Goal: Task Accomplishment & Management: Manage account settings

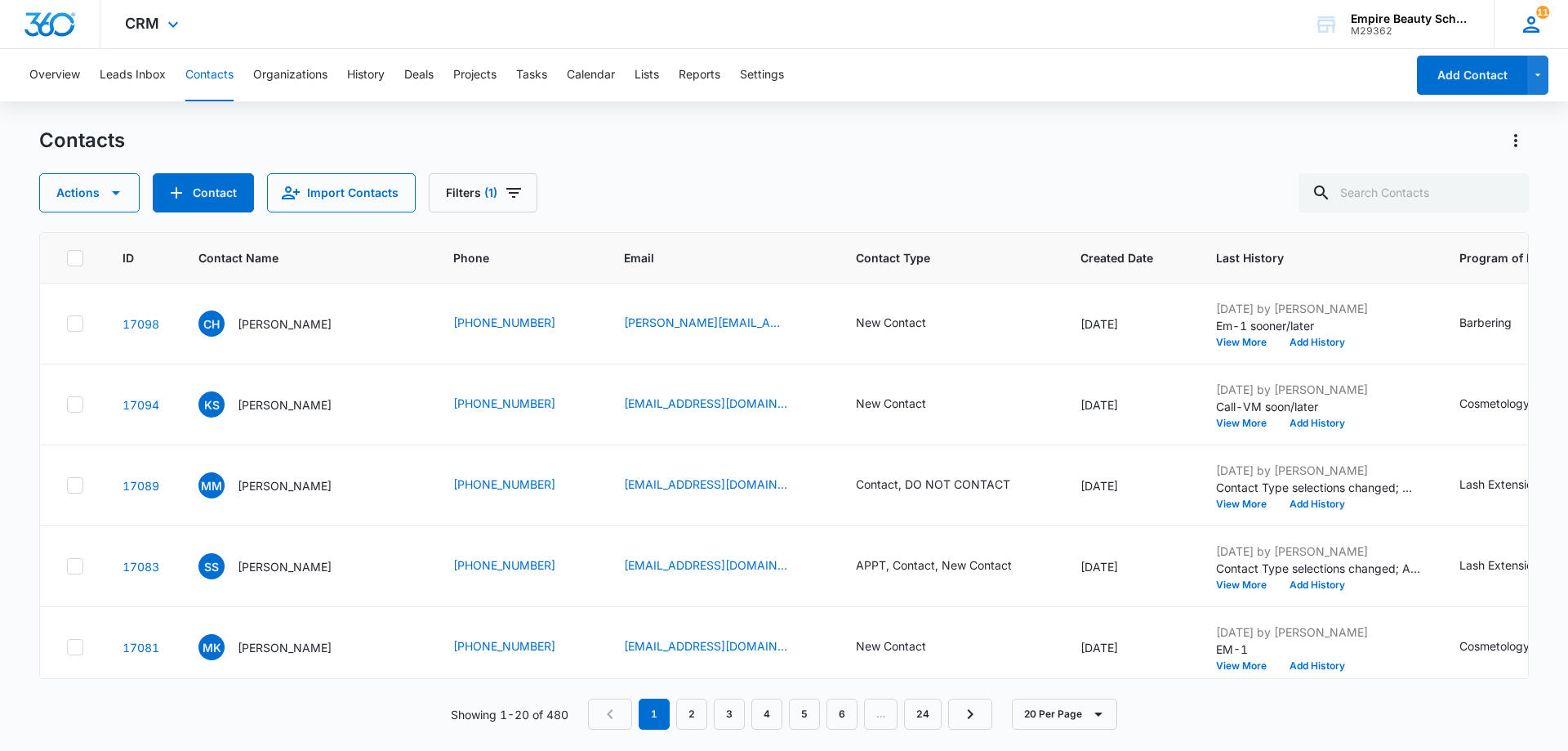
click at [1541, 24] on icon at bounding box center [1531, 24] width 24 height 24
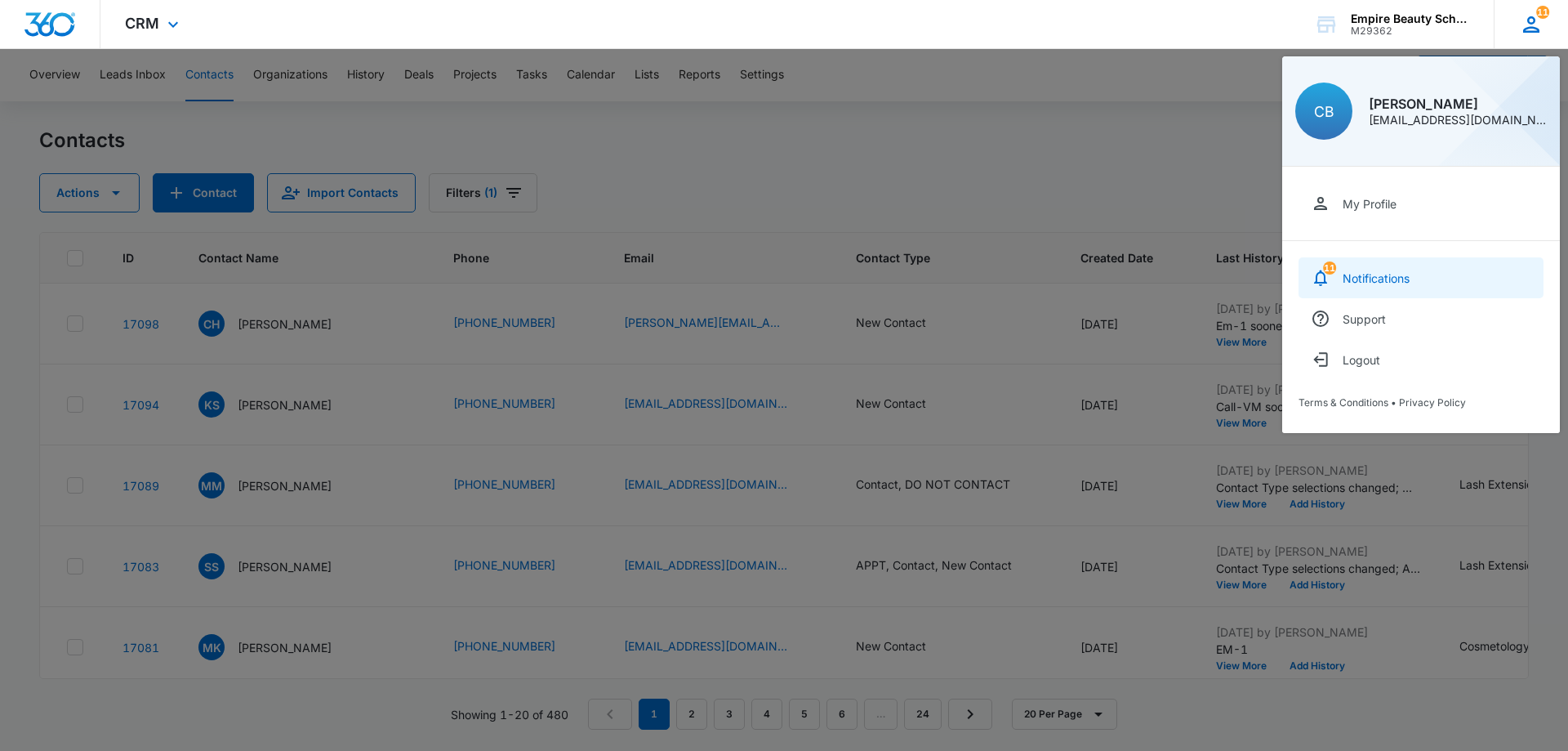
click at [1403, 273] on div "Notifications" at bounding box center [1376, 278] width 67 height 14
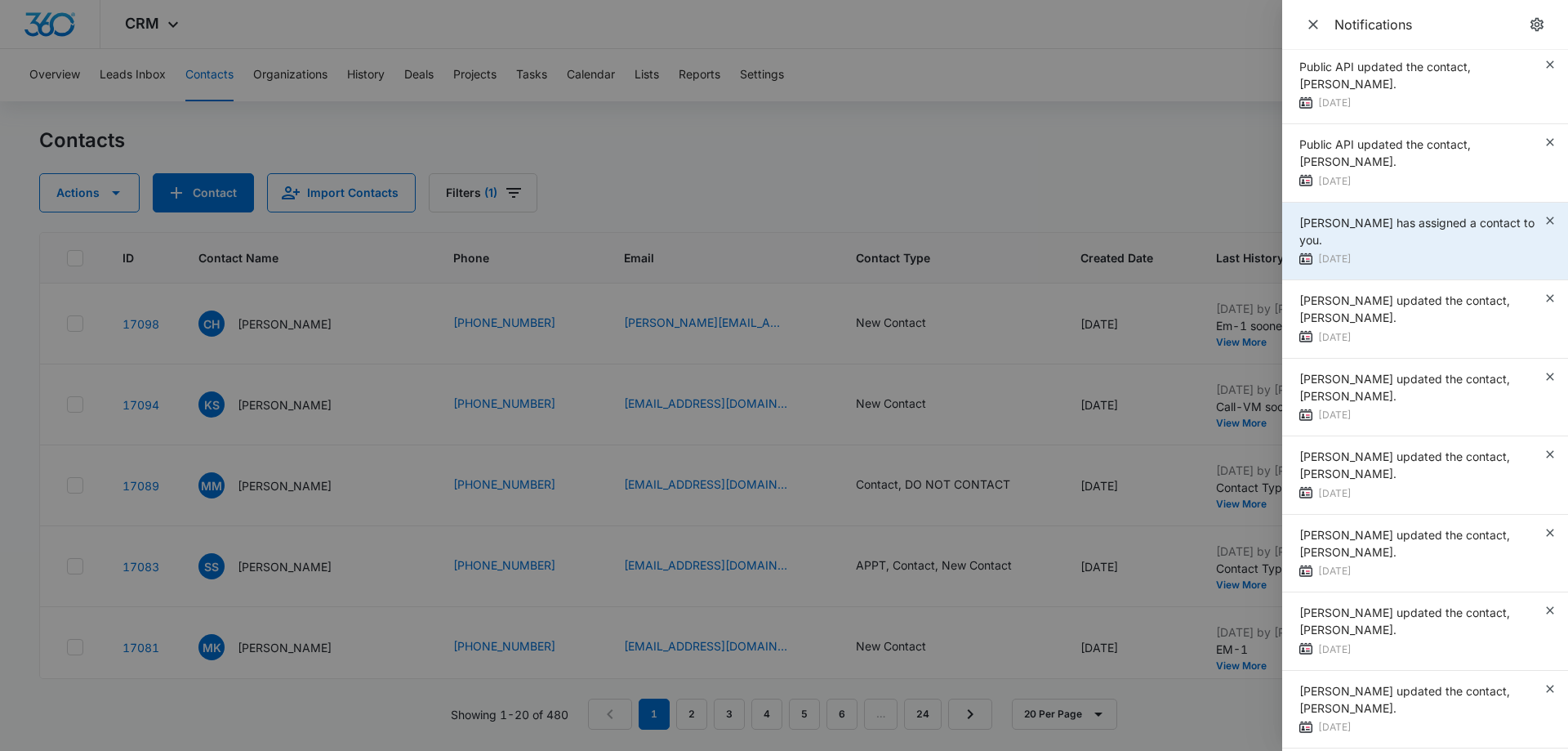
scroll to position [158, 0]
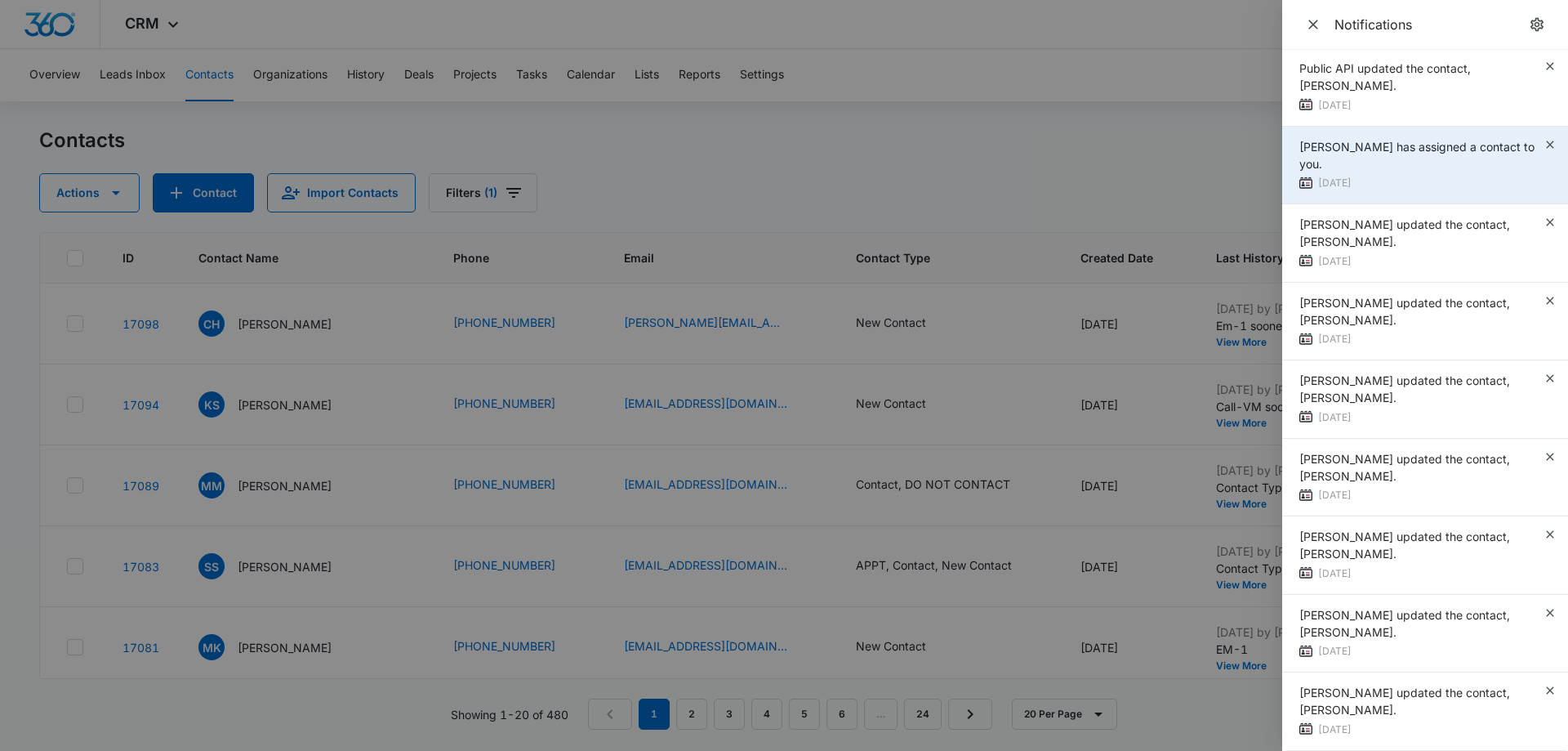
click at [1438, 166] on div "[PERSON_NAME] has assigned a contact to you." at bounding box center [1421, 156] width 244 height 35
click at [1434, 152] on span "[PERSON_NAME] has assigned a contact to you." at bounding box center [1417, 156] width 236 height 31
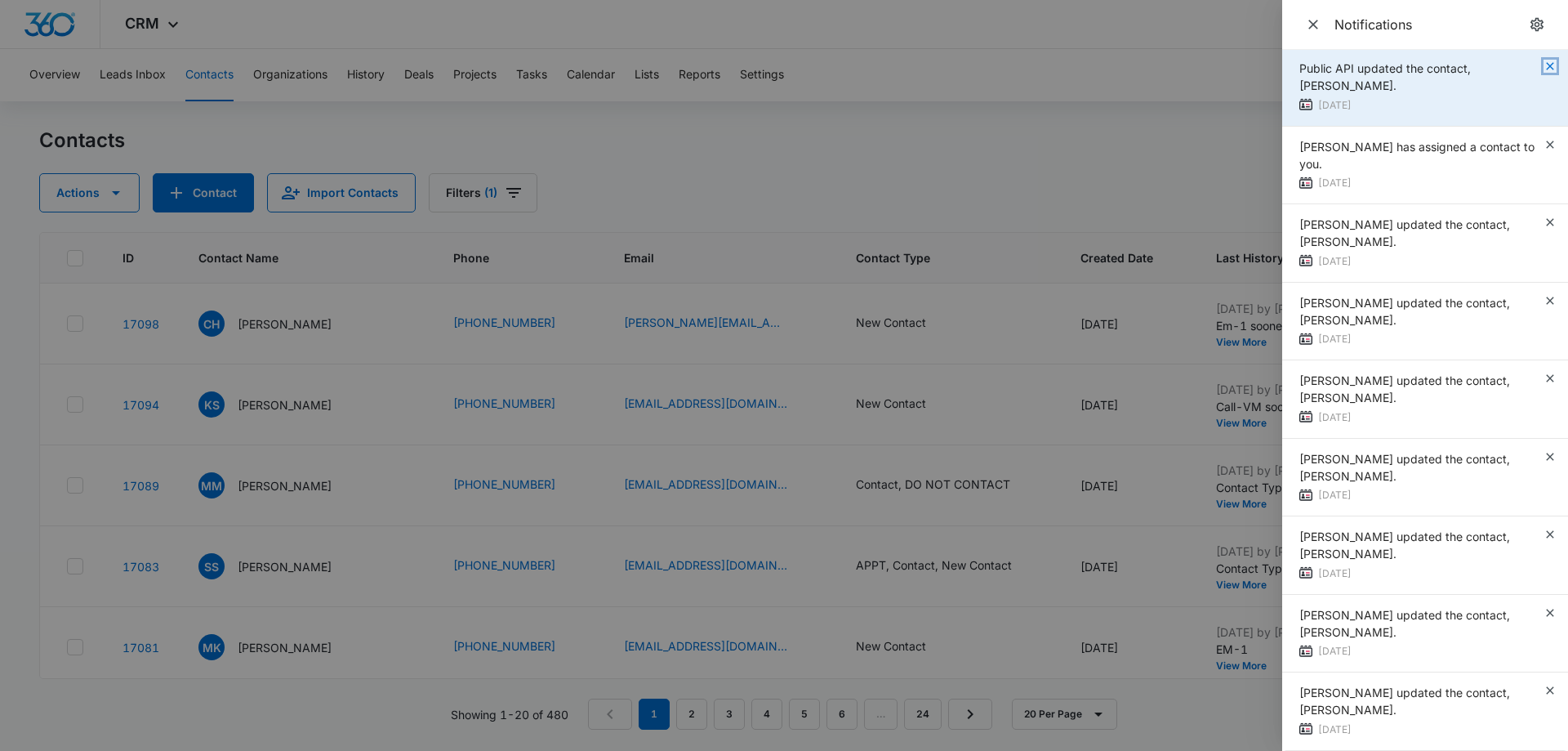
click at [1544, 69] on icon "button" at bounding box center [1551, 67] width 14 height 14
click at [1544, 62] on icon "button" at bounding box center [1551, 68] width 14 height 14
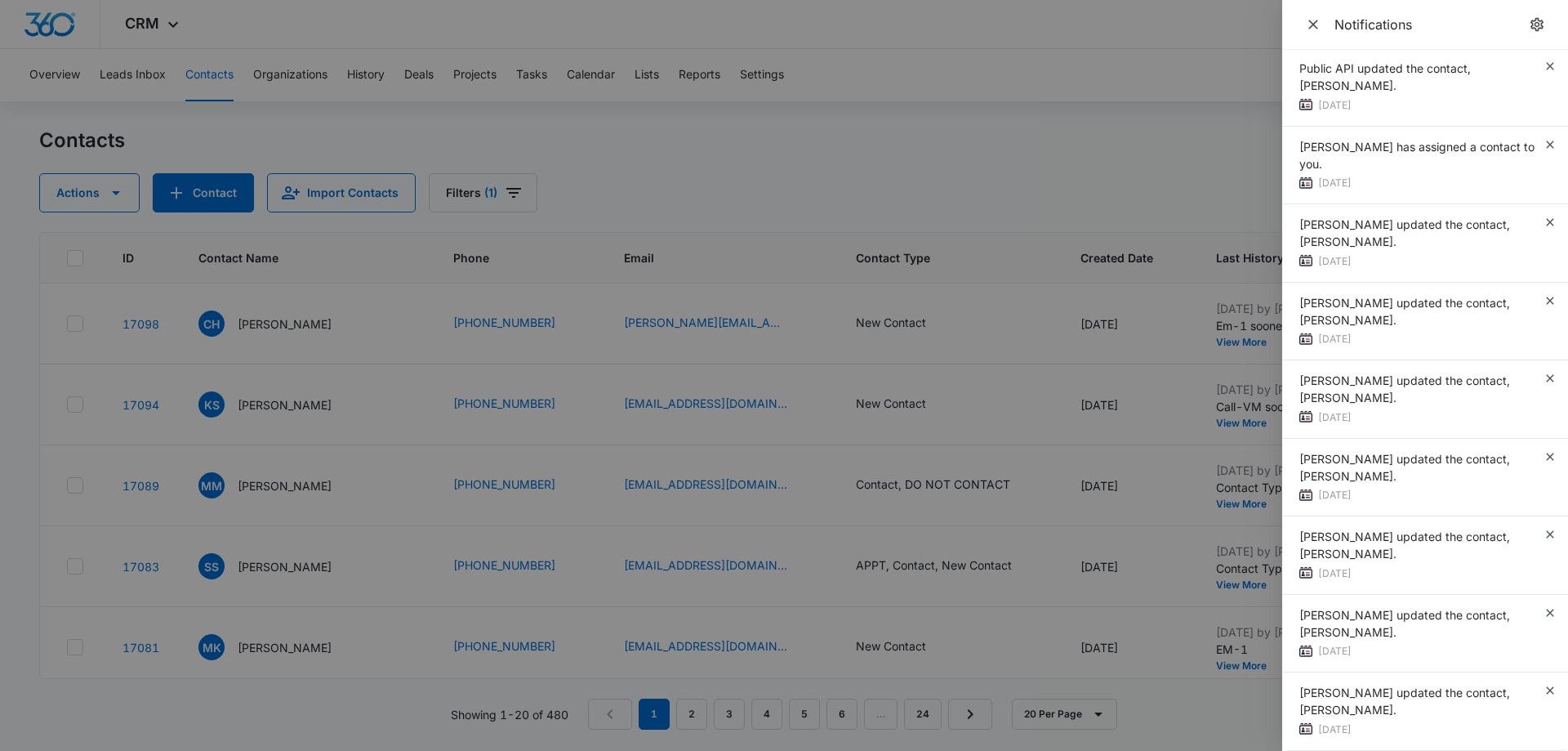
scroll to position [2, 0]
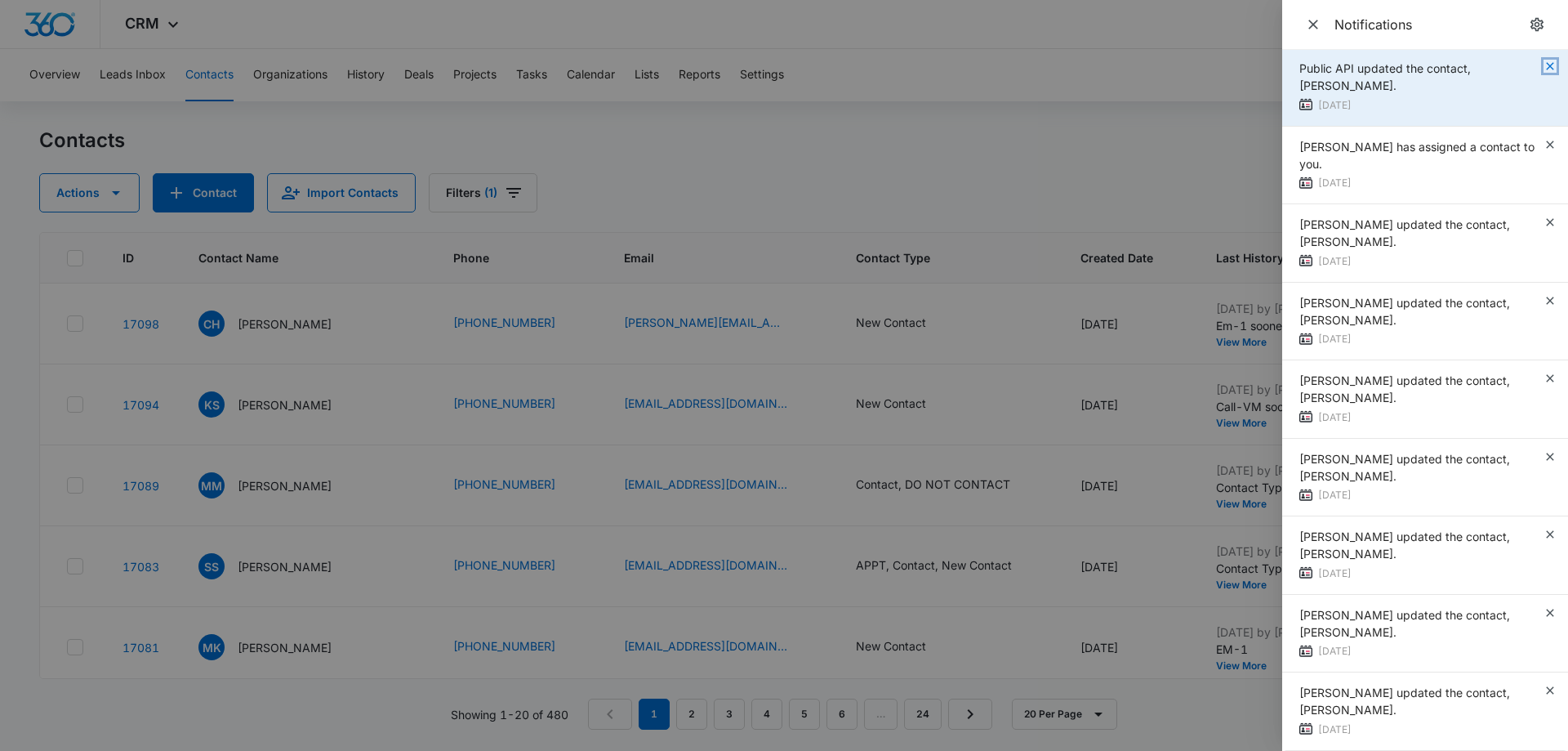
click at [1544, 68] on icon "button" at bounding box center [1551, 67] width 14 height 14
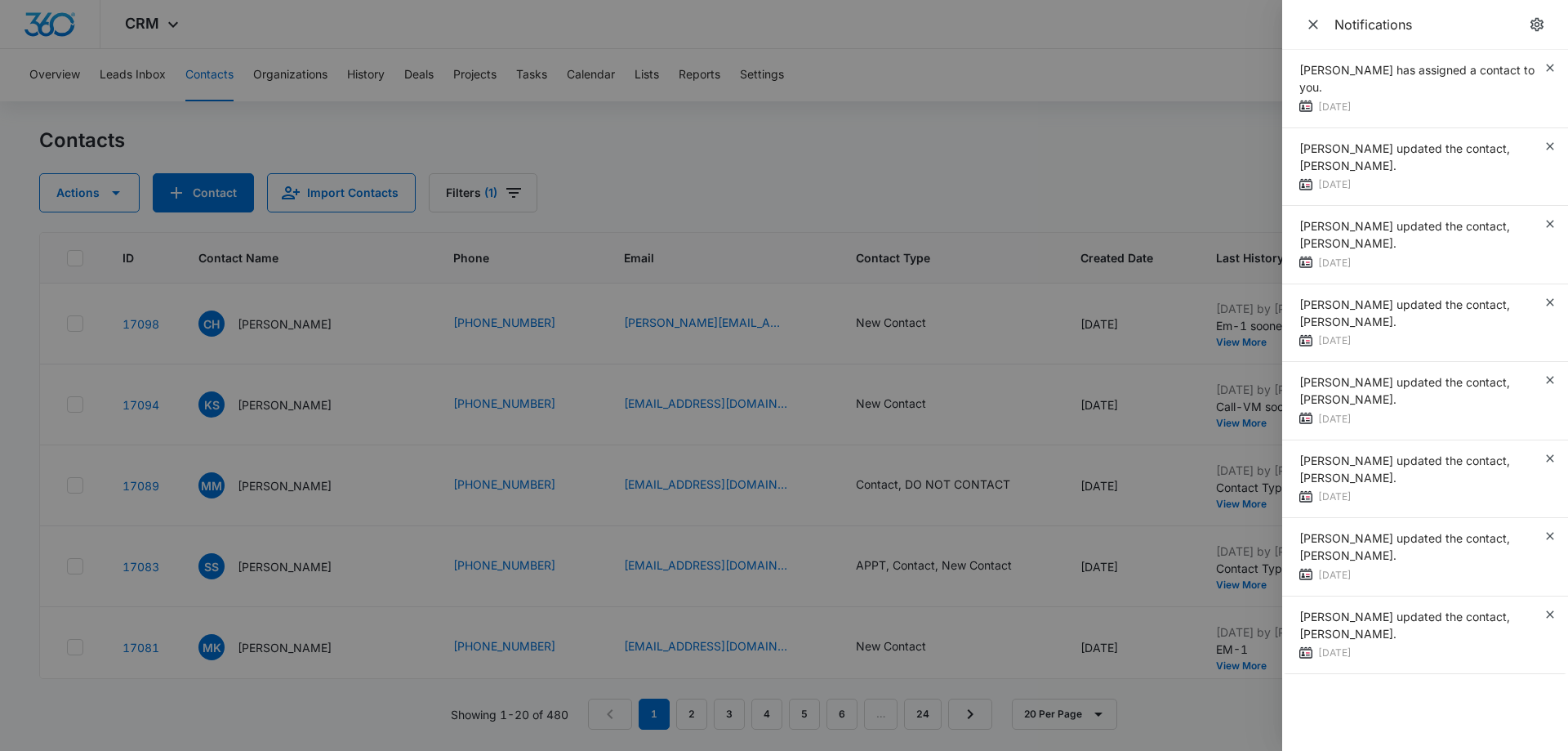
scroll to position [0, 0]
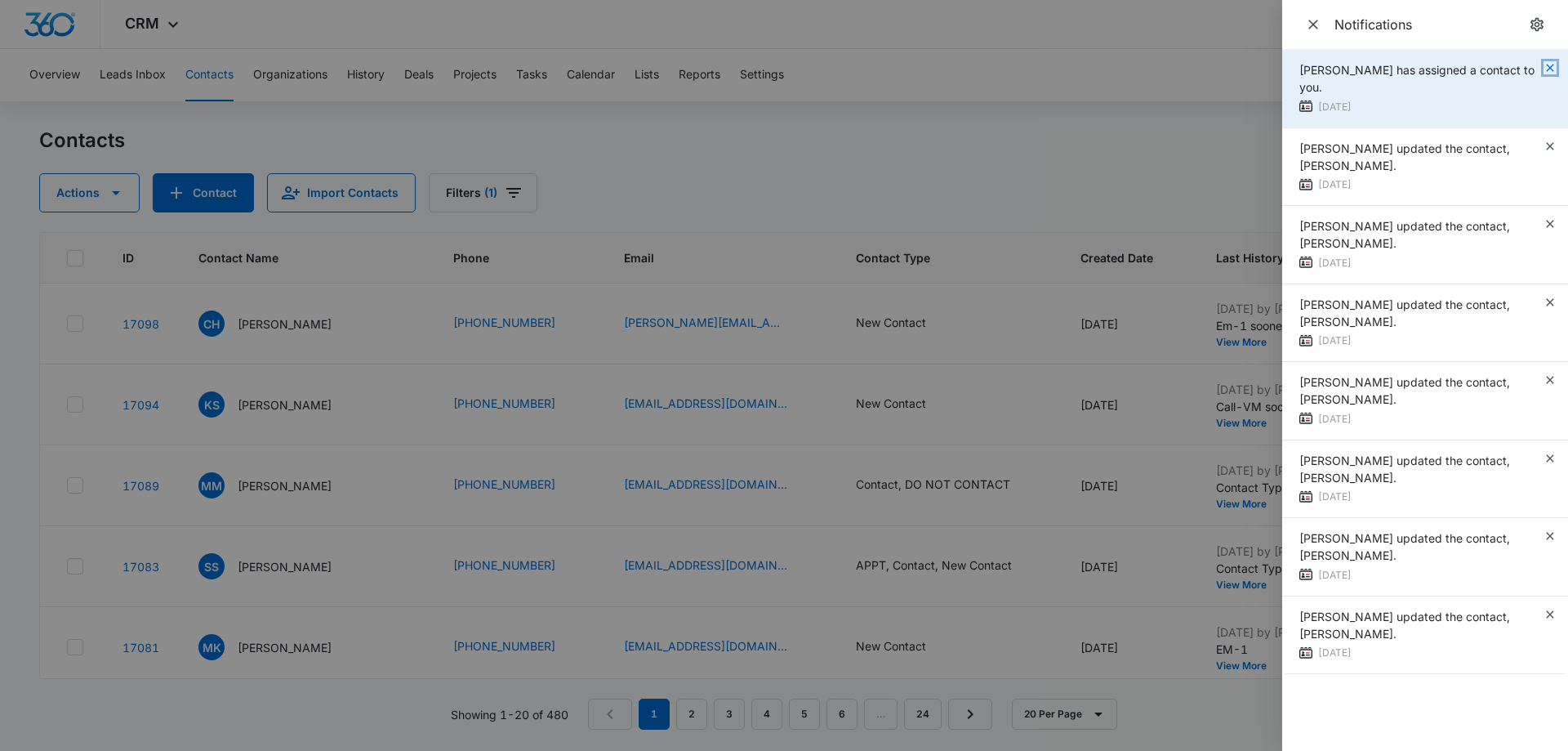
click at [1548, 66] on icon "button" at bounding box center [1551, 68] width 14 height 14
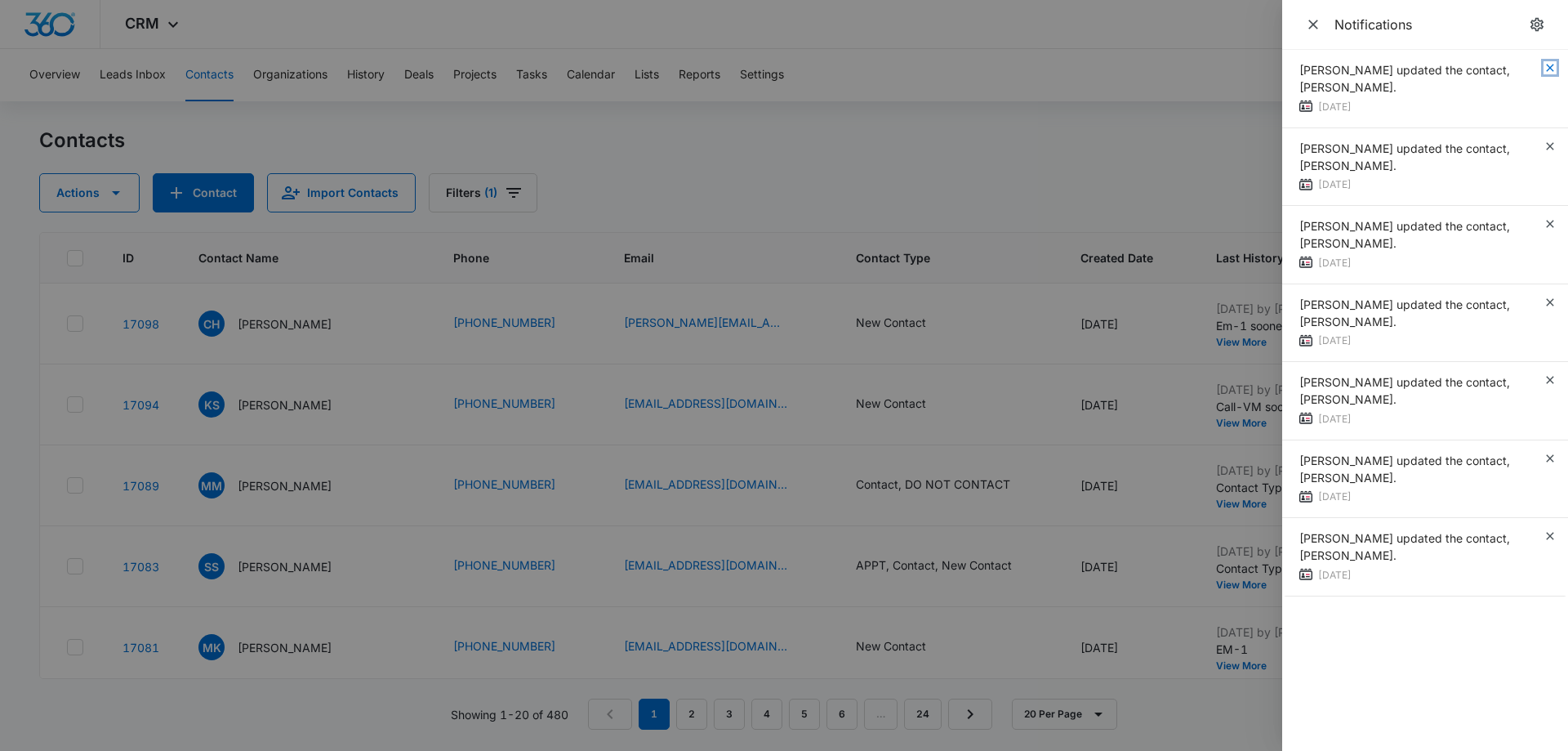
click at [1548, 66] on icon "button" at bounding box center [1551, 68] width 14 height 14
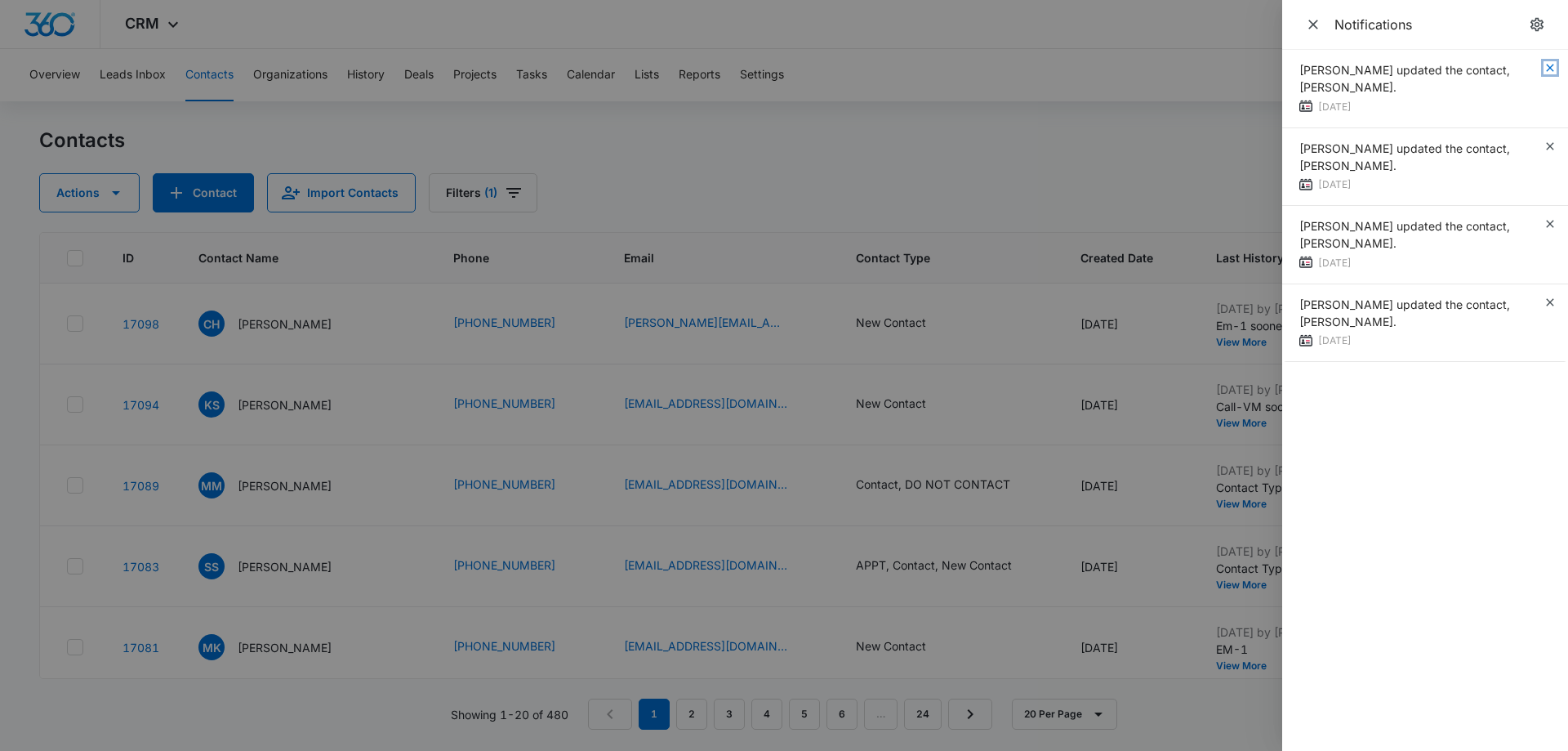
click at [1548, 66] on icon "button" at bounding box center [1551, 68] width 14 height 14
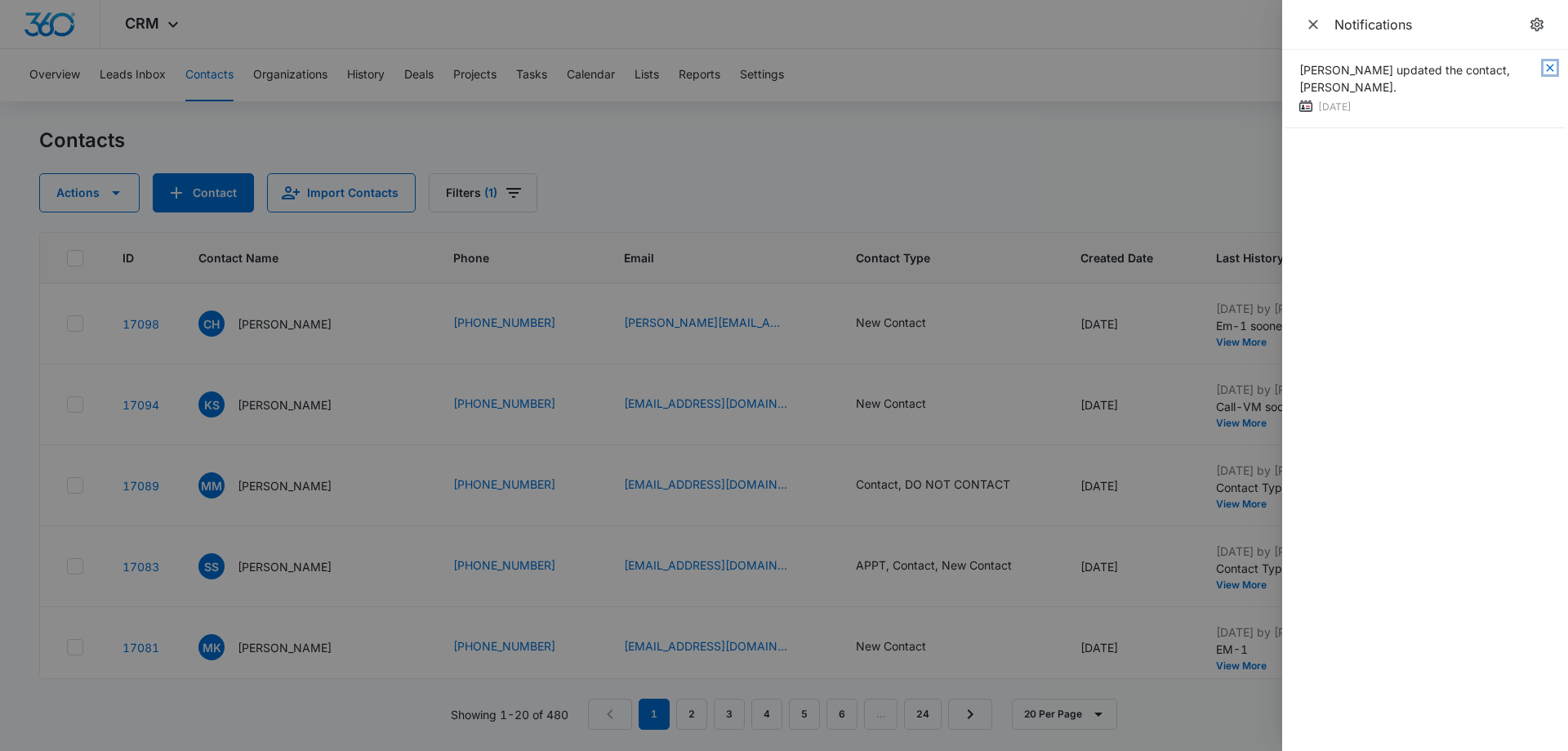
click at [1548, 66] on icon "button" at bounding box center [1551, 68] width 14 height 14
click at [1314, 16] on icon "Close" at bounding box center [1313, 24] width 16 height 16
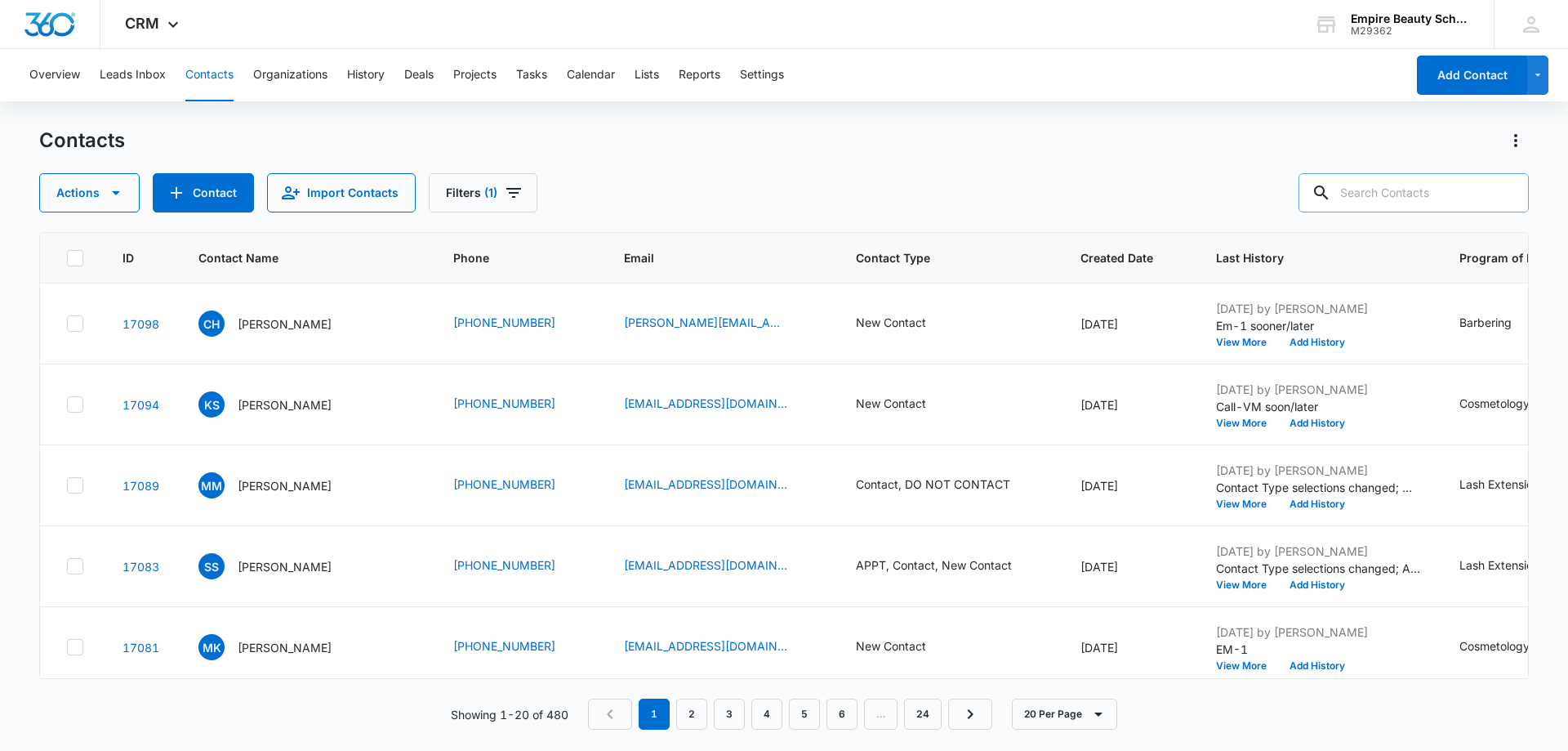
click at [1363, 190] on input "text" at bounding box center [1413, 192] width 230 height 40
type input "malo"
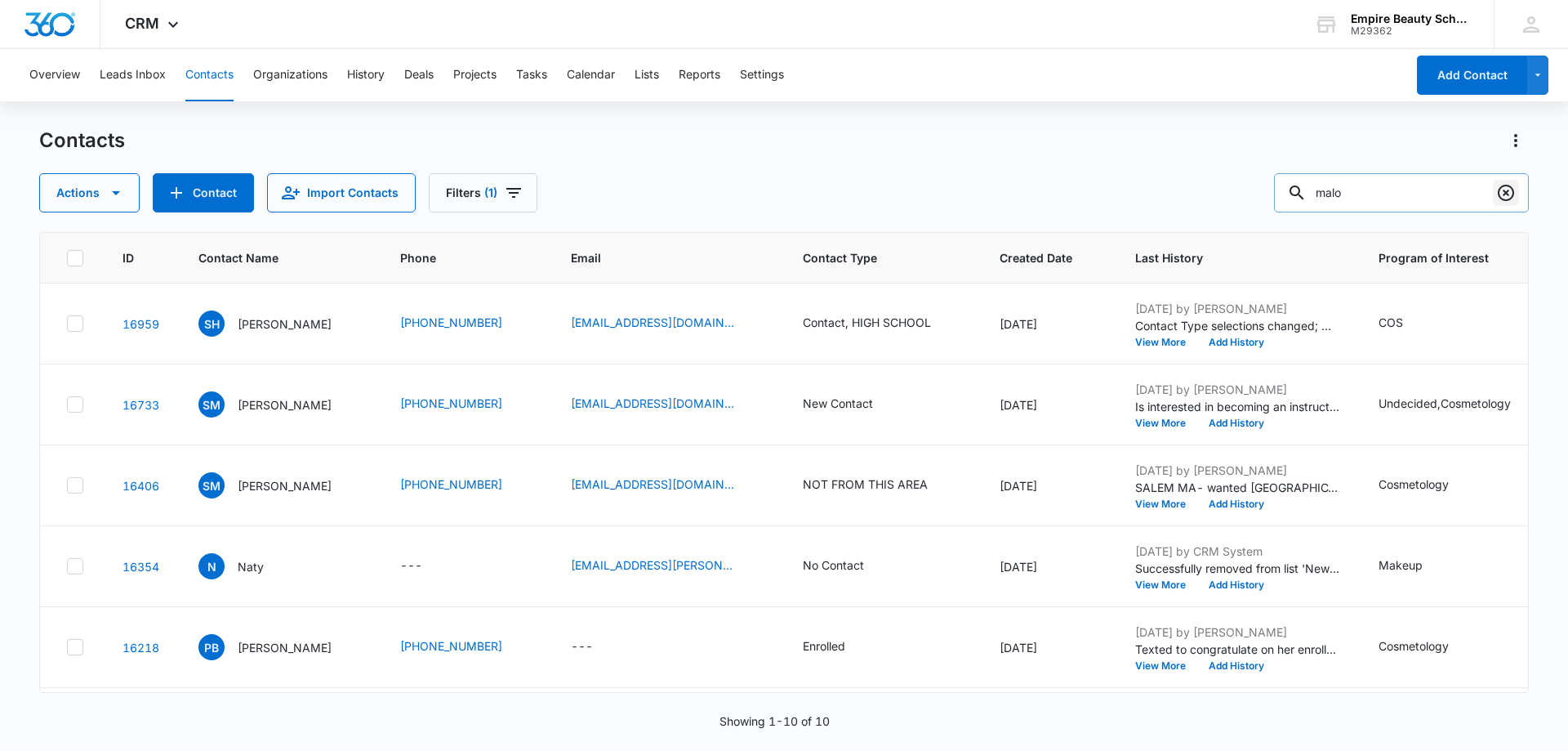
click at [1511, 188] on icon "Clear" at bounding box center [1506, 192] width 19 height 19
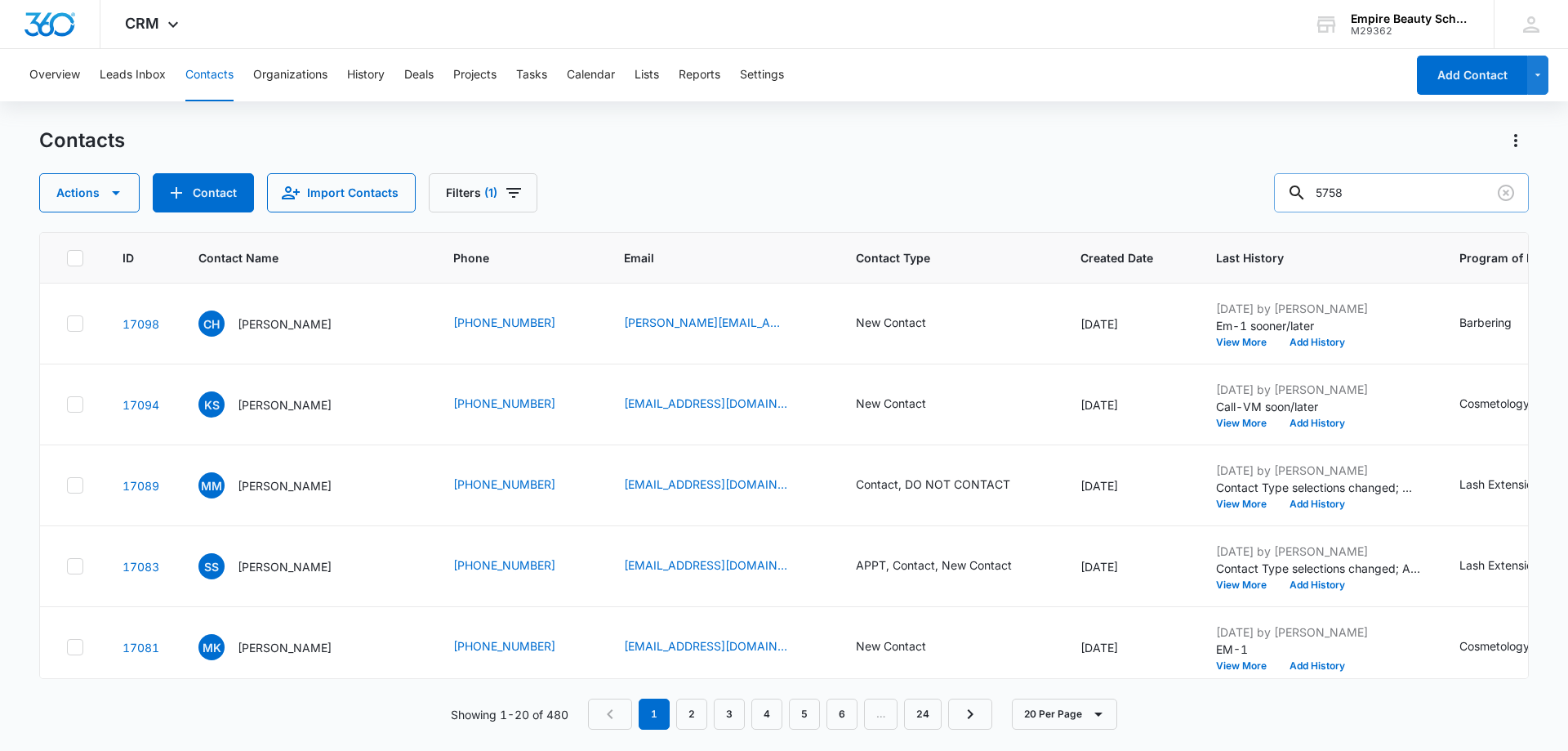
type input "5758"
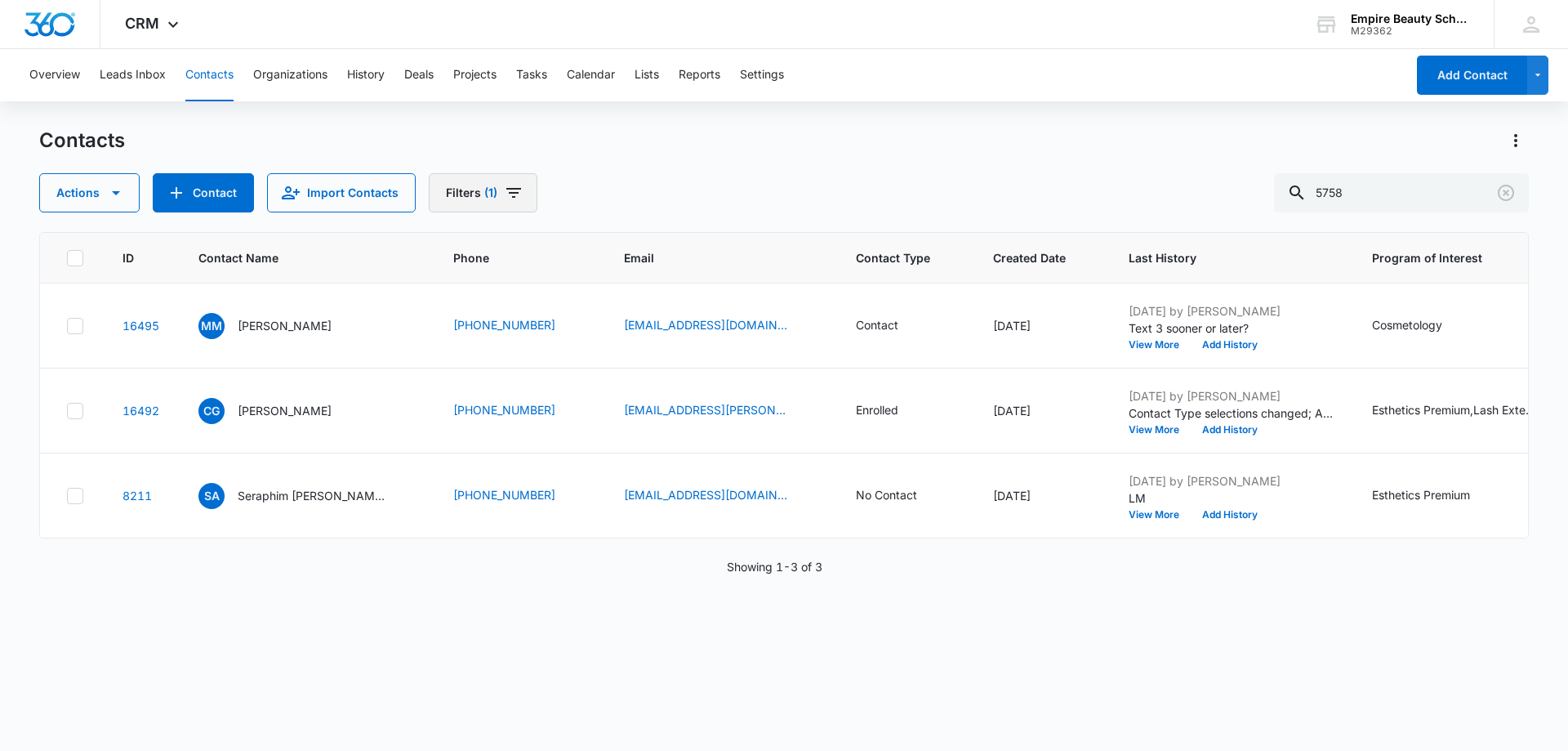
click at [521, 196] on button "Filters (1)" at bounding box center [483, 192] width 108 height 40
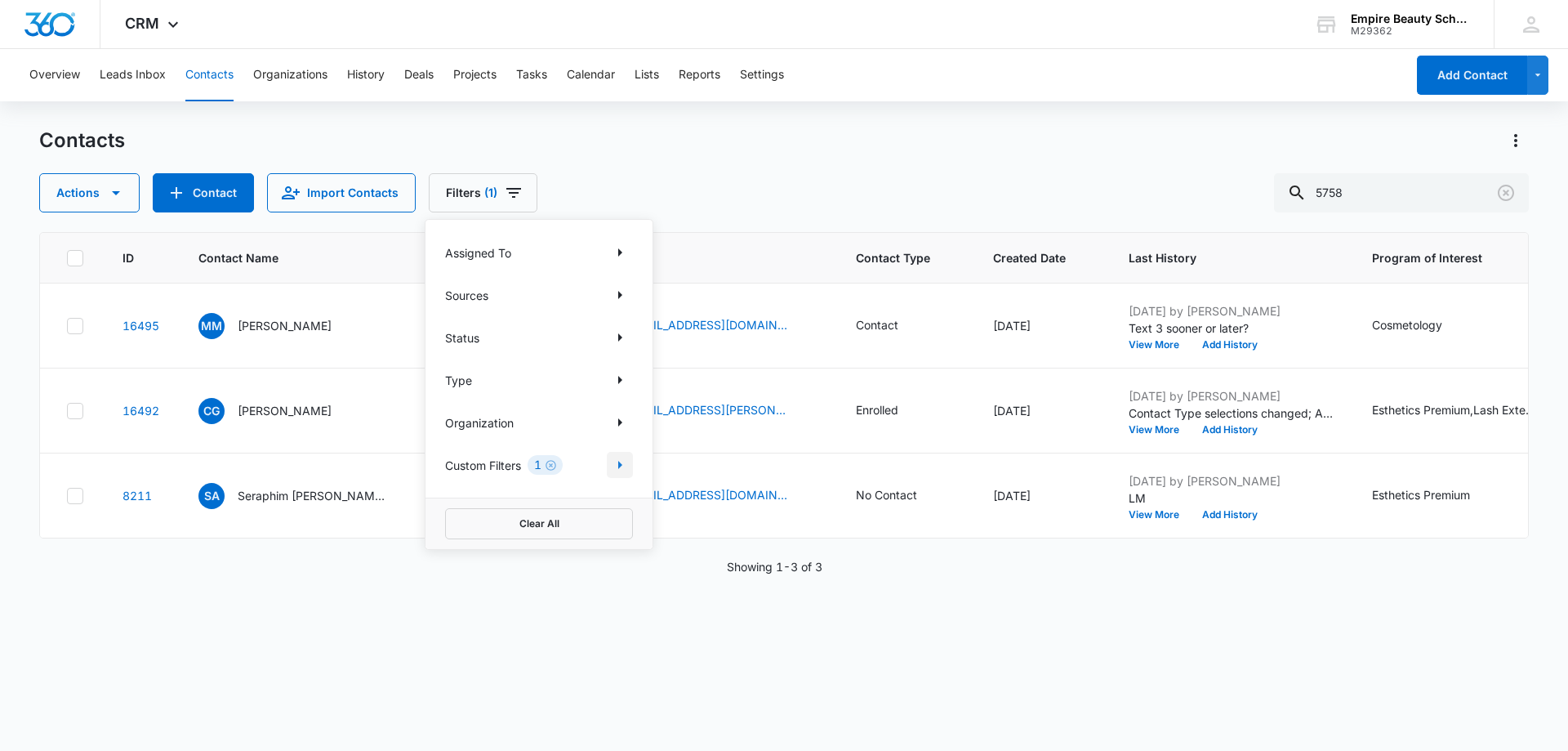
click at [619, 464] on icon "Show Custom Filters filters" at bounding box center [620, 465] width 4 height 8
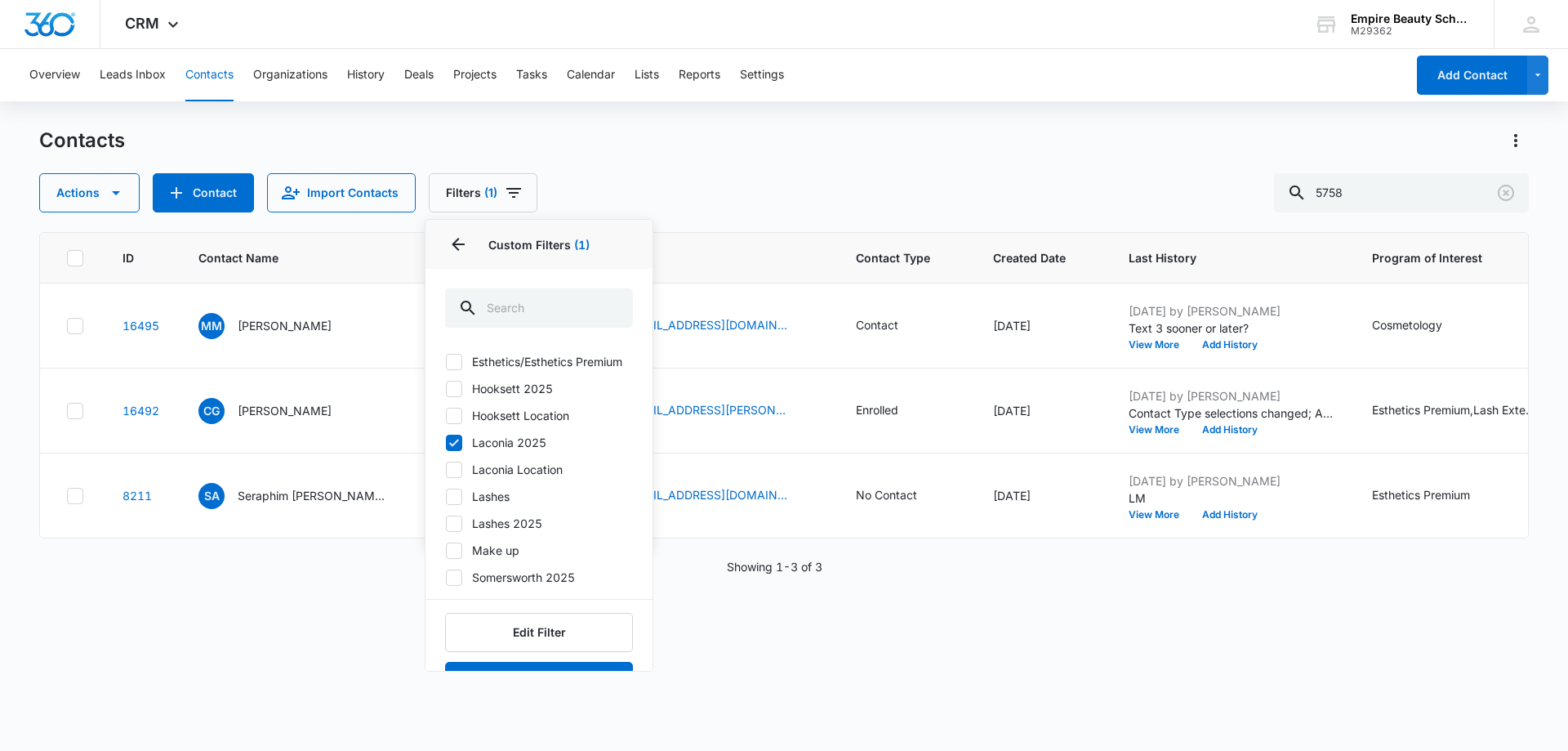
scroll to position [149, 0]
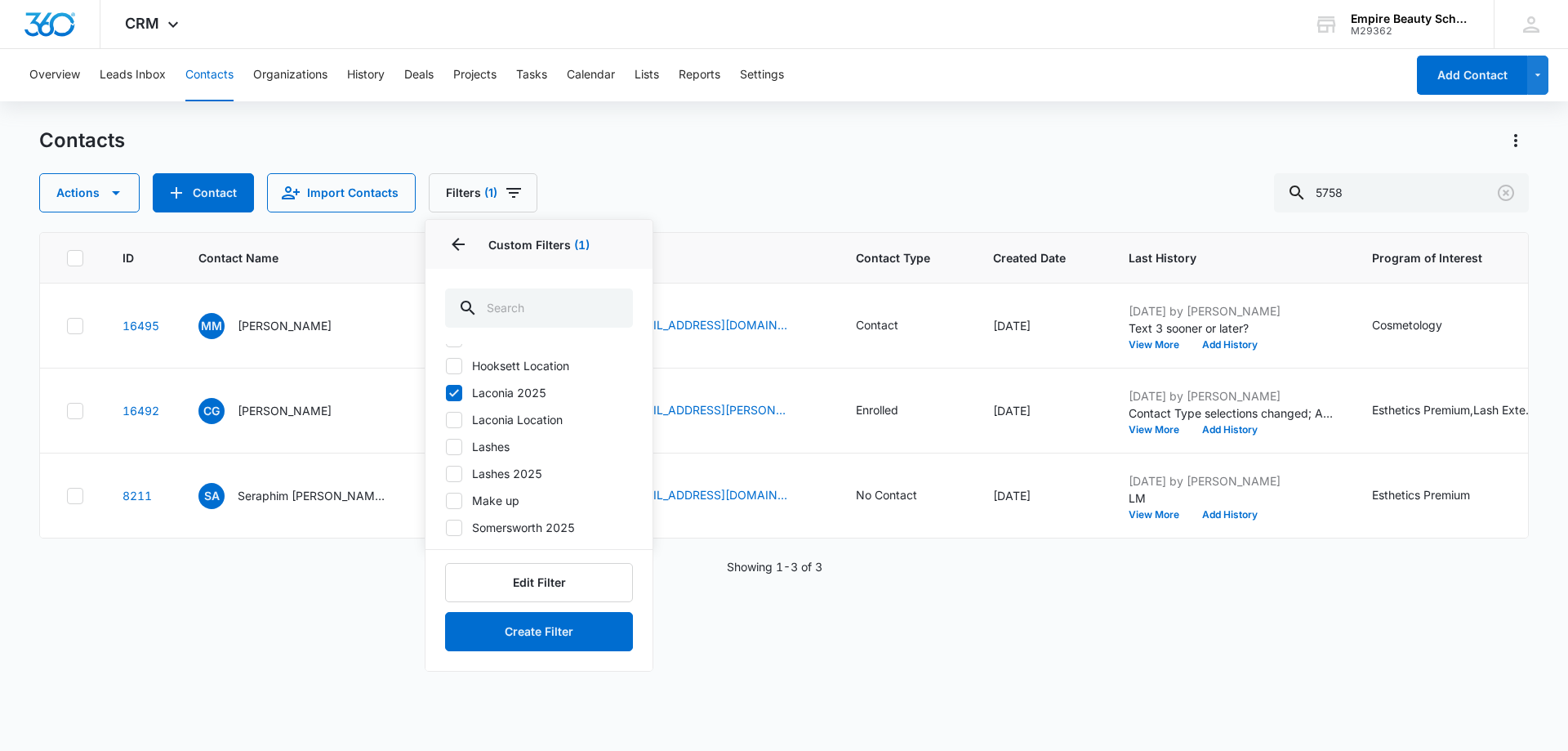
click at [449, 394] on icon at bounding box center [453, 392] width 14 height 14
click at [446, 393] on input "Laconia 2025" at bounding box center [445, 392] width 1 height 1
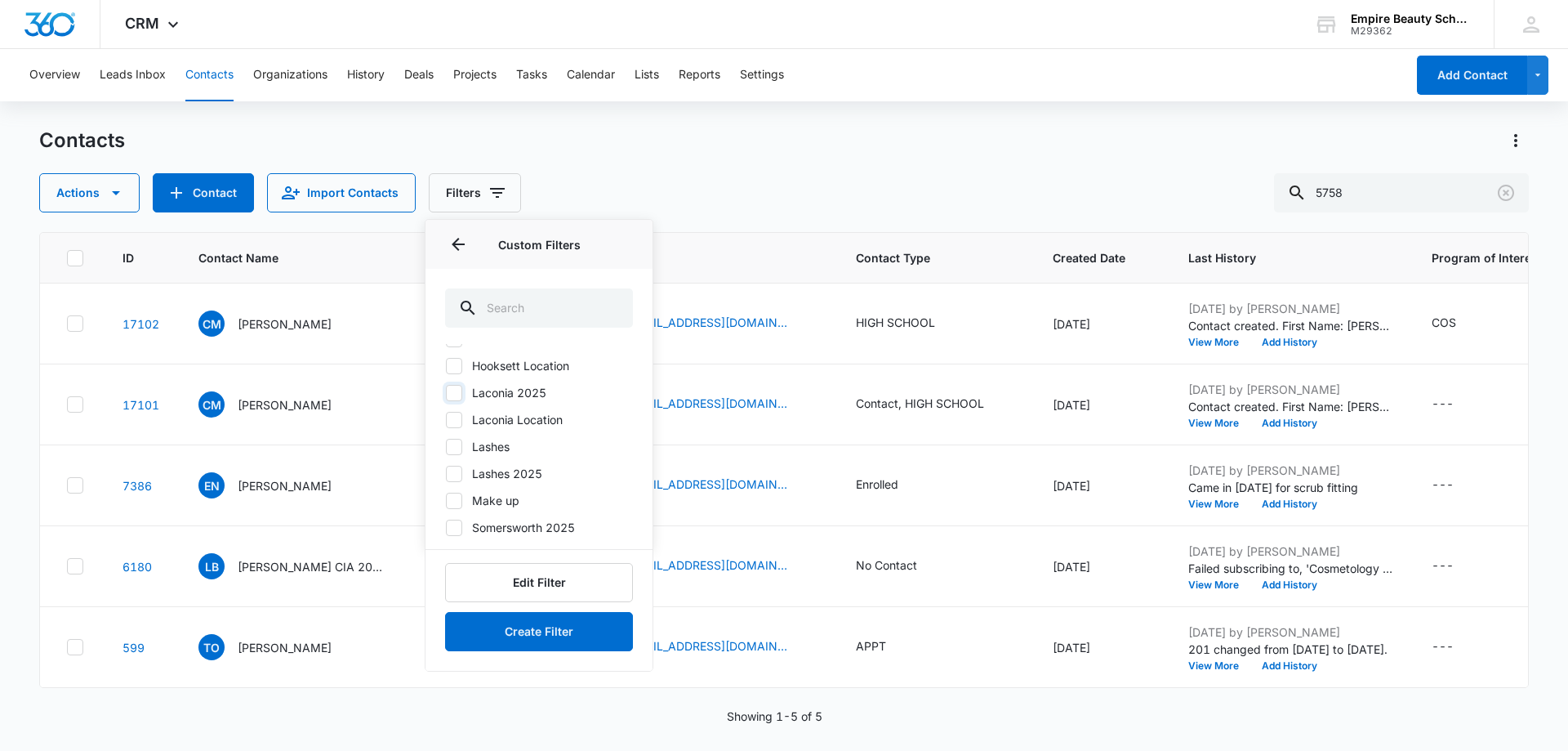
scroll to position [0, 0]
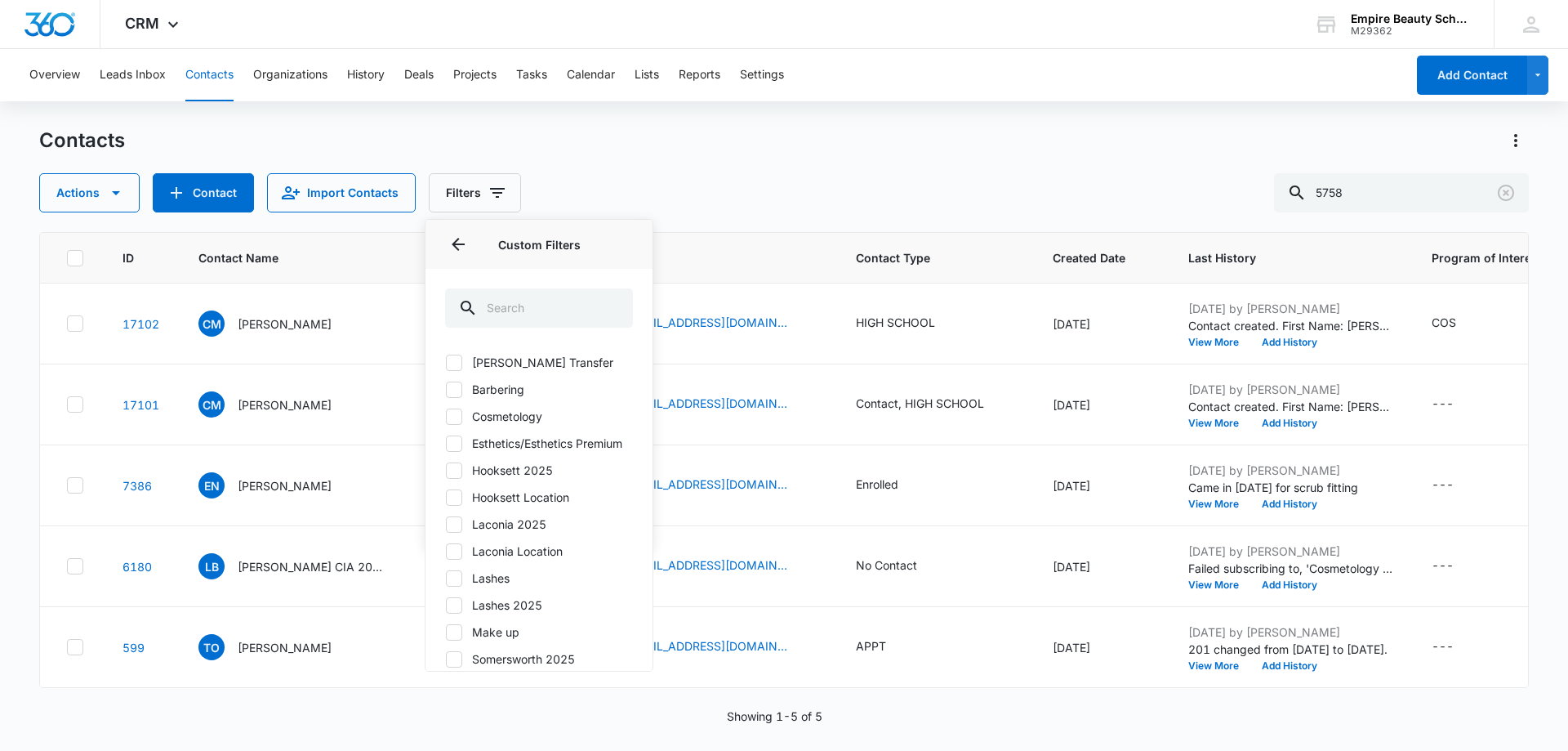
click at [457, 532] on icon at bounding box center [453, 524] width 14 height 14
click at [446, 525] on input "Laconia 2025" at bounding box center [445, 524] width 1 height 1
checkbox input "true"
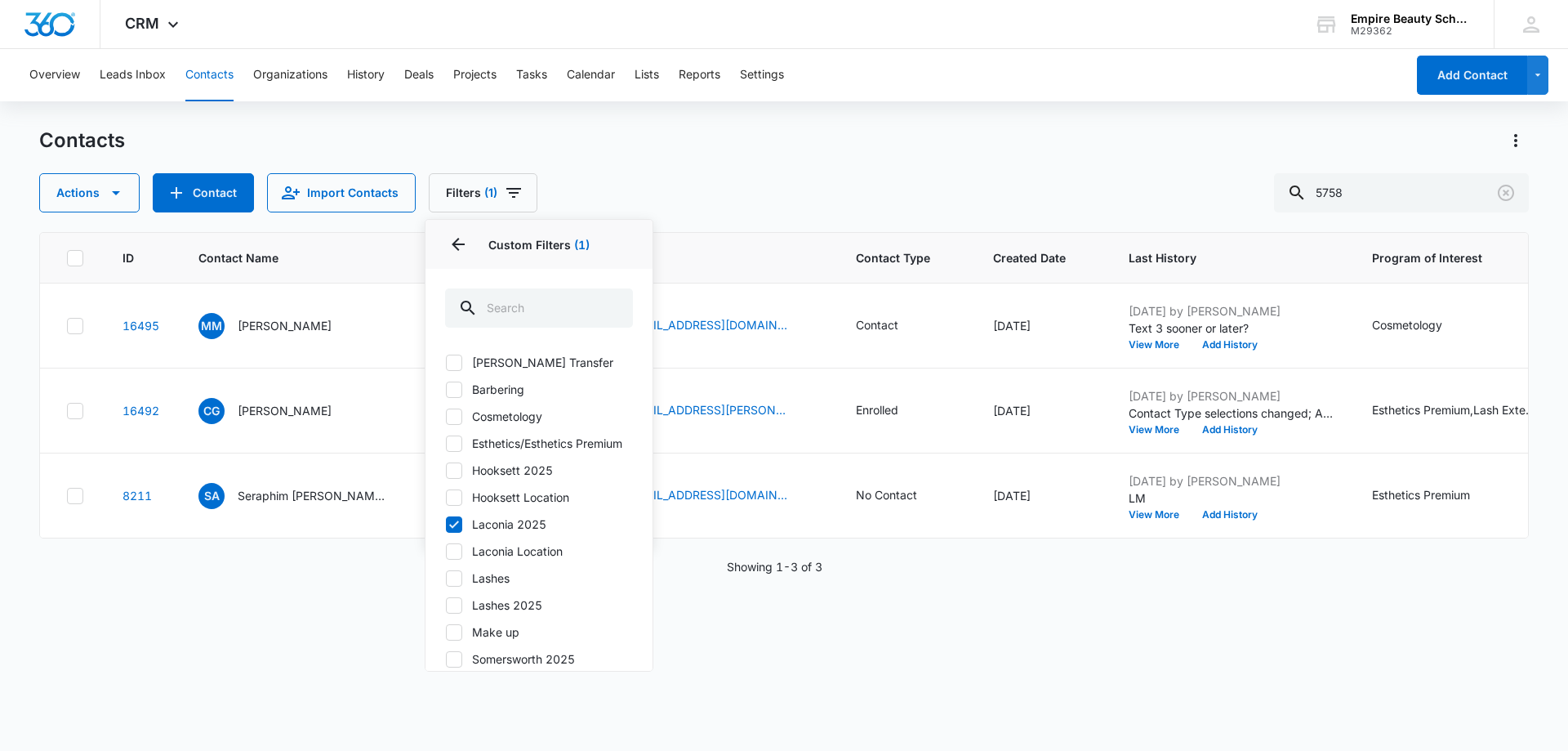
click at [616, 269] on div at bounding box center [539, 306] width 227 height 75
click at [516, 190] on icon "Filters" at bounding box center [514, 192] width 19 height 19
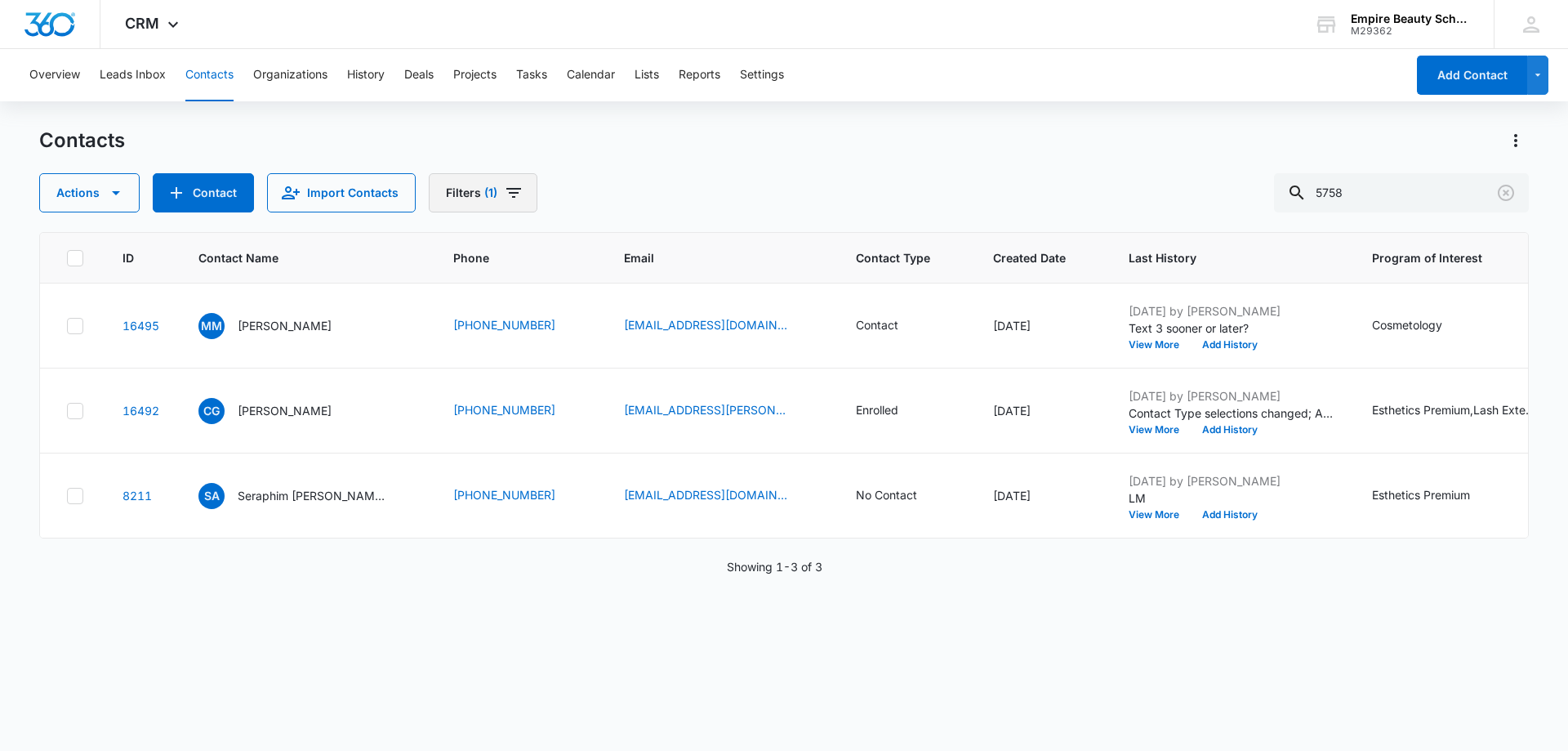
click at [517, 191] on icon "Filters" at bounding box center [514, 192] width 19 height 19
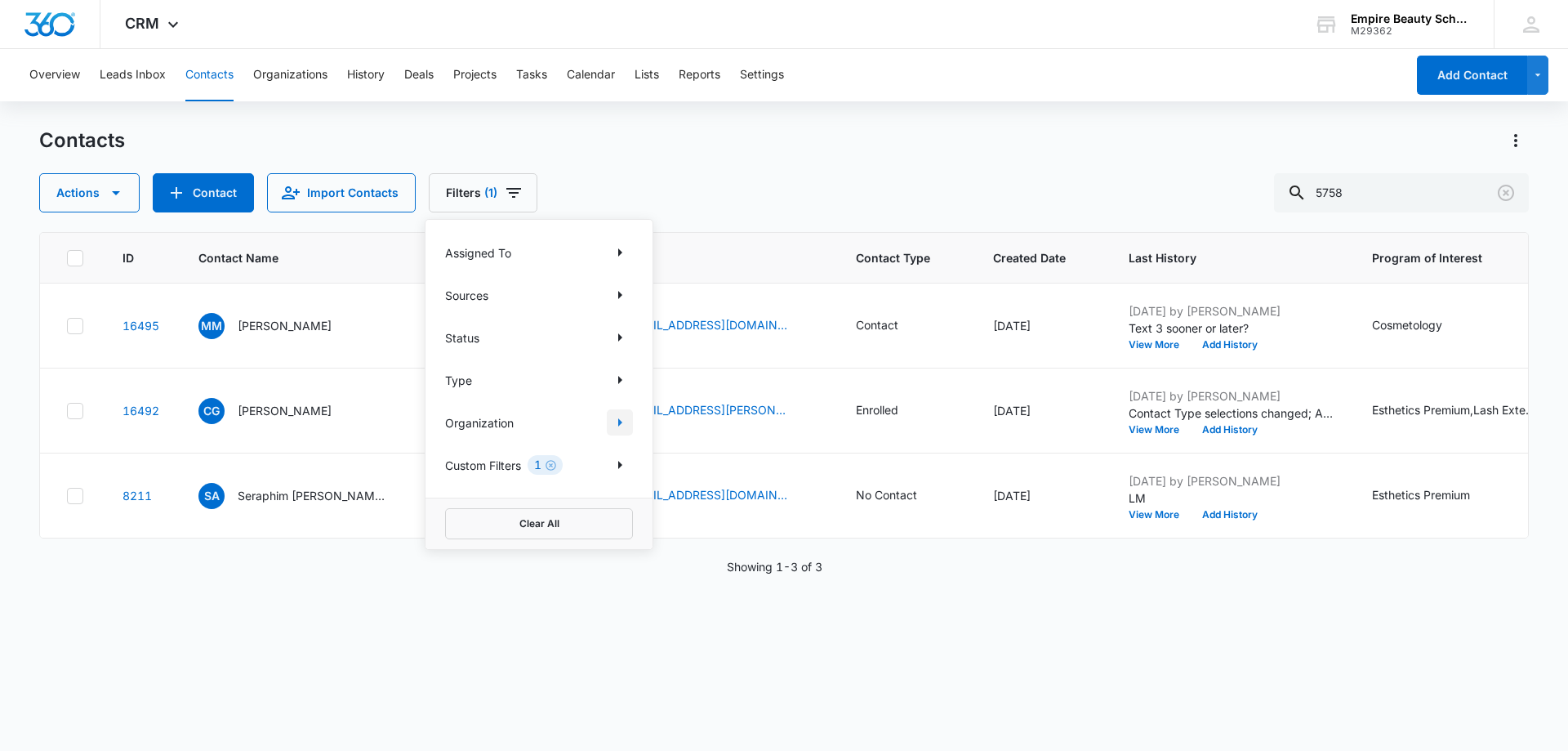
click at [625, 426] on icon "Show Organization filters" at bounding box center [620, 422] width 19 height 19
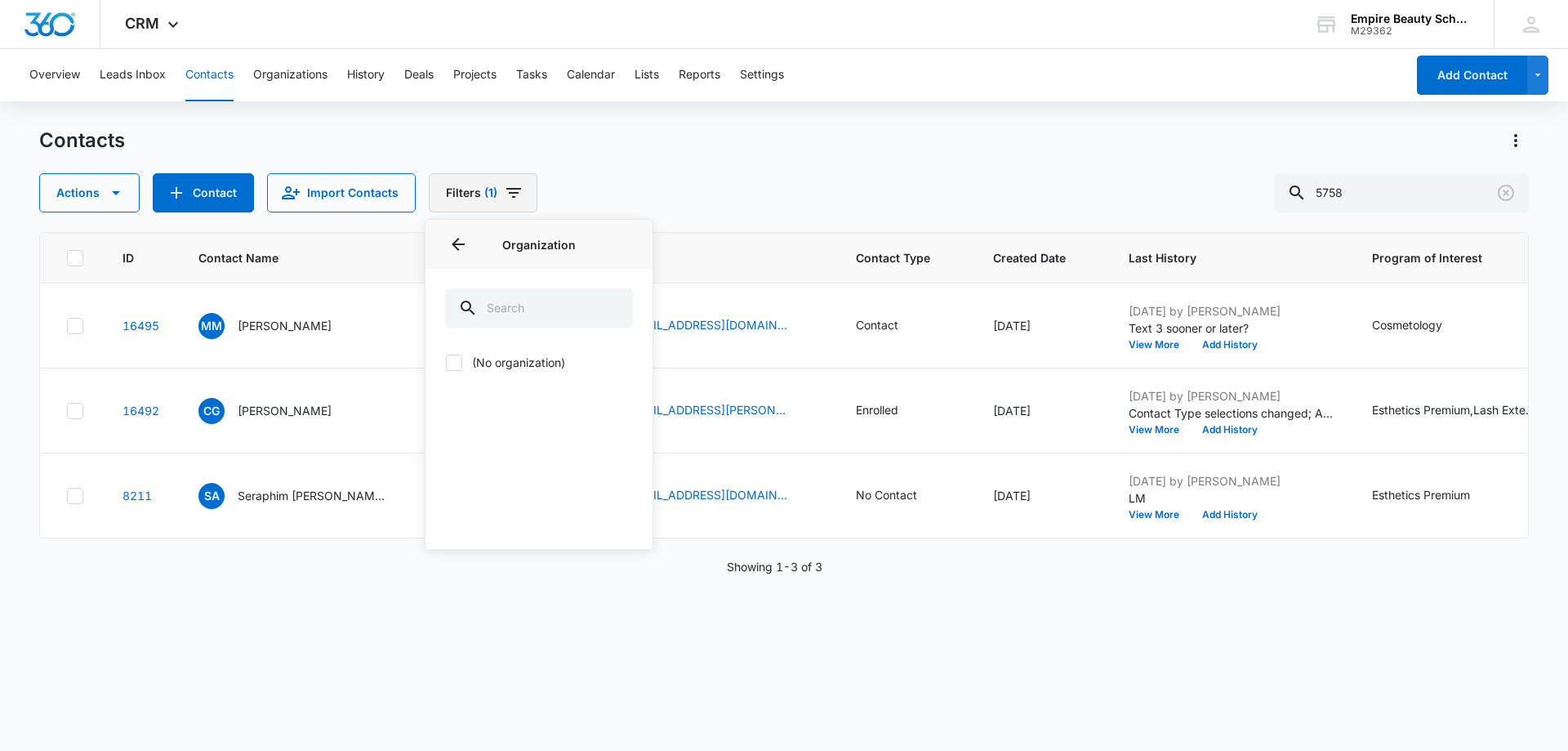
click at [508, 189] on icon "Filters" at bounding box center [513, 192] width 14 height 10
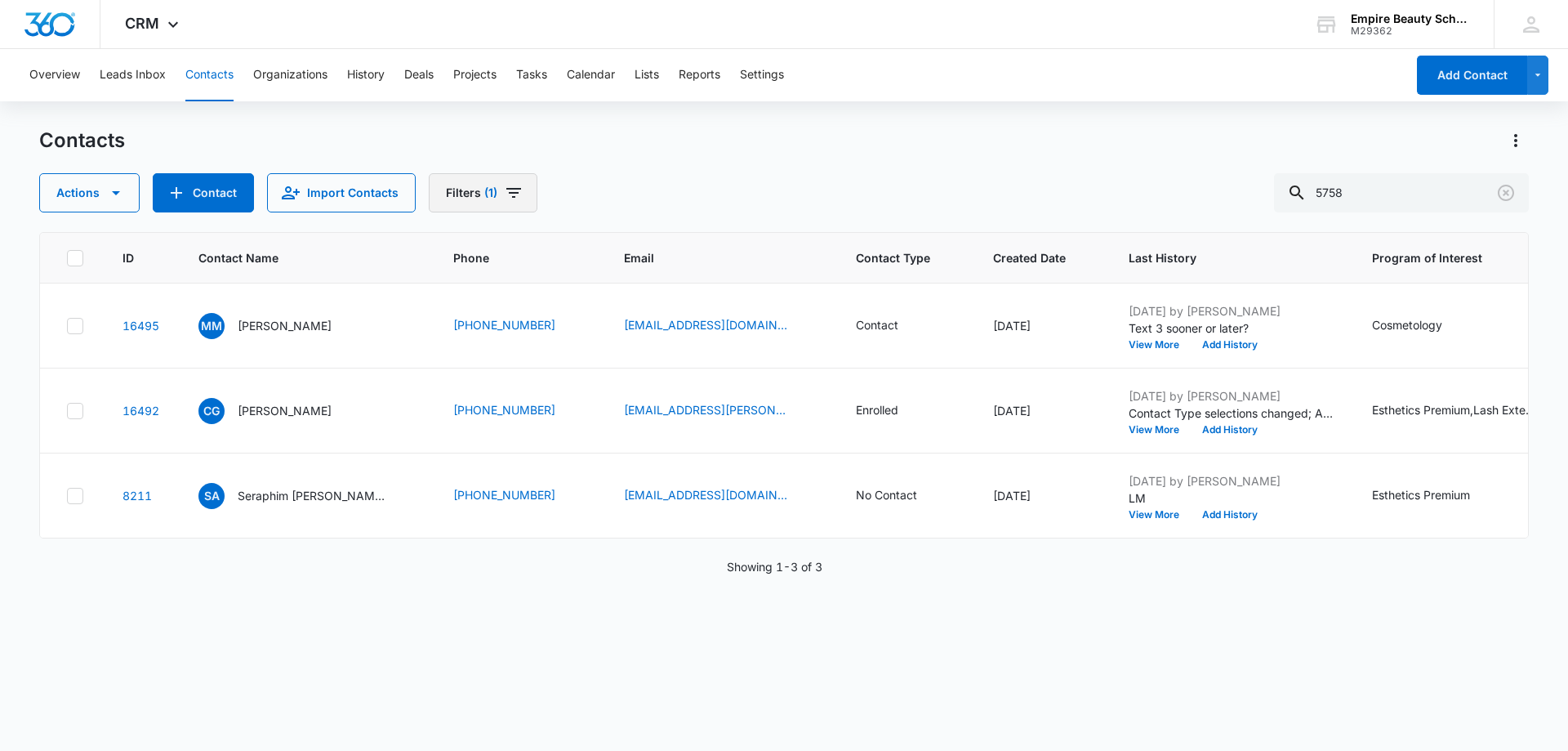
click at [508, 189] on icon "Filters" at bounding box center [513, 192] width 14 height 10
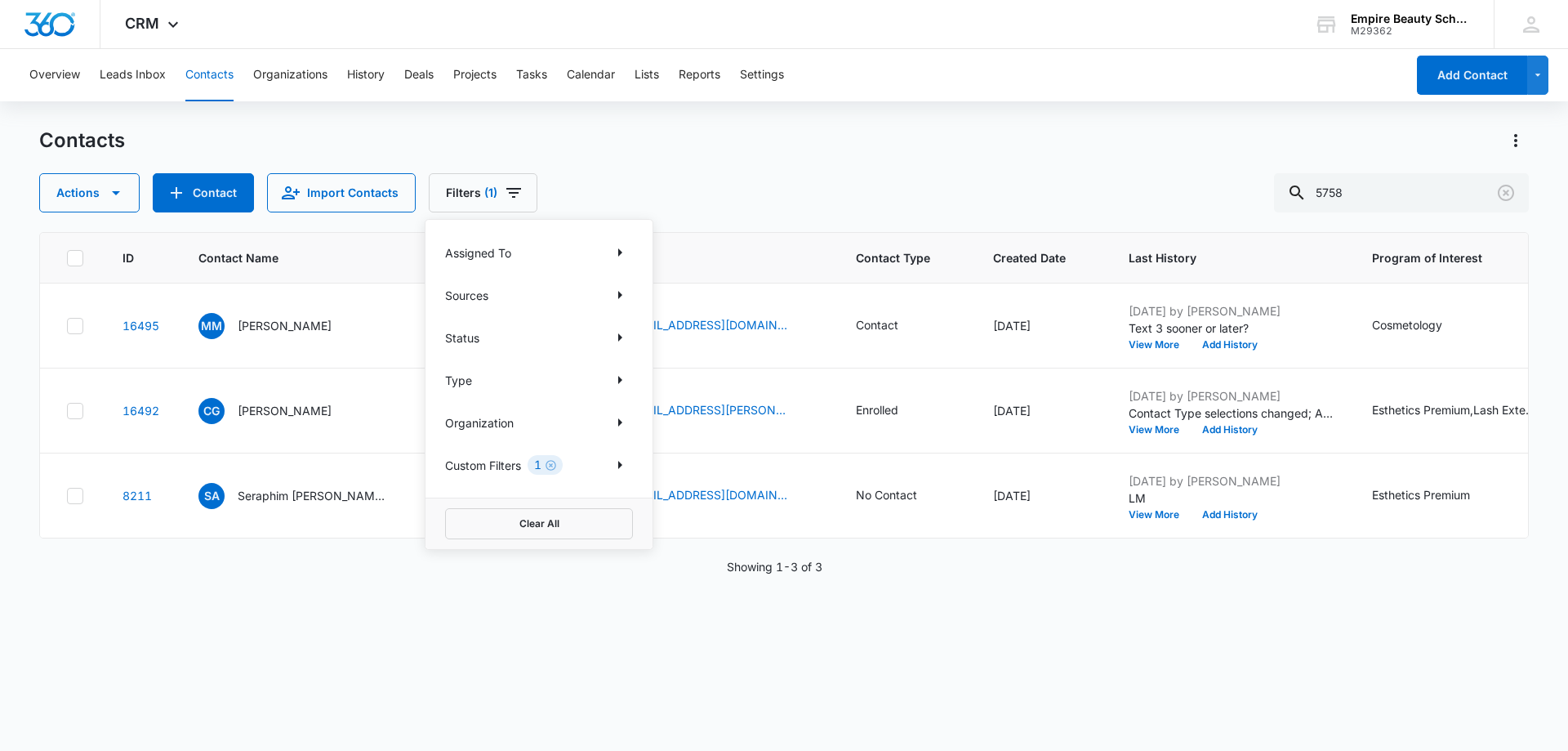
click at [589, 337] on div "Status" at bounding box center [539, 337] width 187 height 26
click at [608, 339] on button "Show Status filters" at bounding box center [619, 337] width 26 height 26
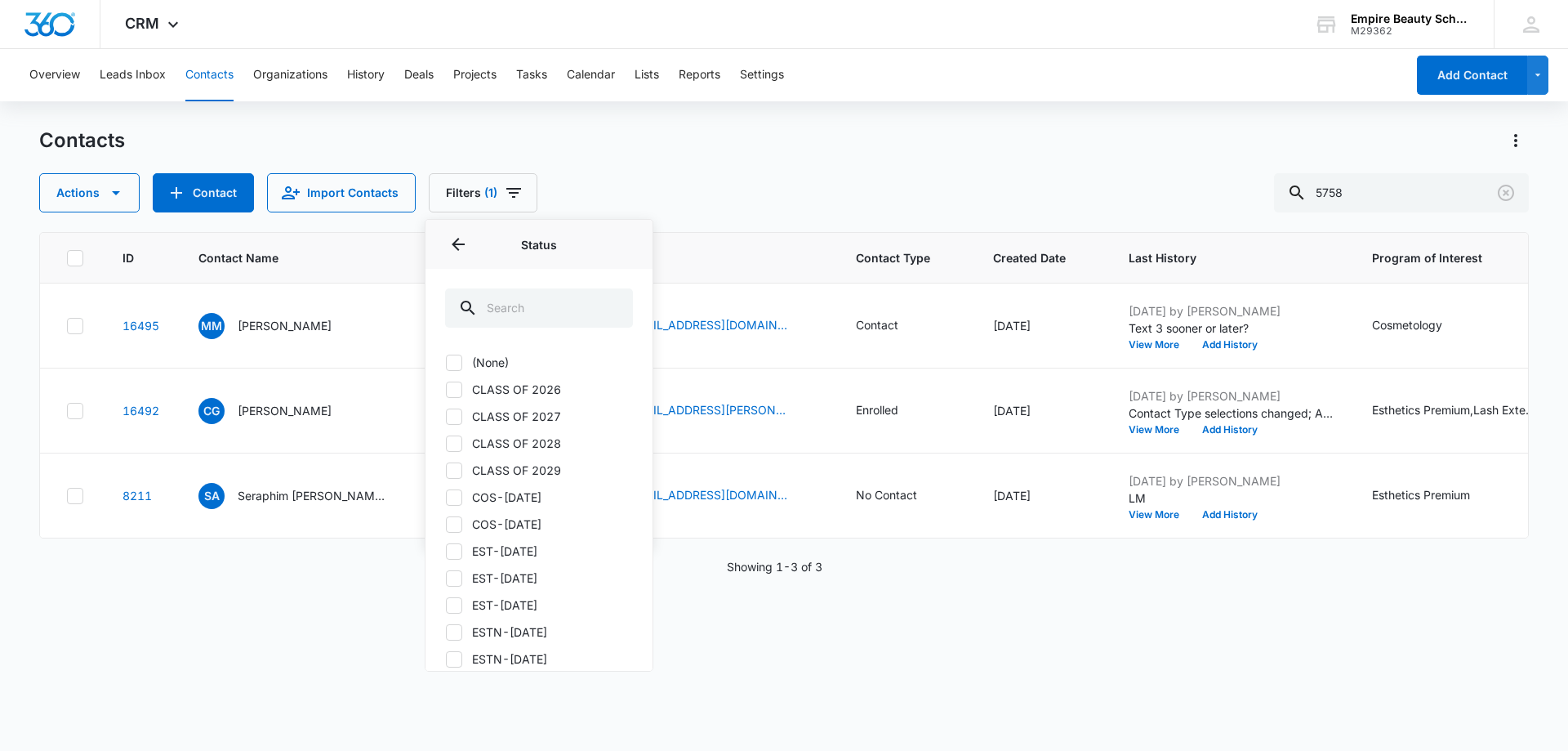
click at [458, 390] on icon at bounding box center [453, 390] width 14 height 14
click at [446, 390] on input "CLASS OF 2026" at bounding box center [445, 389] width 1 height 1
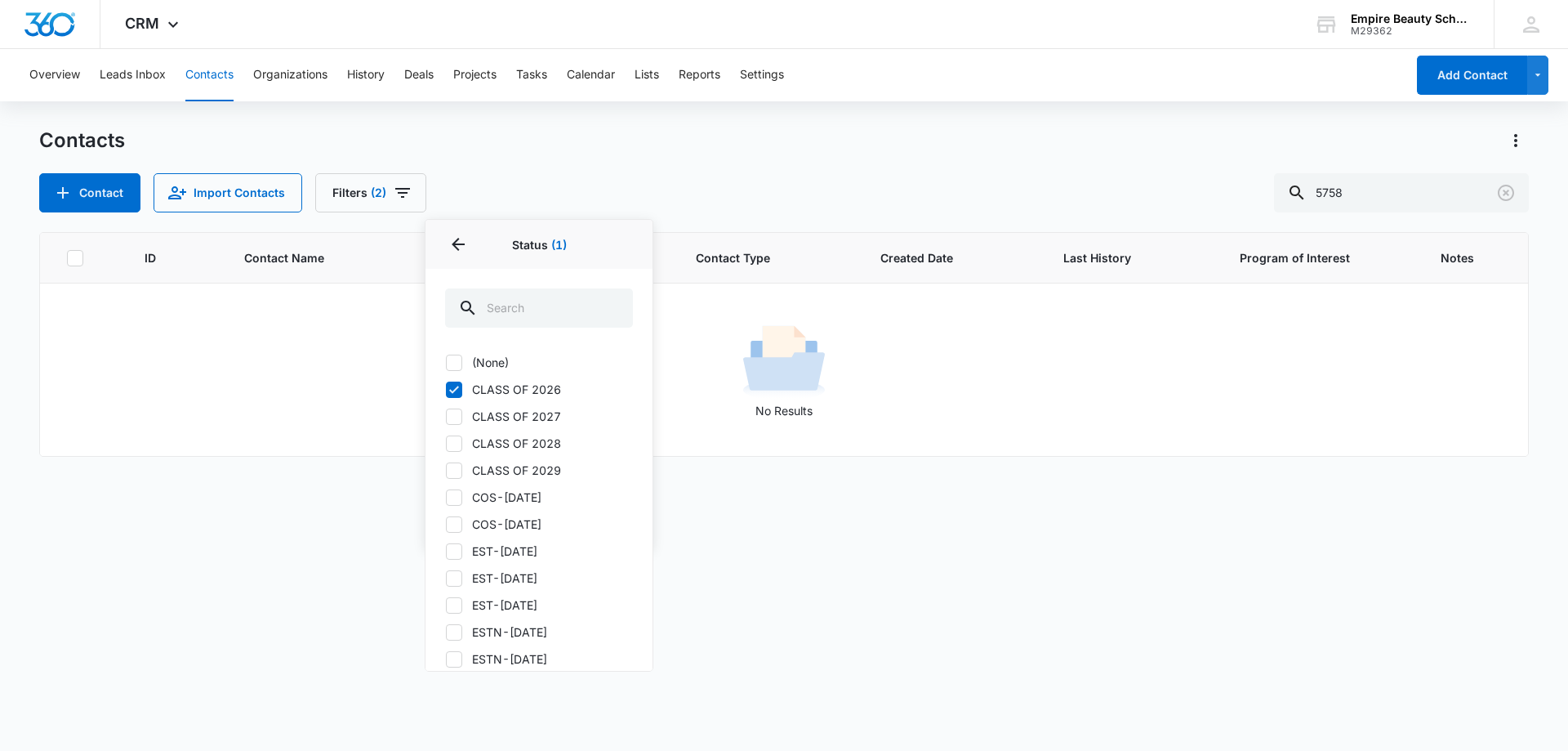
click at [539, 391] on label "CLASS OF 2026" at bounding box center [539, 390] width 187 height 17
click at [446, 390] on input "CLASS OF 2026" at bounding box center [445, 389] width 1 height 1
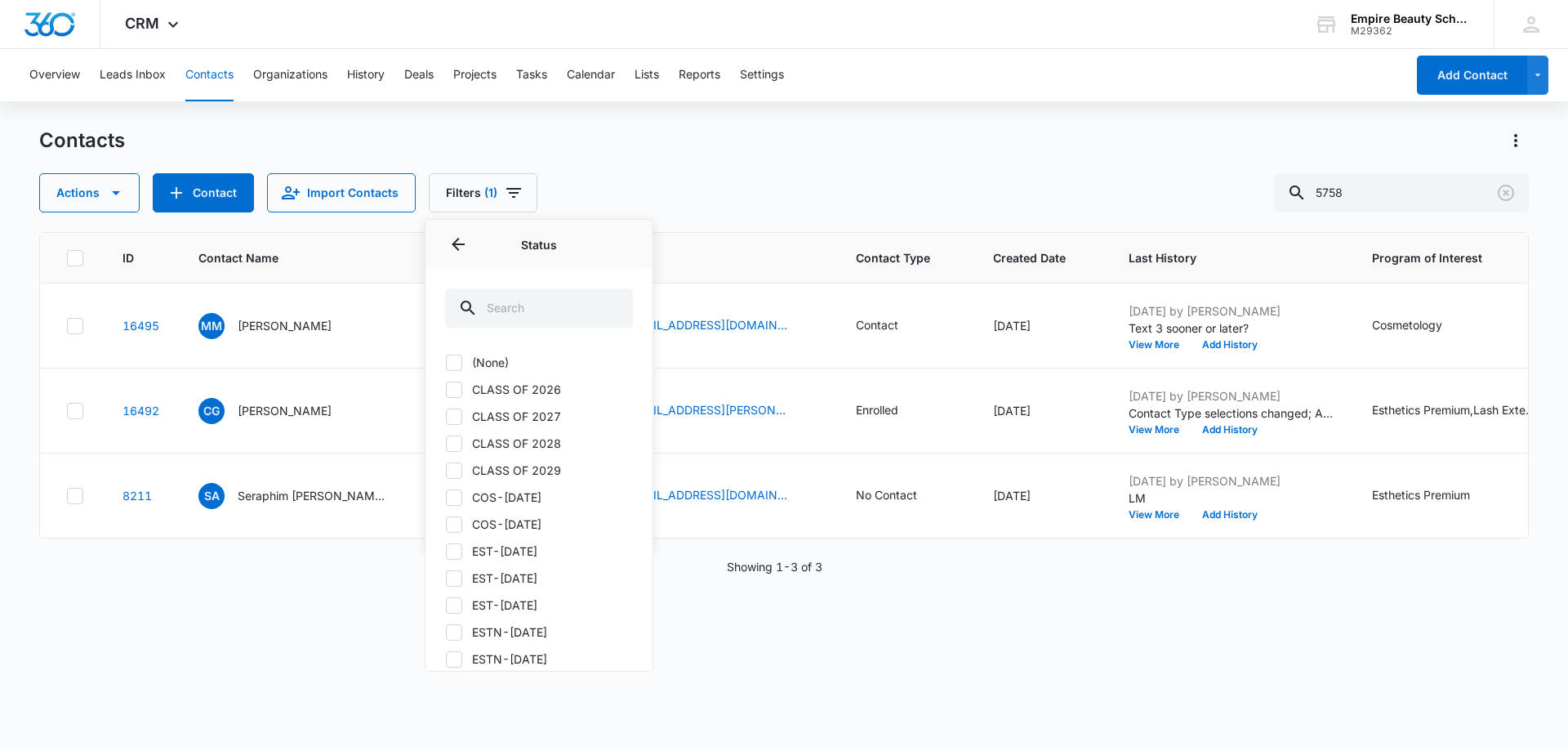
click at [450, 390] on icon at bounding box center [454, 390] width 10 height 8
click at [446, 390] on input "CLASS OF 2026" at bounding box center [445, 389] width 1 height 1
checkbox input "true"
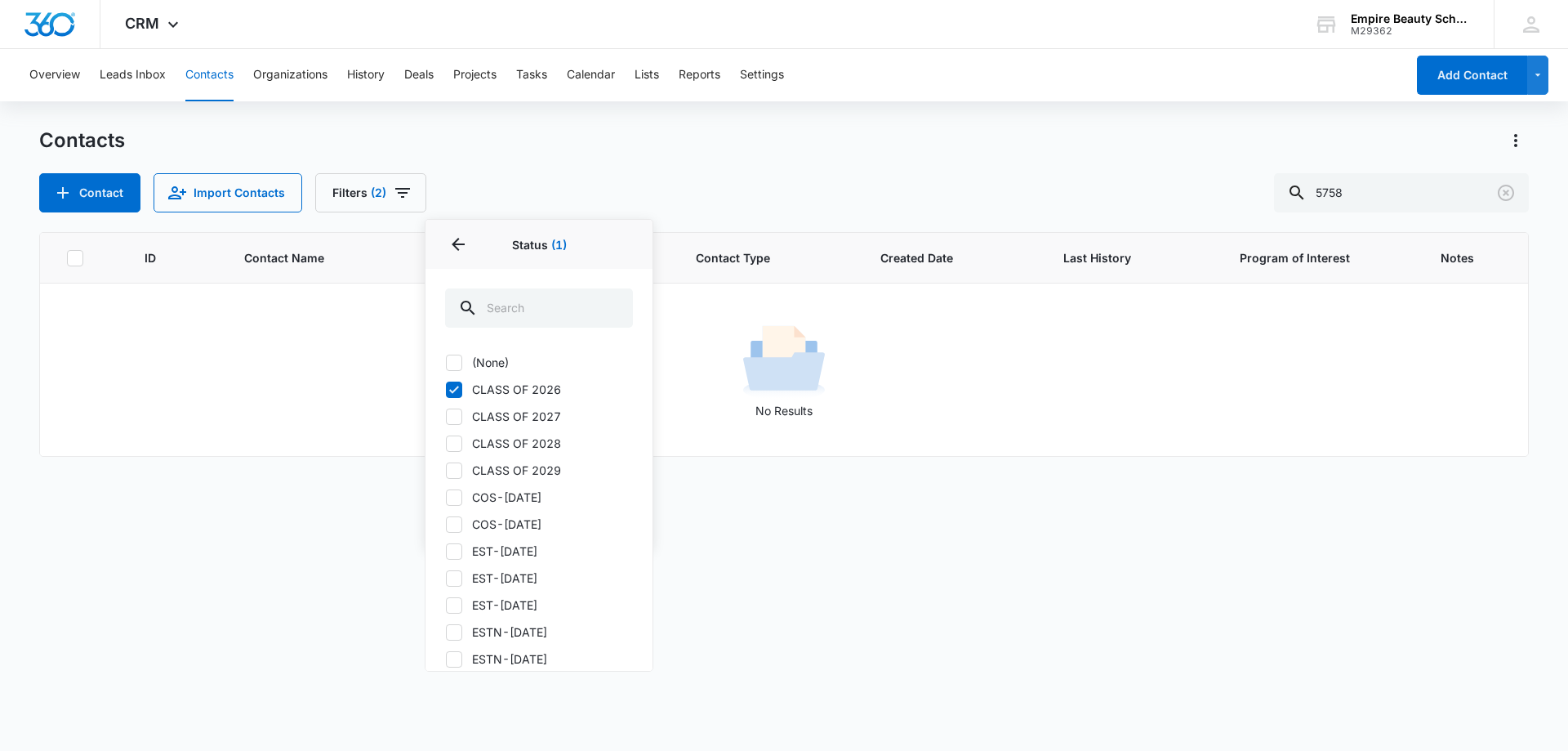
click at [536, 151] on div "Contacts" at bounding box center [784, 140] width 1490 height 26
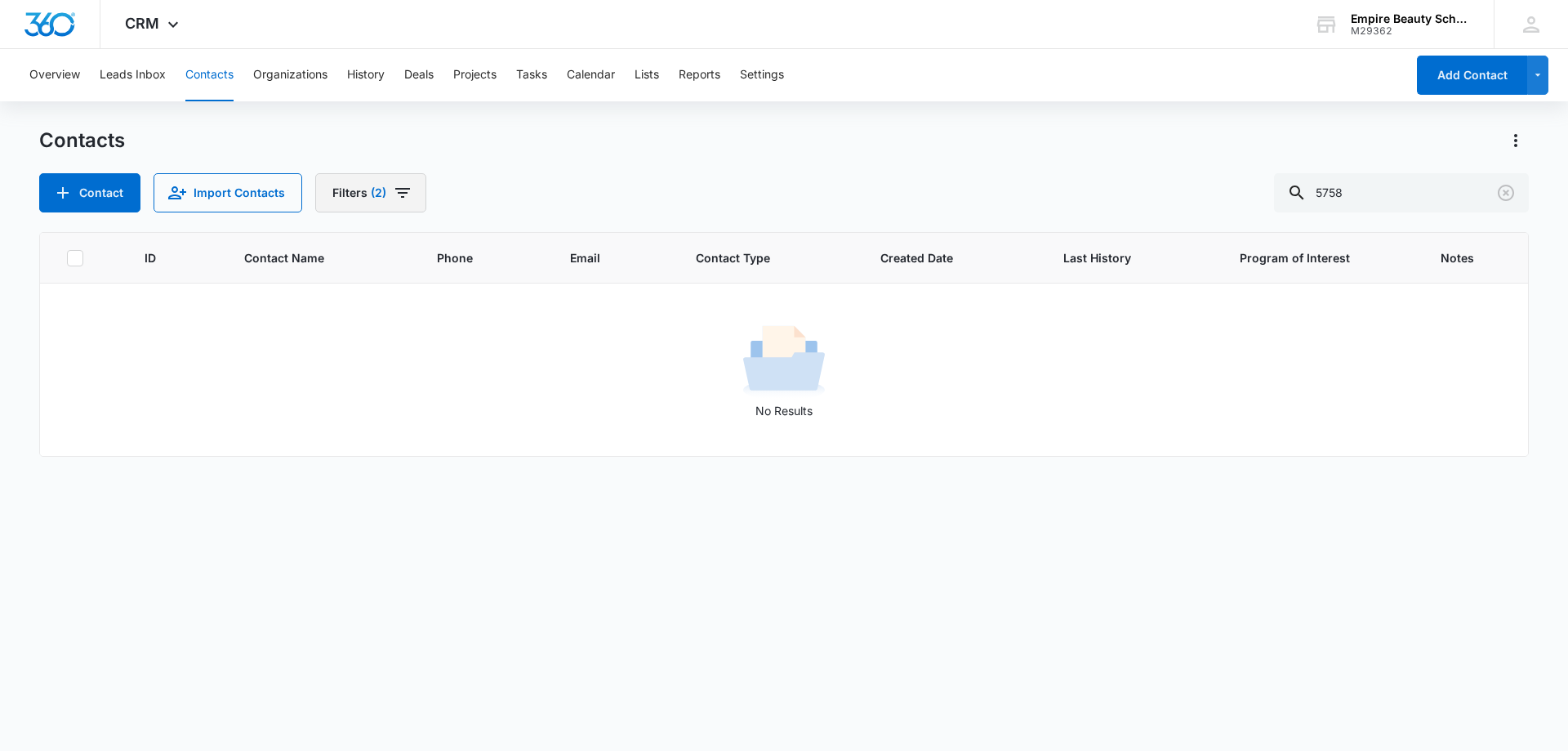
click at [405, 193] on icon "Filters" at bounding box center [402, 192] width 14 height 10
click at [505, 465] on icon "Show Custom Filters filters" at bounding box center [508, 465] width 19 height 19
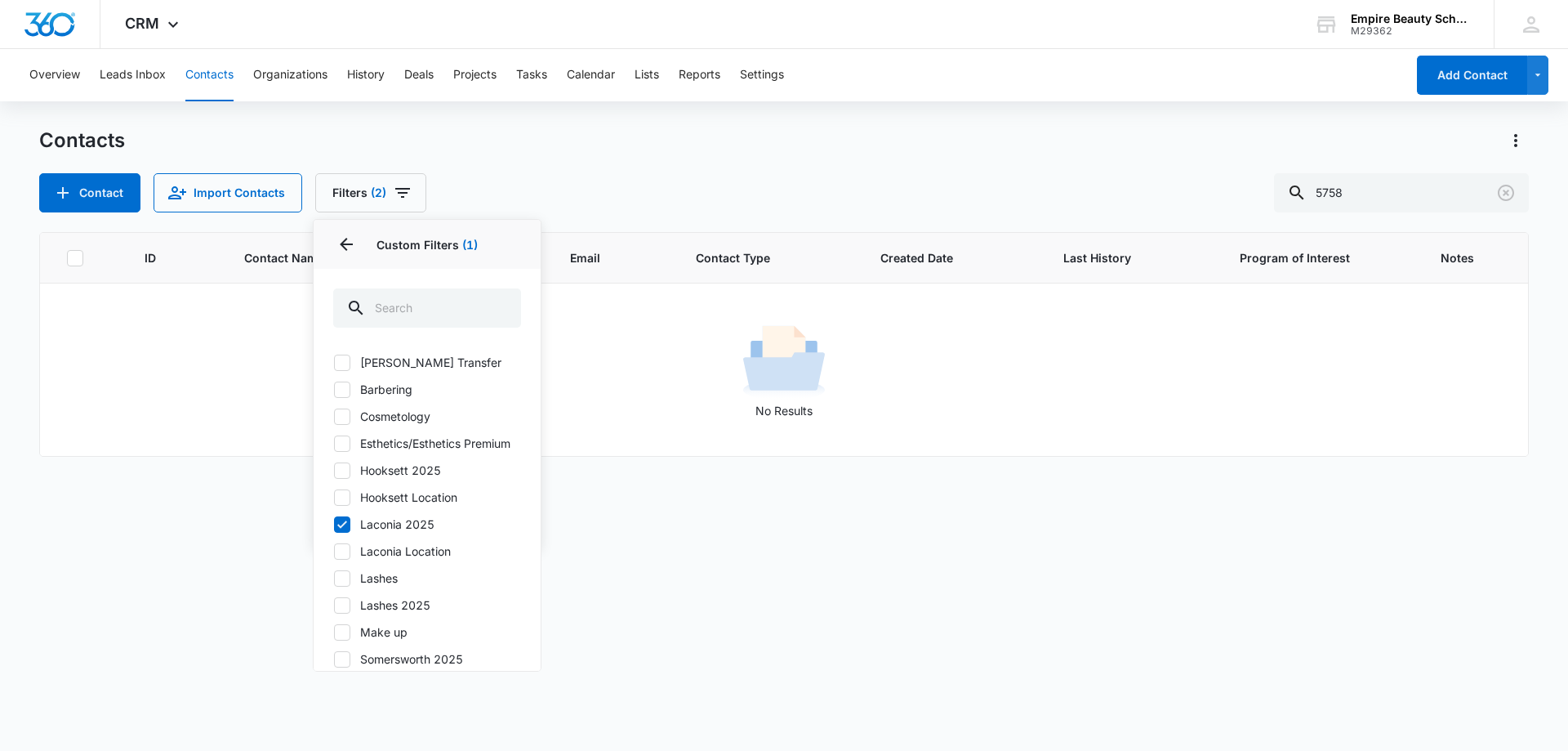
click at [420, 560] on label "Laconia Location" at bounding box center [427, 551] width 187 height 17
click at [334, 552] on input "Laconia Location" at bounding box center [333, 551] width 1 height 1
checkbox input "true"
click at [347, 532] on icon at bounding box center [342, 524] width 14 height 14
click at [334, 525] on input "Laconia 2025" at bounding box center [333, 524] width 1 height 1
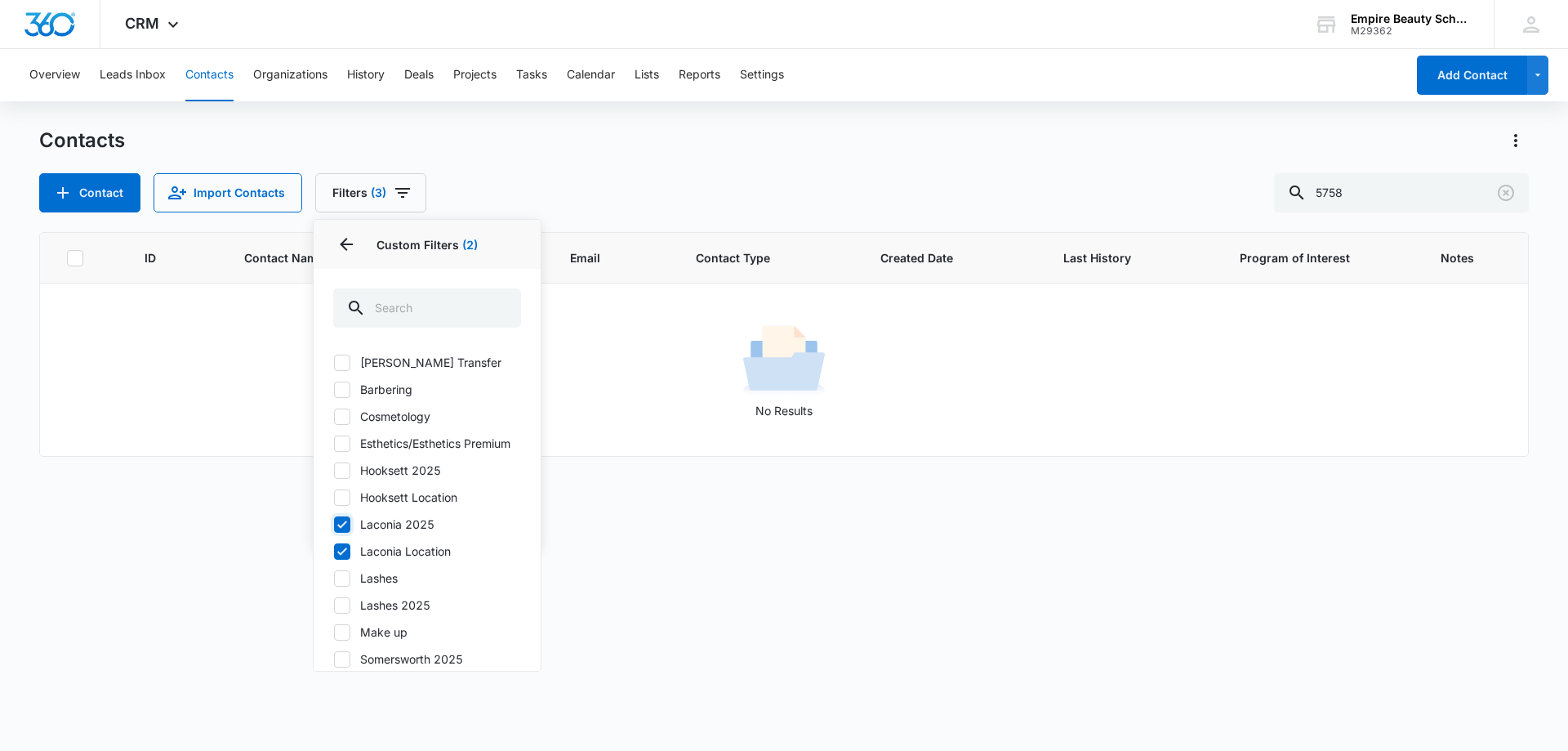
checkbox input "false"
click at [406, 560] on label "Laconia Location" at bounding box center [427, 551] width 187 height 17
click at [334, 552] on input "Laconia Location" at bounding box center [333, 551] width 1 height 1
checkbox input "false"
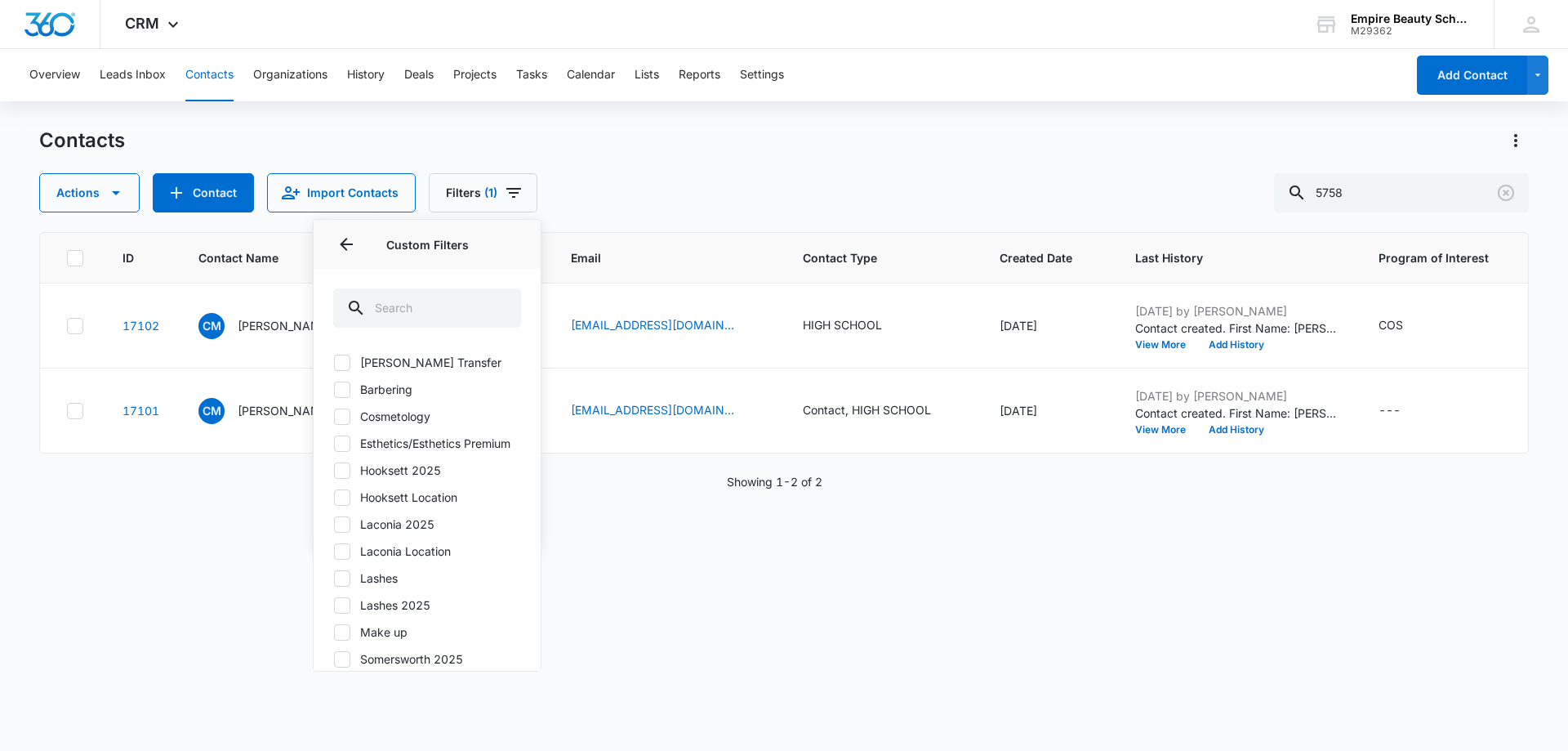
click at [592, 566] on div "ID Contact Name Phone Email Contact Type Created Date Last History Program of I…" at bounding box center [784, 480] width 1490 height 498
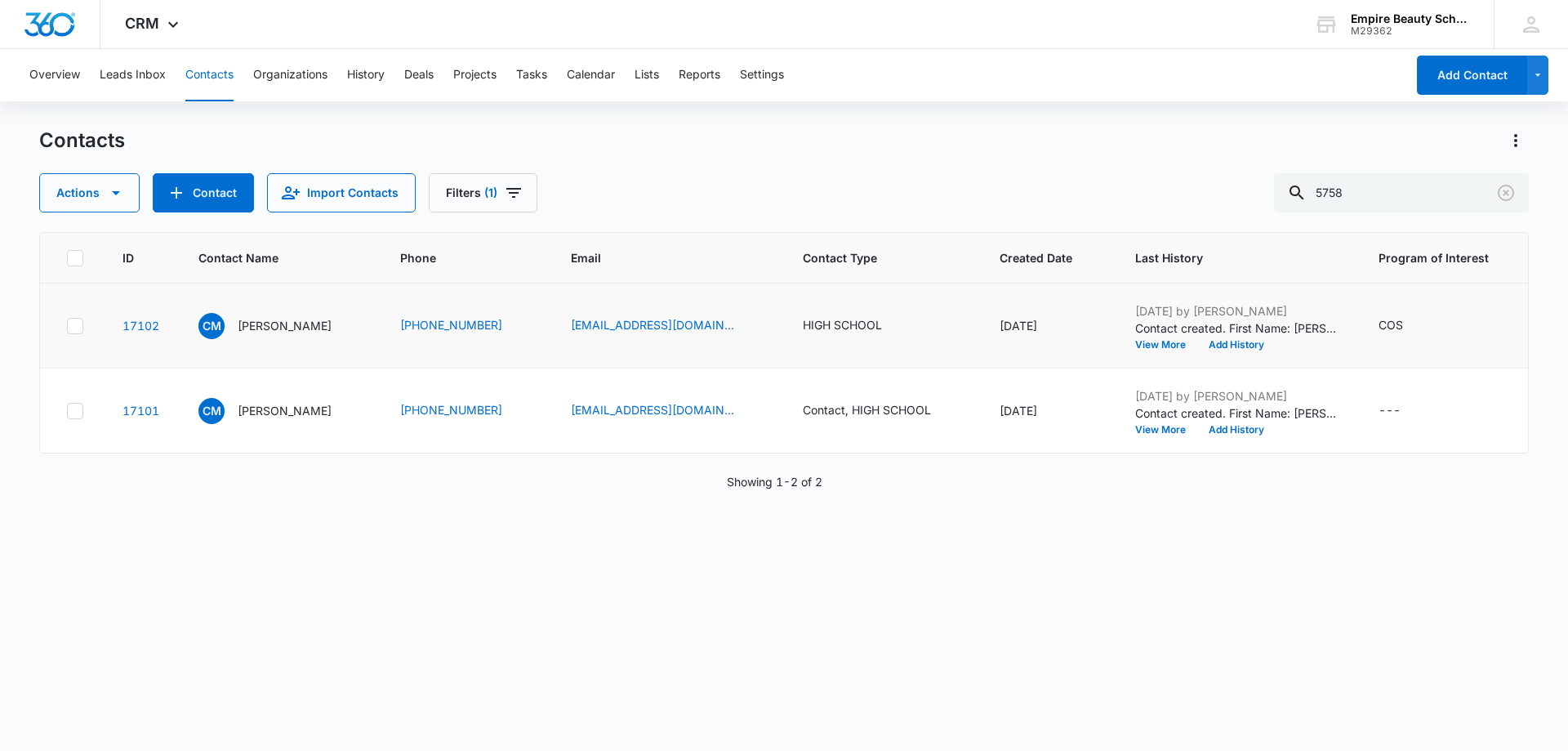
click at [80, 331] on icon at bounding box center [74, 326] width 14 height 14
click at [67, 326] on input "checkbox" at bounding box center [66, 326] width 1 height 1
drag, startPoint x: 80, startPoint y: 331, endPoint x: 446, endPoint y: 512, distance: 408.3
click at [446, 512] on div "ID Contact Name Phone Email Contact Type Created Date Last History Program of I…" at bounding box center [784, 480] width 1490 height 498
click at [516, 191] on icon "Filters" at bounding box center [514, 192] width 19 height 19
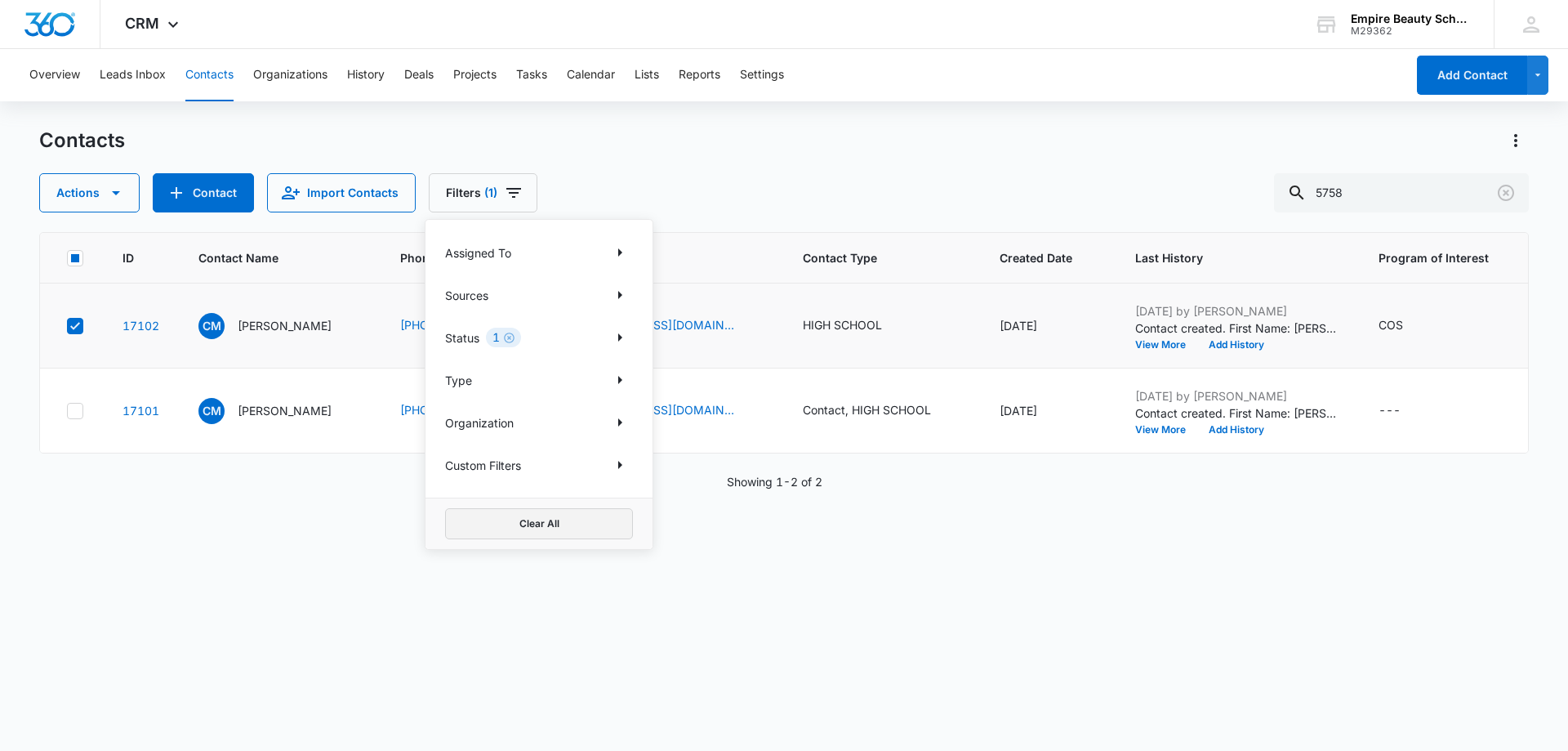
click at [539, 523] on button "Clear All" at bounding box center [539, 524] width 187 height 31
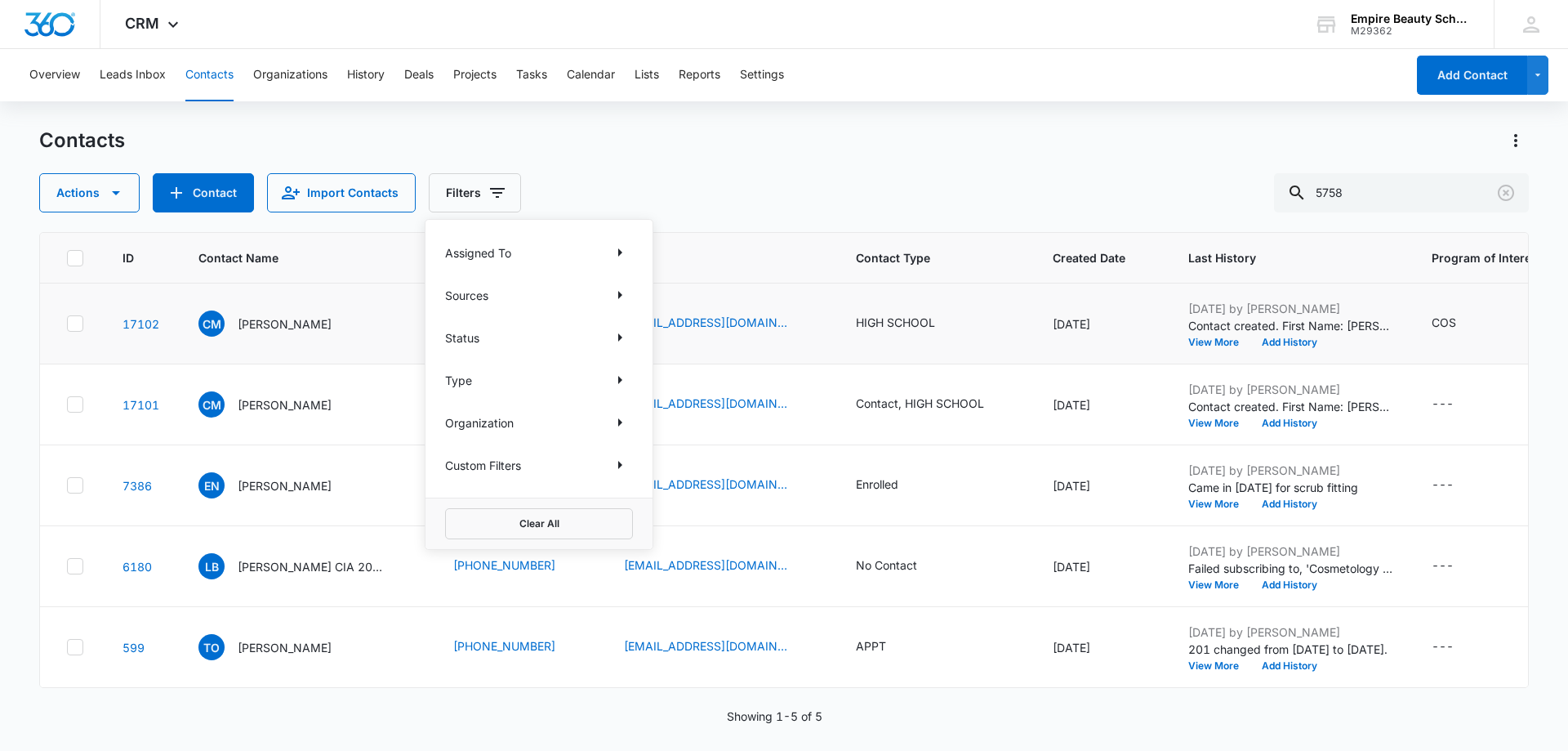
click at [634, 148] on div "Contacts" at bounding box center [784, 140] width 1490 height 26
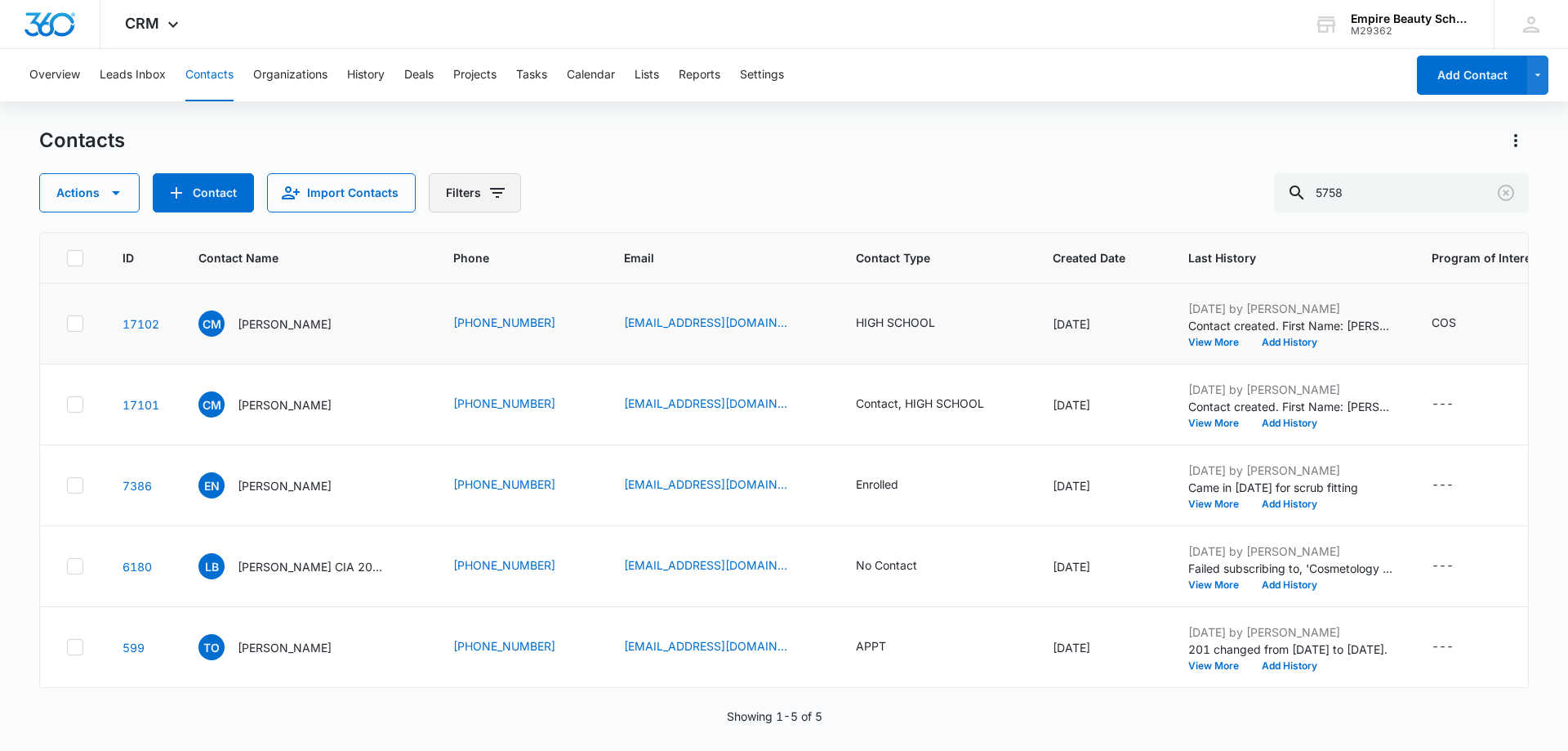
click at [495, 192] on icon "Filters" at bounding box center [497, 192] width 14 height 10
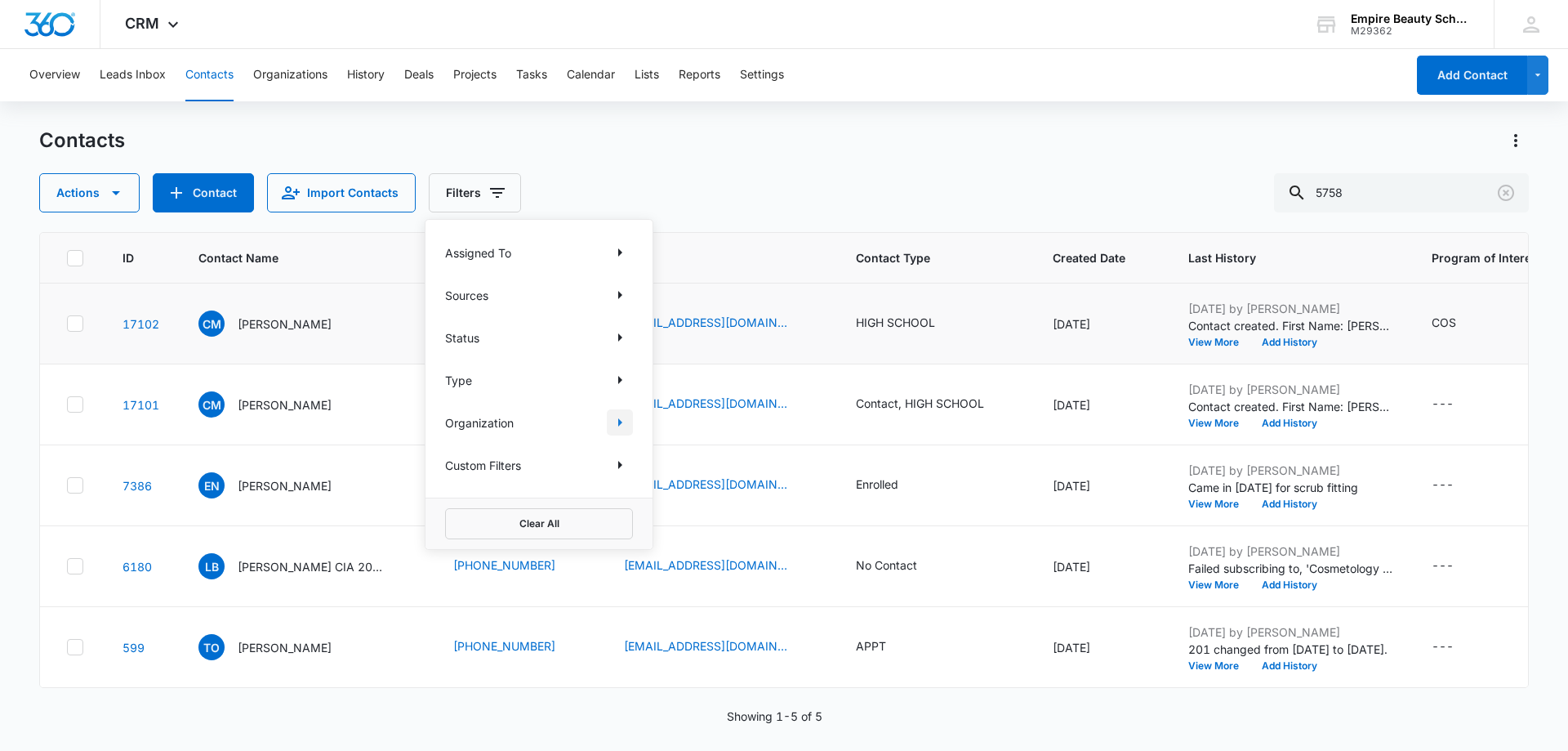
click at [621, 428] on icon "Show Organization filters" at bounding box center [620, 422] width 19 height 19
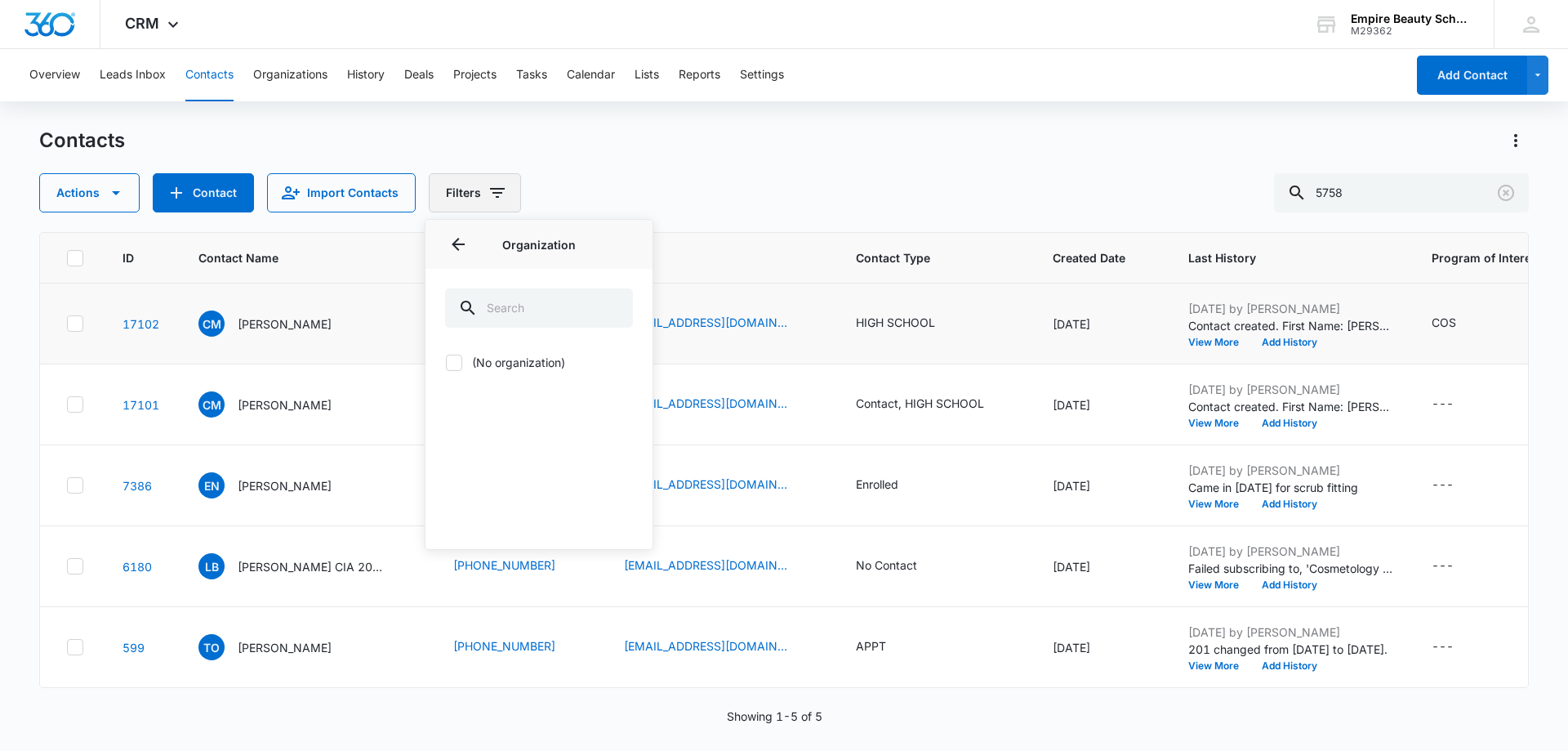
click at [488, 188] on icon "Filters" at bounding box center [498, 192] width 19 height 19
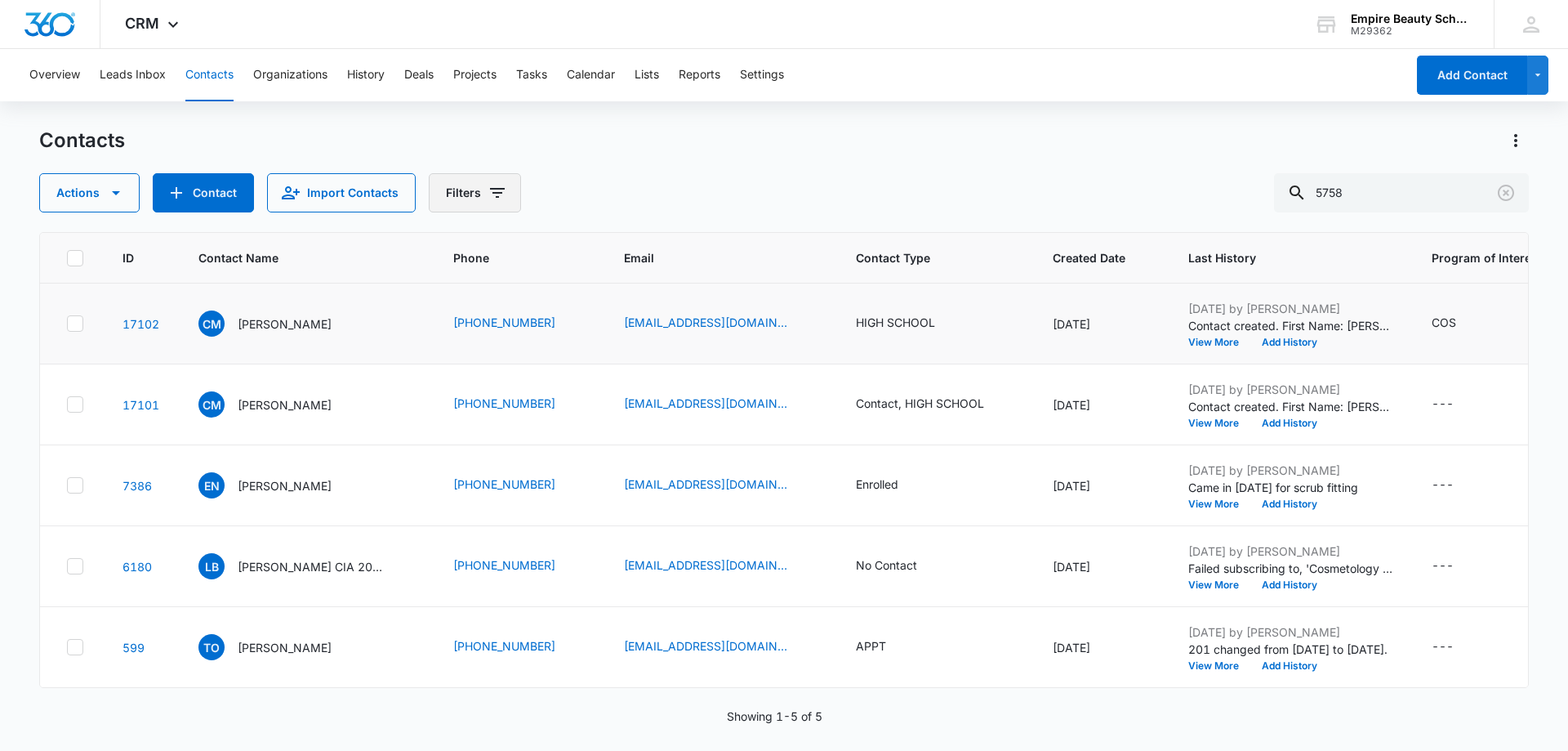
click at [493, 194] on icon "Filters" at bounding box center [498, 192] width 19 height 19
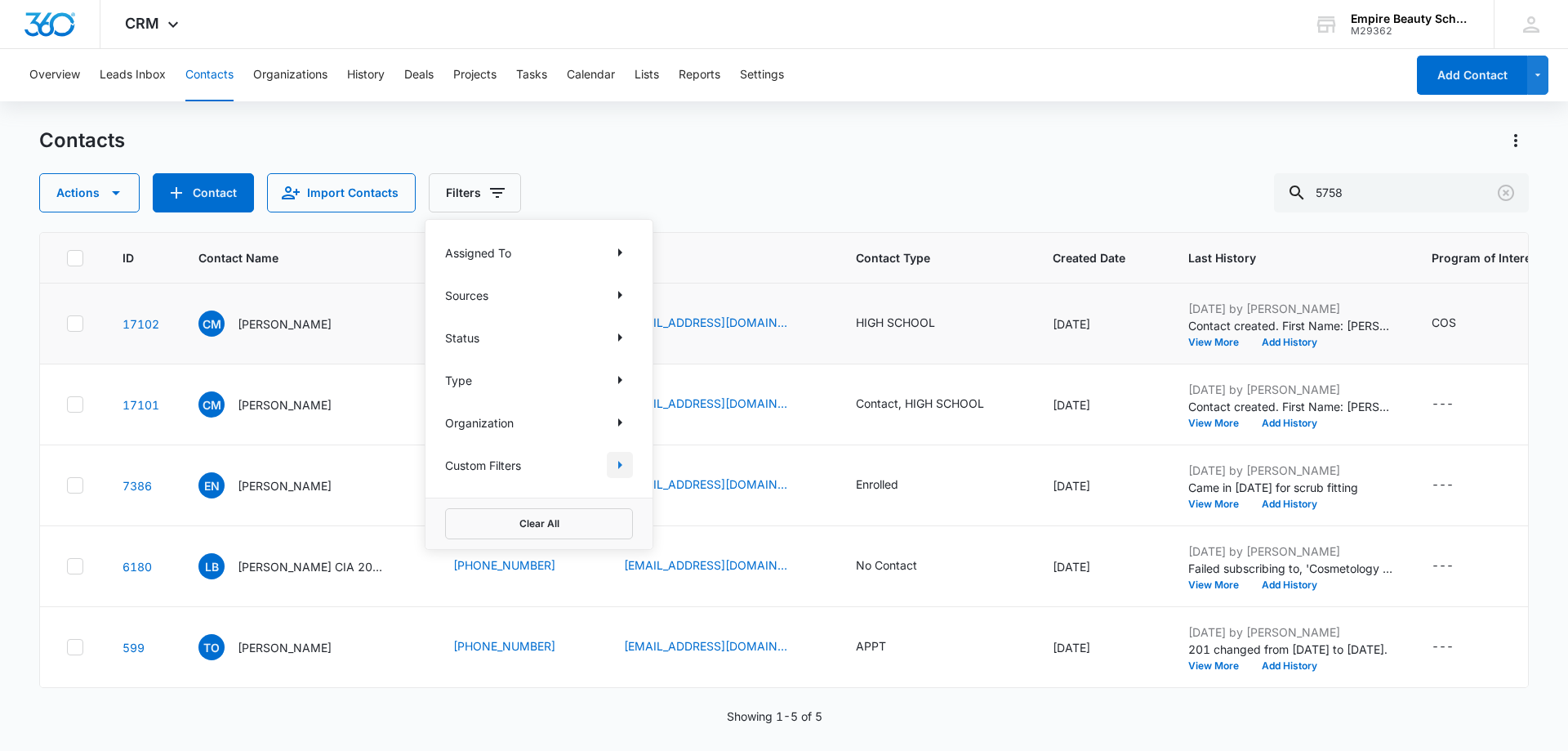
click at [618, 463] on icon "Show Custom Filters filters" at bounding box center [620, 465] width 4 height 8
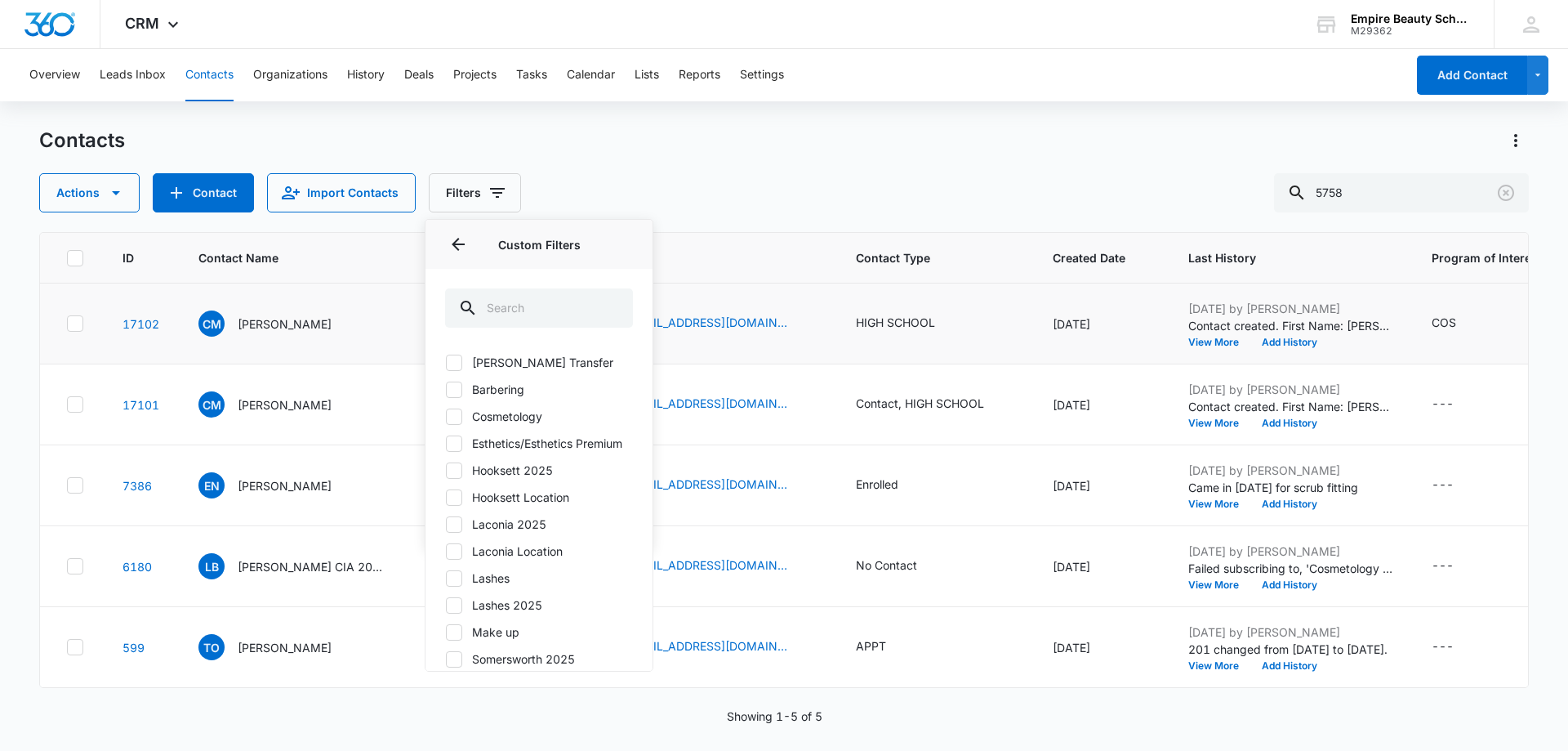
scroll to position [82, 0]
click at [457, 450] on icon at bounding box center [453, 443] width 14 height 14
click at [446, 443] on input "Laconia 2025" at bounding box center [445, 442] width 1 height 1
checkbox input "true"
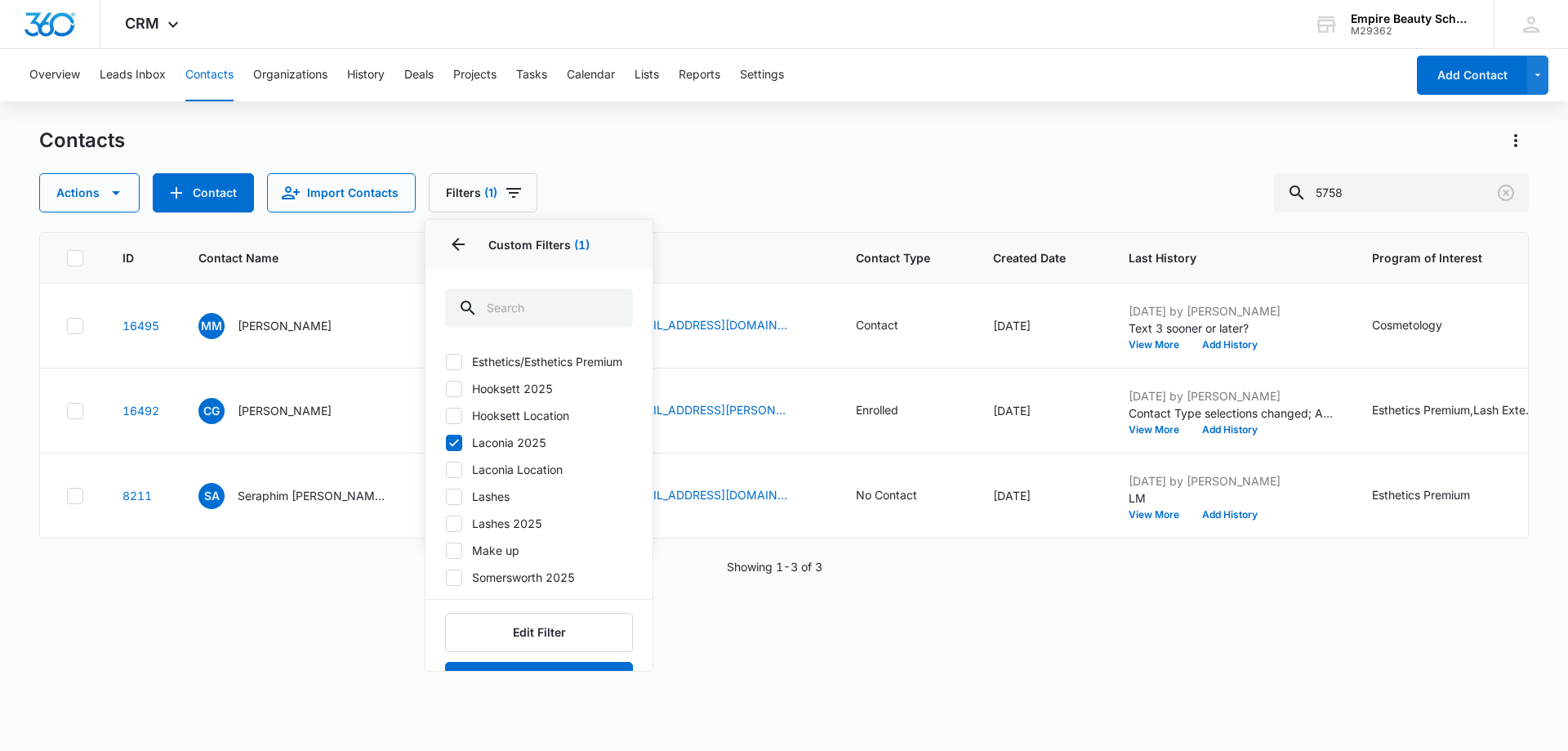
click at [709, 663] on div "ID Contact Name Phone Email Contact Type Created Date Last History Program of I…" at bounding box center [784, 480] width 1490 height 498
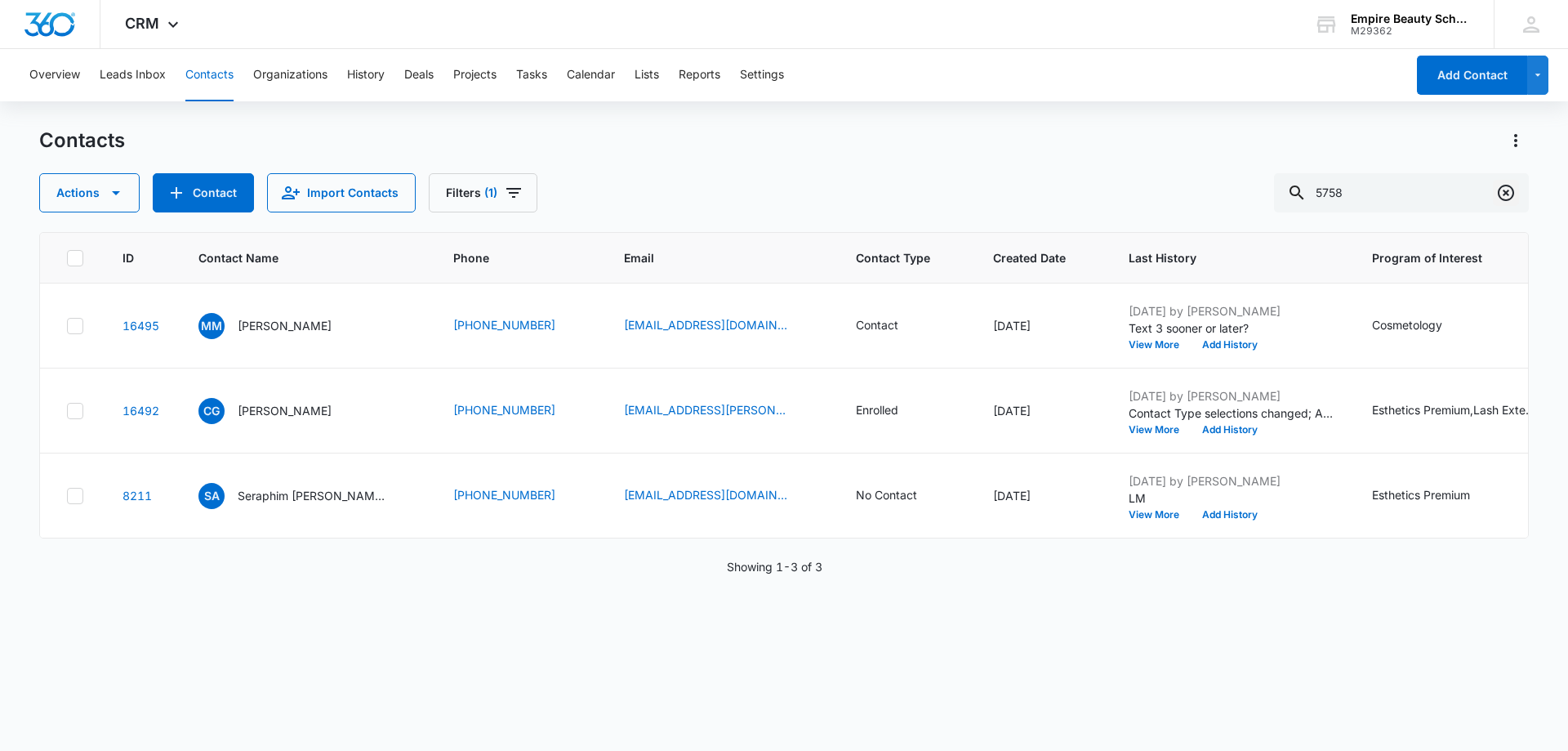
click at [1507, 190] on icon "Clear" at bounding box center [1506, 192] width 19 height 19
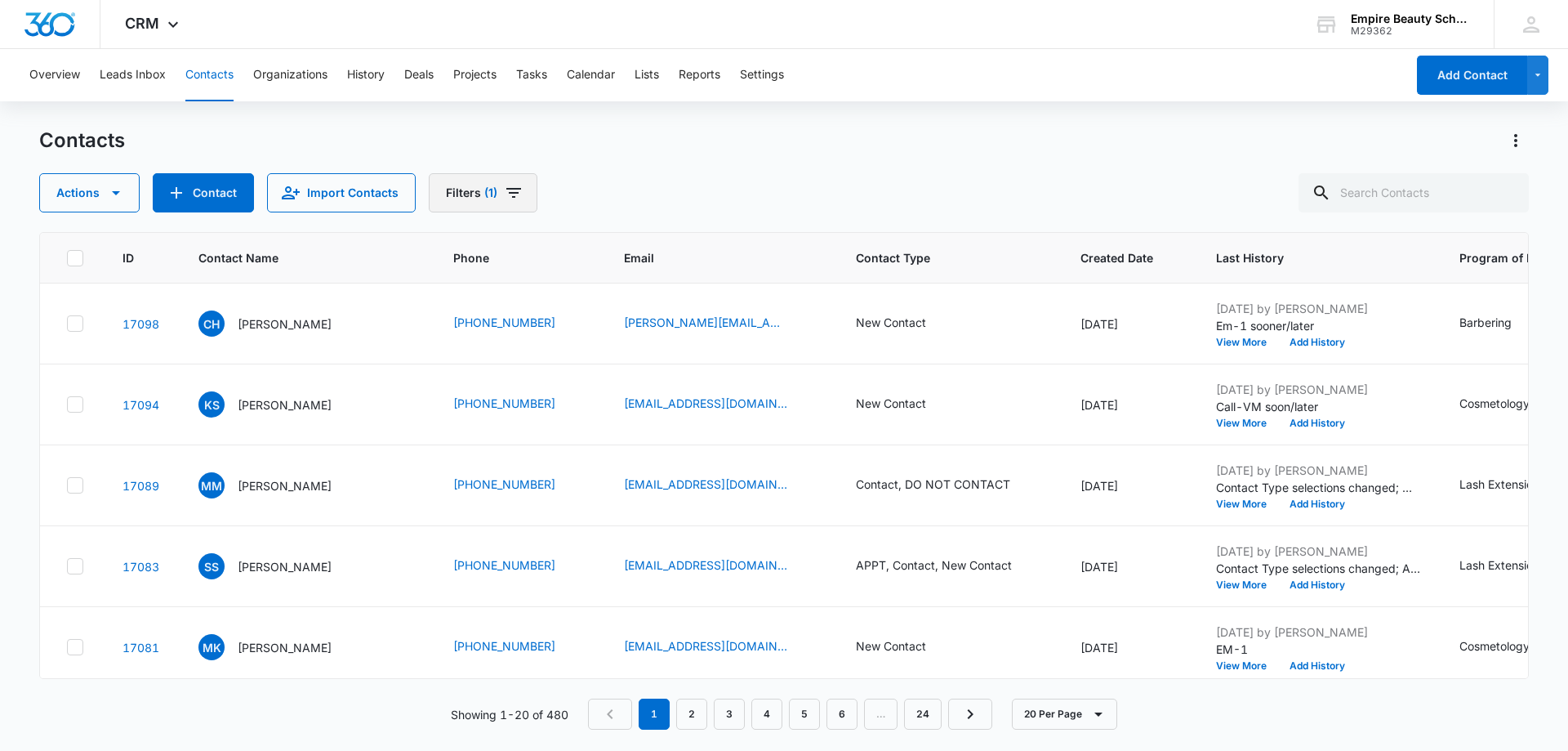
click at [514, 190] on icon "Filters" at bounding box center [514, 192] width 19 height 19
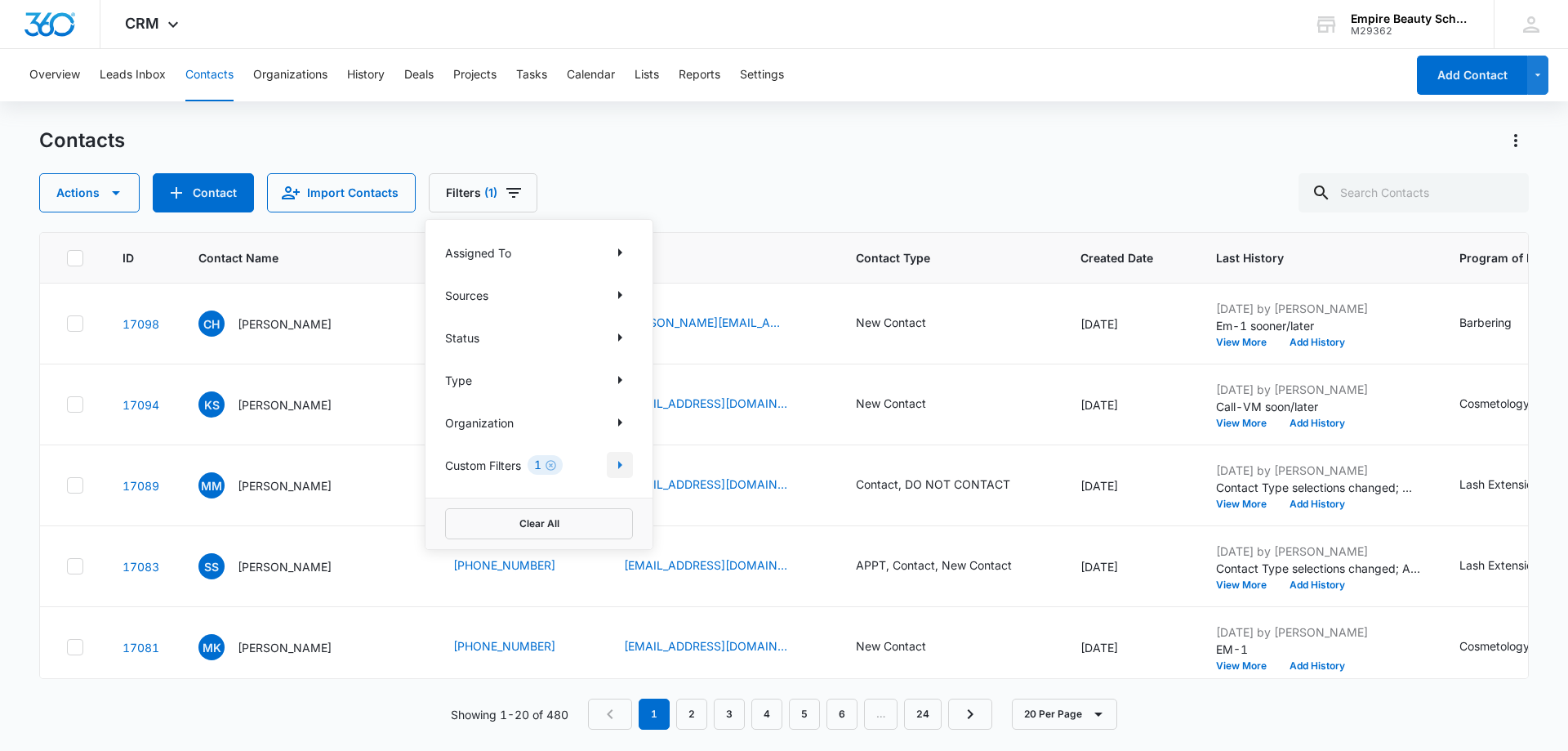
click at [624, 467] on icon "Show Custom Filters filters" at bounding box center [620, 465] width 19 height 19
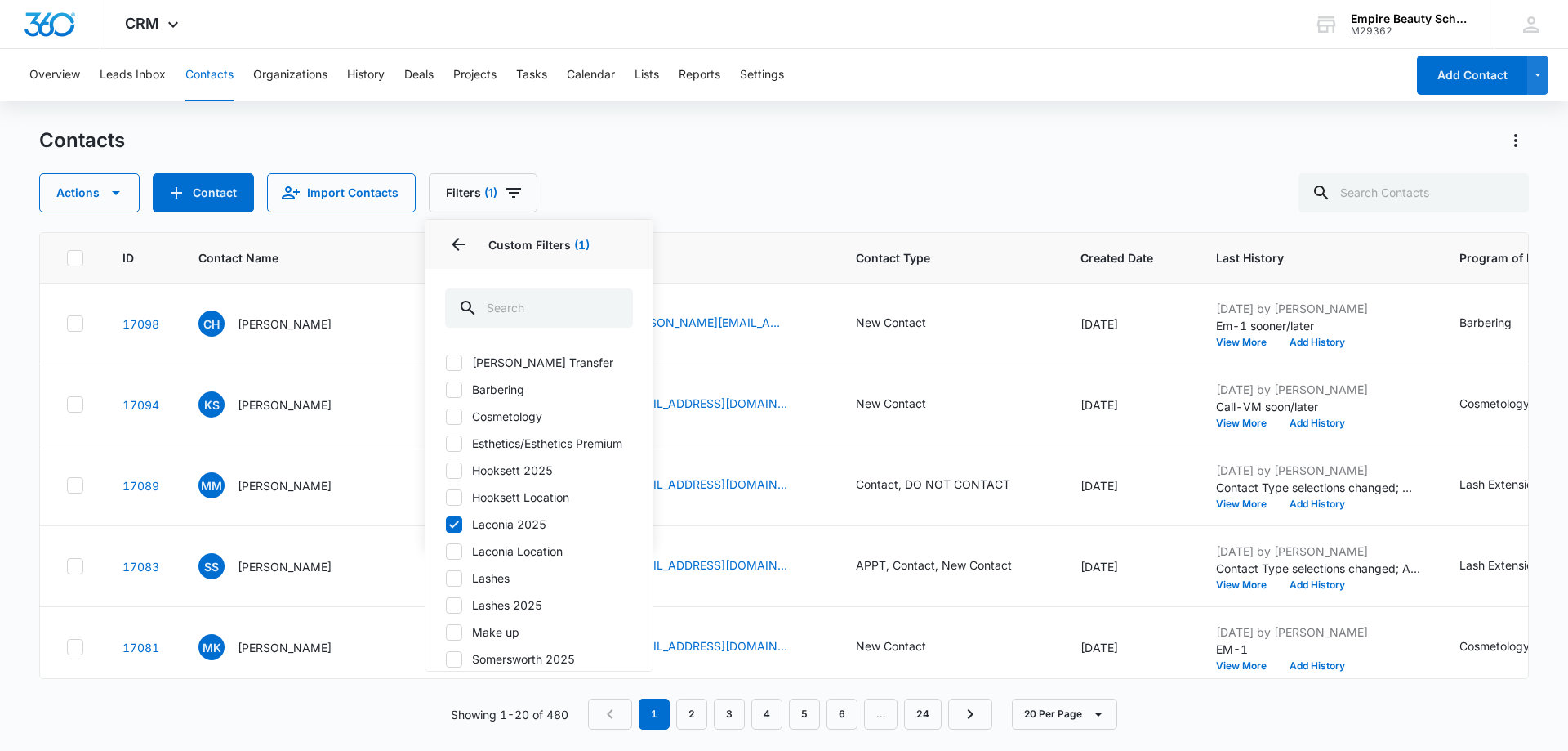
click at [459, 559] on icon at bounding box center [453, 551] width 14 height 14
click at [446, 552] on input "Laconia Location" at bounding box center [445, 551] width 1 height 1
checkbox input "true"
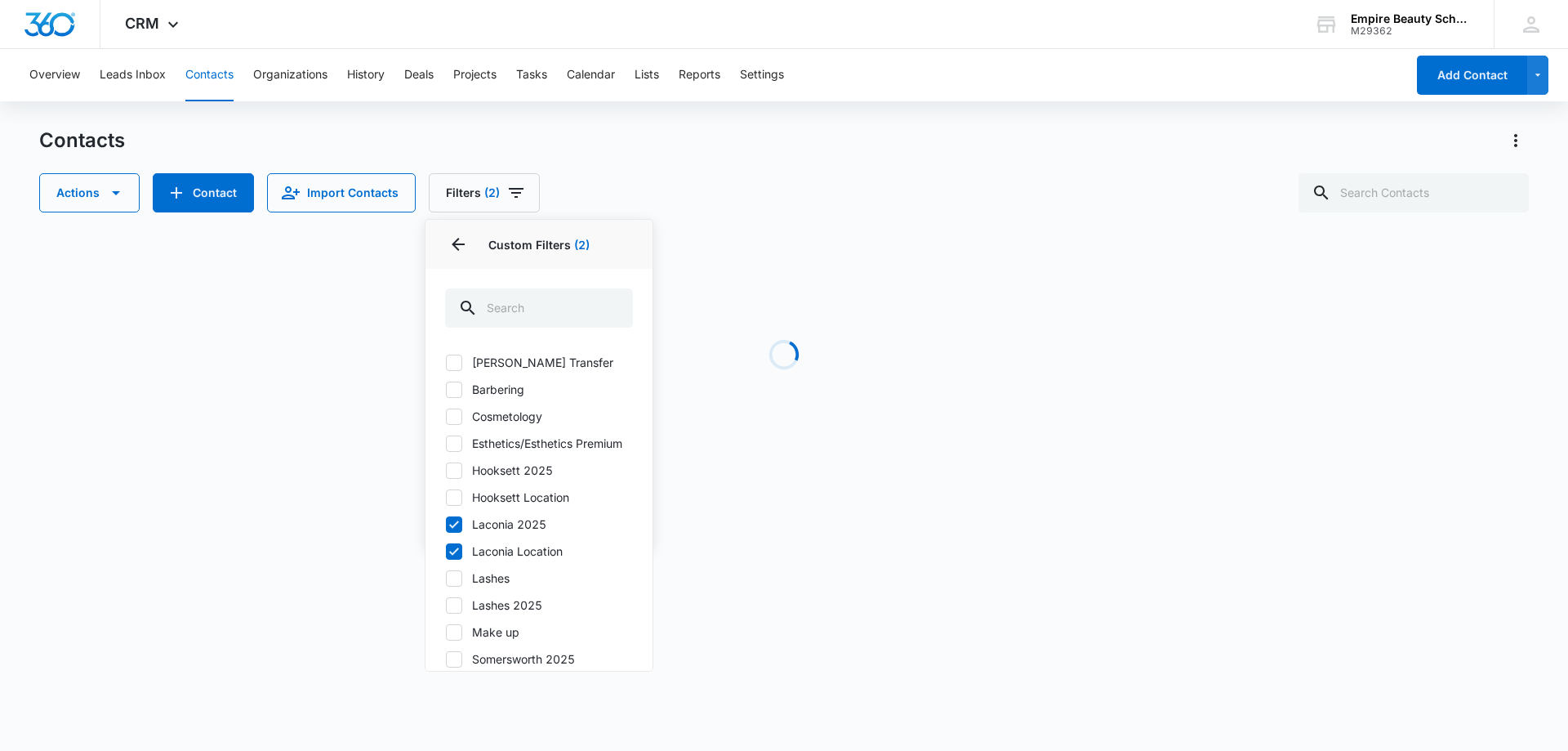
click at [457, 532] on icon at bounding box center [453, 524] width 14 height 14
click at [446, 525] on input "Laconia 2025" at bounding box center [445, 524] width 1 height 1
checkbox input "false"
click at [679, 172] on div "Contacts Actions Contact Import Contacts Filters (1) Assigned To Sources Status…" at bounding box center [784, 170] width 1490 height 85
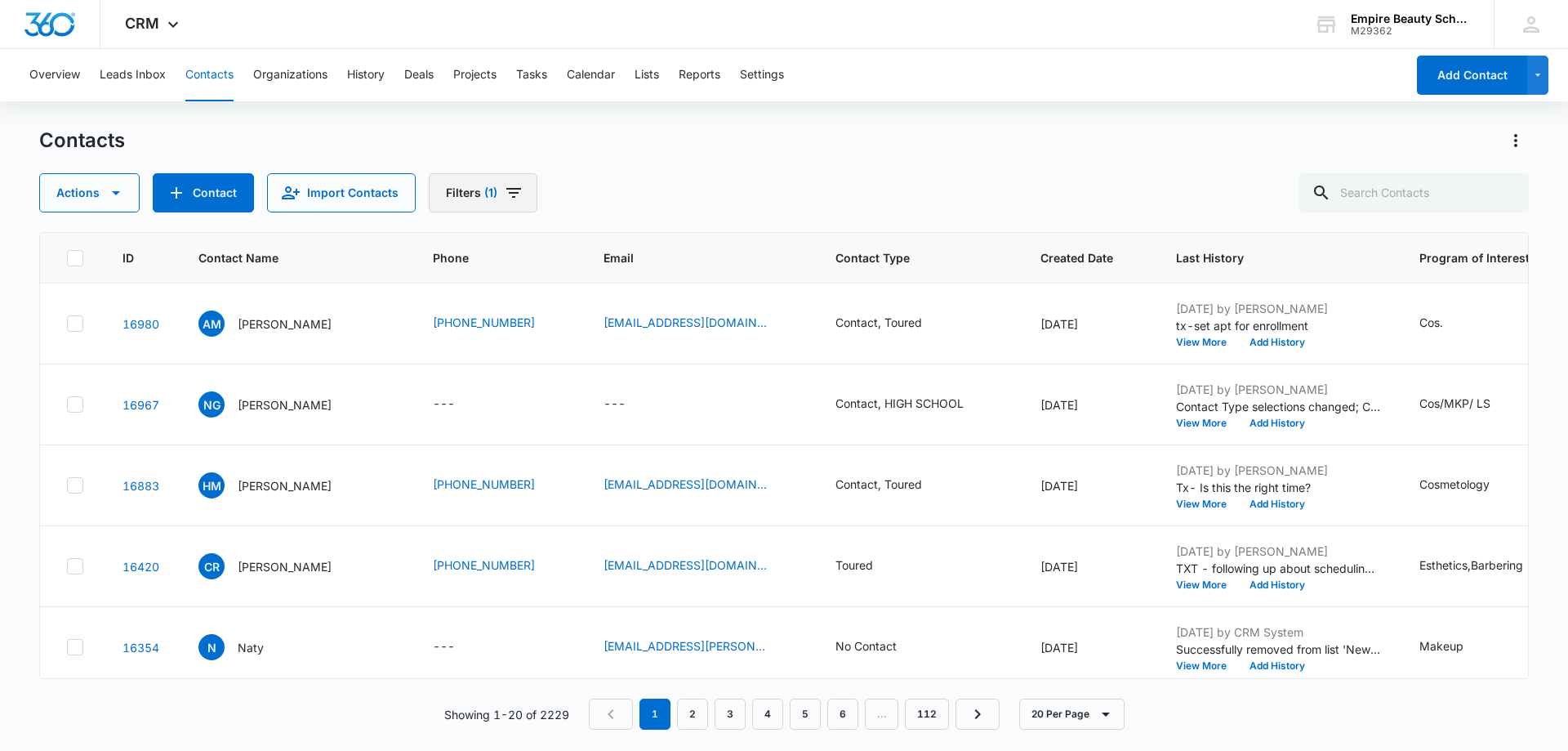
click at [513, 193] on icon "Filters" at bounding box center [513, 192] width 14 height 10
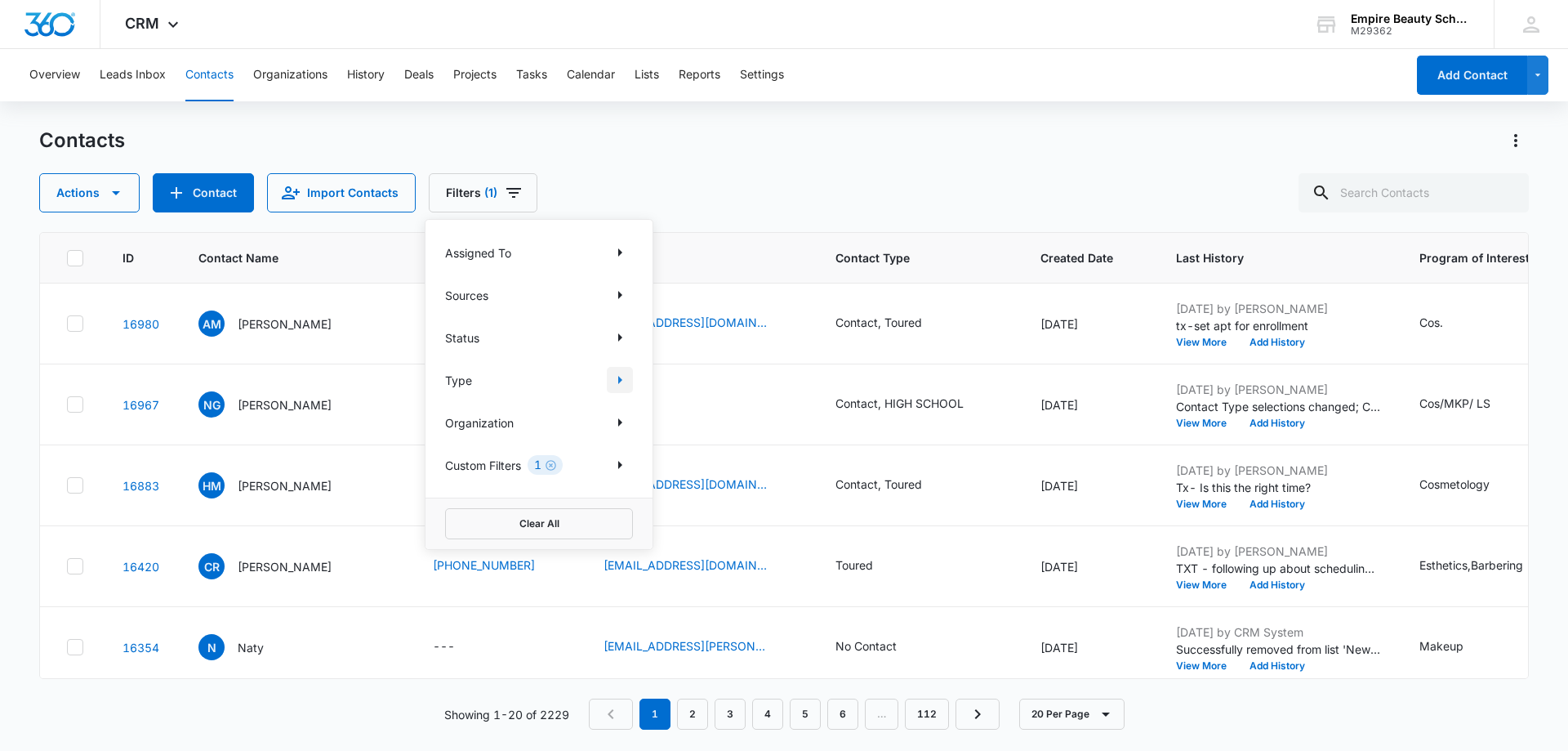
click at [615, 386] on icon "Show Type filters" at bounding box center [620, 380] width 19 height 19
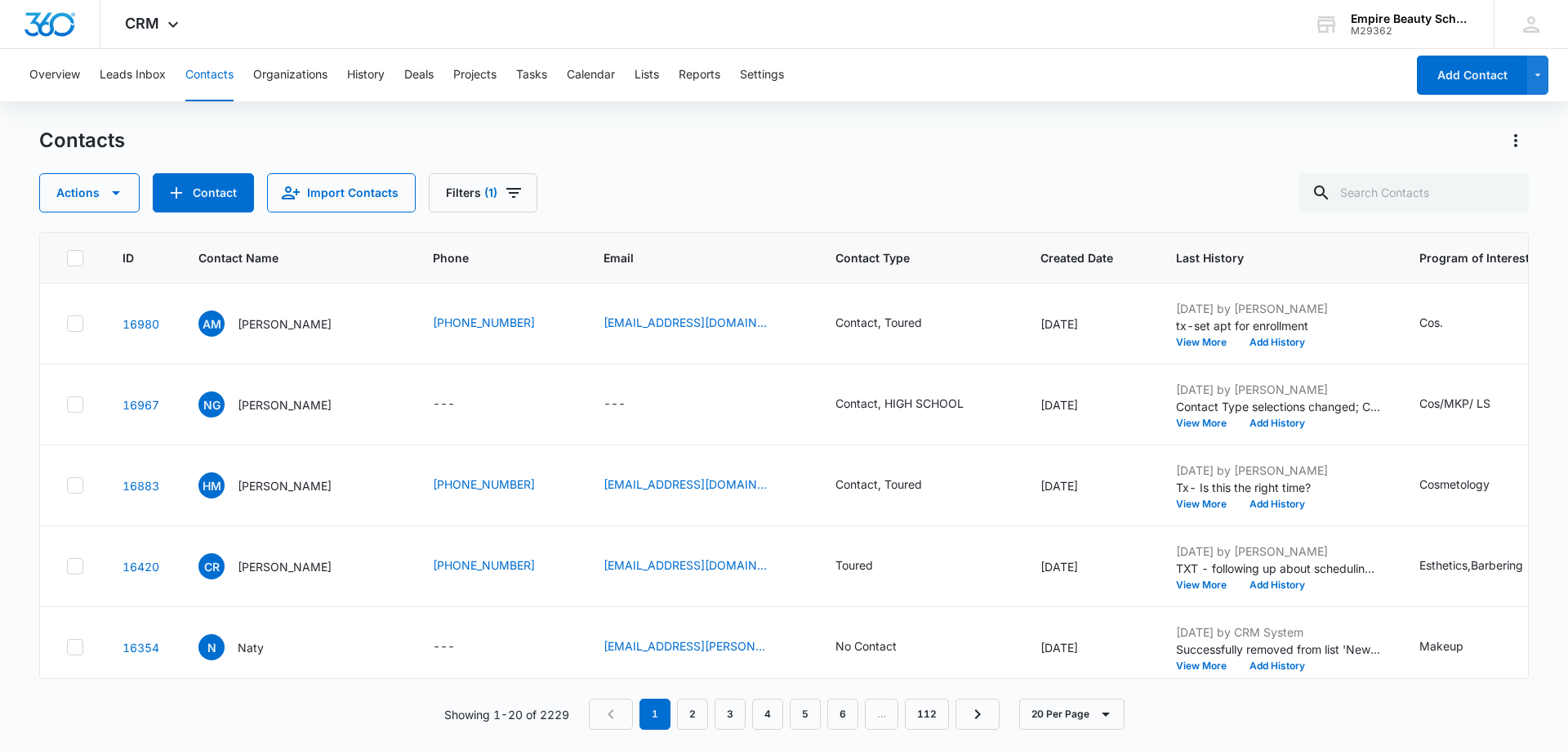
click at [751, 232] on div "ID Contact Name Phone Email Contact Type Created Date Last History Program of I…" at bounding box center [784, 455] width 1490 height 447
click at [516, 198] on icon "Filters" at bounding box center [514, 192] width 19 height 19
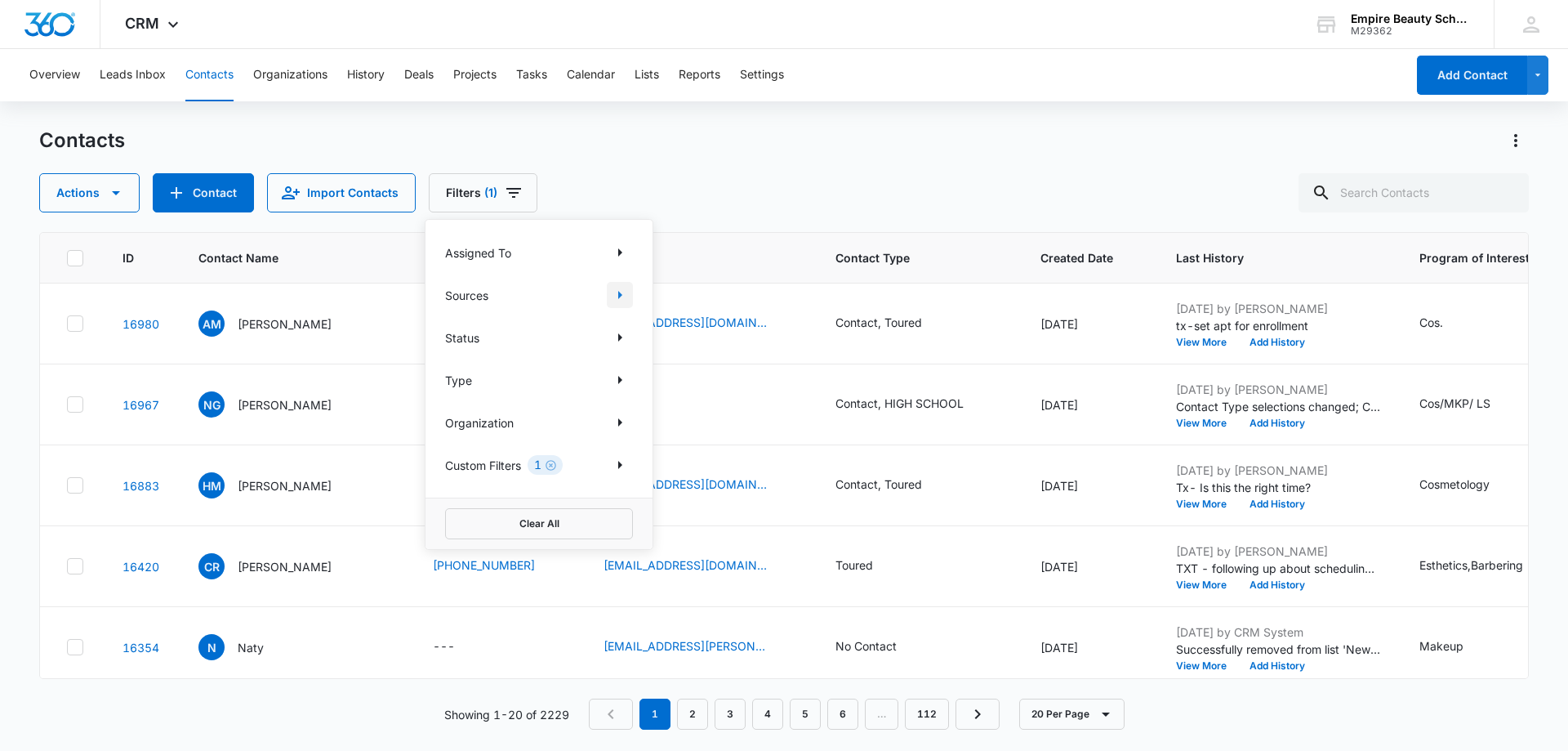
click at [619, 294] on icon "Show Sources filters" at bounding box center [620, 295] width 4 height 8
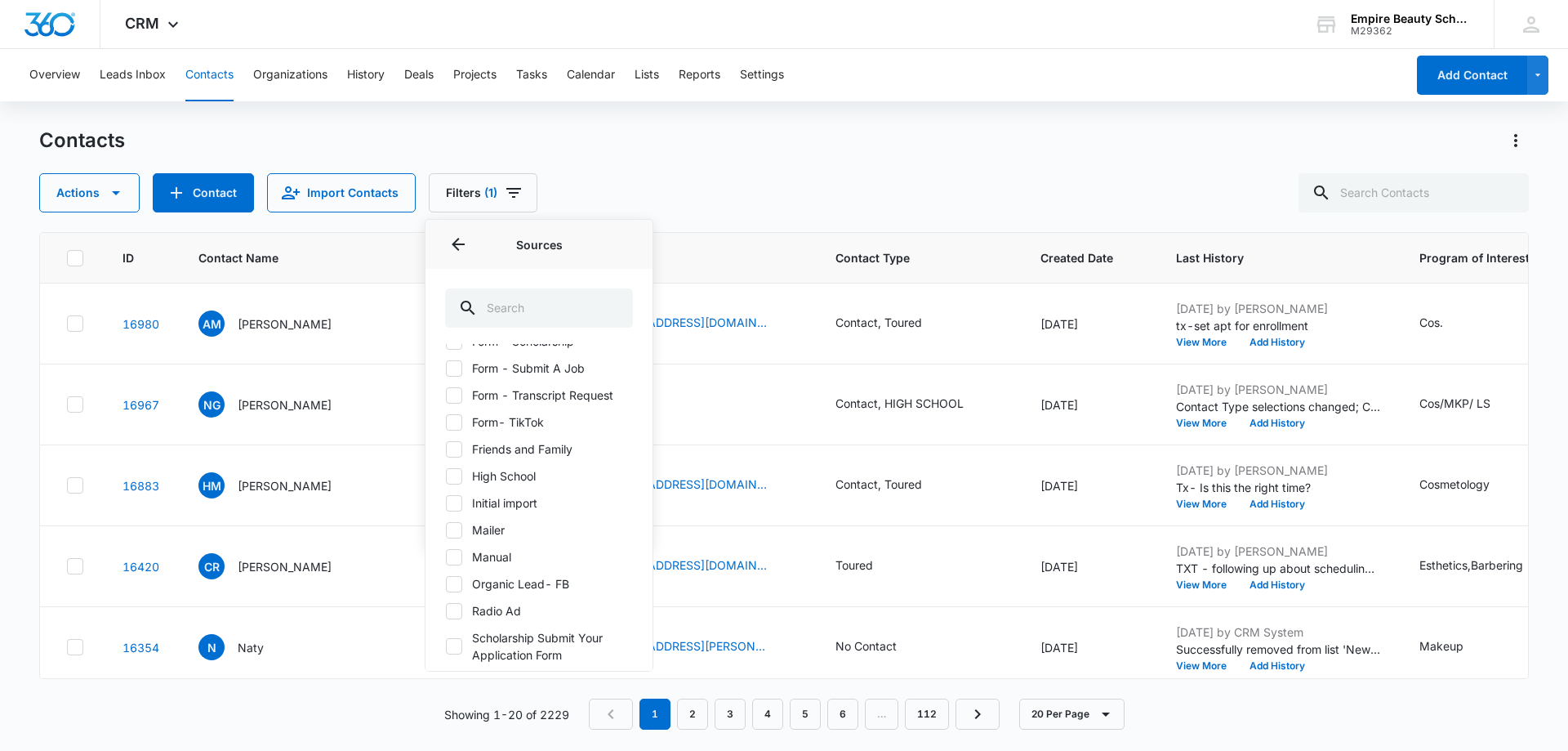
scroll to position [525, 0]
click at [454, 476] on icon at bounding box center [453, 482] width 14 height 14
click at [446, 482] on input "High School" at bounding box center [445, 482] width 1 height 1
checkbox input "true"
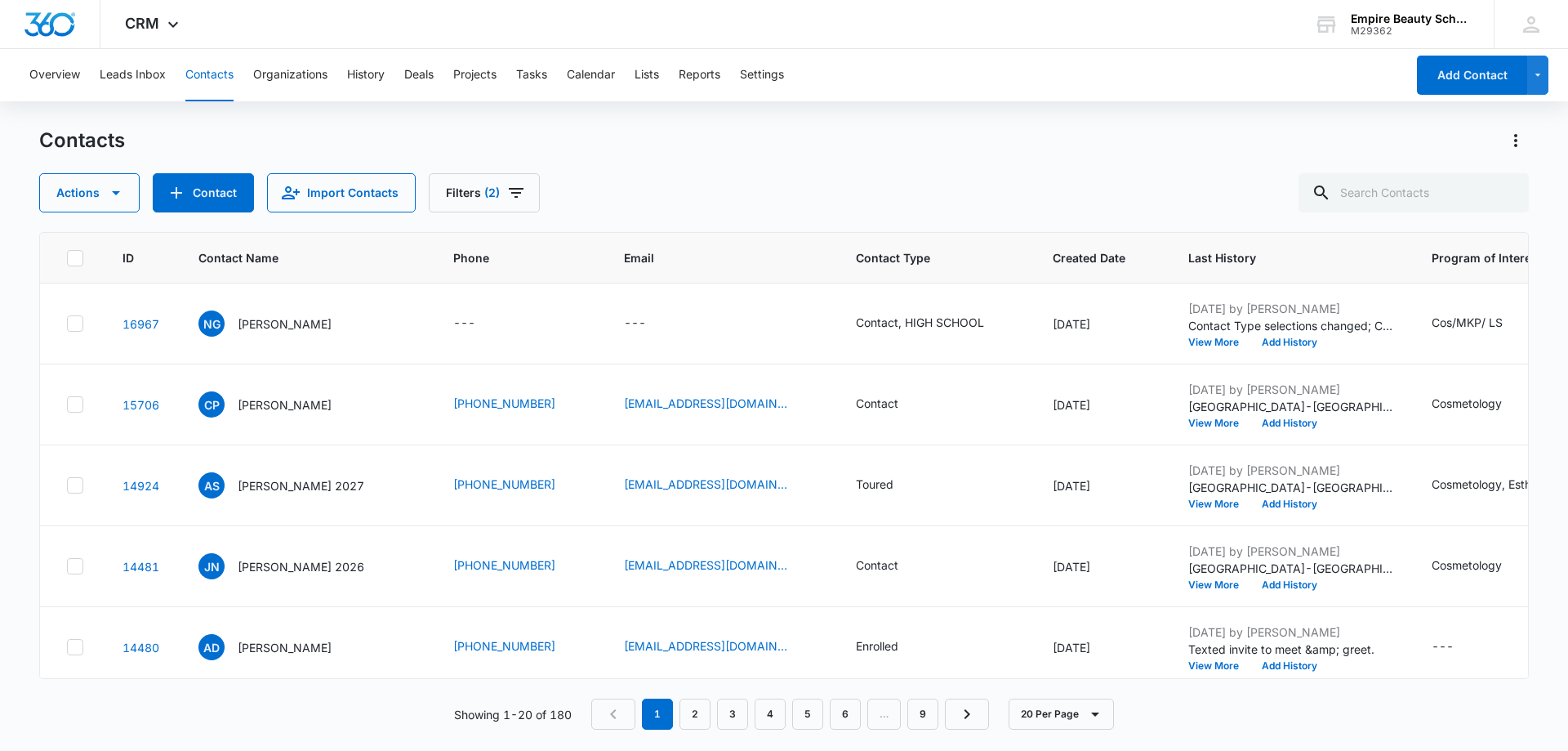
click at [727, 176] on div "Actions Contact Import Contacts Filters (2)" at bounding box center [784, 192] width 1490 height 40
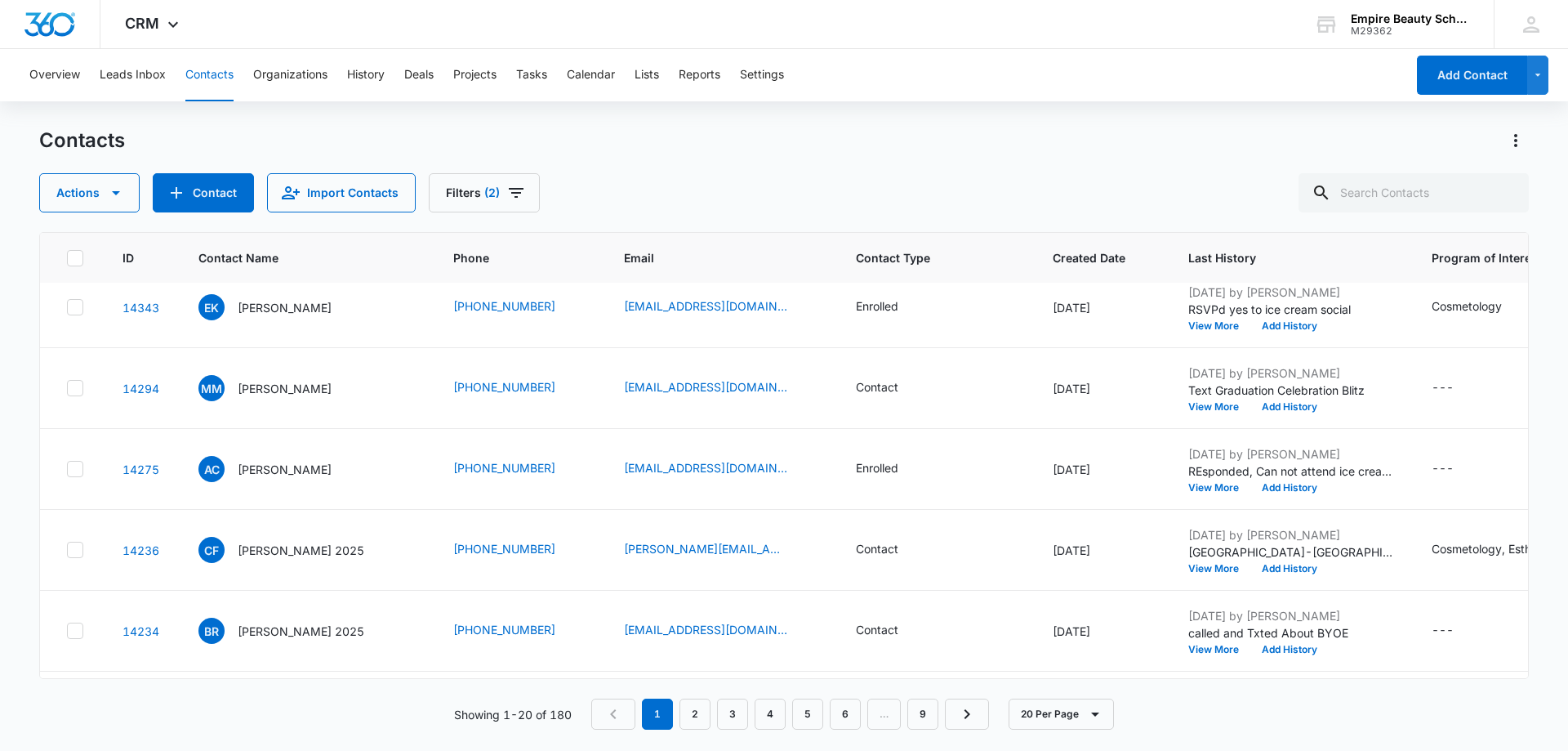
scroll to position [418, 0]
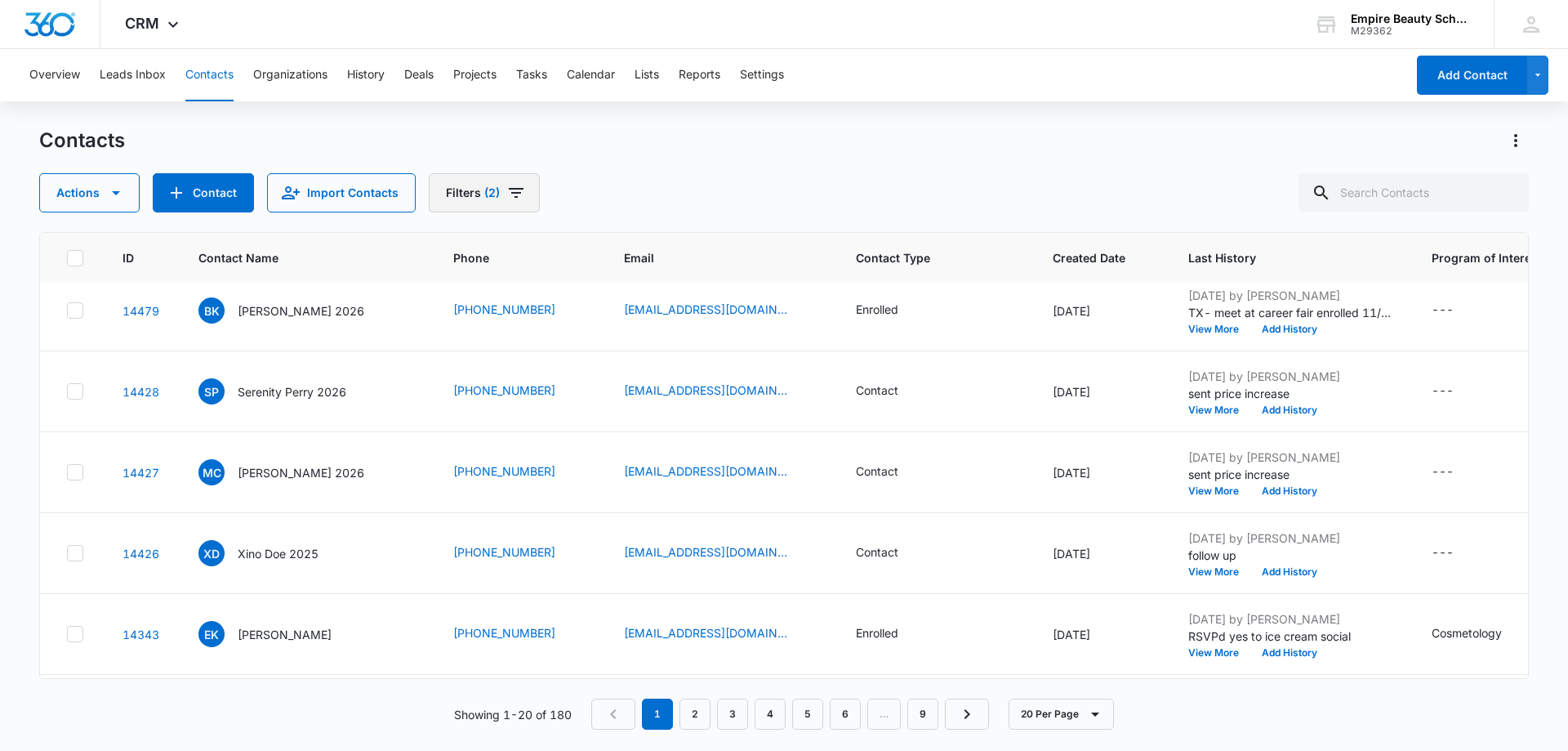
click at [526, 196] on button "Filters (2)" at bounding box center [484, 192] width 111 height 40
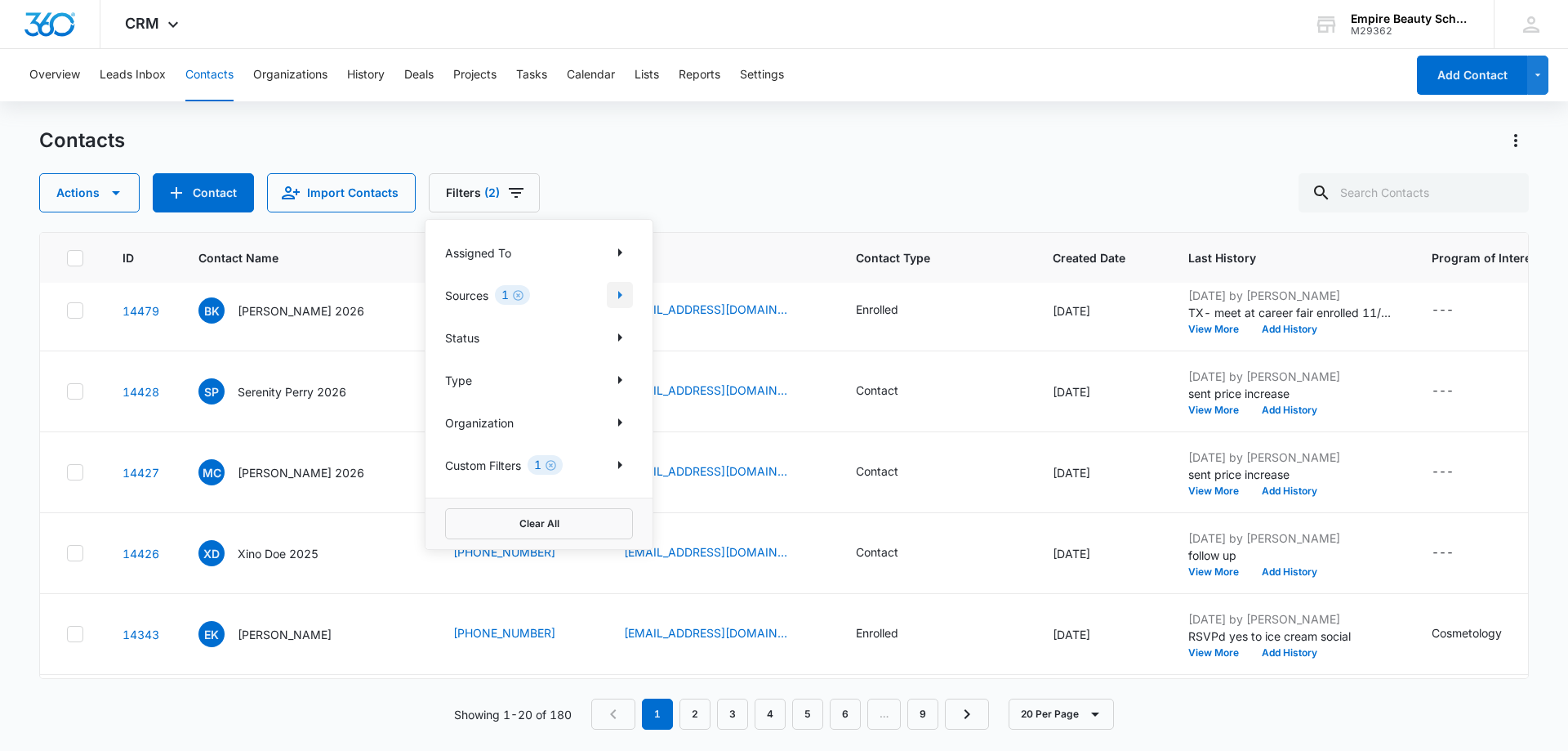
click at [623, 294] on icon "Show Sources filters" at bounding box center [620, 295] width 19 height 19
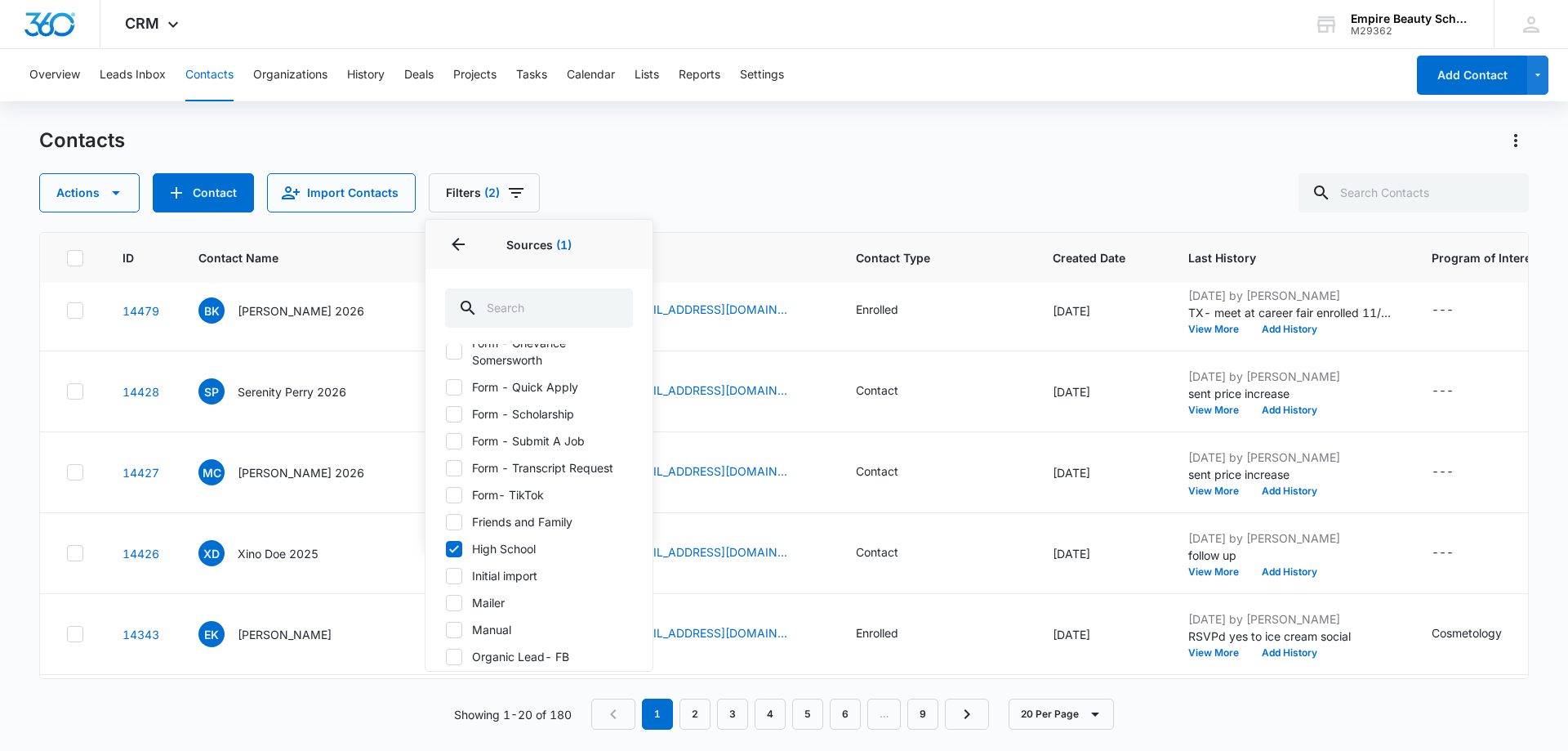
scroll to position [653, 0]
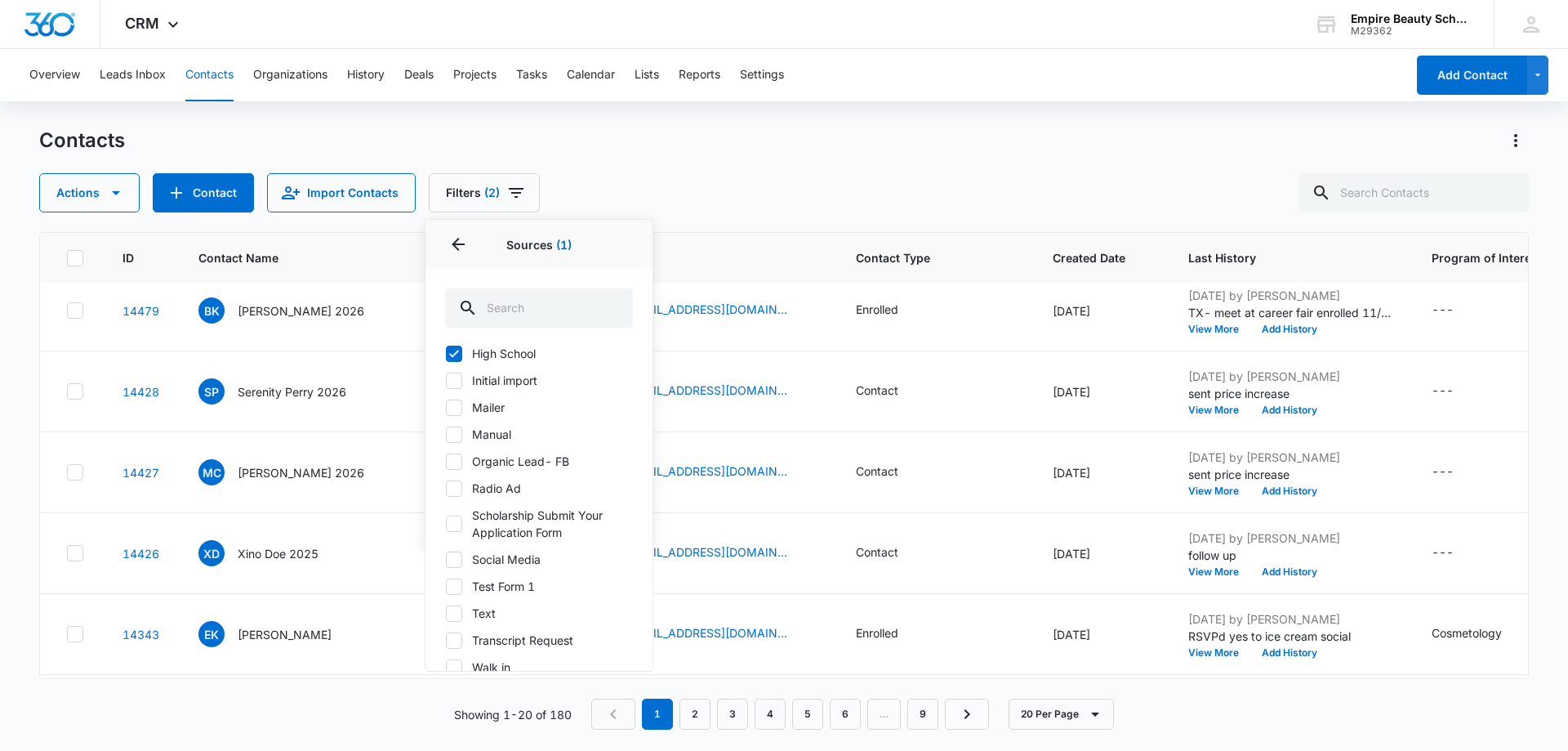
click at [458, 357] on icon at bounding box center [453, 353] width 14 height 14
click at [446, 354] on input "High School" at bounding box center [445, 353] width 1 height 1
checkbox input "false"
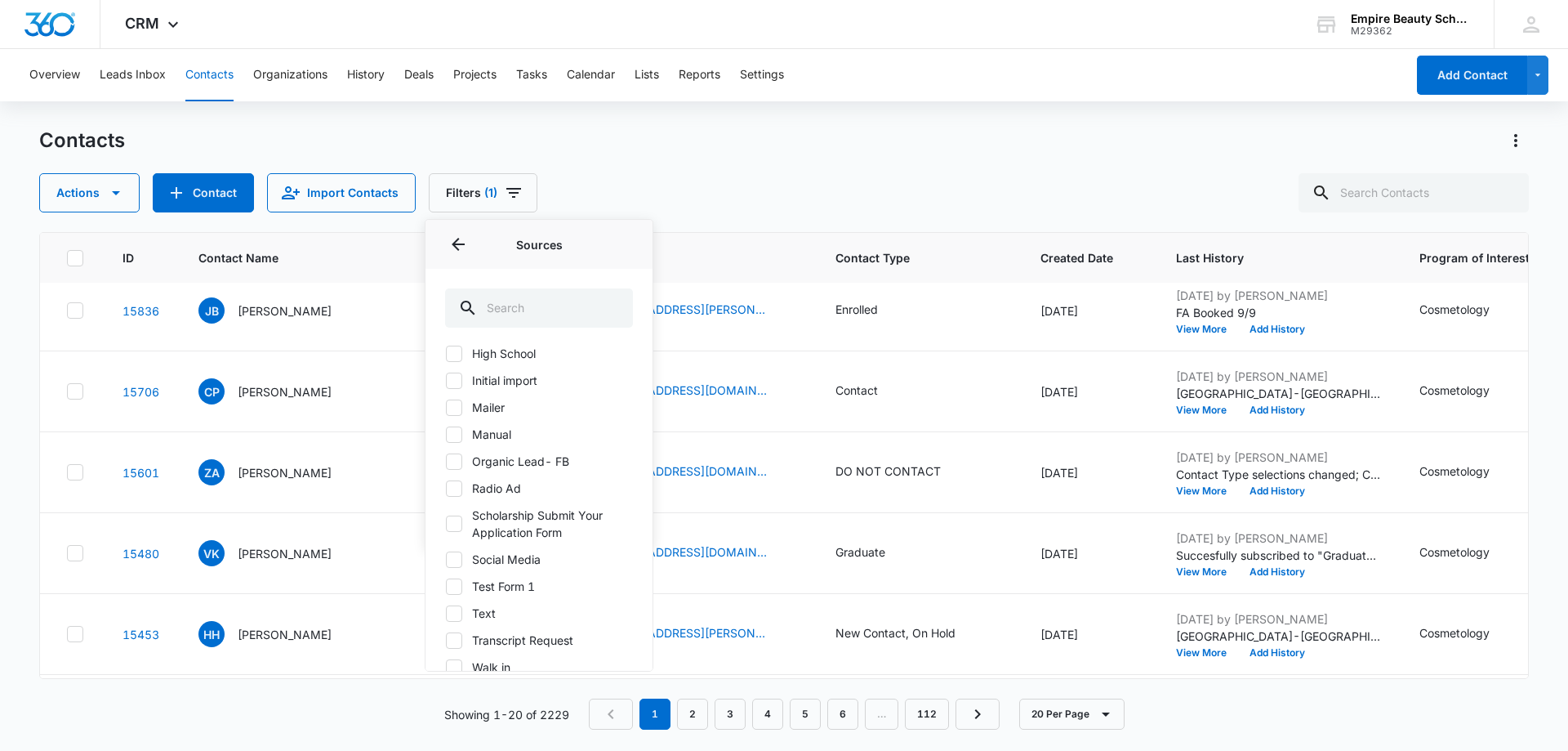
click at [698, 192] on div "Actions Contact Import Contacts Filters (1) Assigned To Sources Sources 2023- A…" at bounding box center [784, 192] width 1490 height 40
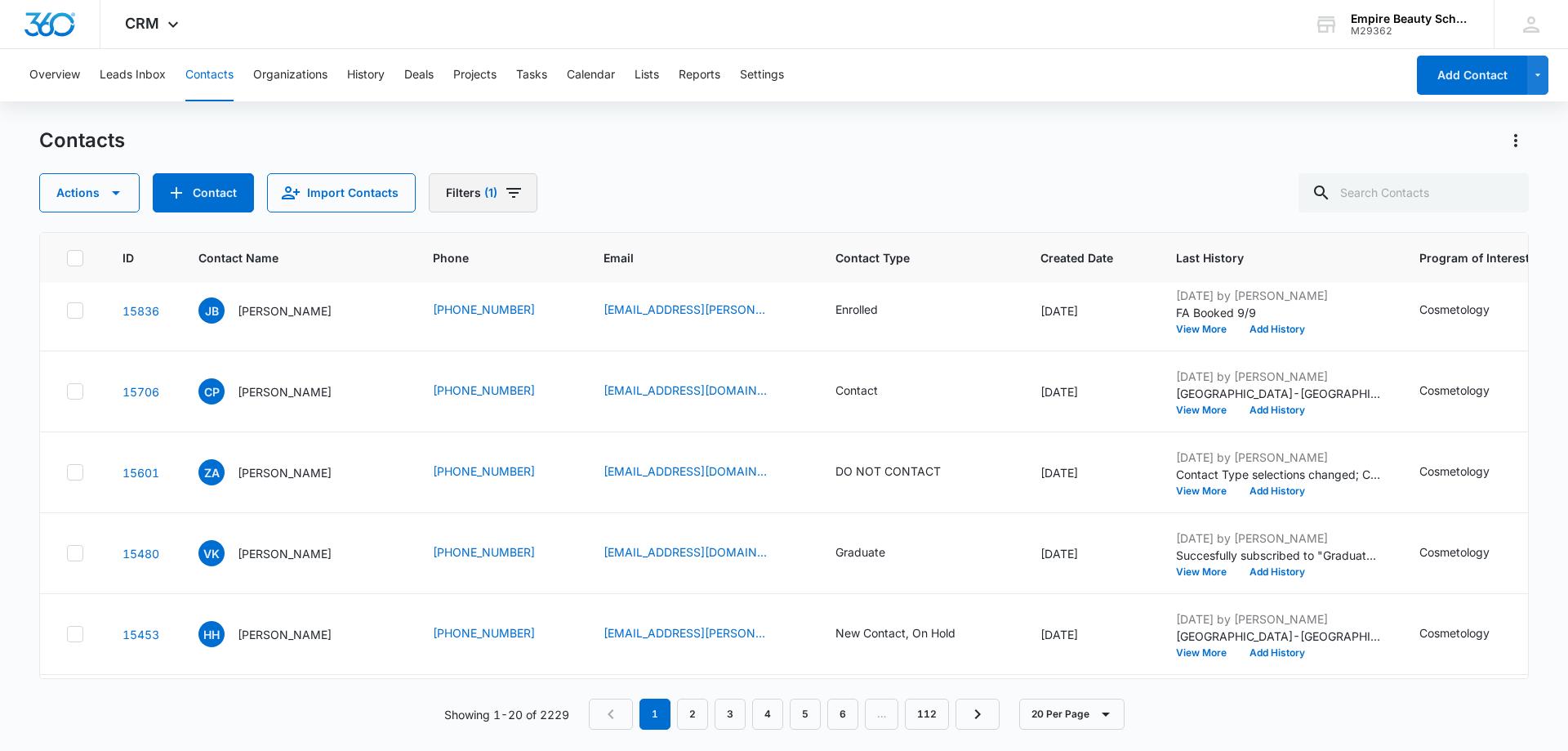
click at [521, 196] on button "Filters (1)" at bounding box center [483, 192] width 108 height 40
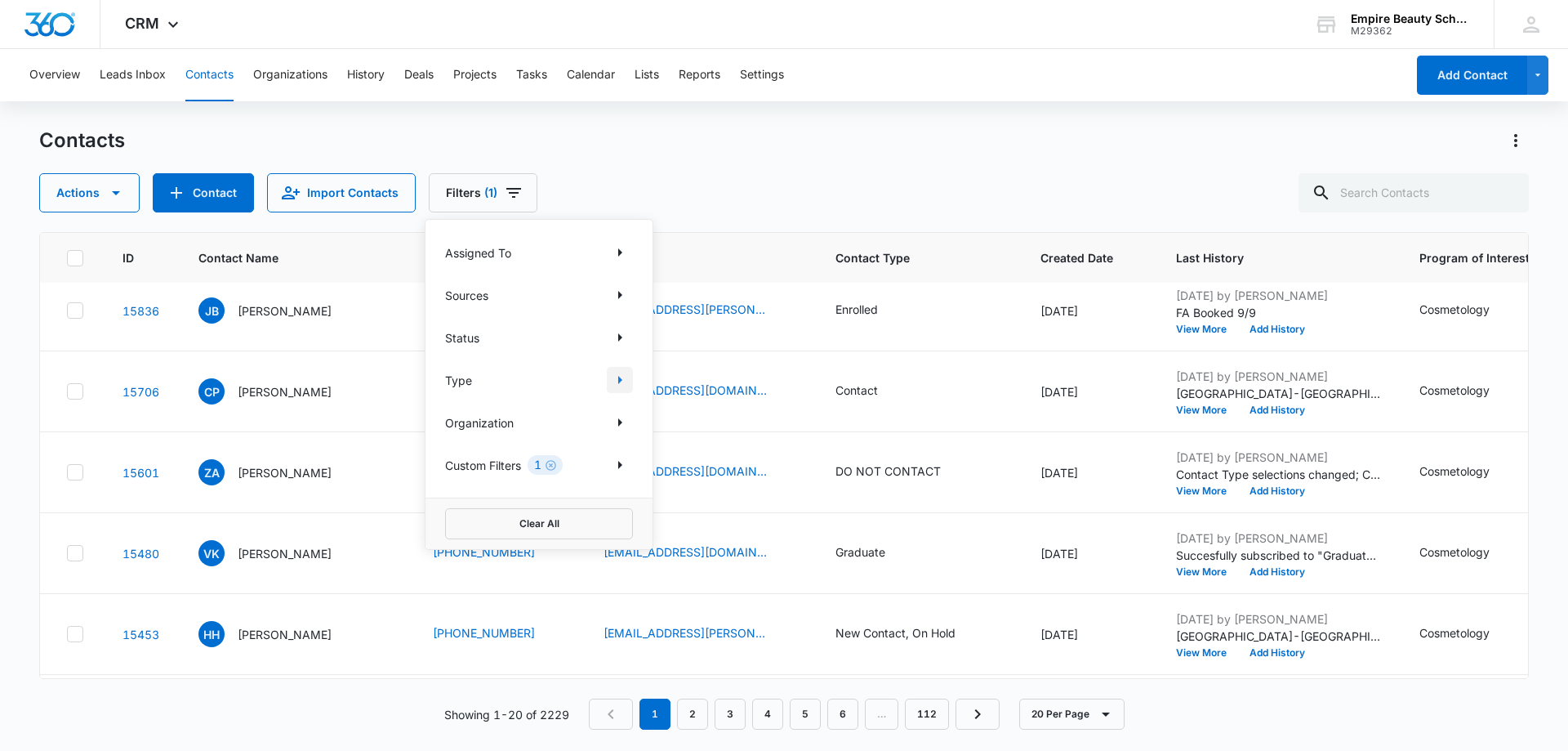
click at [612, 376] on icon "Show Type filters" at bounding box center [620, 380] width 19 height 19
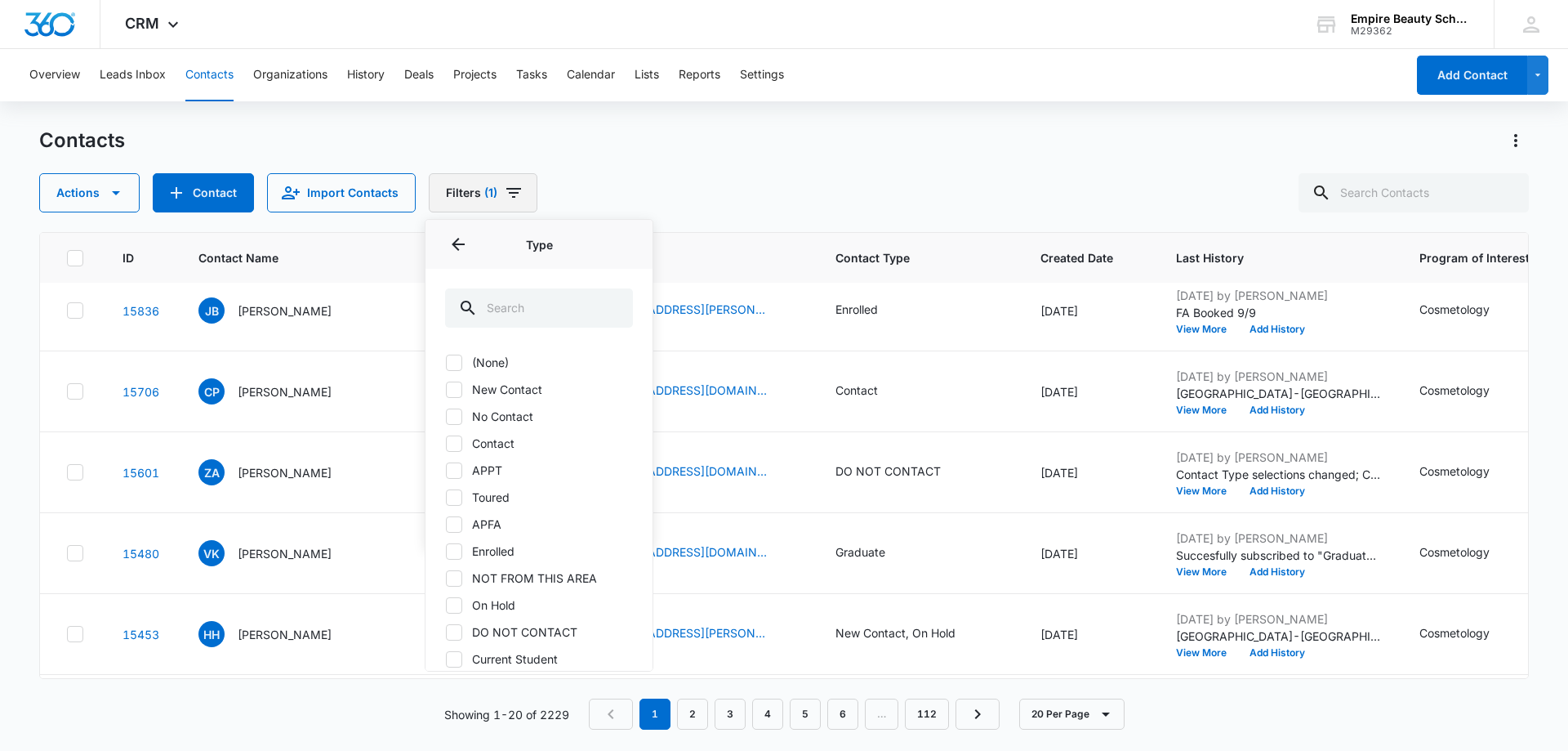
click at [518, 191] on icon "Filters" at bounding box center [514, 192] width 19 height 19
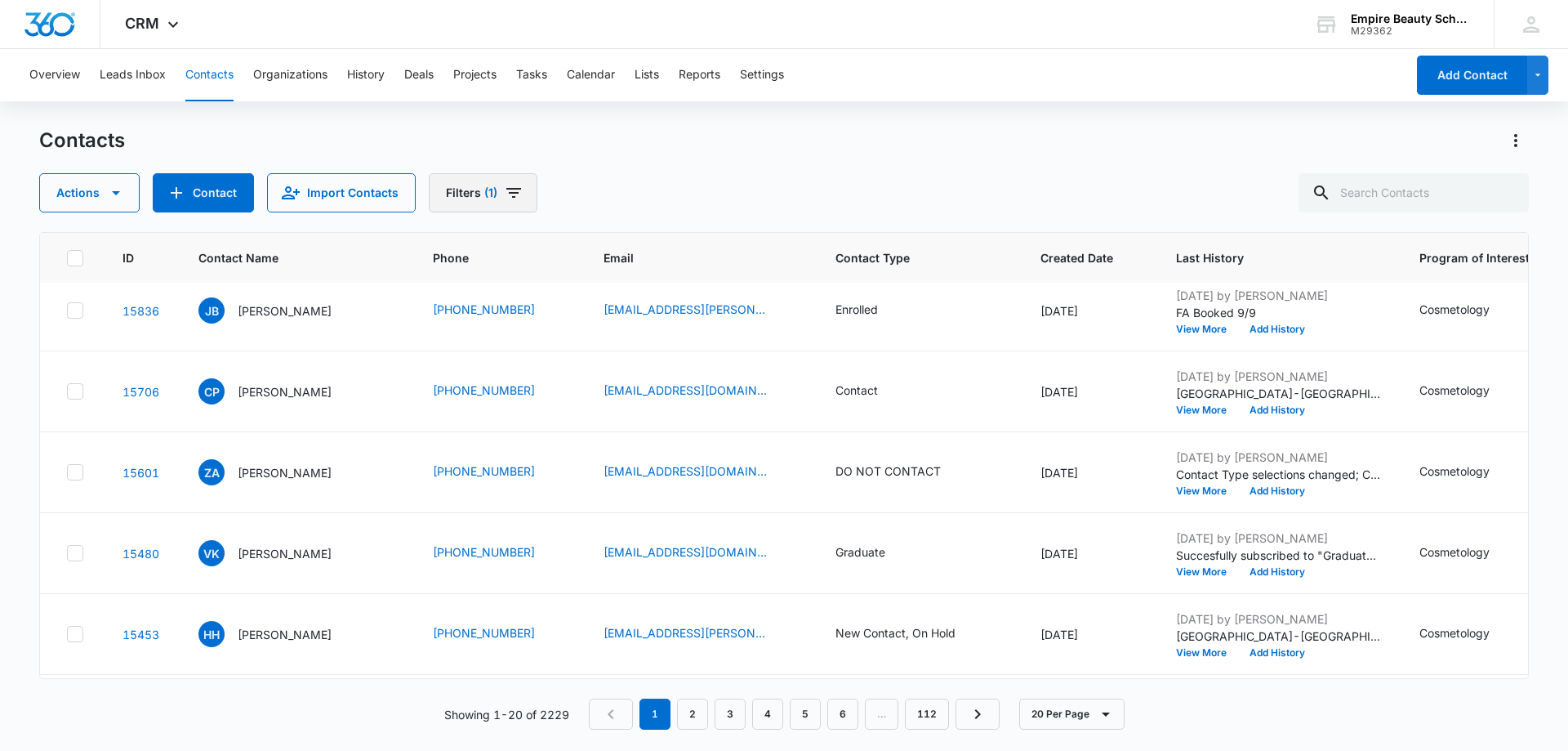
click at [518, 191] on icon "Filters" at bounding box center [514, 192] width 19 height 19
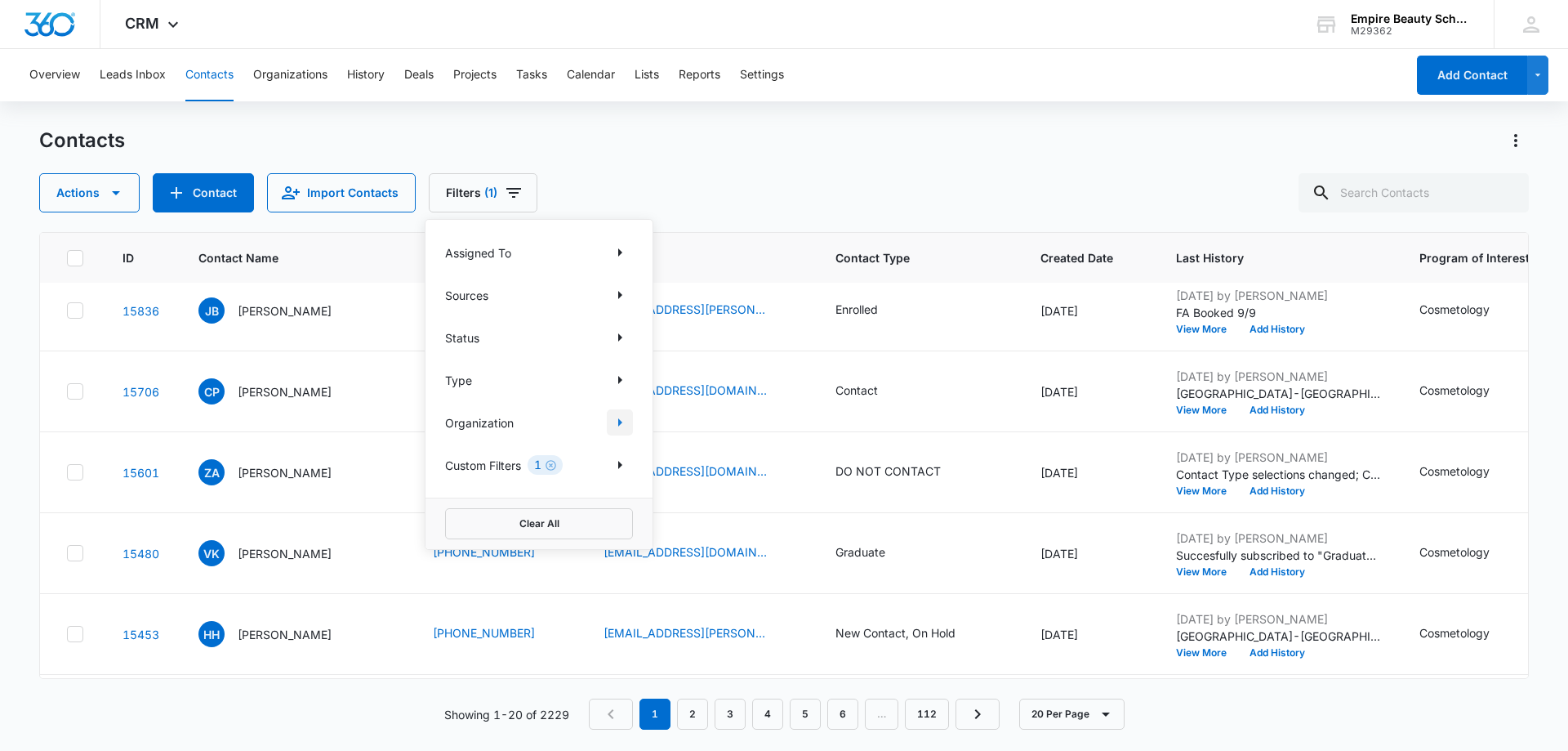
click at [617, 420] on icon "Show Organization filters" at bounding box center [620, 422] width 19 height 19
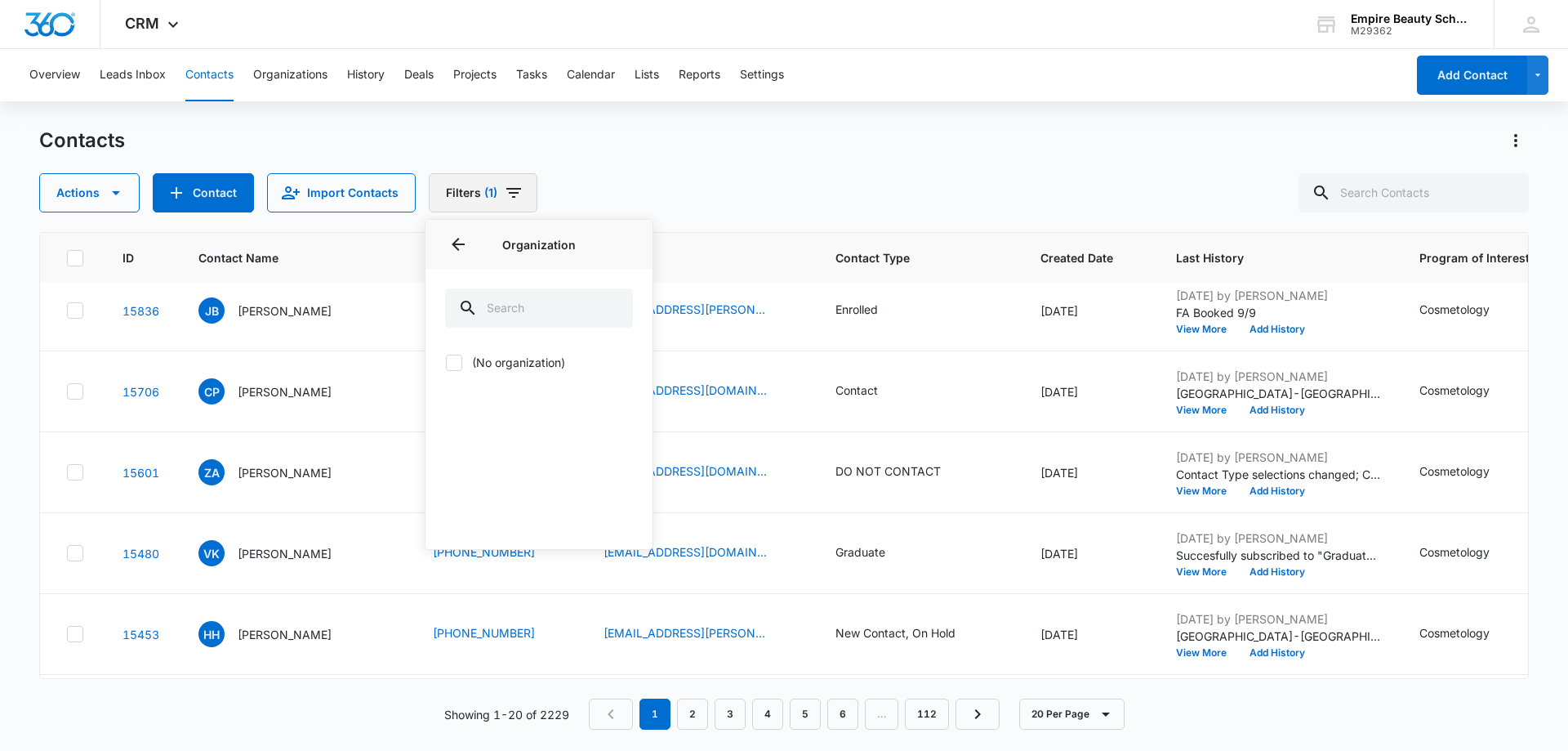
click at [516, 189] on icon "Filters" at bounding box center [513, 192] width 14 height 10
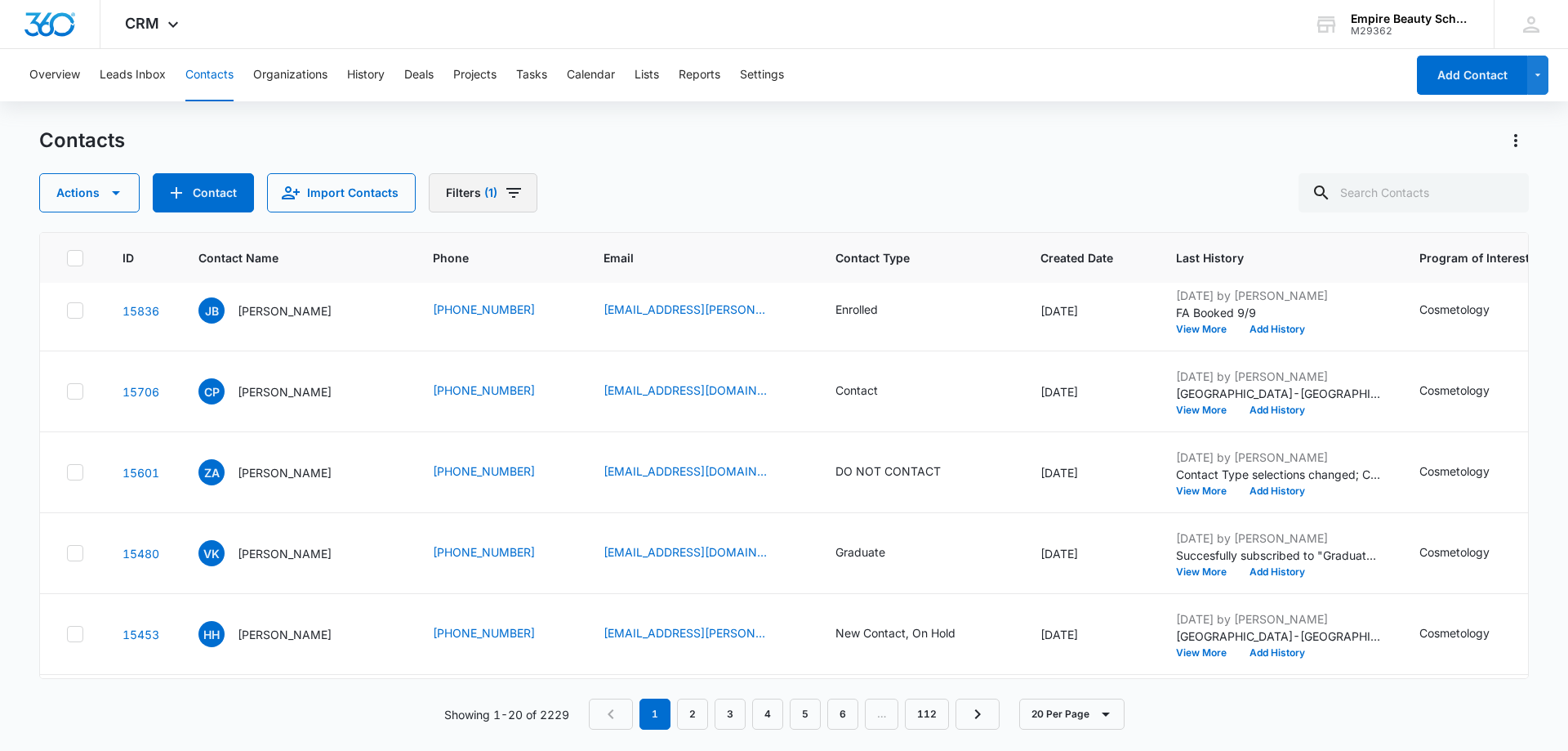
click at [516, 188] on icon "Filters" at bounding box center [514, 192] width 19 height 19
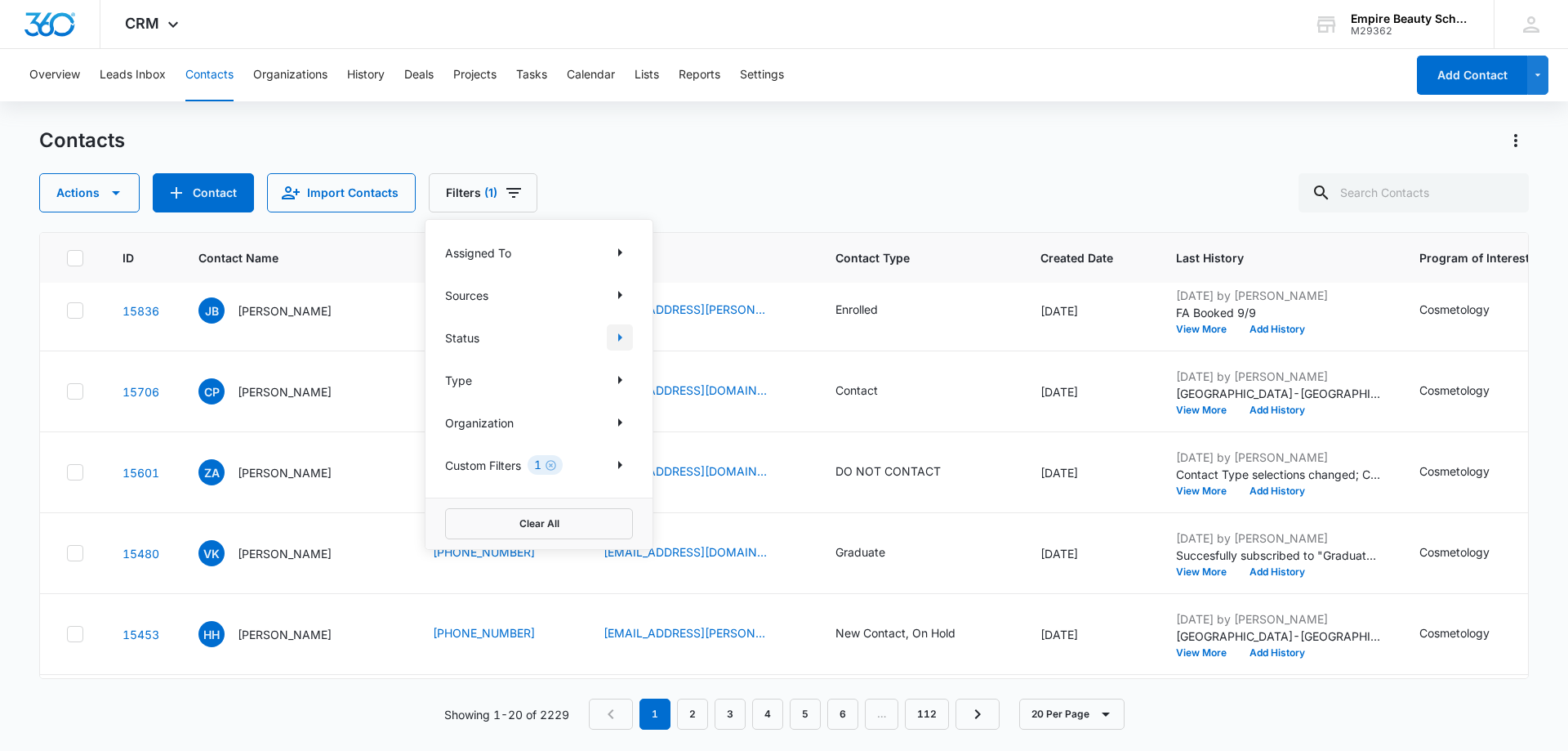
click at [621, 334] on icon "Show Status filters" at bounding box center [620, 337] width 19 height 19
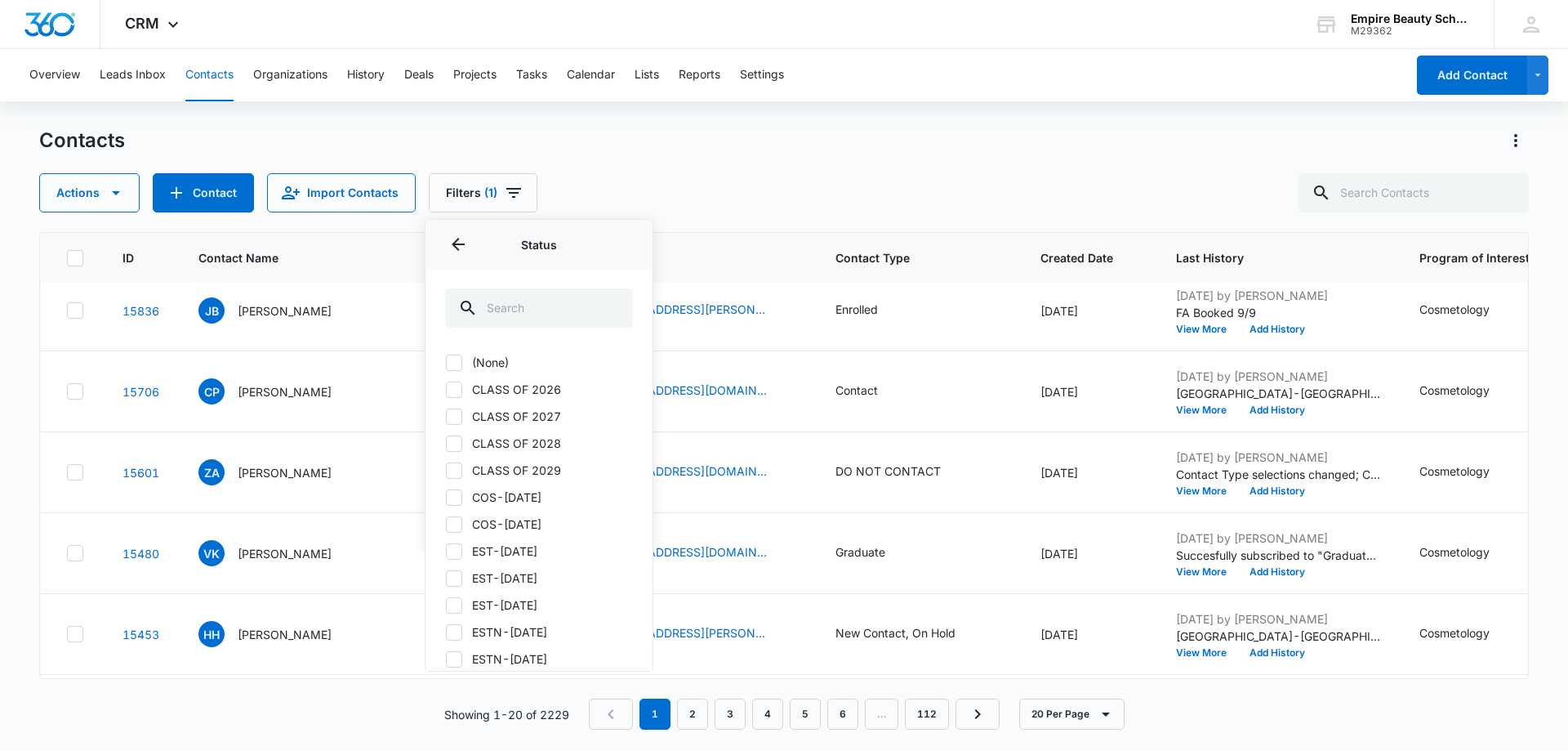
click at [452, 390] on icon at bounding box center [453, 390] width 14 height 14
click at [446, 390] on input "CLASS OF 2026" at bounding box center [445, 389] width 1 height 1
checkbox input "true"
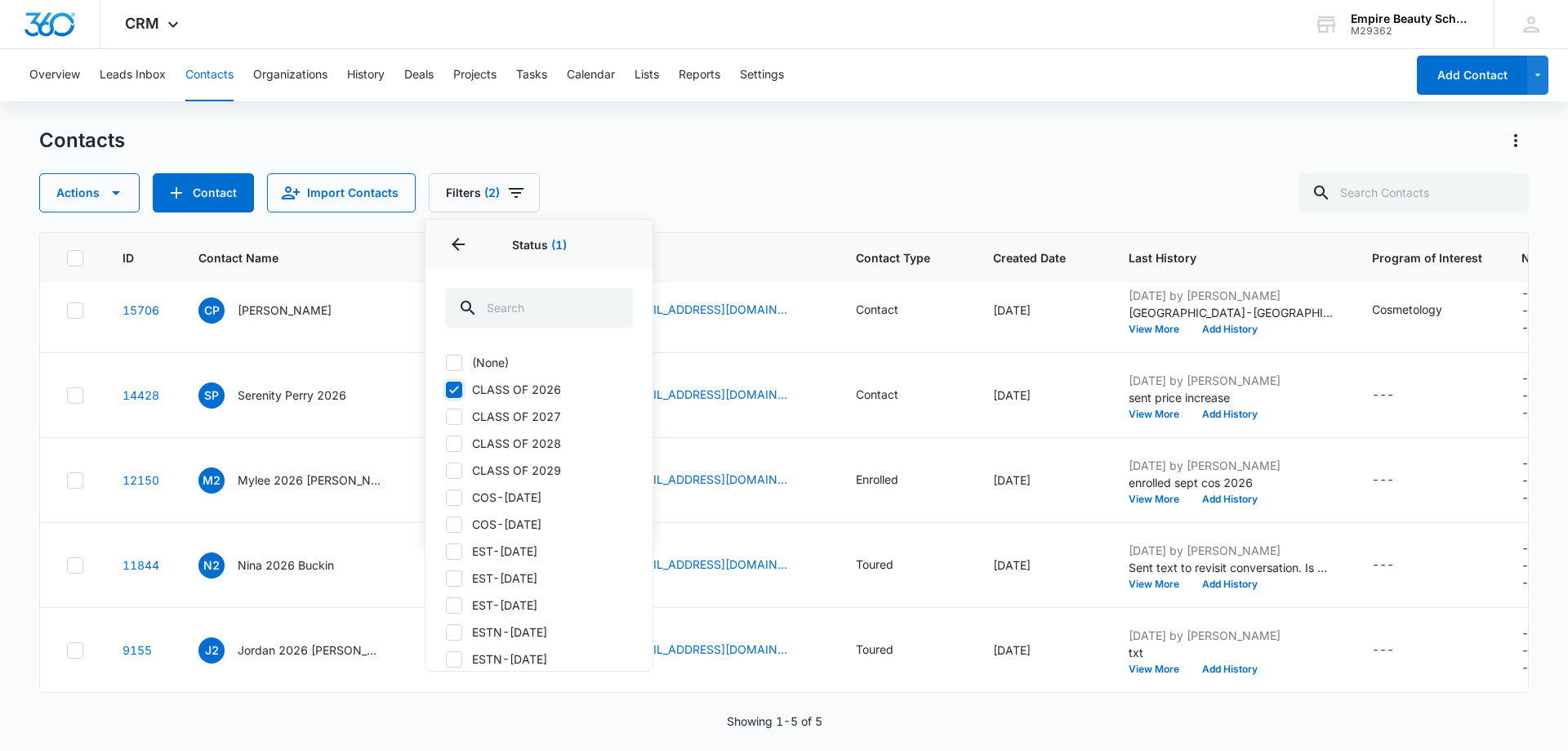
scroll to position [0, 0]
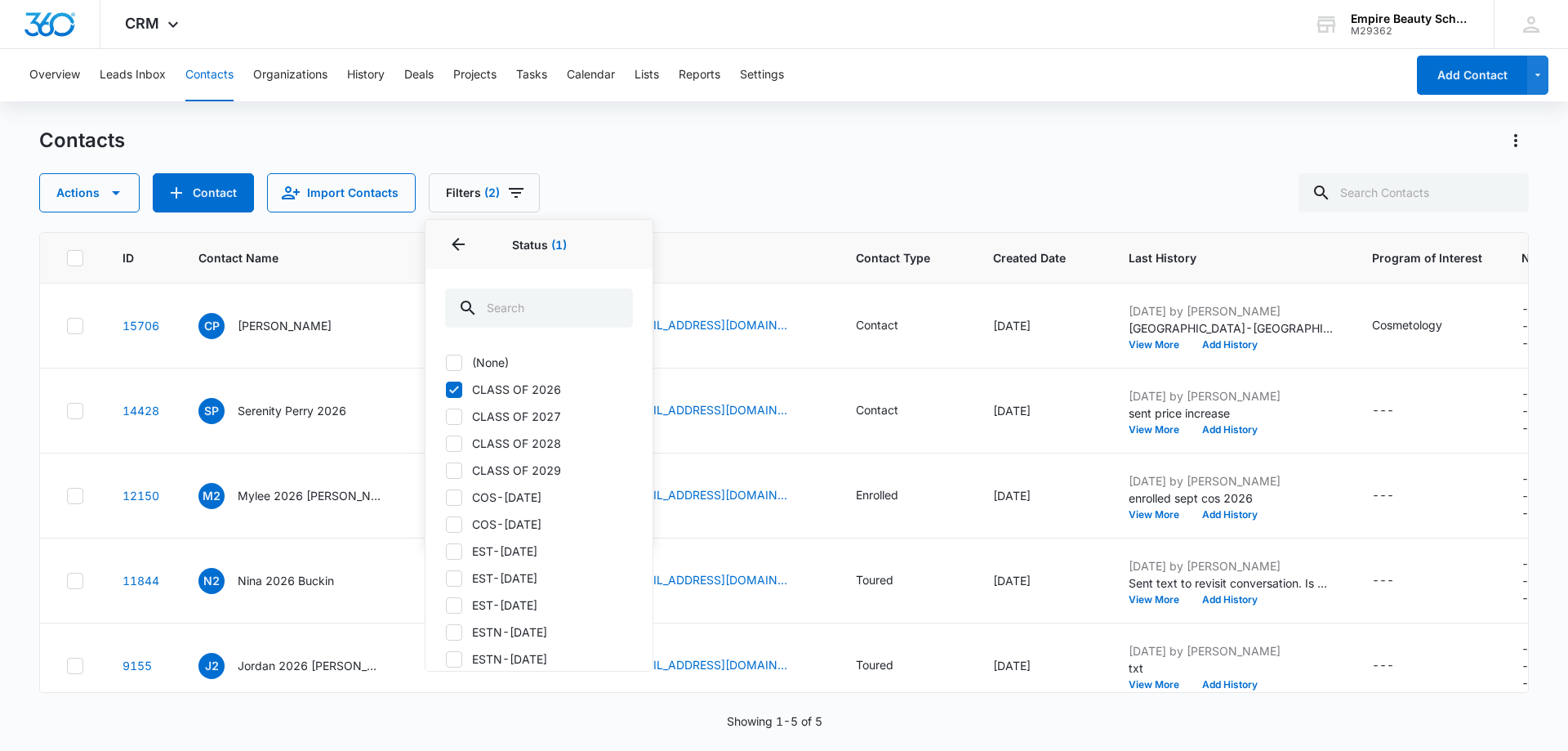
click at [458, 419] on icon at bounding box center [453, 417] width 14 height 14
click at [446, 417] on input "CLASS OF 2027" at bounding box center [445, 416] width 1 height 1
checkbox input "true"
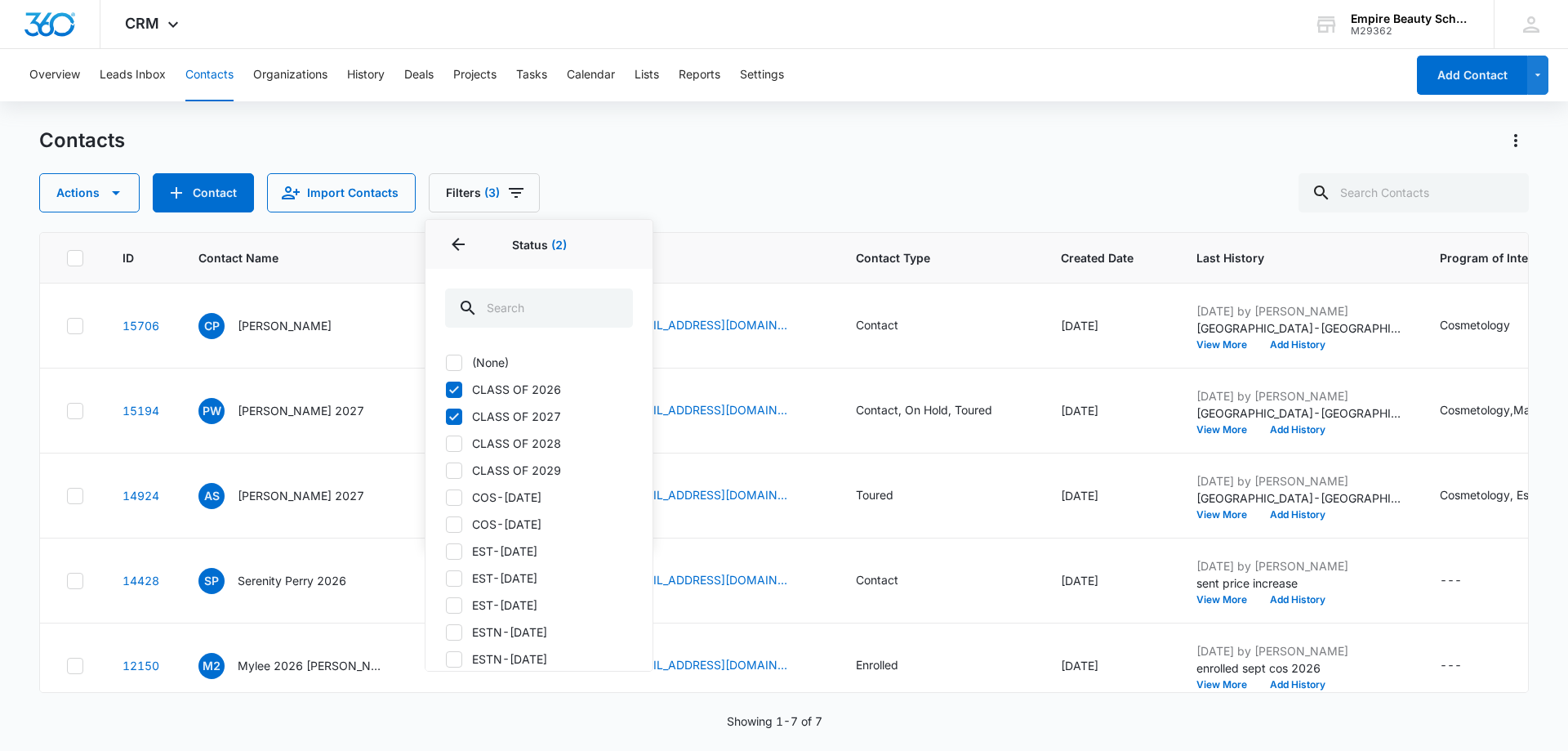
click at [631, 238] on p "Status (2)" at bounding box center [539, 245] width 187 height 17
click at [685, 176] on div "Actions Contact Import Contacts Filters (3) Assigned To Sources Status 2 Status…" at bounding box center [784, 192] width 1490 height 40
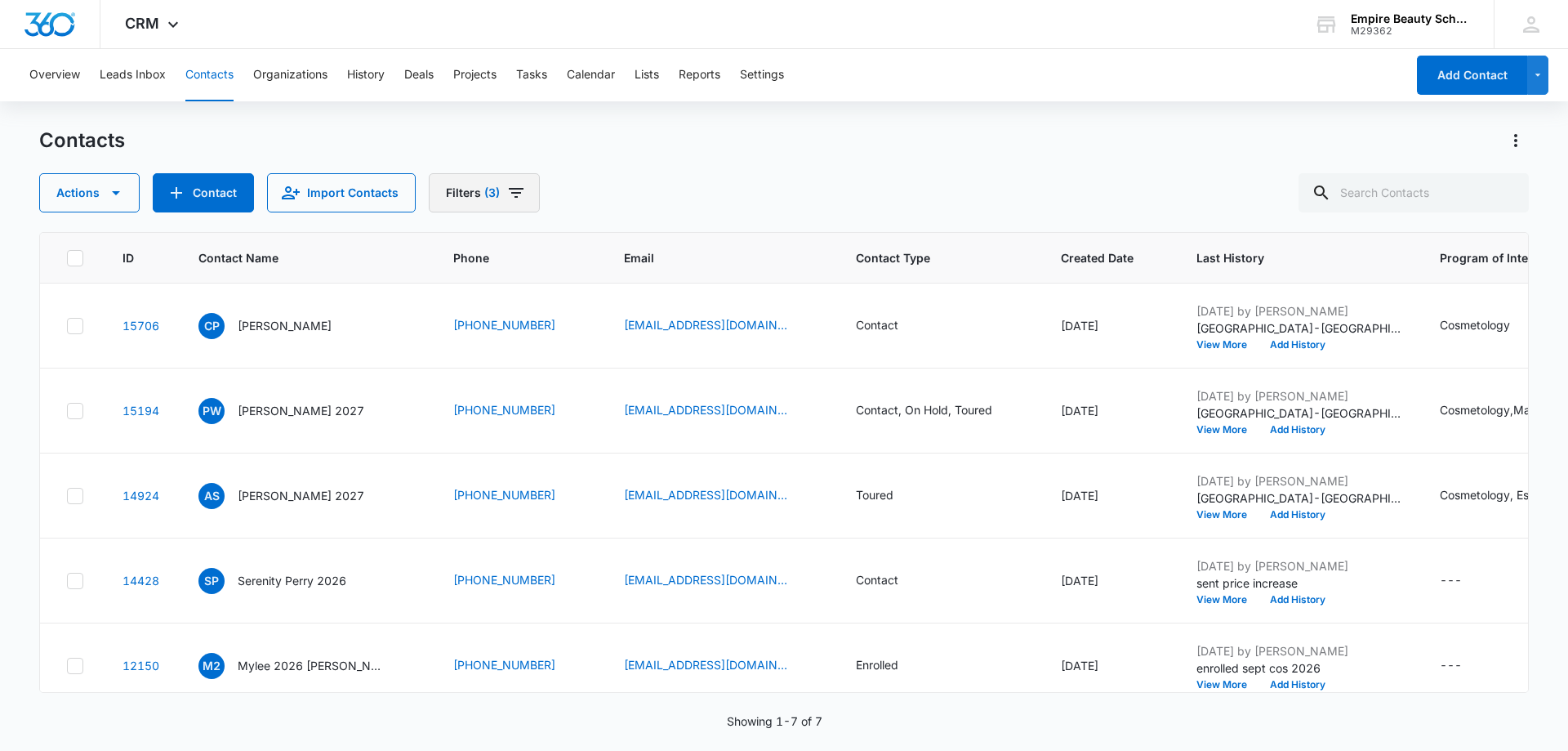
click at [521, 194] on icon "Filters" at bounding box center [516, 192] width 19 height 19
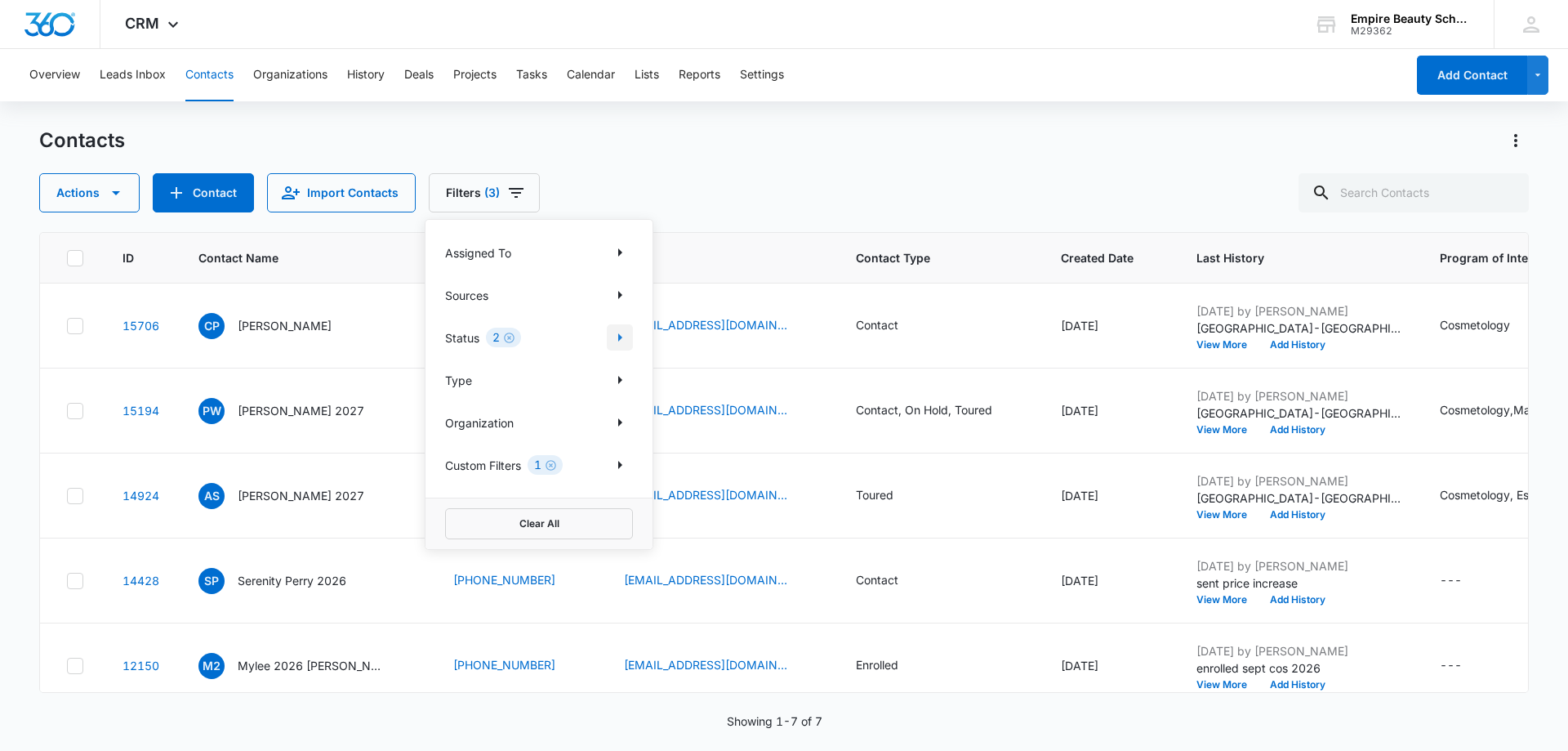
click at [619, 337] on icon "Show Status filters" at bounding box center [620, 337] width 4 height 8
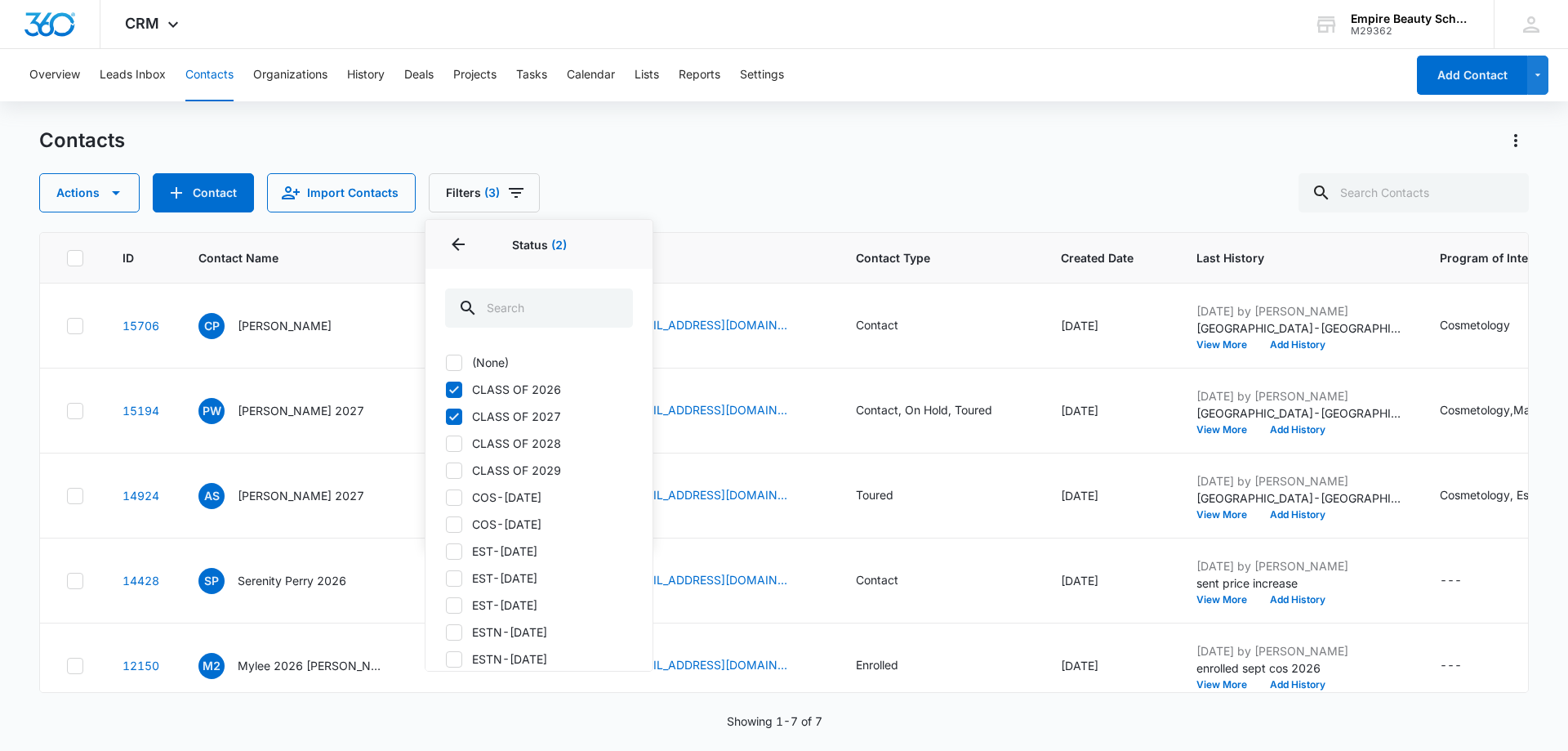
click at [456, 438] on icon at bounding box center [453, 444] width 14 height 14
click at [446, 443] on input "CLASS OF 2028" at bounding box center [445, 443] width 1 height 1
checkbox input "true"
click at [1390, 197] on input "text" at bounding box center [1413, 192] width 230 height 40
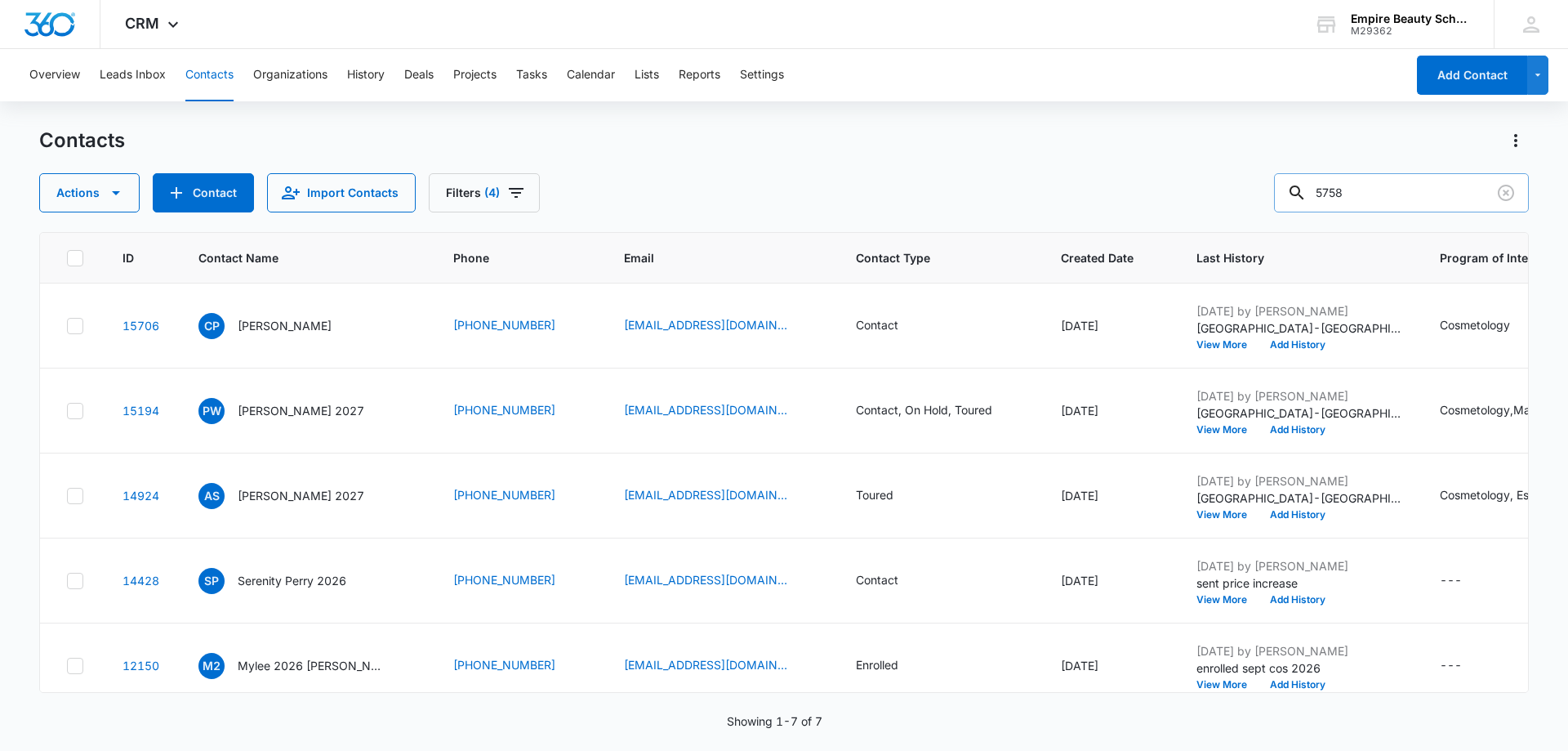
type input "5758"
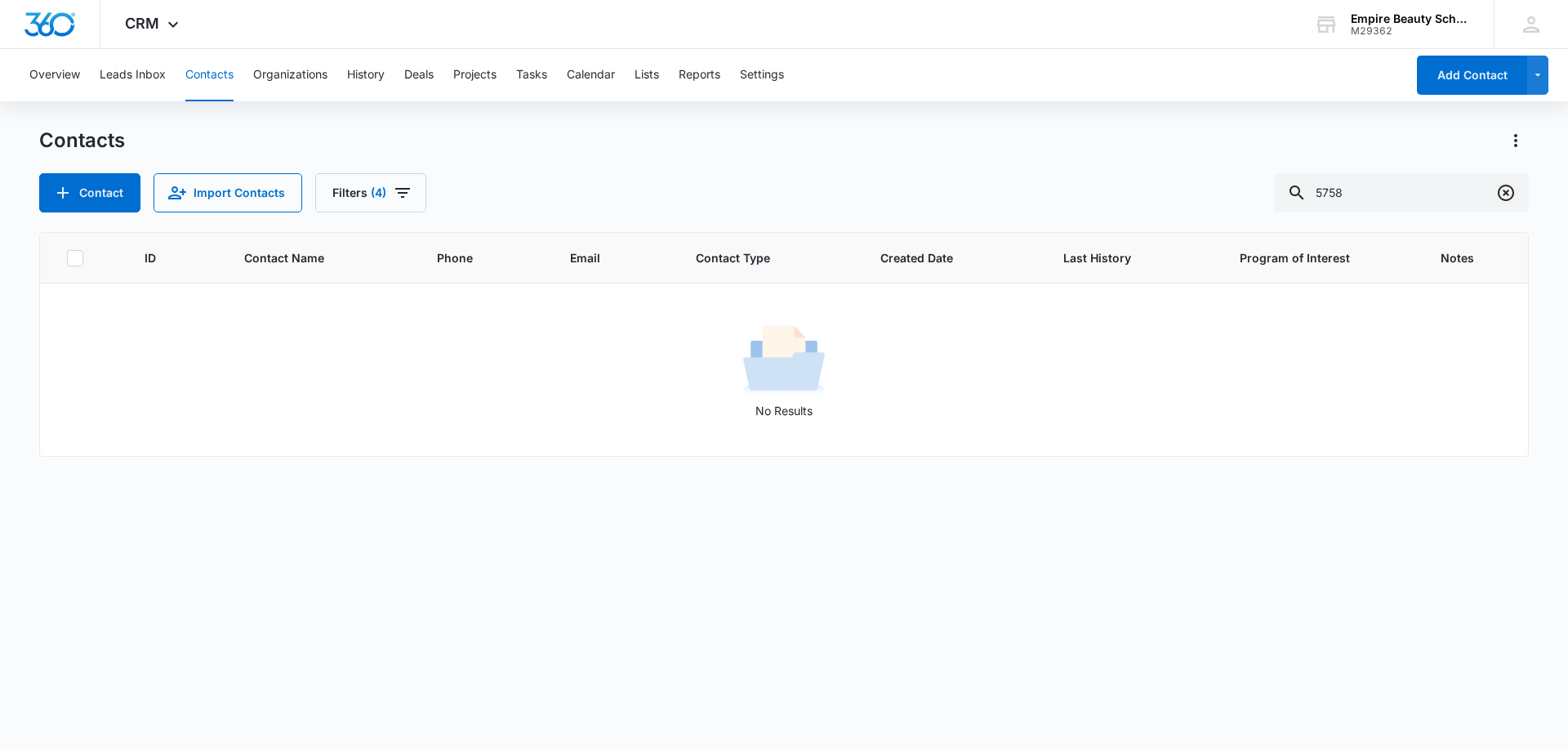
click at [1511, 193] on icon "Clear" at bounding box center [1506, 192] width 19 height 19
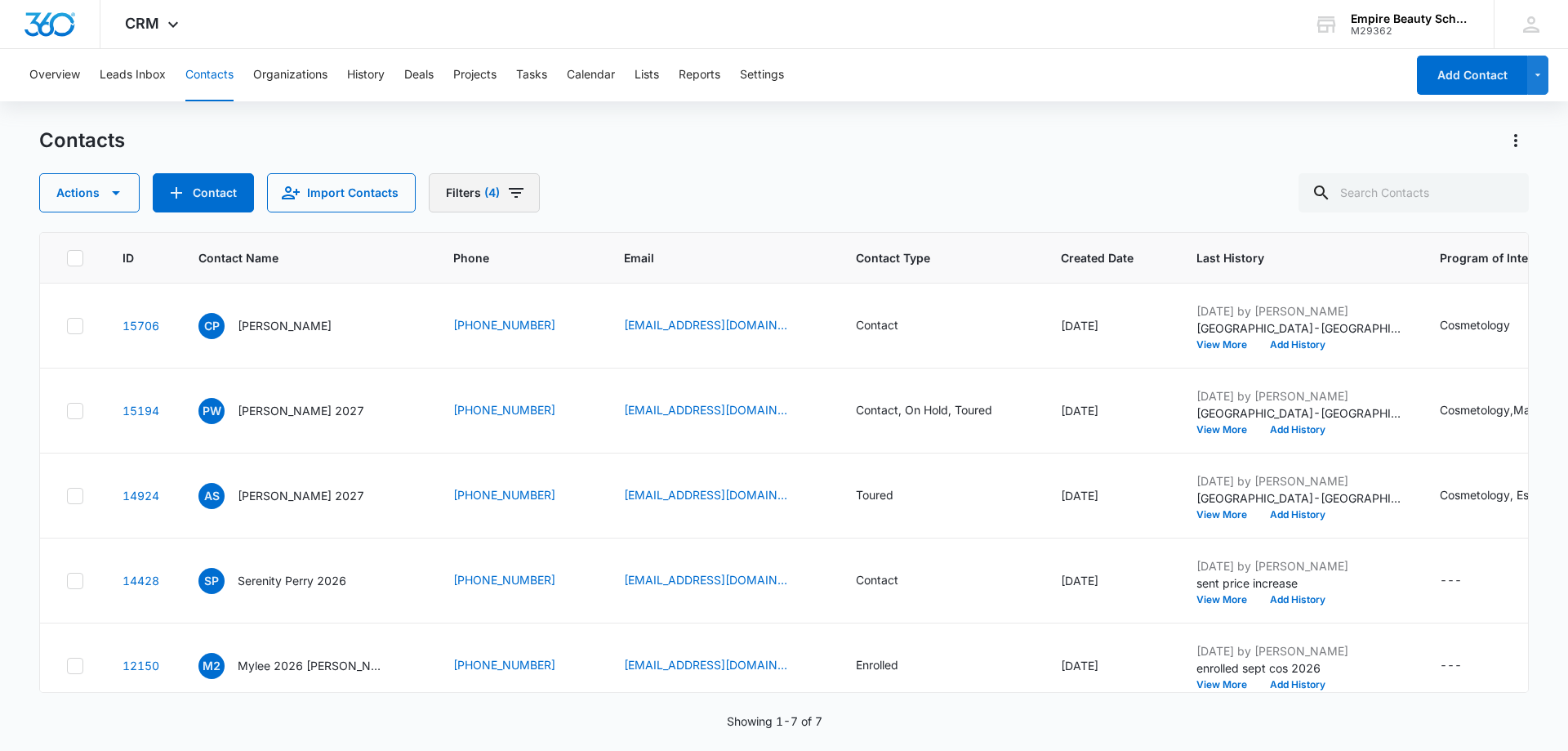
click at [517, 197] on icon "Filters" at bounding box center [516, 192] width 19 height 19
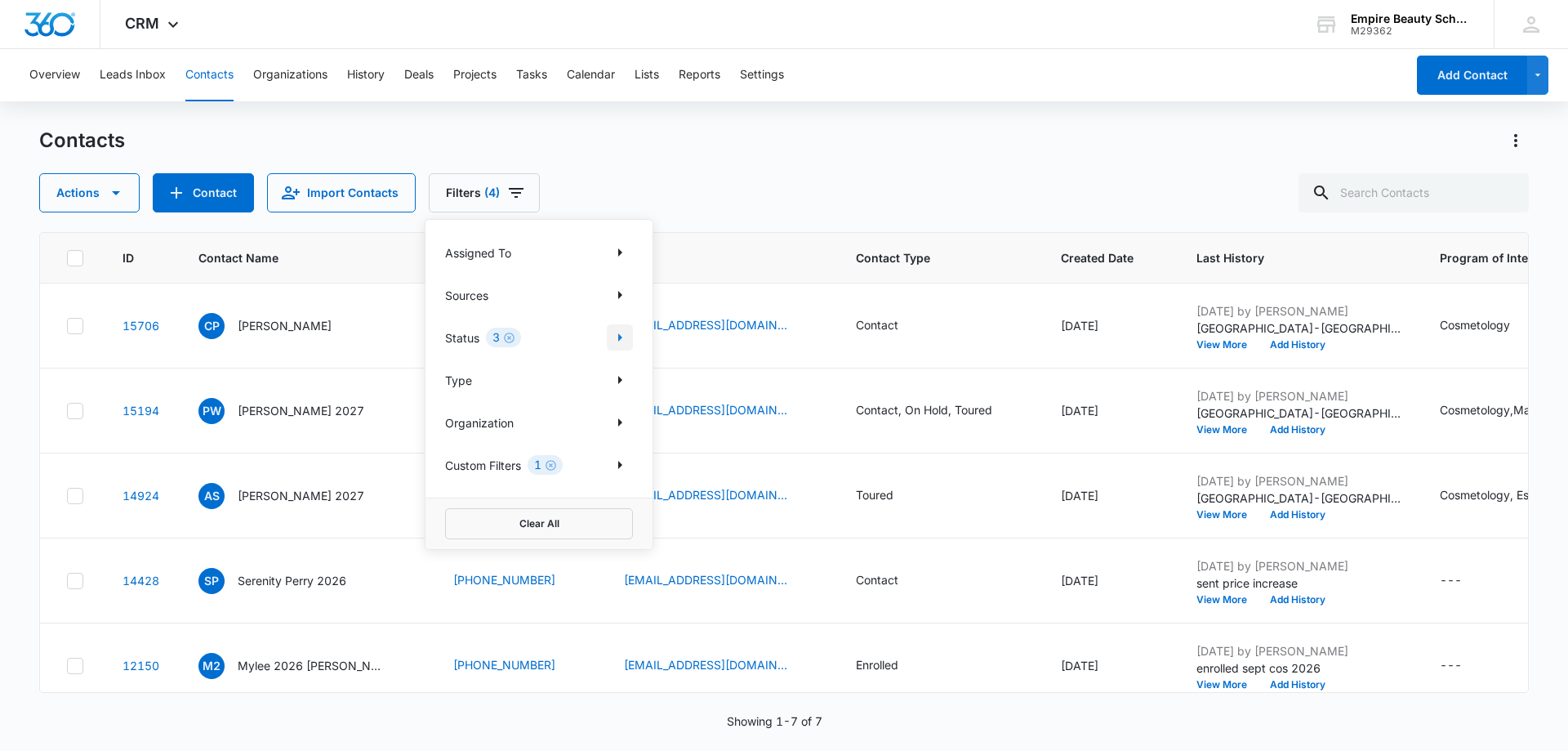
click at [625, 336] on icon "Show Status filters" at bounding box center [620, 337] width 19 height 19
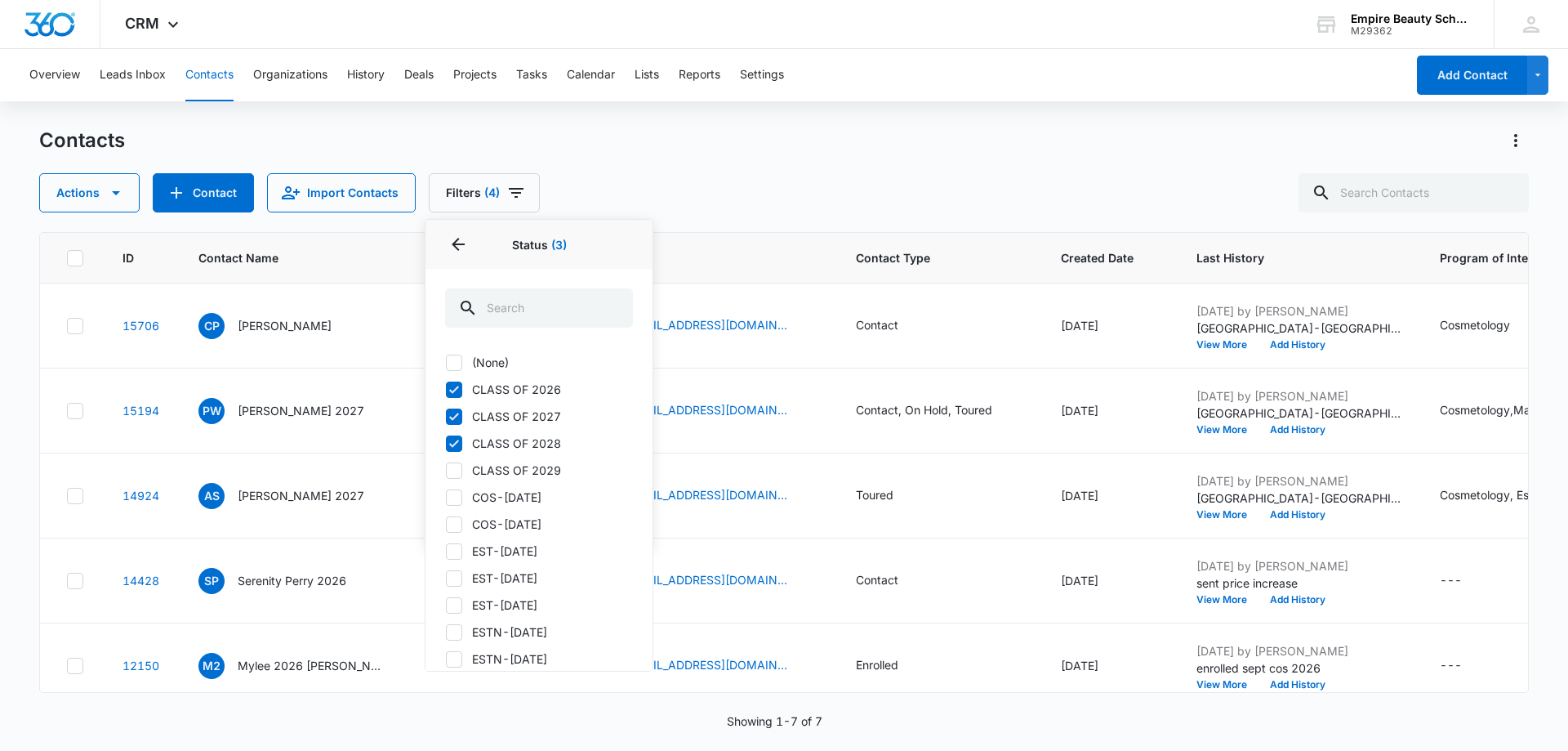
click at [452, 440] on icon at bounding box center [453, 444] width 14 height 14
click at [446, 443] on input "CLASS OF 2028" at bounding box center [445, 443] width 1 height 1
checkbox input "false"
click at [451, 418] on icon at bounding box center [454, 417] width 10 height 8
click at [446, 417] on input "CLASS OF 2027" at bounding box center [445, 416] width 1 height 1
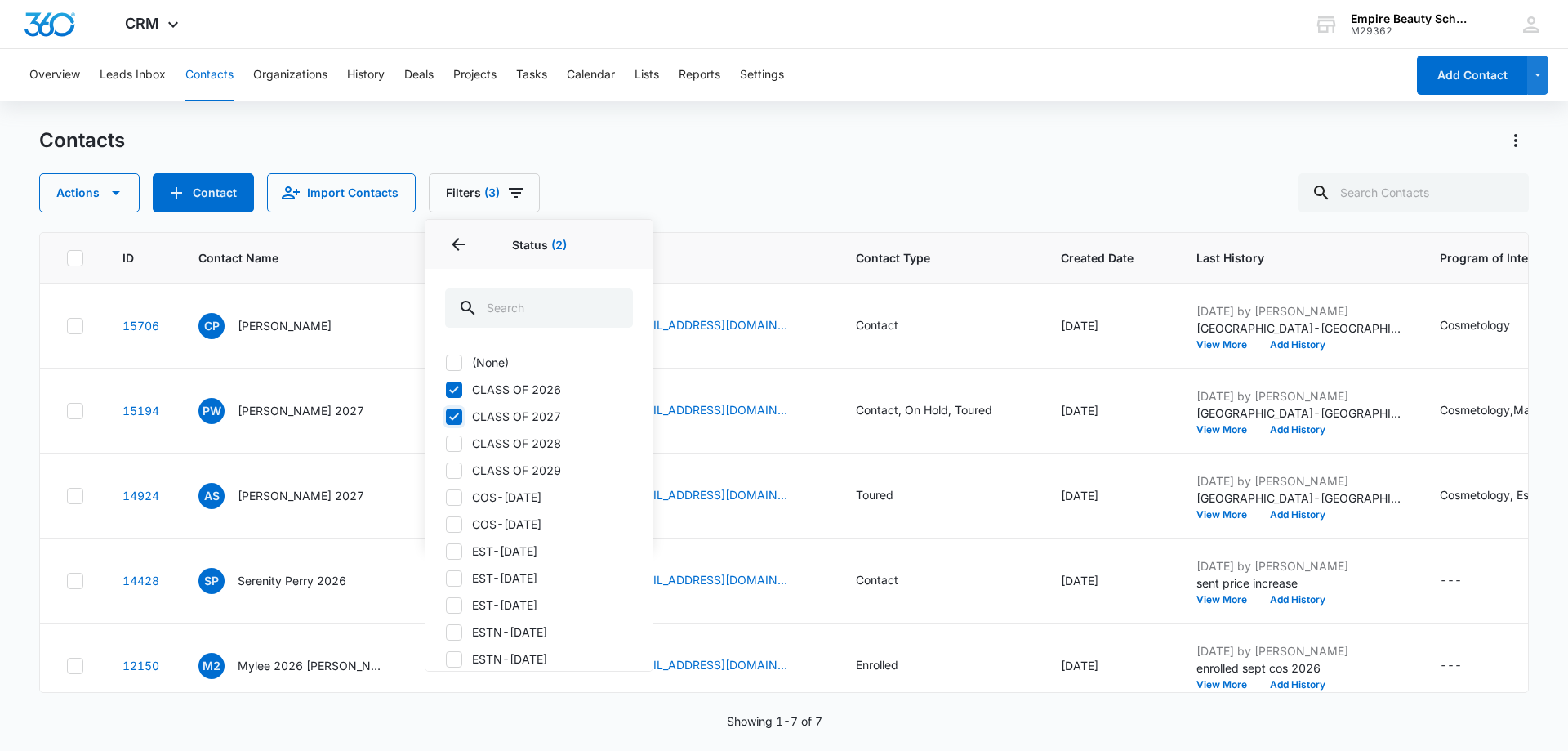
checkbox input "false"
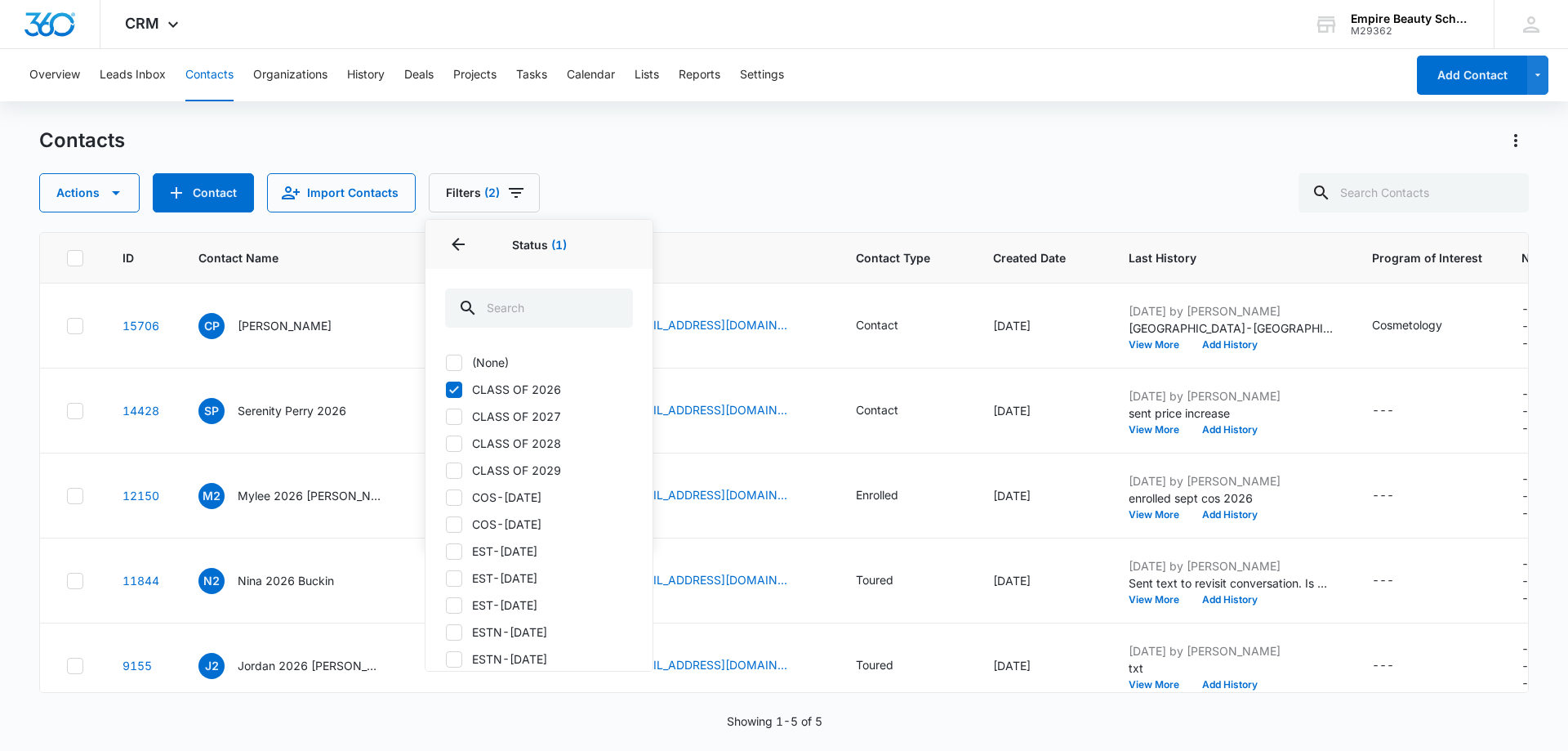
click at [744, 146] on div "Contacts" at bounding box center [784, 140] width 1490 height 26
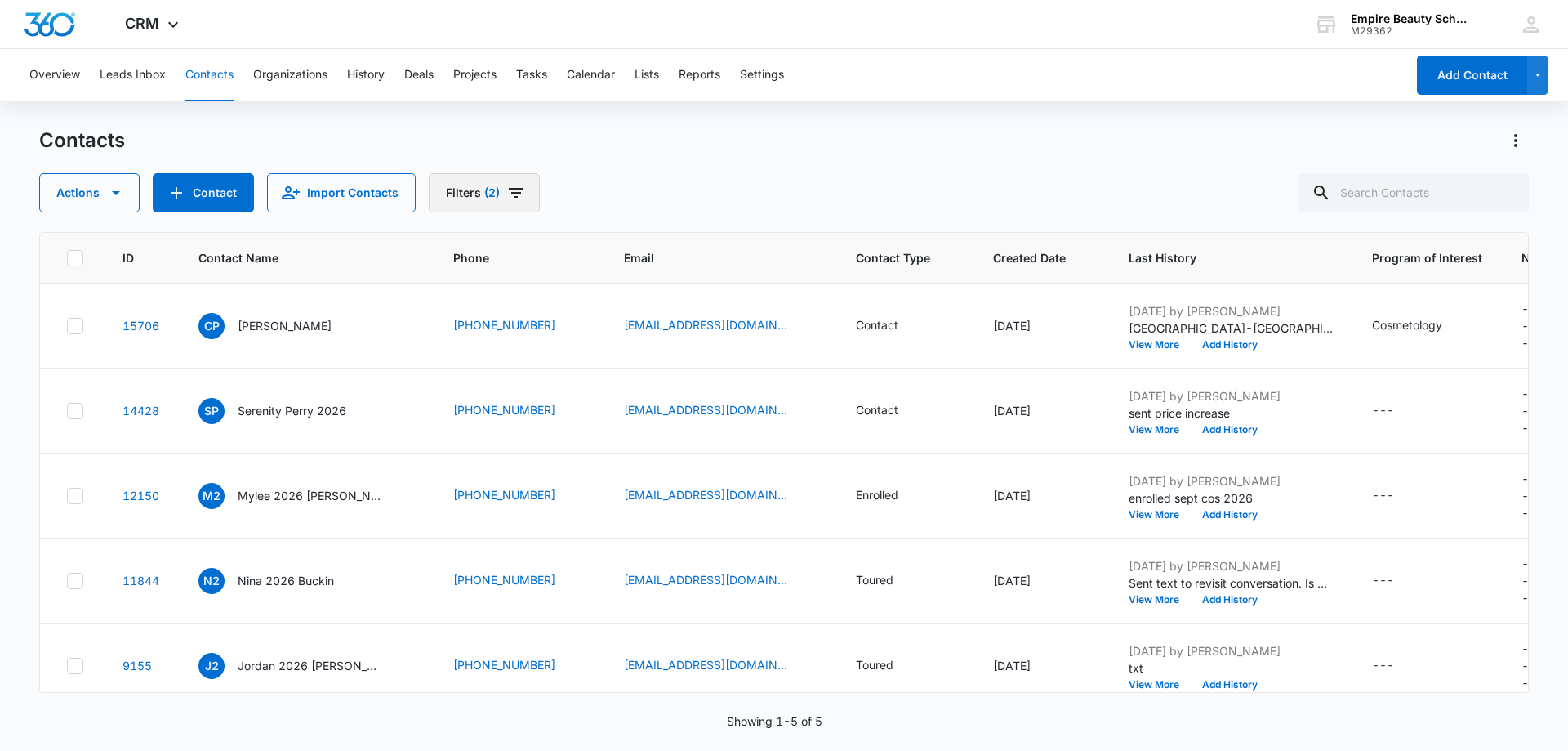
click at [516, 191] on icon "Filters" at bounding box center [516, 192] width 19 height 19
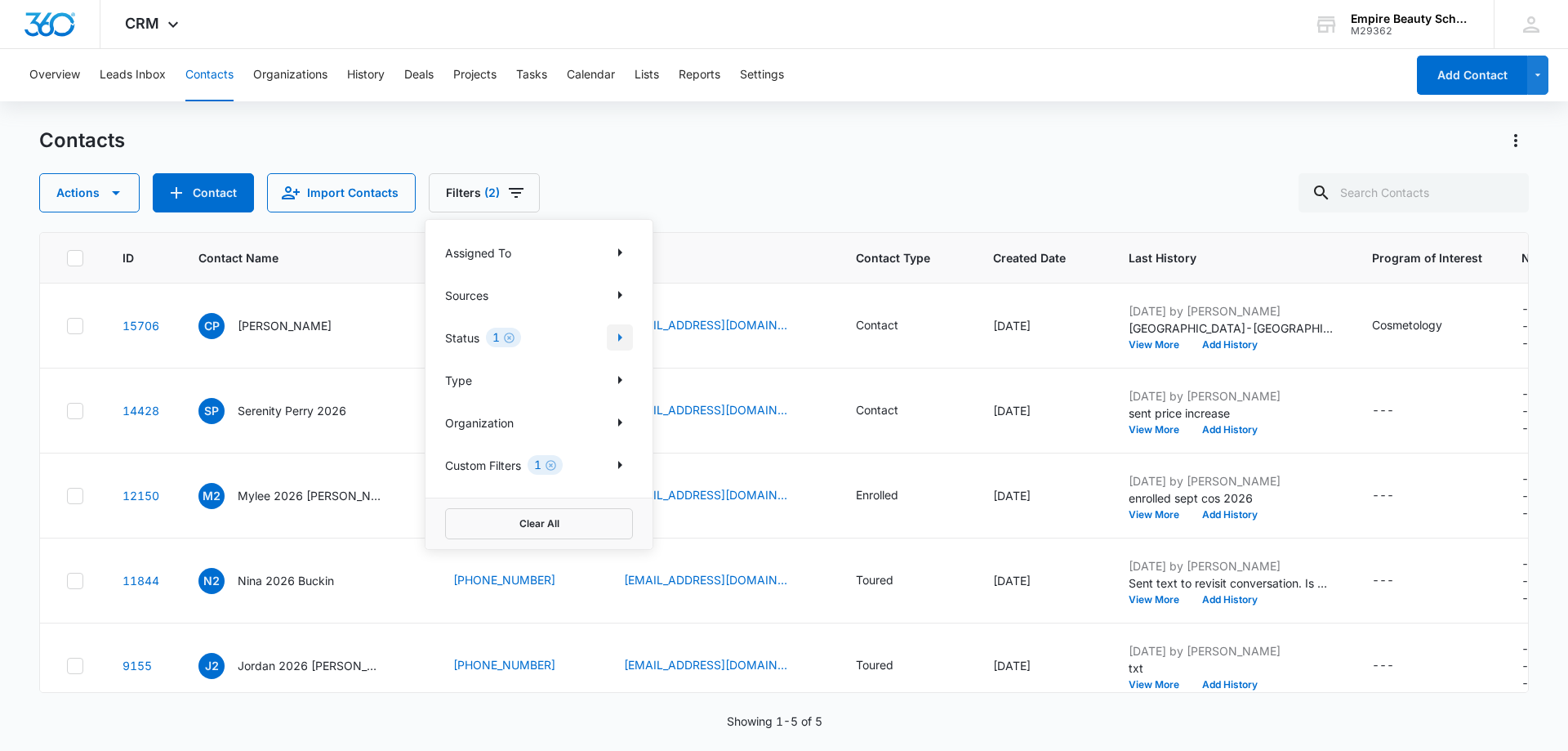
click at [622, 338] on icon "Show Status filters" at bounding box center [620, 337] width 19 height 19
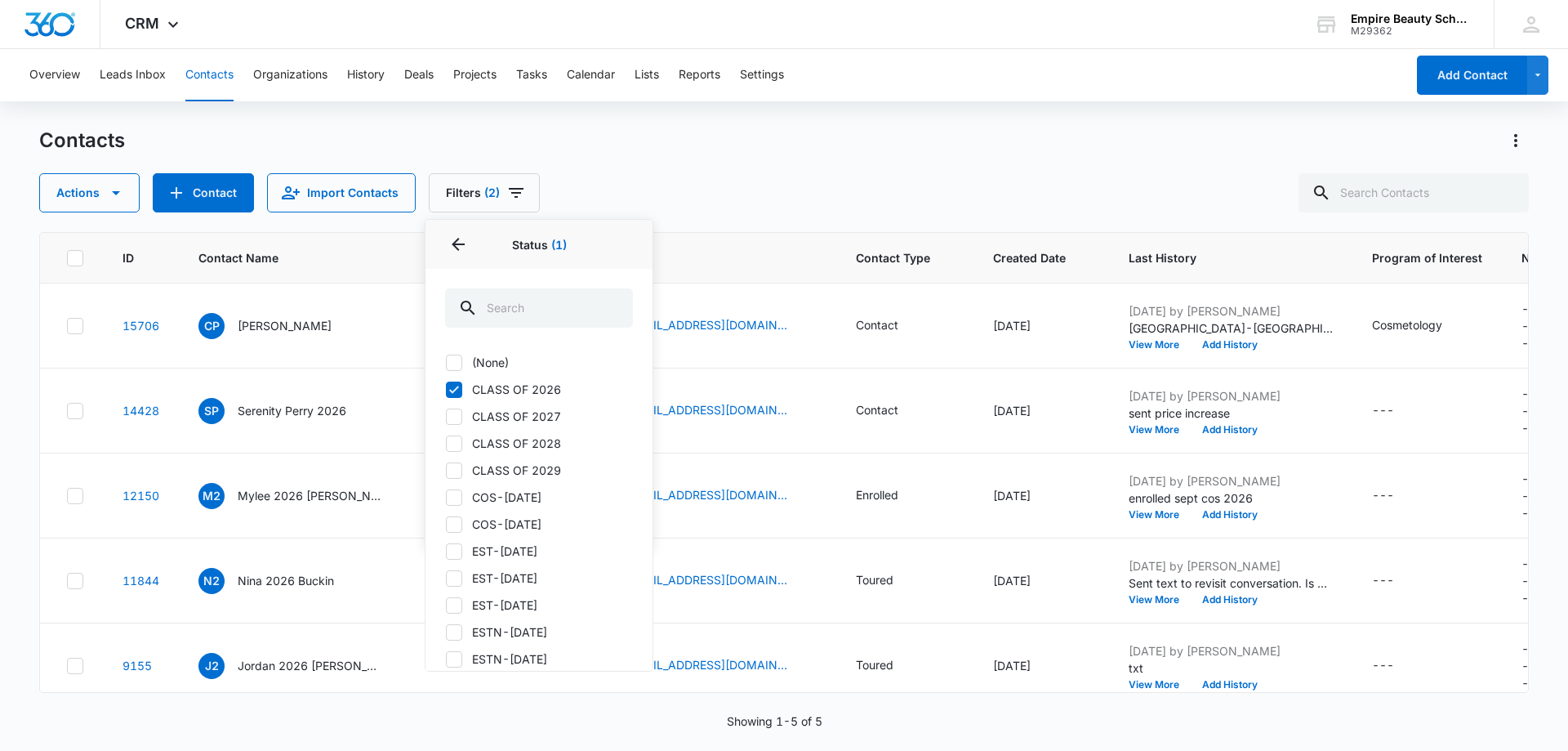
click at [446, 442] on div at bounding box center [454, 444] width 16 height 16
click at [446, 443] on input "CLASS OF 2028" at bounding box center [445, 443] width 1 height 1
checkbox input "true"
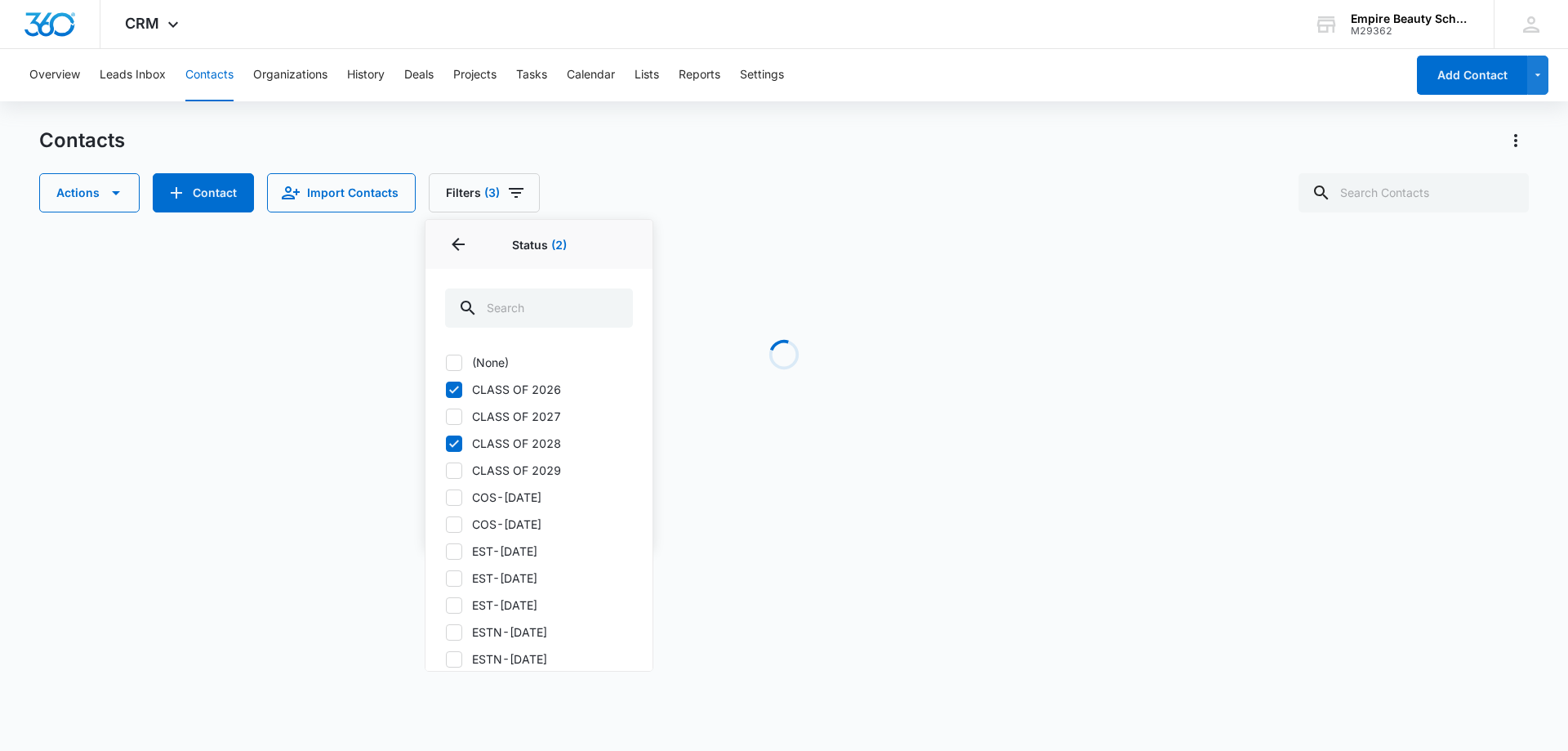
click at [452, 384] on icon at bounding box center [453, 390] width 14 height 14
click at [446, 389] on input "CLASS OF 2026" at bounding box center [445, 389] width 1 height 1
checkbox input "false"
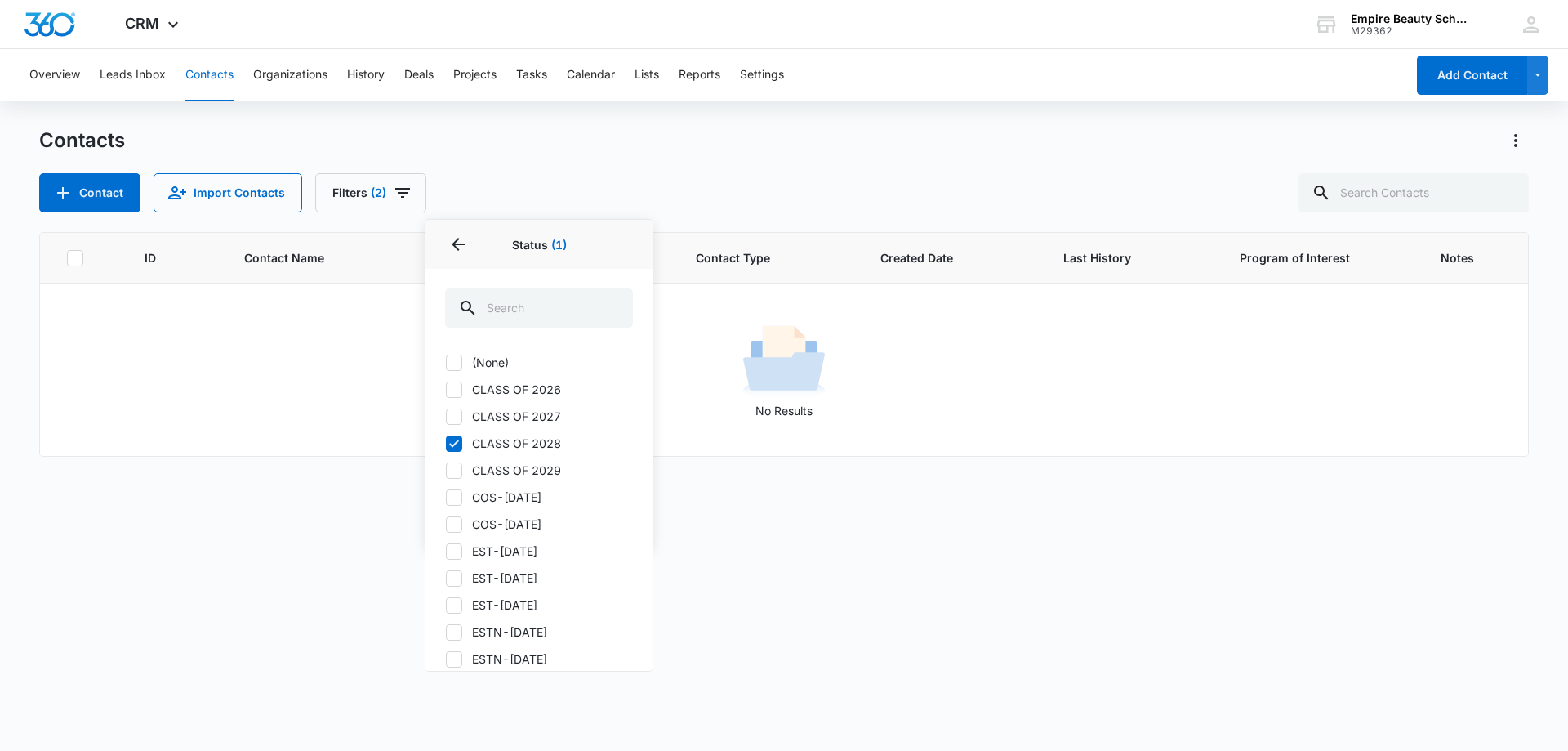
click at [464, 412] on label "CLASS OF 2027" at bounding box center [539, 417] width 187 height 17
click at [446, 416] on input "CLASS OF 2027" at bounding box center [445, 416] width 1 height 1
checkbox input "true"
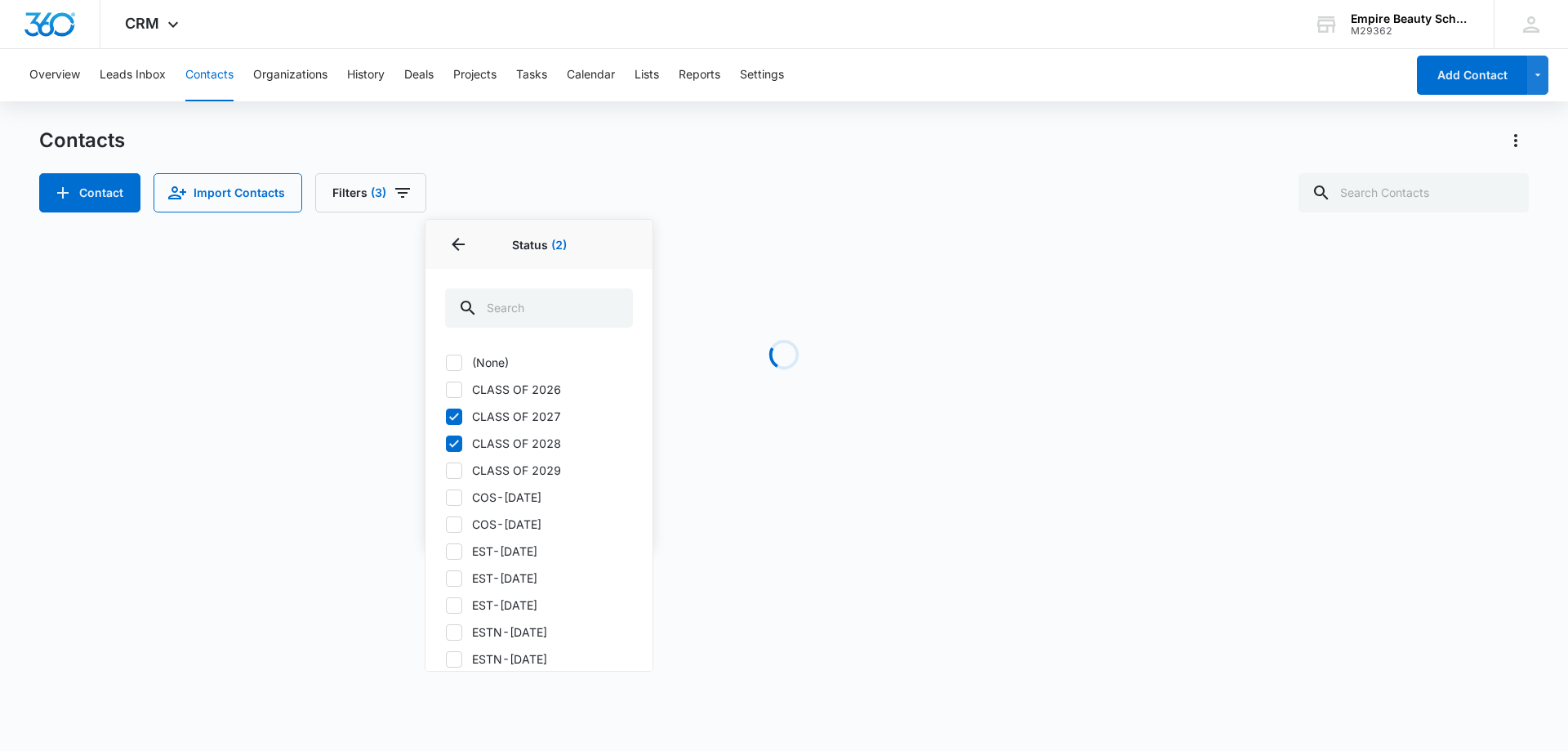
click at [460, 448] on icon at bounding box center [453, 444] width 14 height 14
click at [446, 444] on input "CLASS OF 2028" at bounding box center [445, 443] width 1 height 1
checkbox input "false"
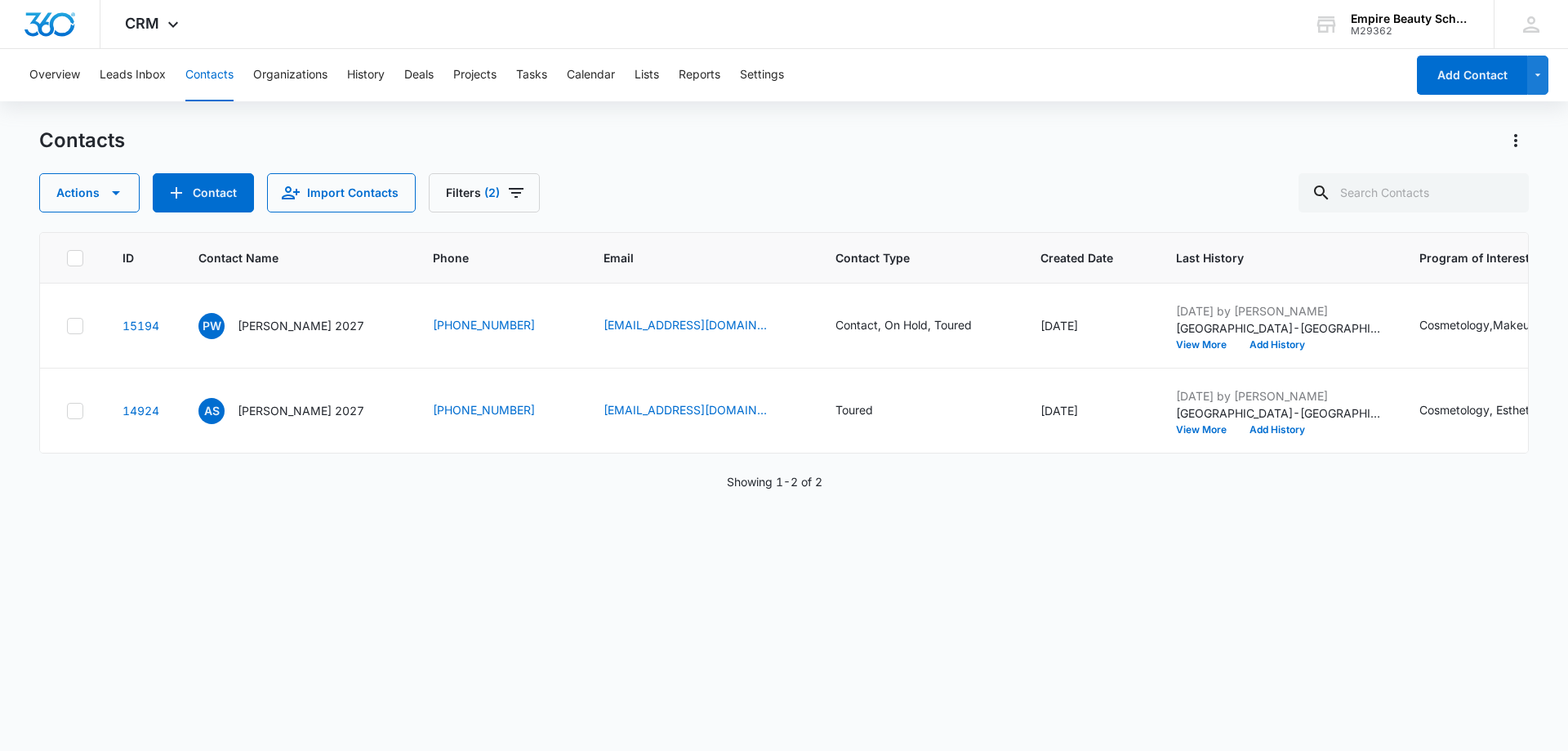
click at [876, 489] on div "Showing 1-2 of 2" at bounding box center [784, 482] width 1490 height 17
click at [214, 192] on button "Contact" at bounding box center [203, 192] width 101 height 40
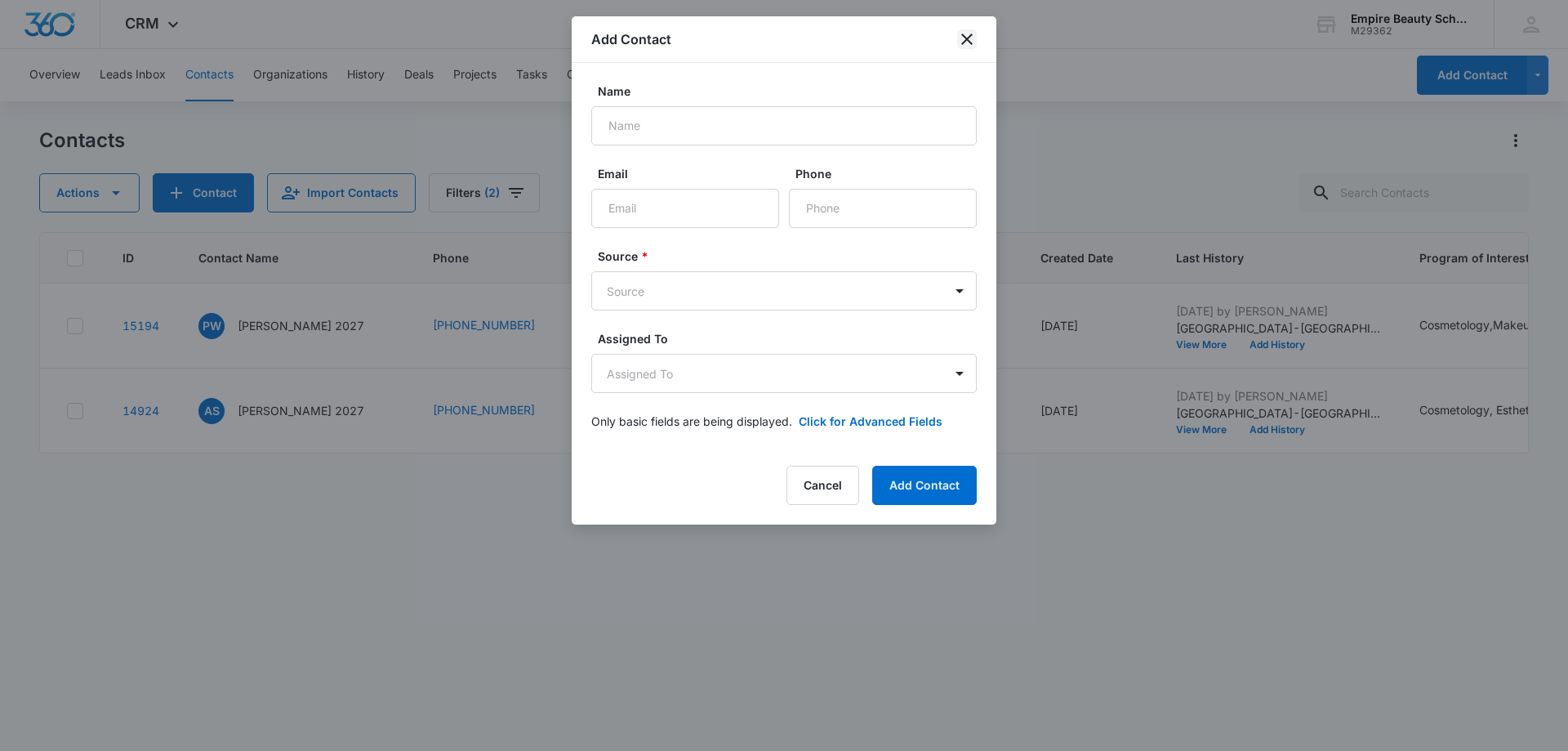
click at [976, 36] on icon "close" at bounding box center [967, 39] width 19 height 19
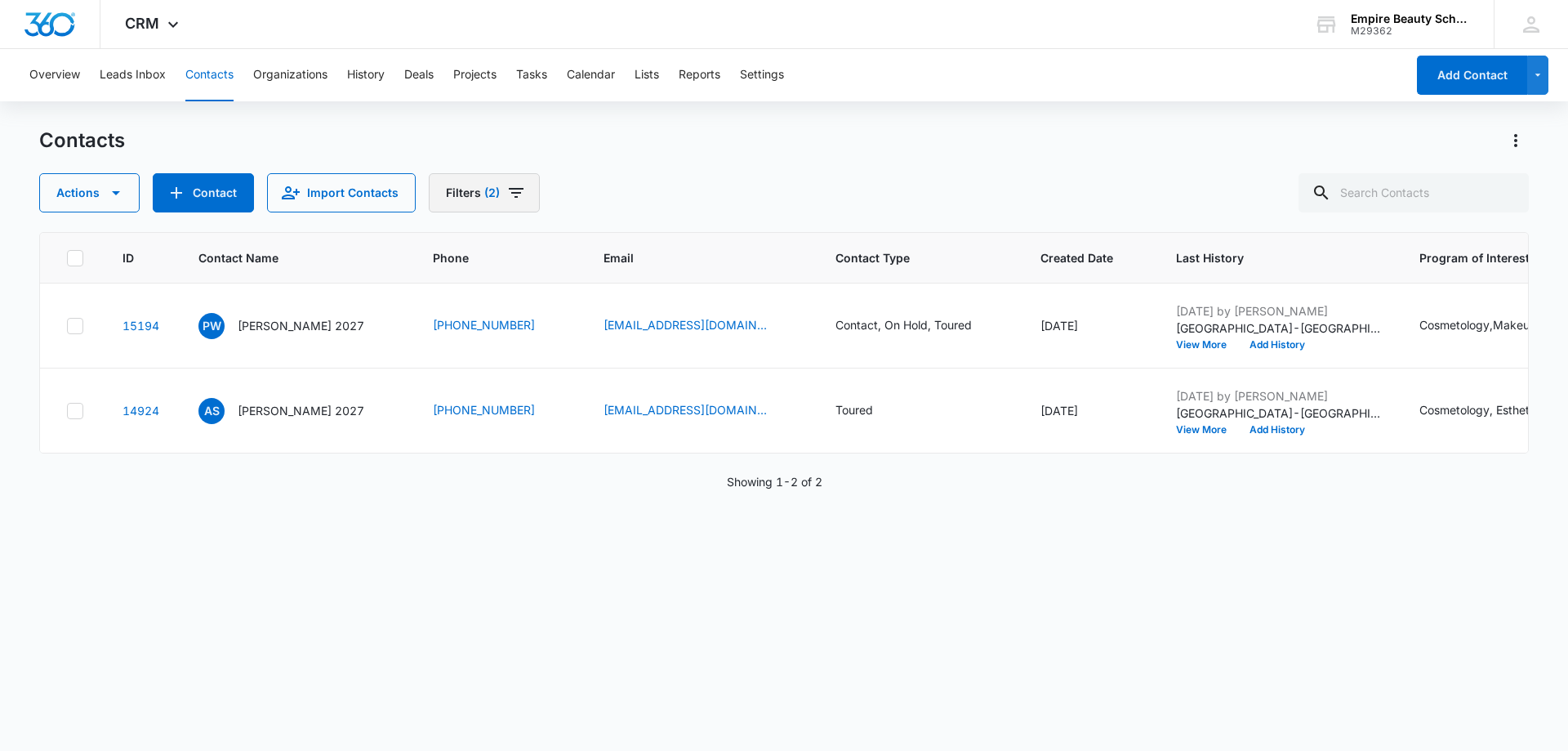
click at [518, 187] on icon "Filters" at bounding box center [516, 192] width 19 height 19
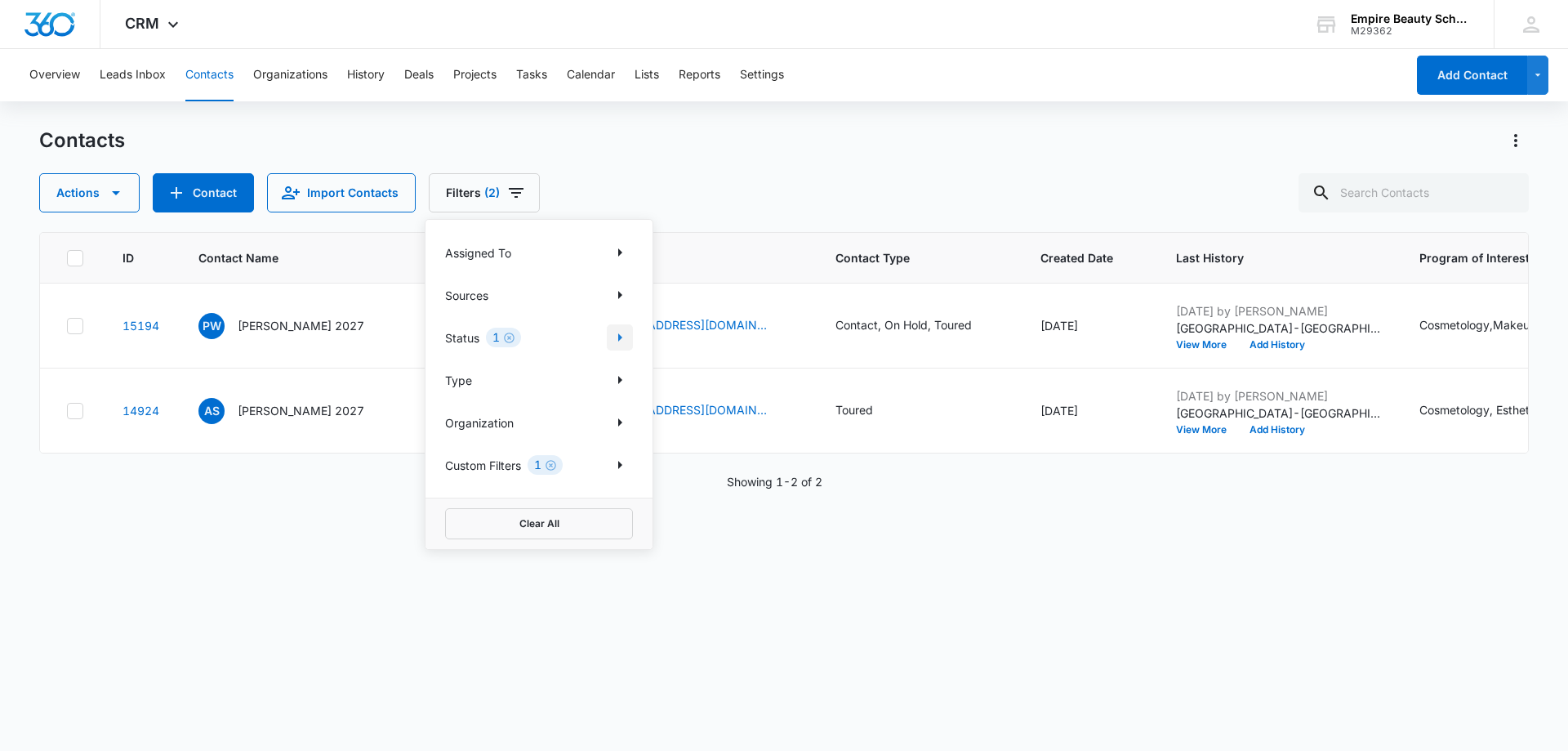
click at [614, 332] on icon "Show Status filters" at bounding box center [620, 337] width 19 height 19
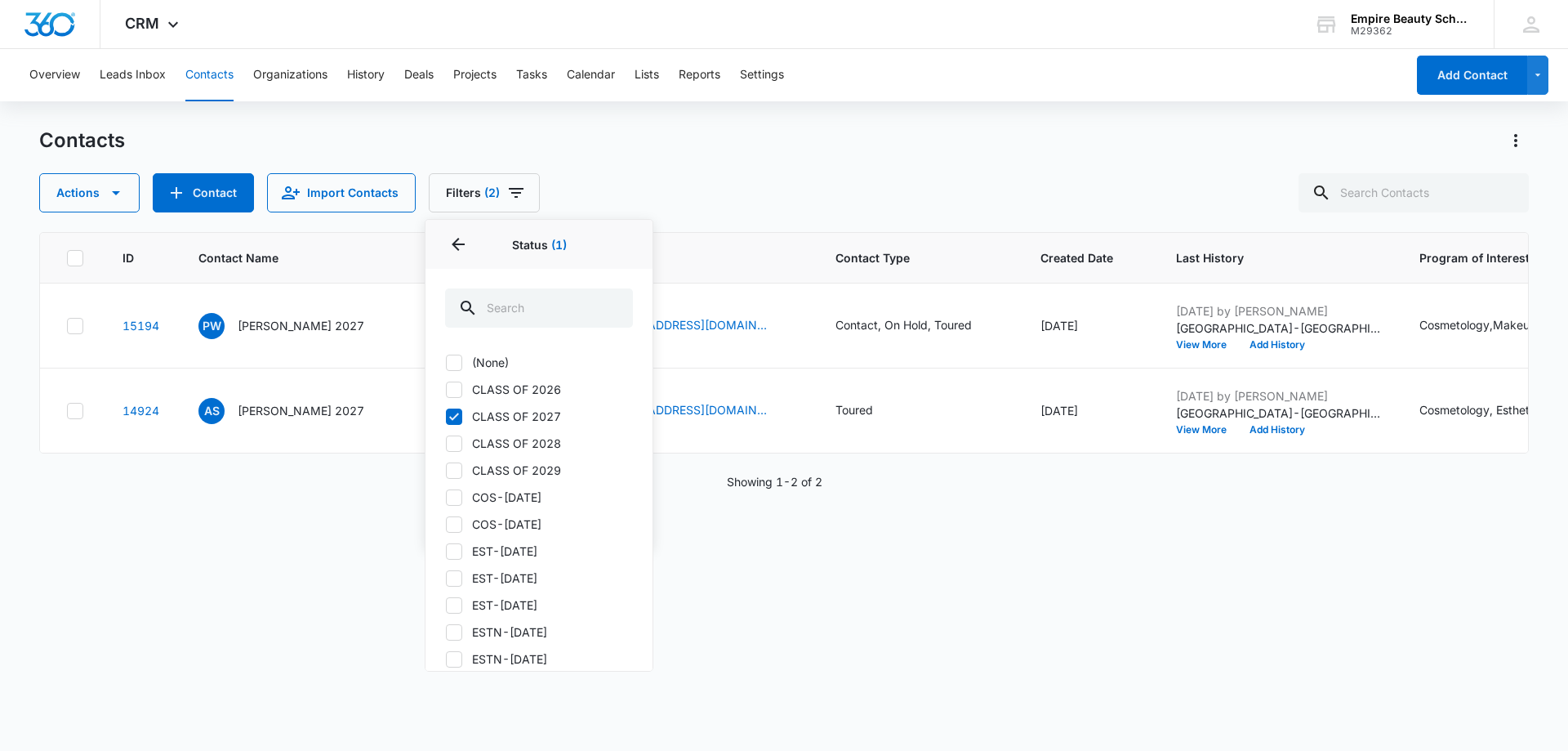
click at [446, 416] on icon at bounding box center [453, 417] width 14 height 14
click at [446, 416] on input "CLASS OF 2027" at bounding box center [445, 416] width 1 height 1
checkbox input "false"
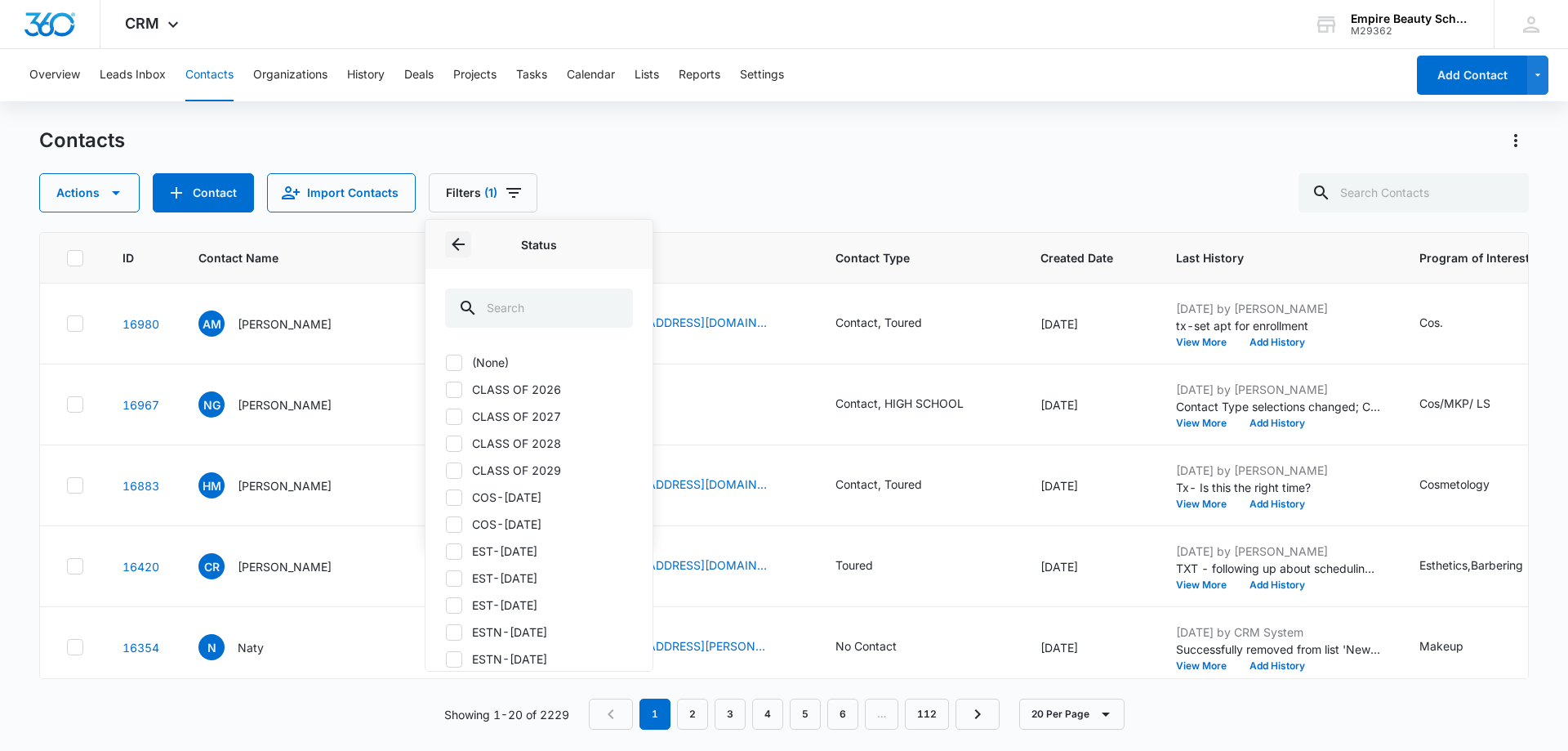
click at [463, 240] on icon "Back" at bounding box center [458, 245] width 19 height 19
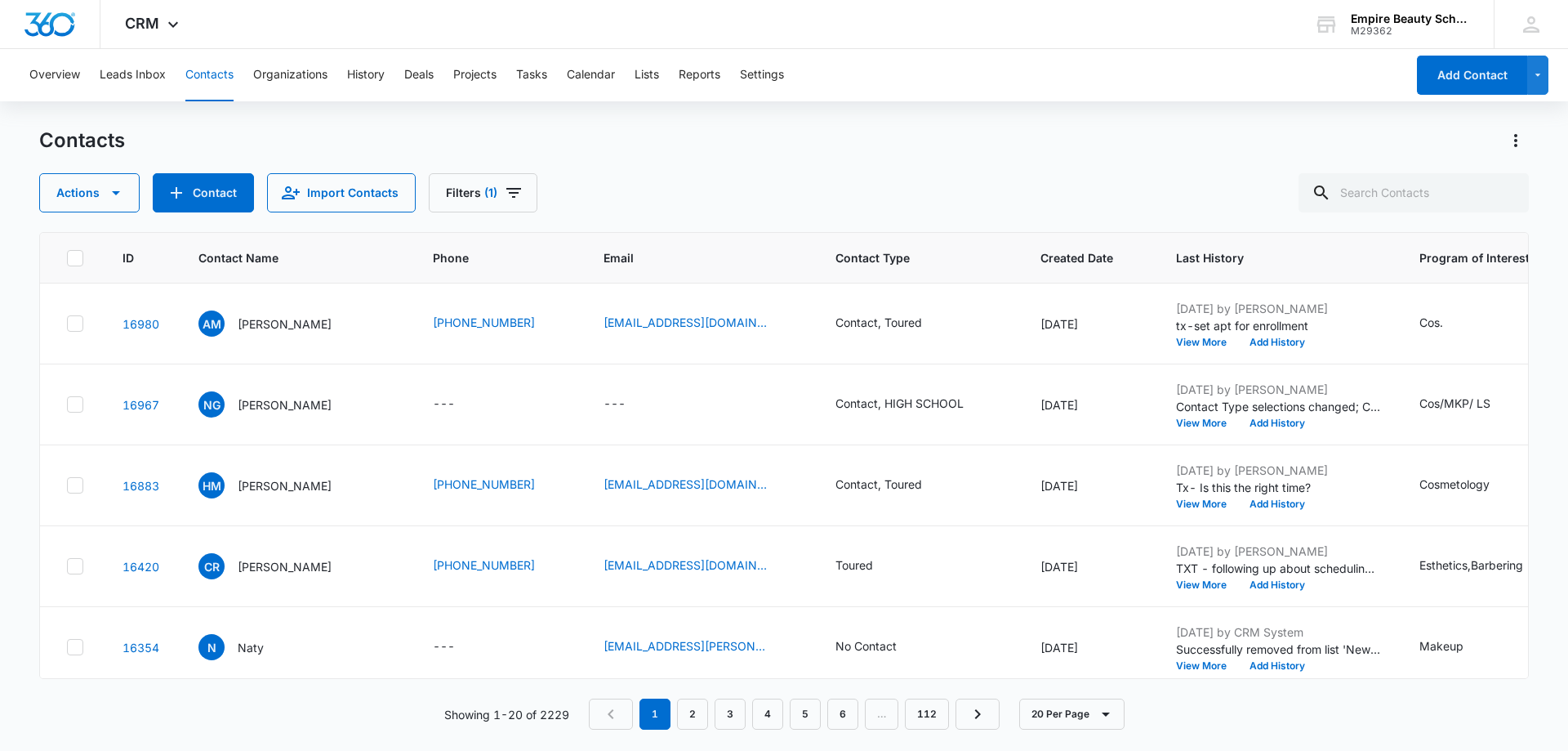
click at [639, 175] on div "Actions Contact Import Contacts Filters (1)" at bounding box center [784, 192] width 1490 height 40
click at [516, 188] on icon "Filters" at bounding box center [513, 192] width 14 height 10
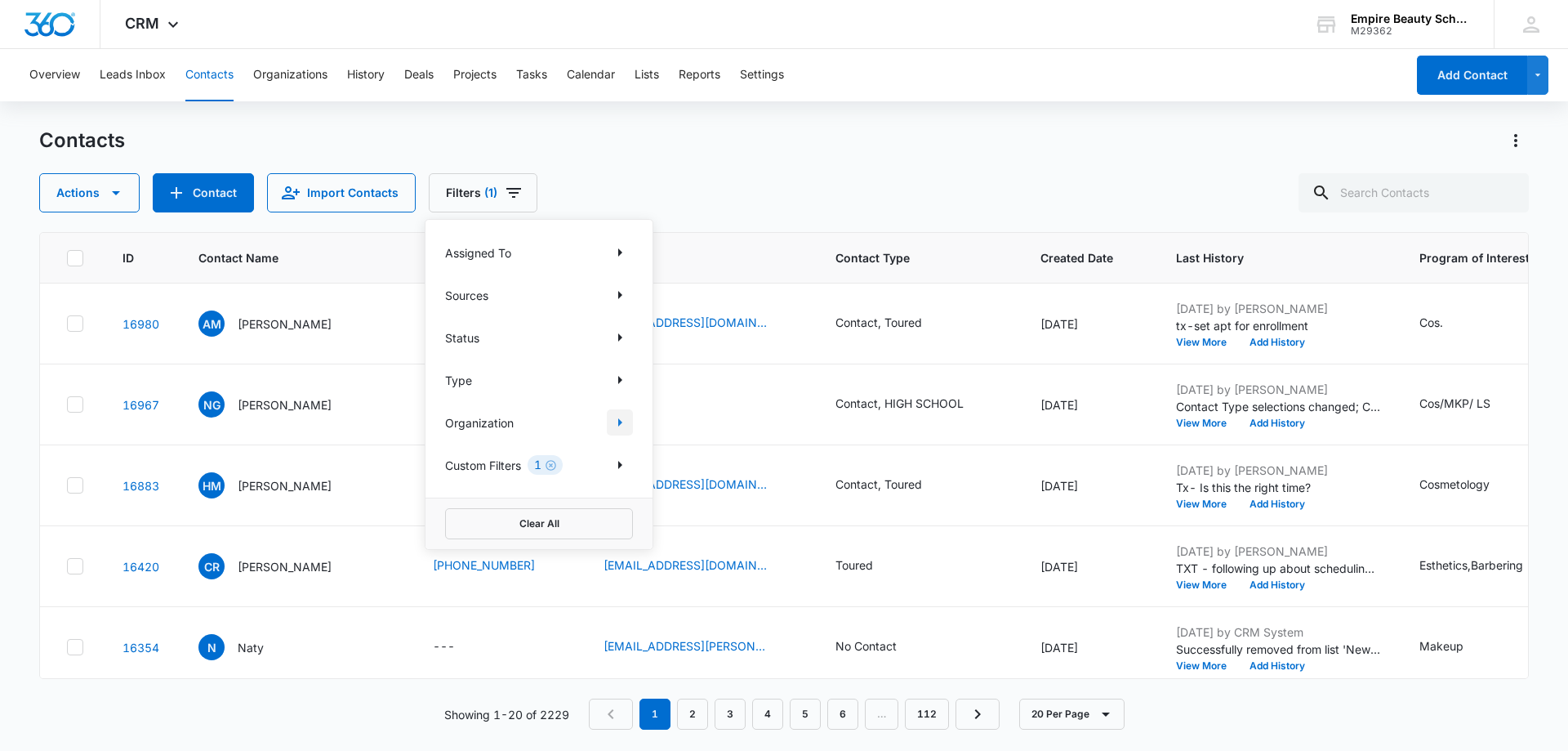
click at [611, 419] on icon "Show Organization filters" at bounding box center [620, 422] width 19 height 19
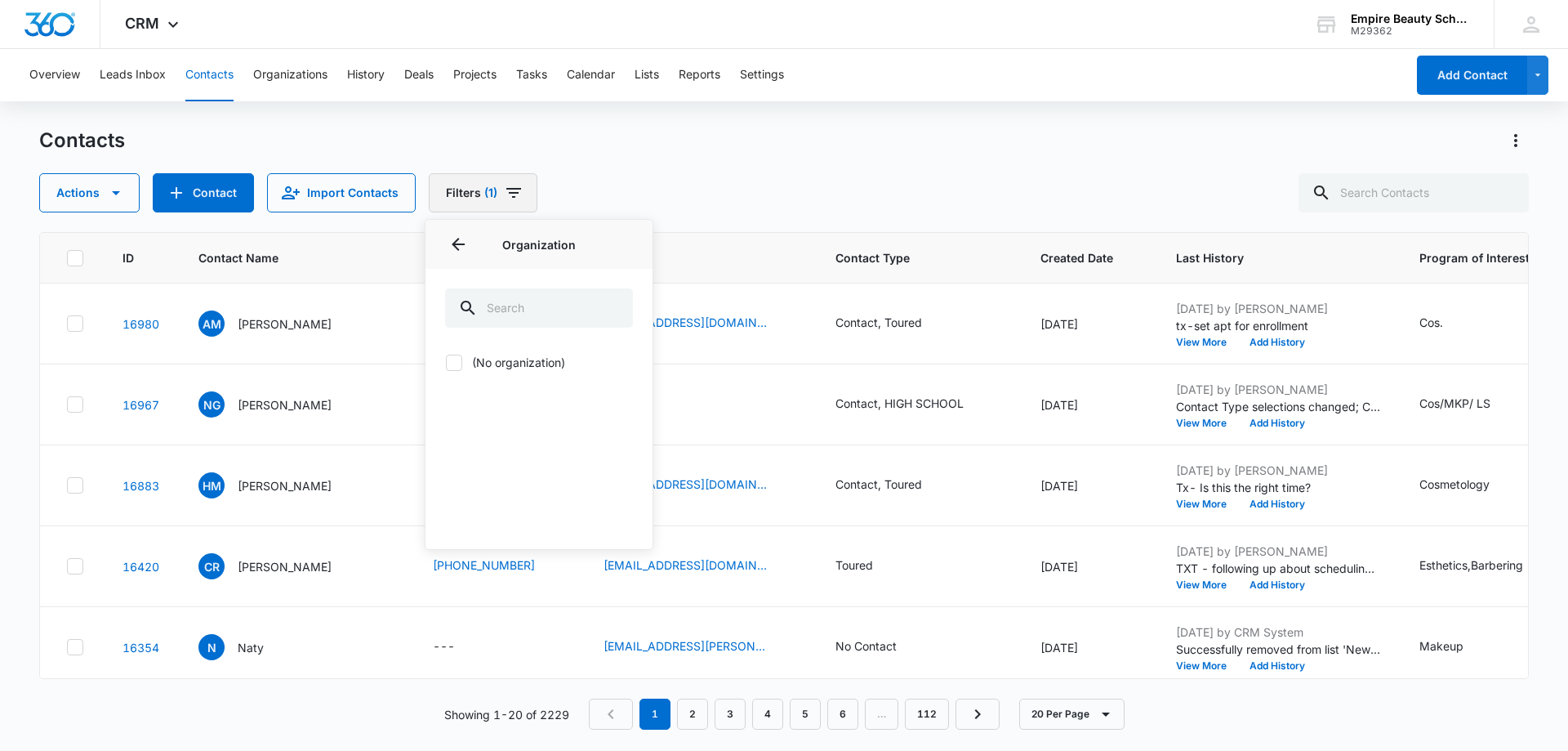
click at [515, 191] on icon "Filters" at bounding box center [514, 192] width 19 height 19
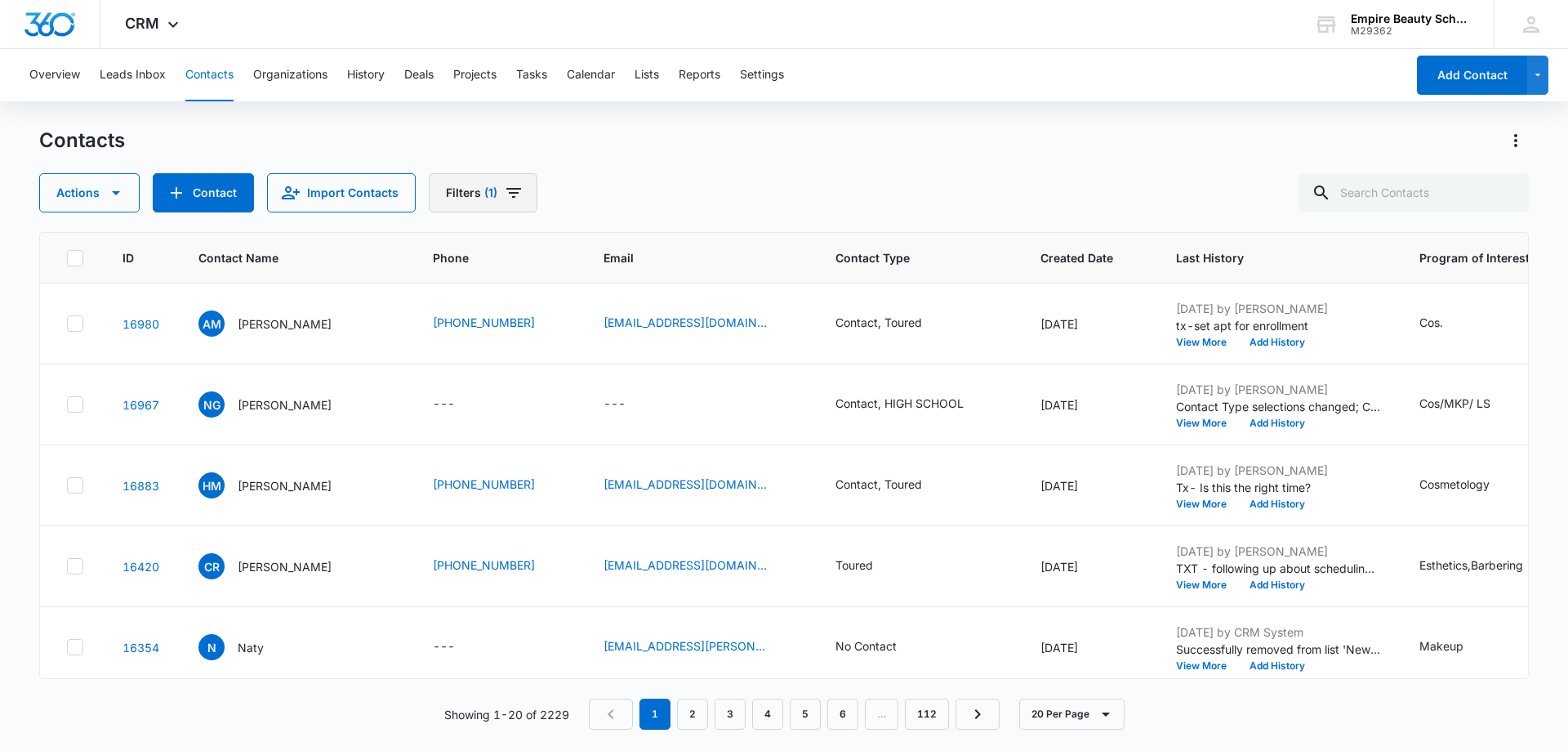
click at [515, 189] on icon "Filters" at bounding box center [513, 192] width 14 height 10
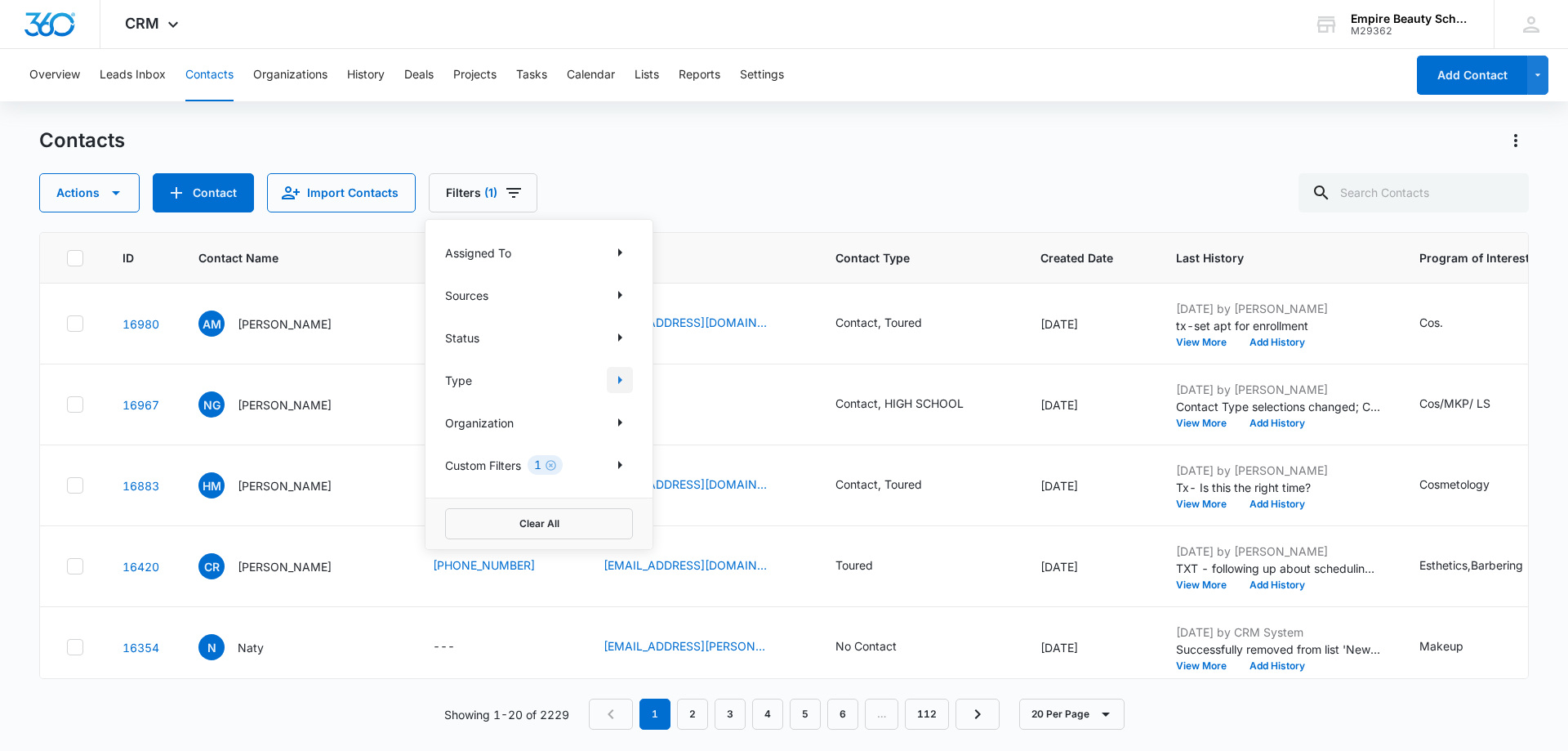
click at [629, 382] on icon "Show Type filters" at bounding box center [620, 380] width 19 height 19
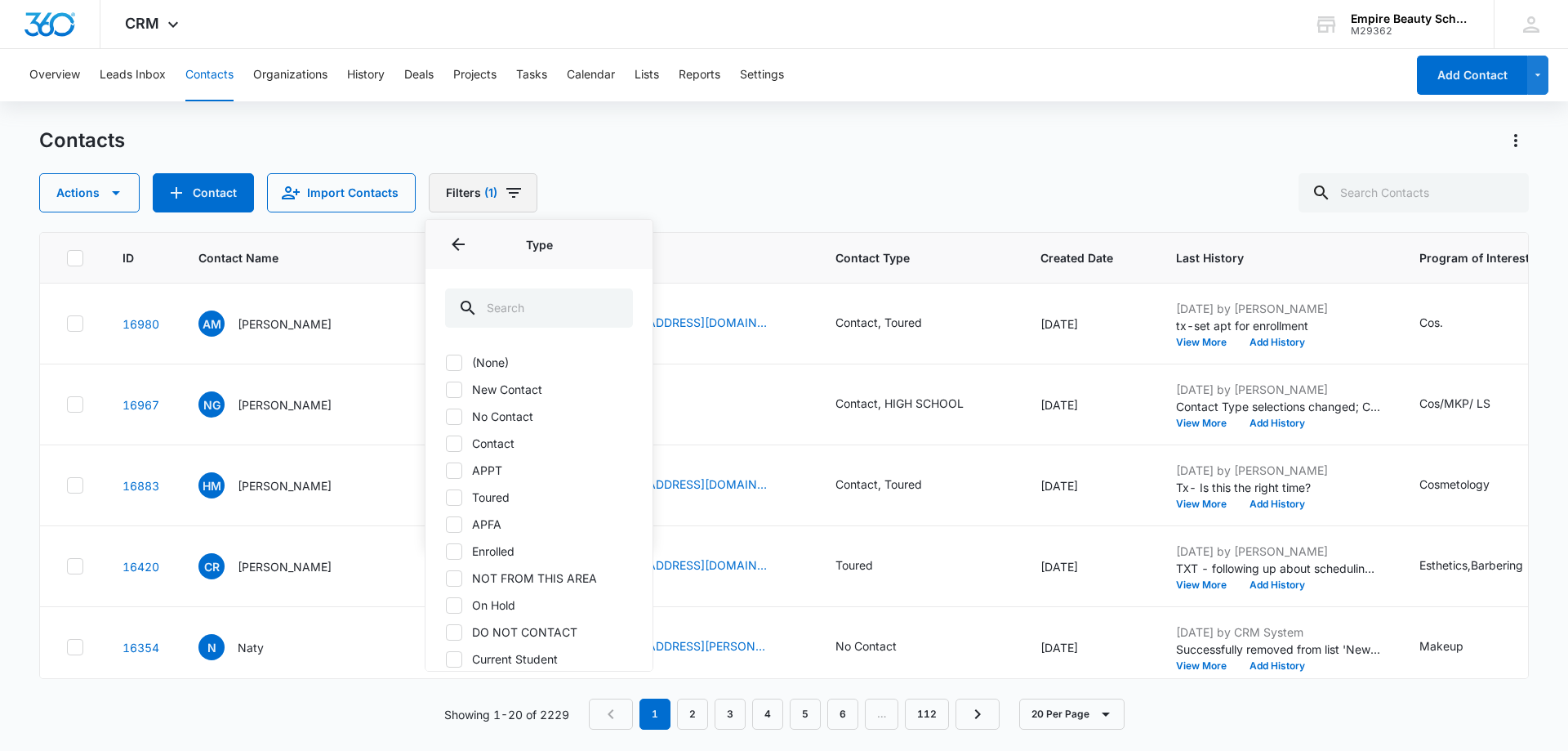
click at [527, 188] on button "Filters (1)" at bounding box center [483, 192] width 108 height 40
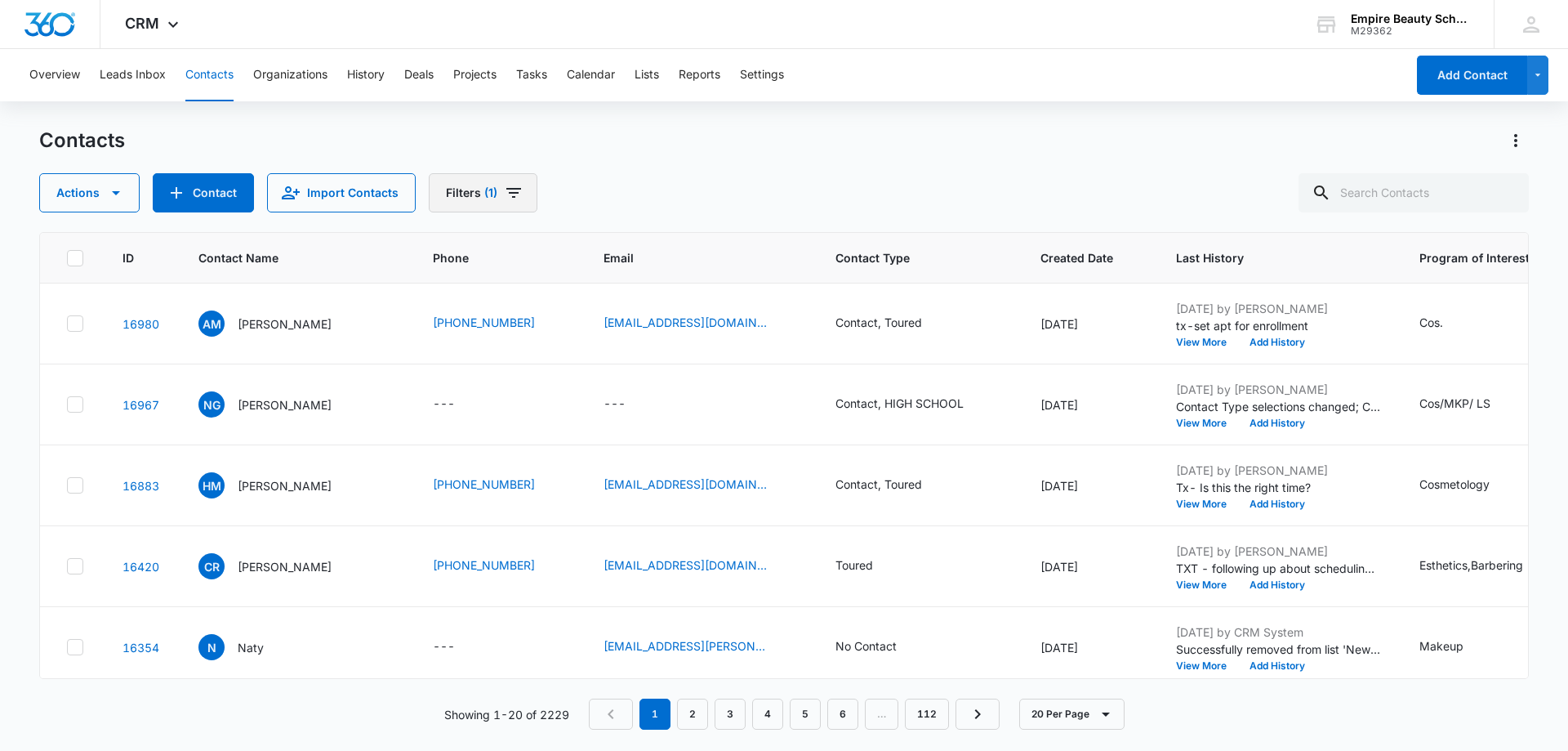
click at [527, 188] on button "Filters (1)" at bounding box center [483, 192] width 108 height 40
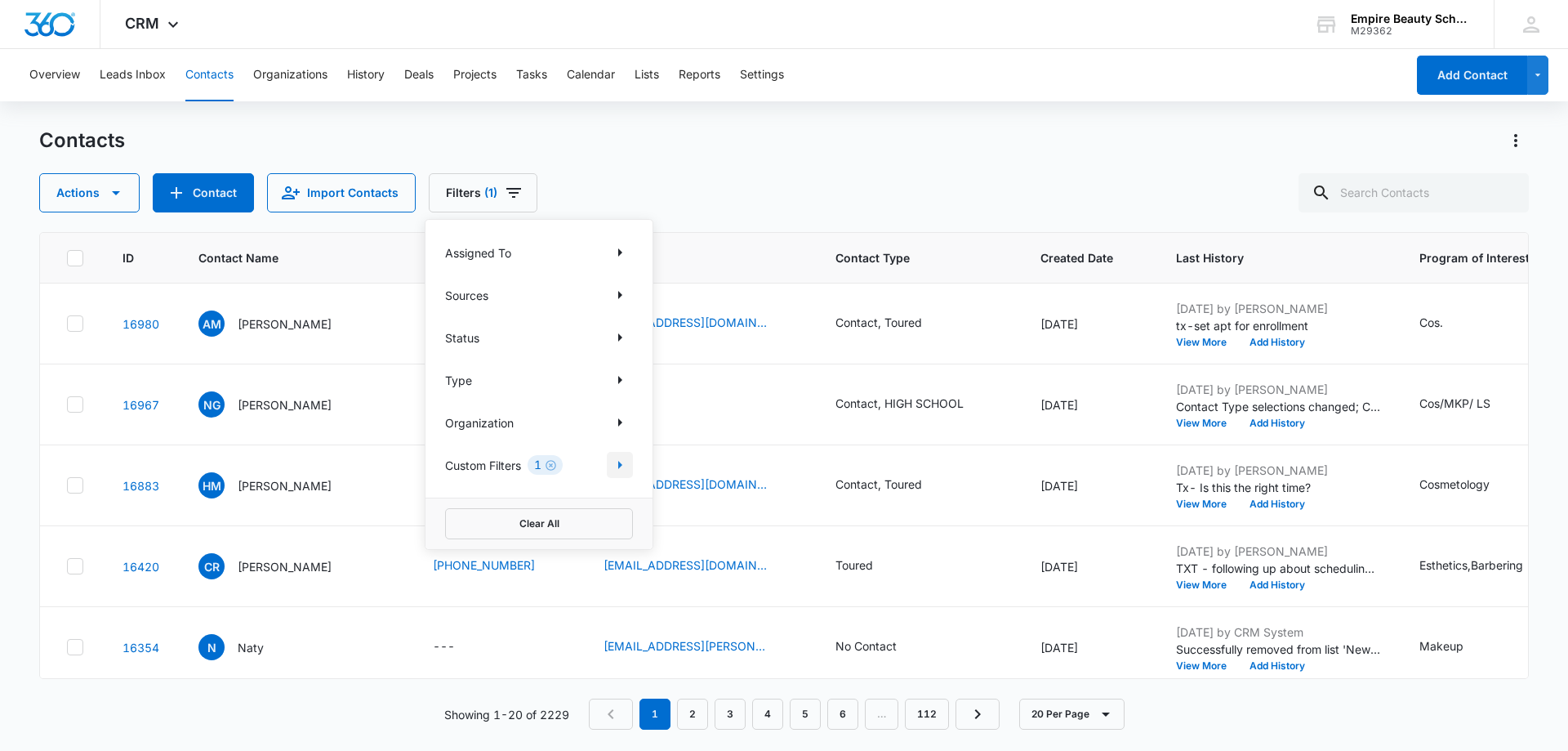
click at [616, 463] on icon "Show Custom Filters filters" at bounding box center [620, 465] width 19 height 19
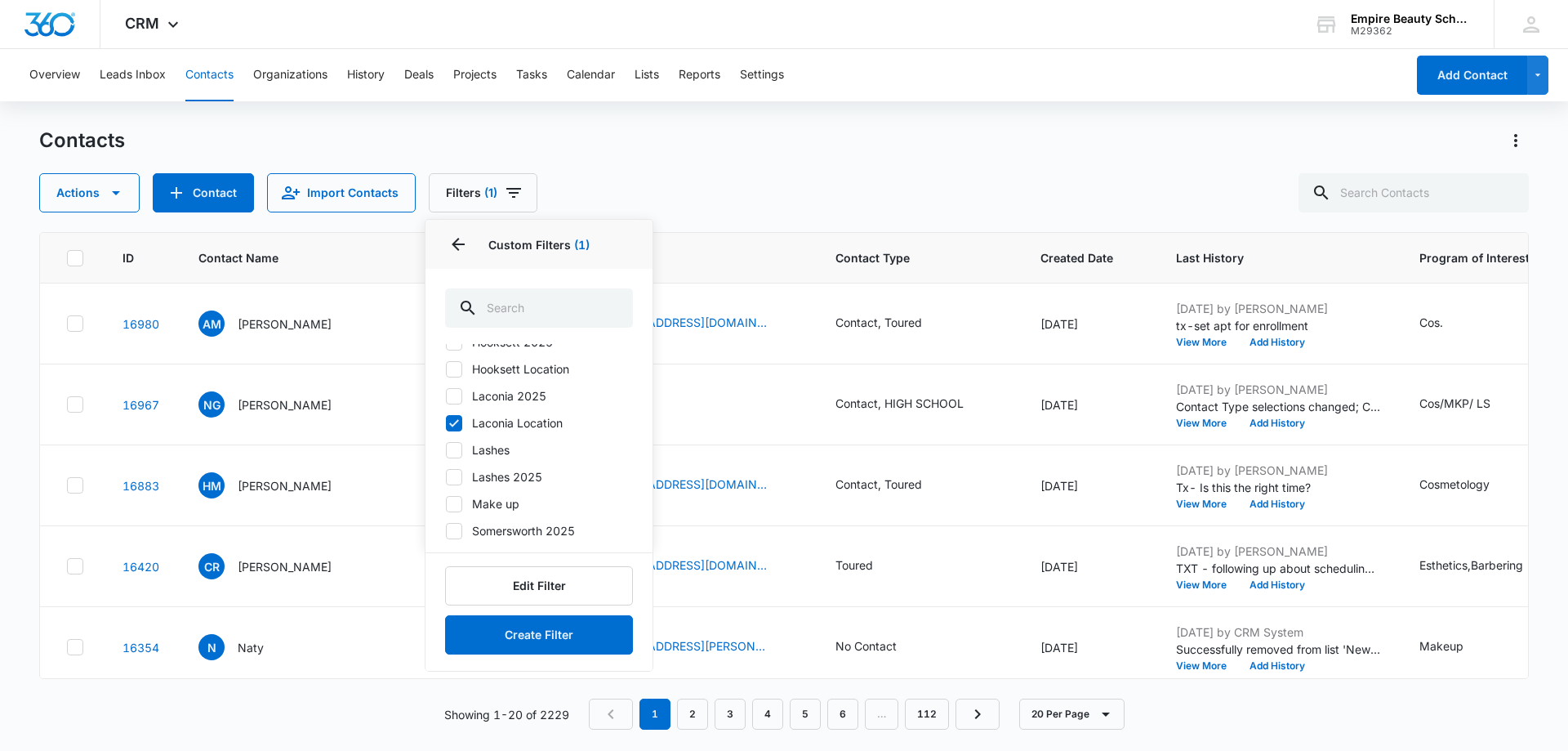
scroll to position [149, 0]
click at [463, 393] on label "Laconia 2025" at bounding box center [539, 392] width 187 height 17
click at [446, 393] on input "Laconia 2025" at bounding box center [445, 392] width 1 height 1
checkbox input "true"
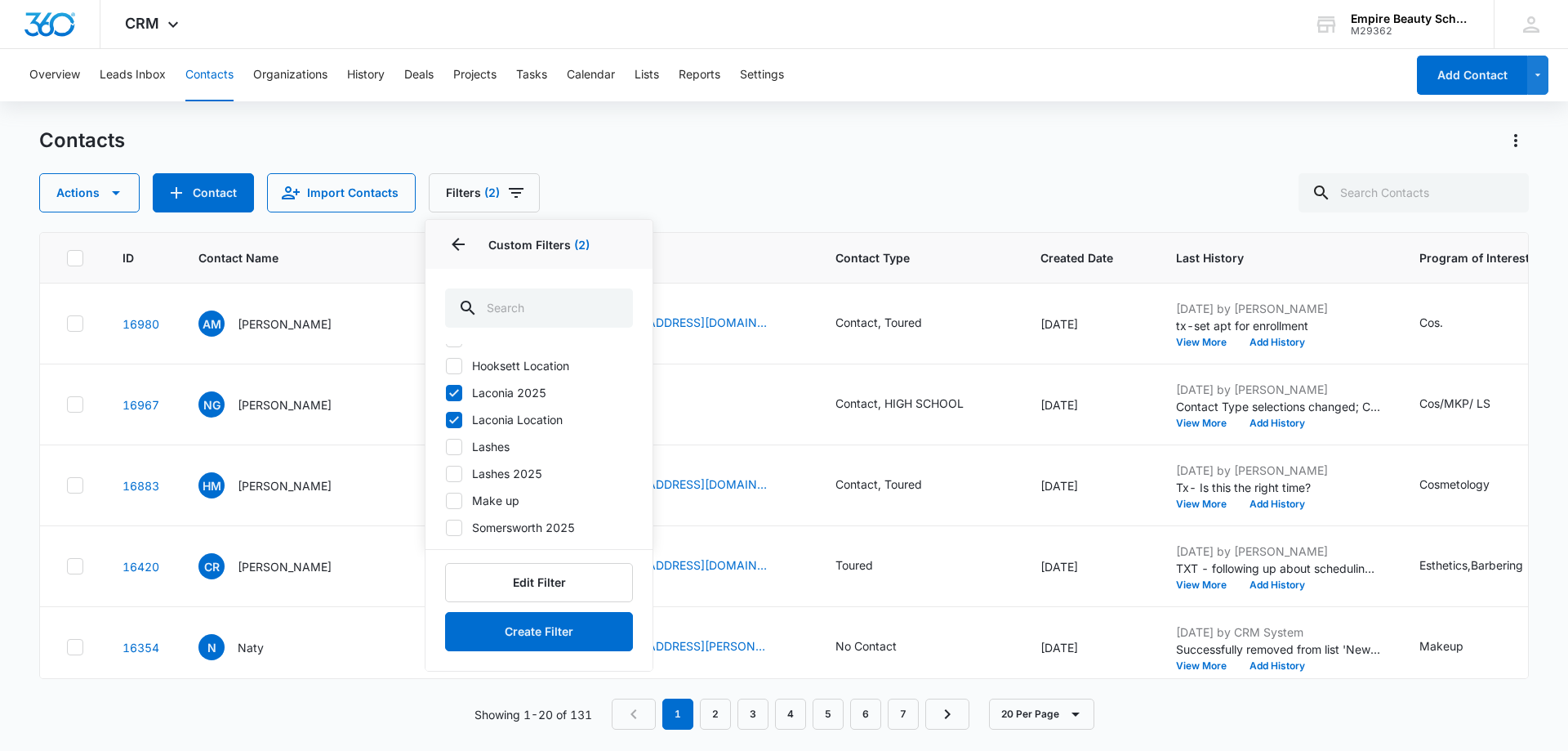
click at [454, 420] on icon at bounding box center [454, 419] width 10 height 8
click at [446, 420] on input "Laconia Location" at bounding box center [445, 419] width 1 height 1
checkbox input "false"
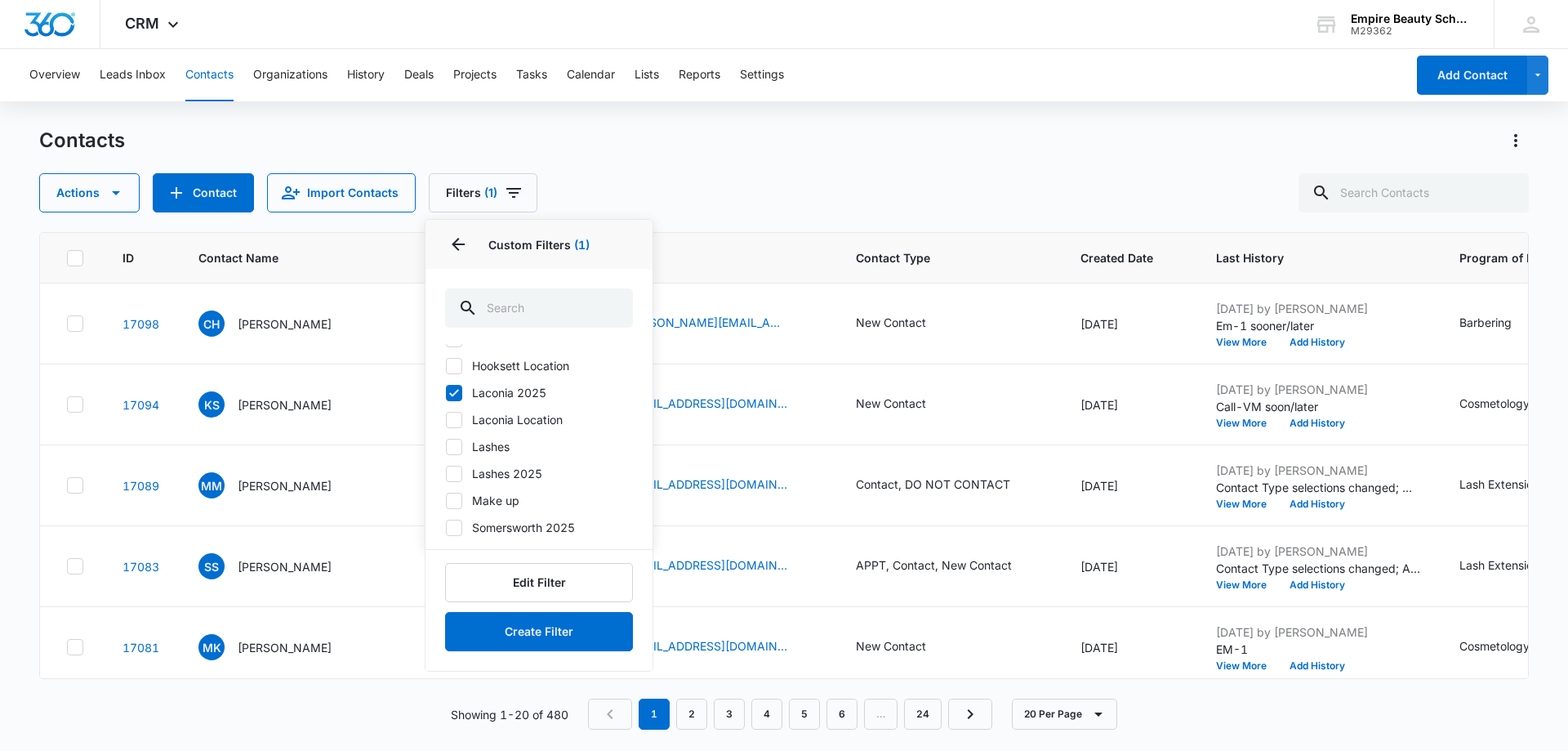
click at [784, 147] on div "Contacts" at bounding box center [784, 140] width 1490 height 26
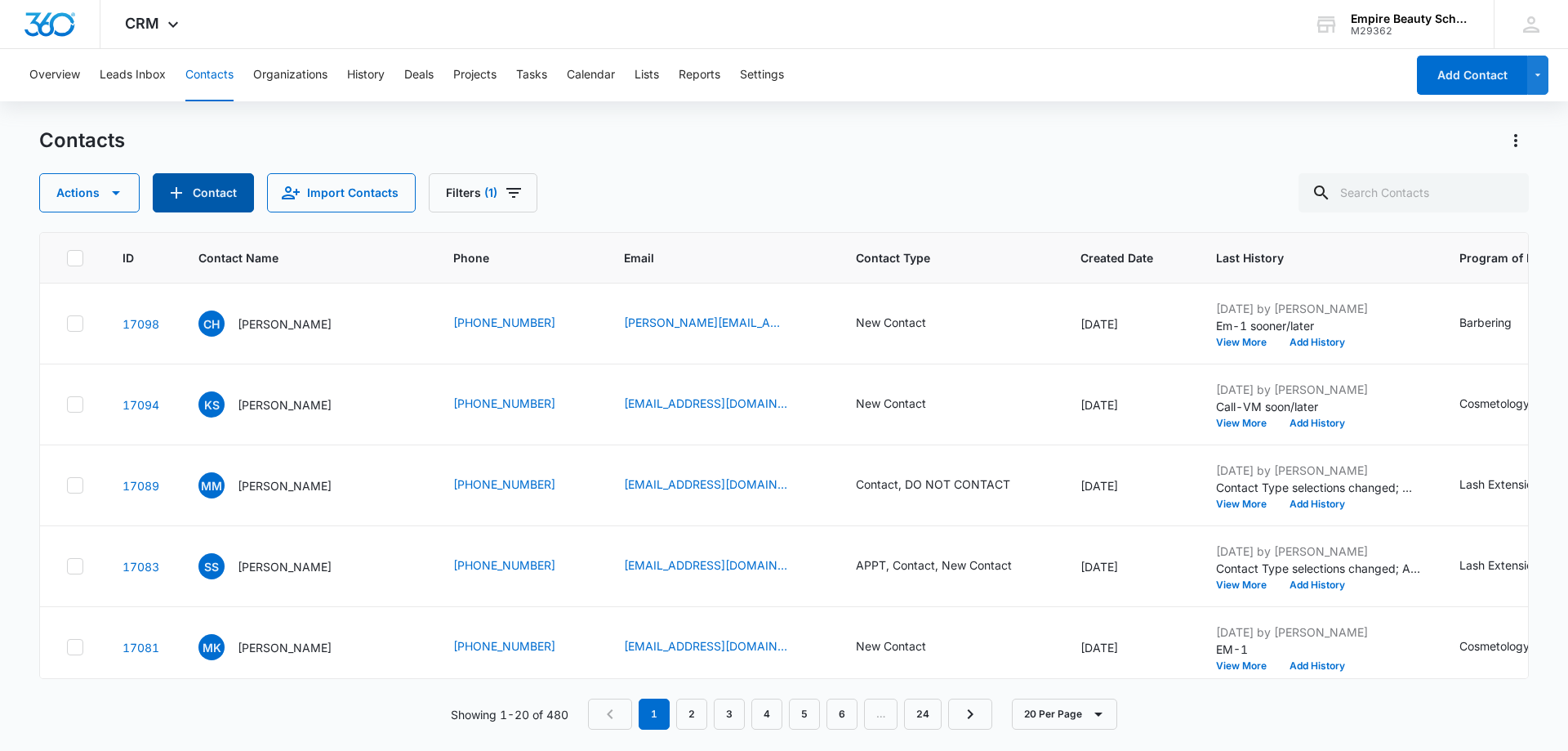
click at [213, 200] on button "Contact" at bounding box center [203, 192] width 101 height 40
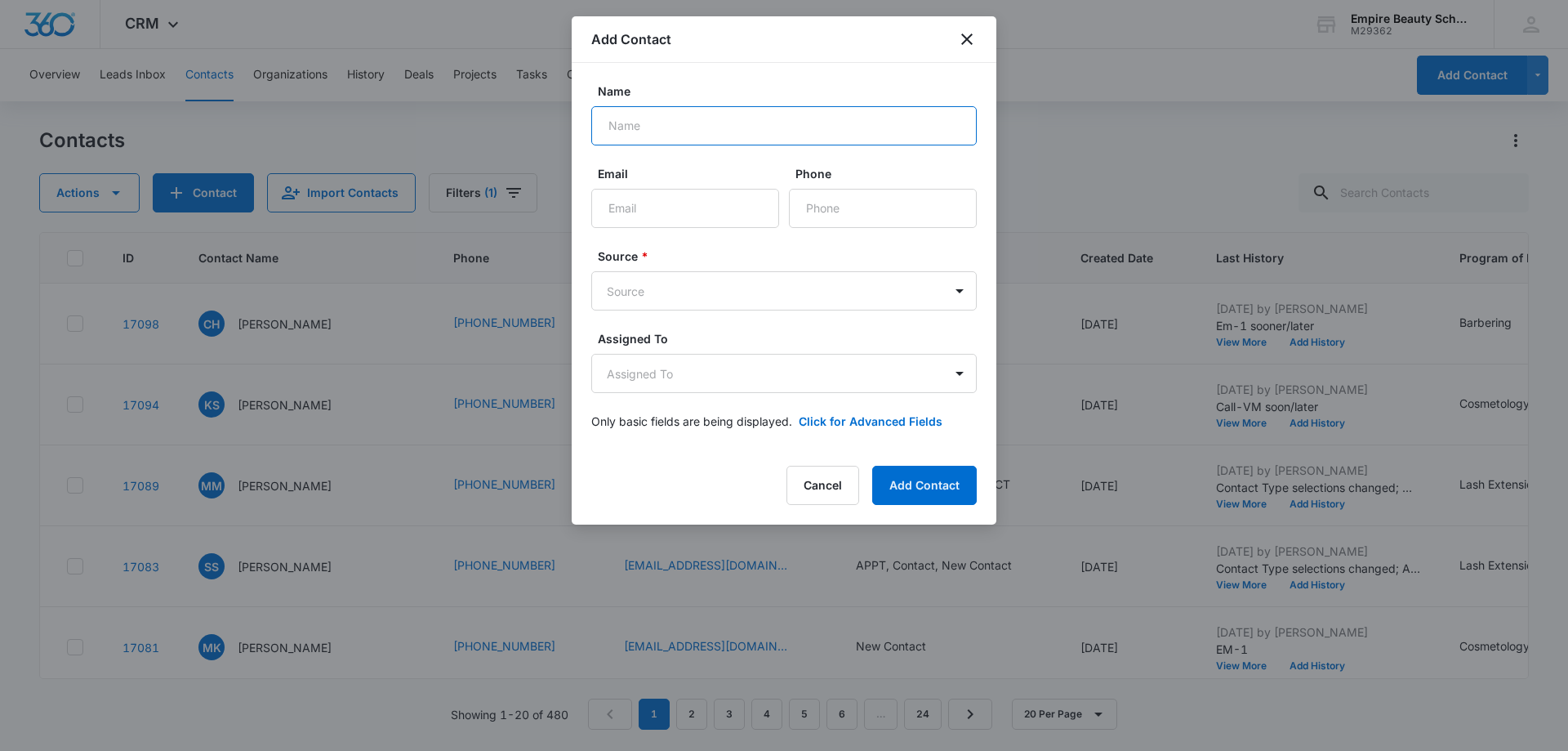
click at [636, 130] on input "Name" at bounding box center [784, 126] width 385 height 40
type input "[PERSON_NAME]"
click at [966, 35] on icon "close" at bounding box center [967, 39] width 19 height 19
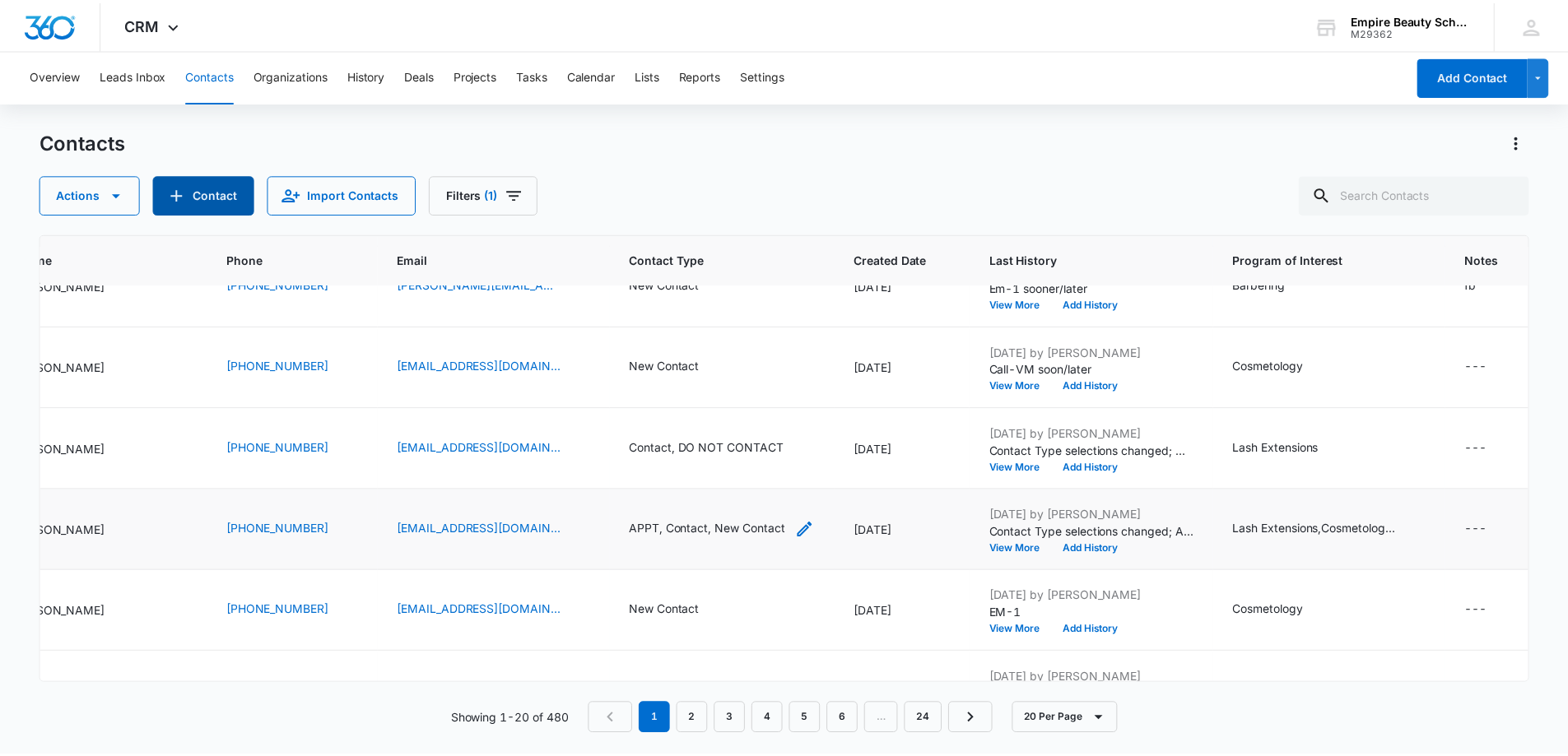
scroll to position [0, 229]
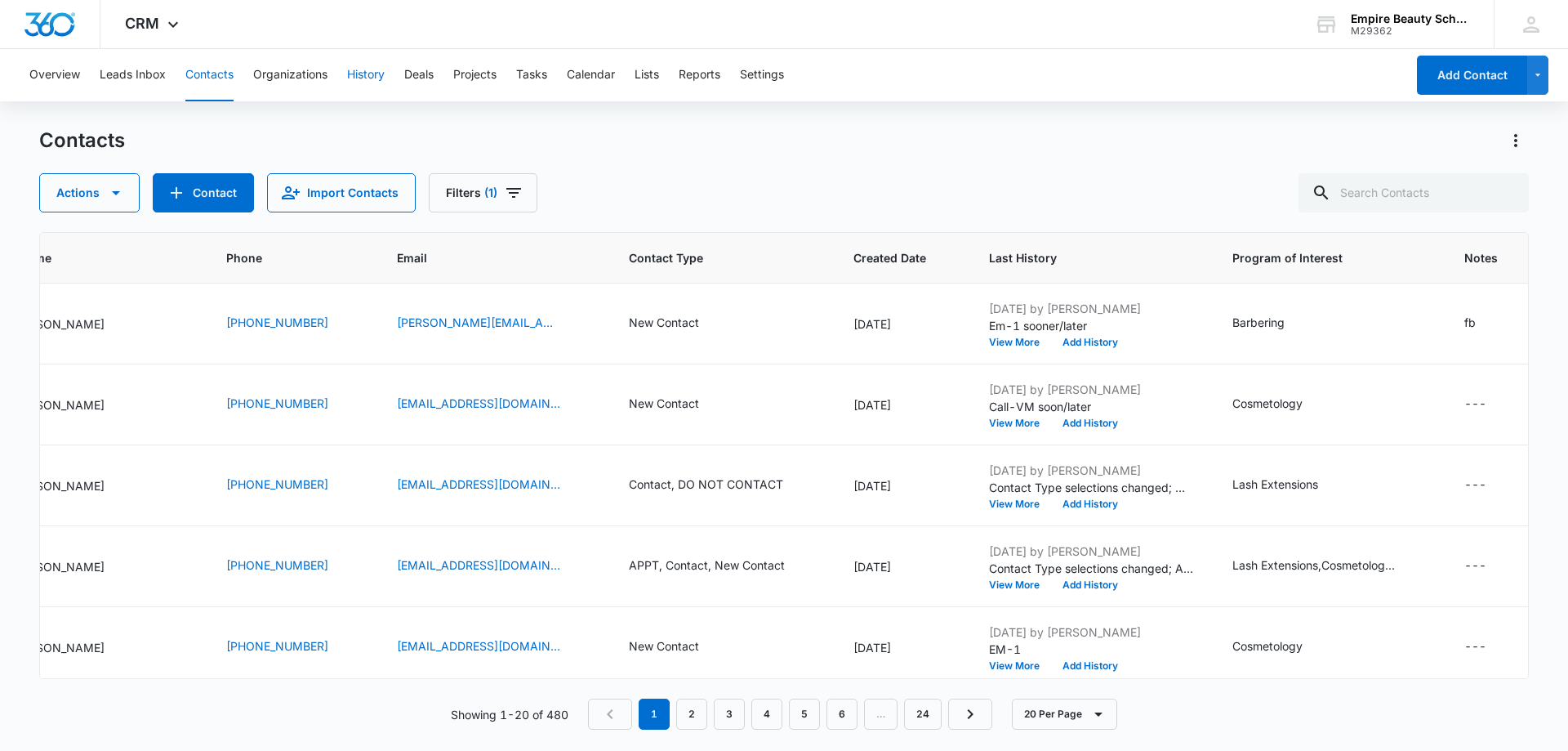
click at [376, 73] on button "History" at bounding box center [365, 75] width 38 height 52
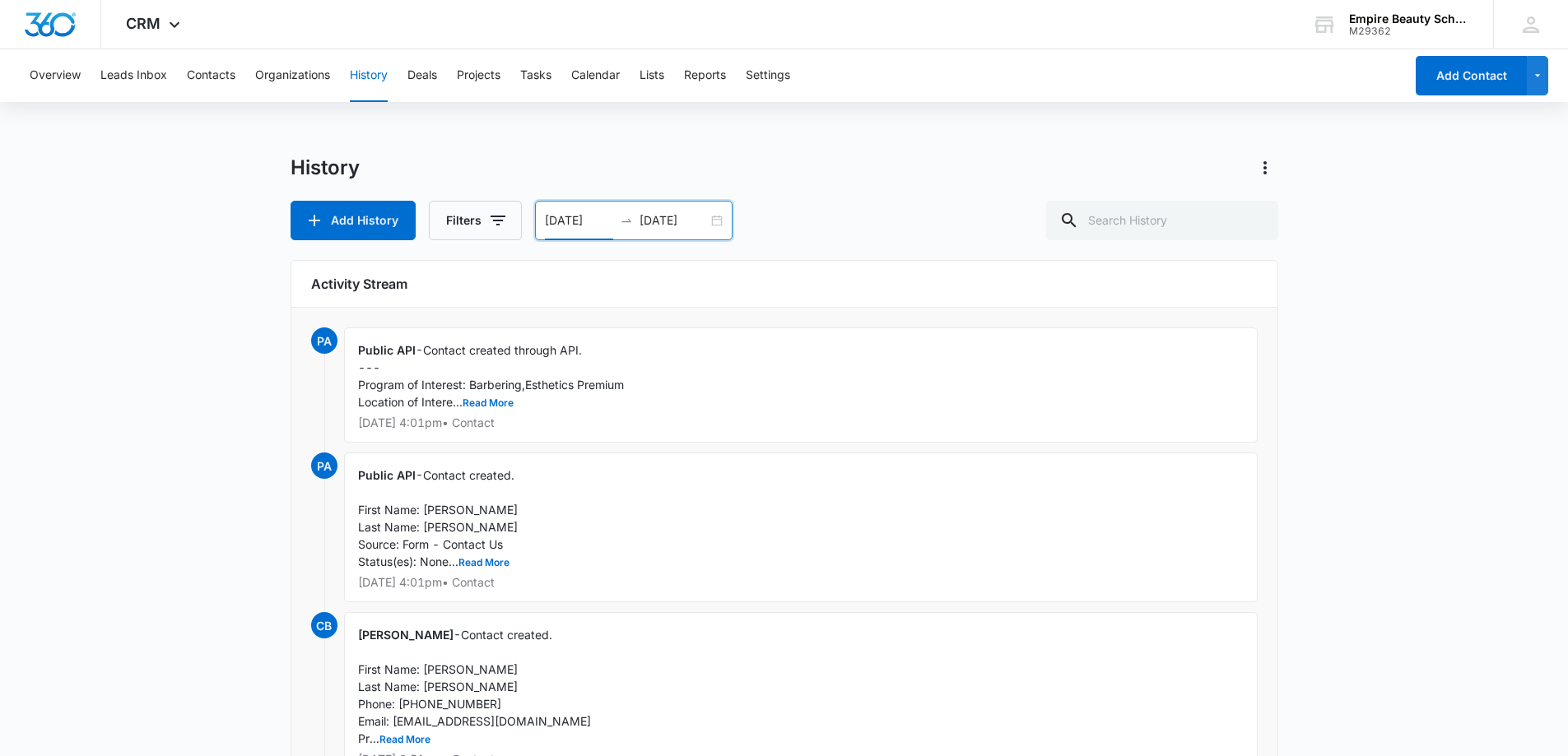
click at [556, 218] on input "[DATE]" at bounding box center [579, 220] width 68 height 18
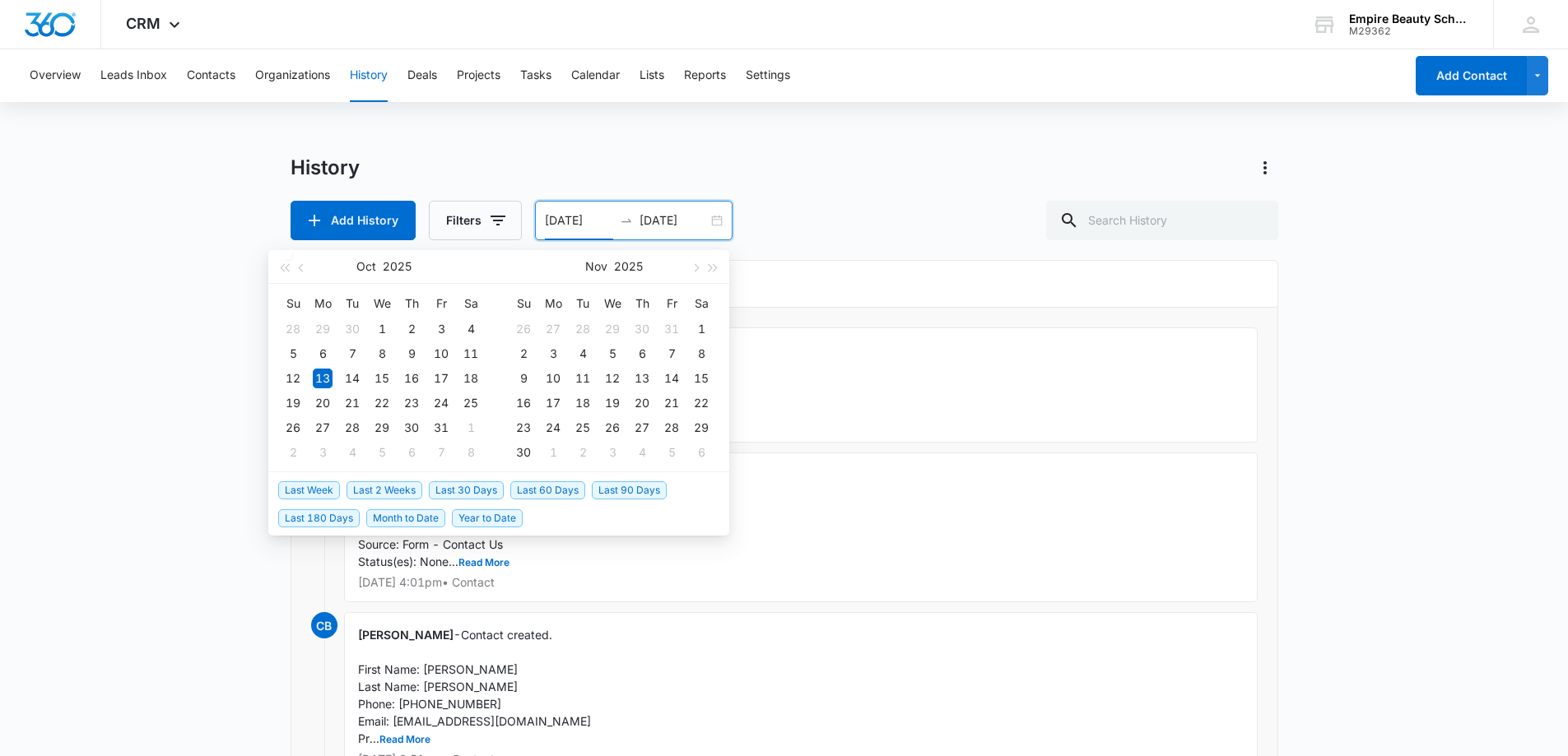
type input "[DATE]"
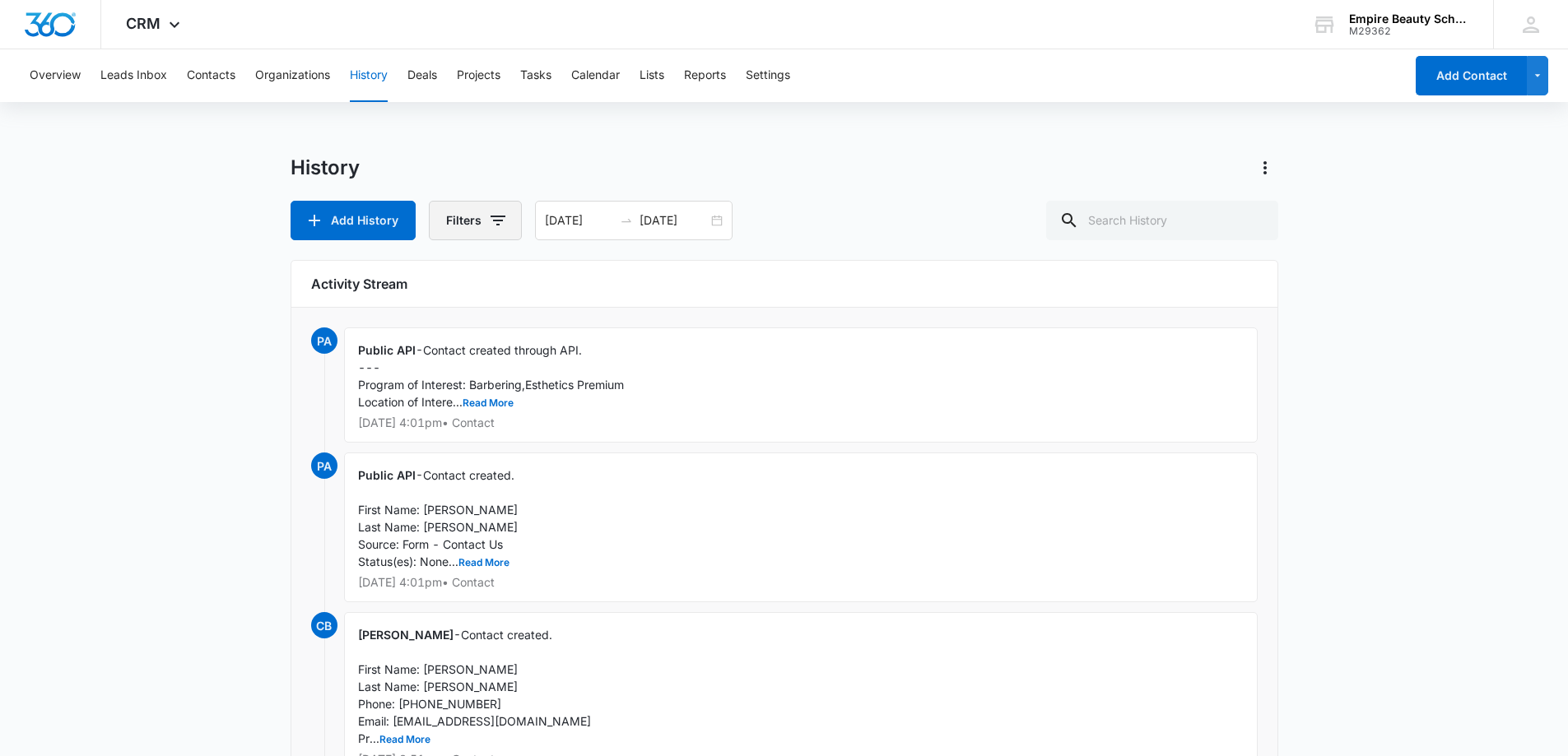
click at [500, 222] on icon "button" at bounding box center [497, 220] width 19 height 19
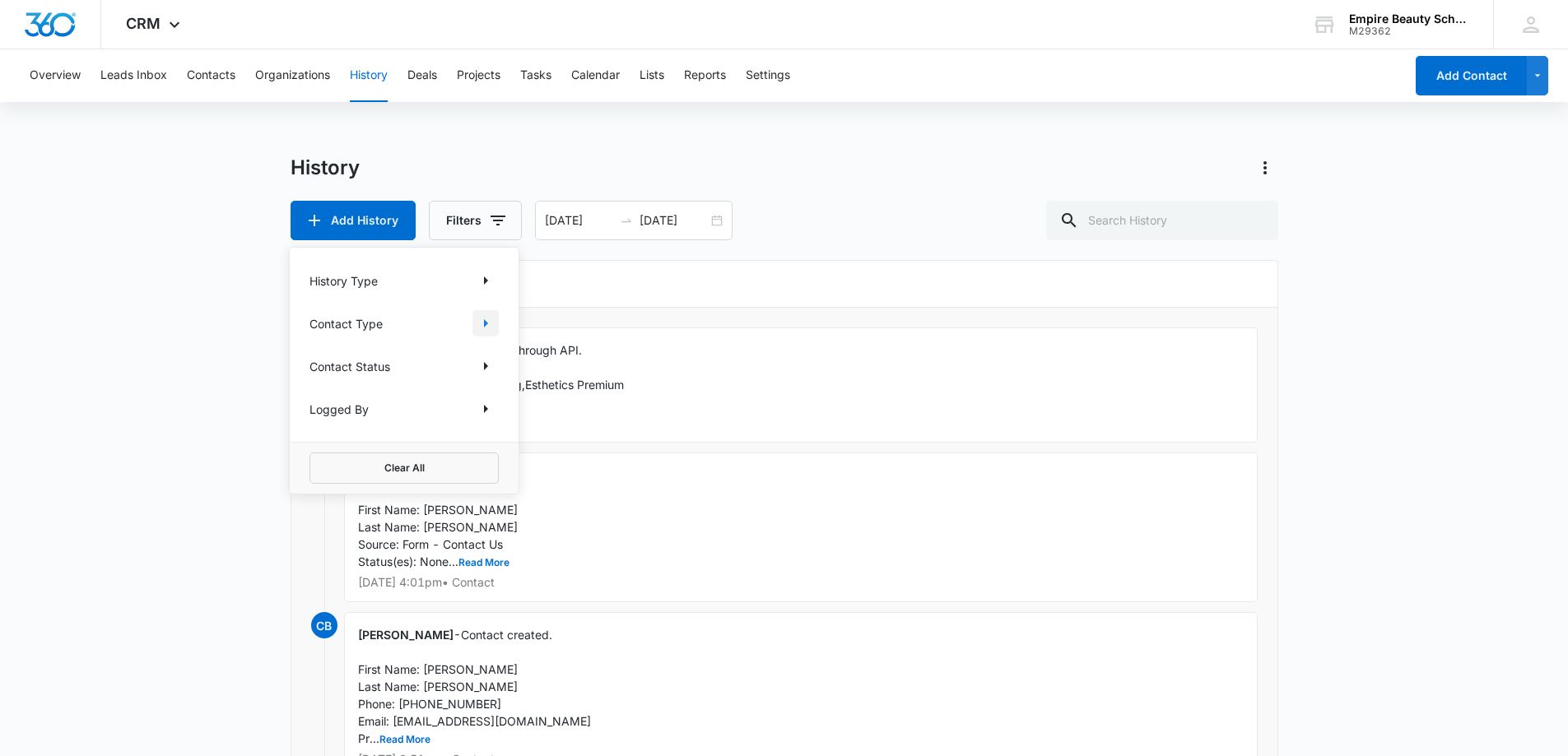
click at [497, 326] on button "Show Contact Type filters" at bounding box center [485, 323] width 26 height 26
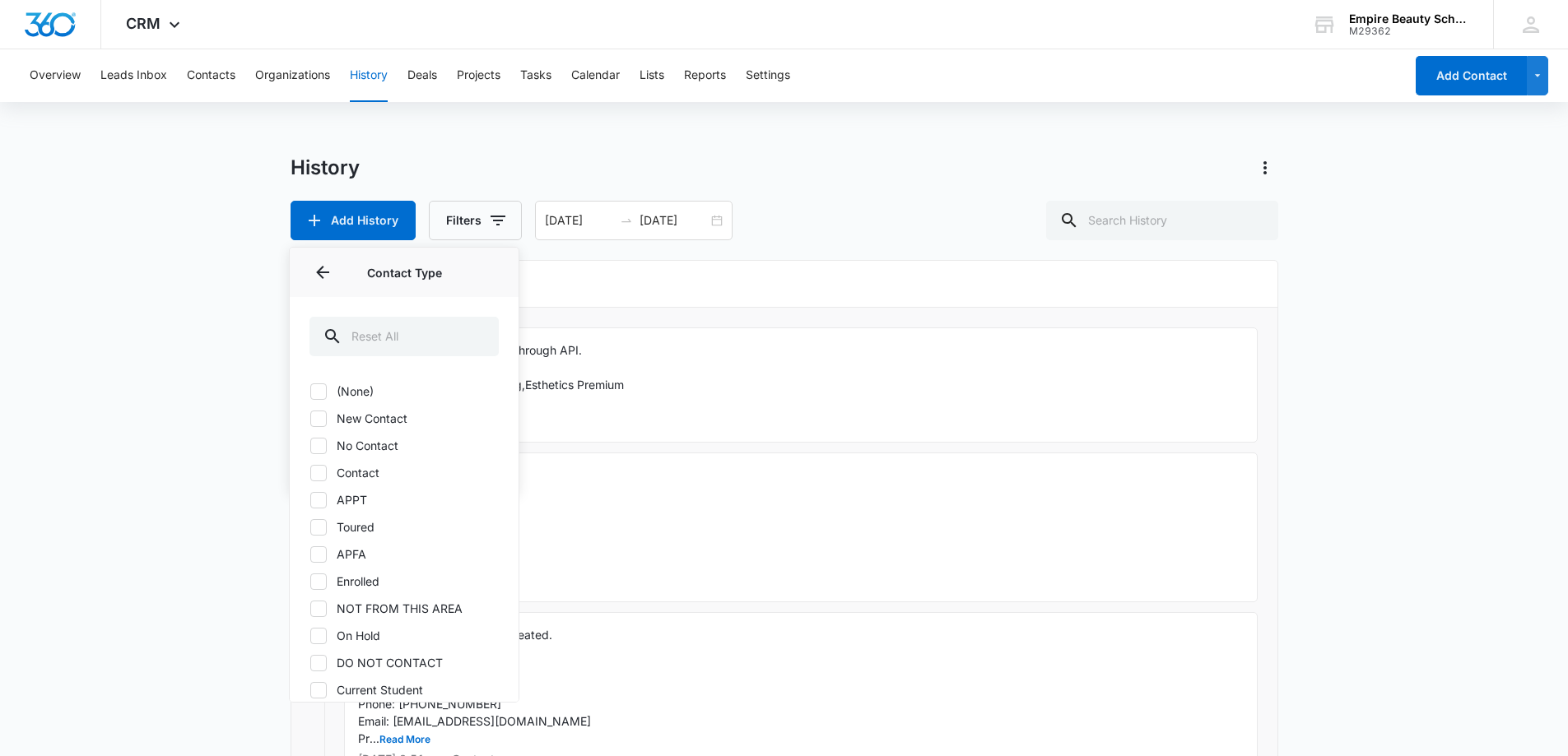
click at [721, 290] on h6 "Activity Stream" at bounding box center [784, 284] width 946 height 19
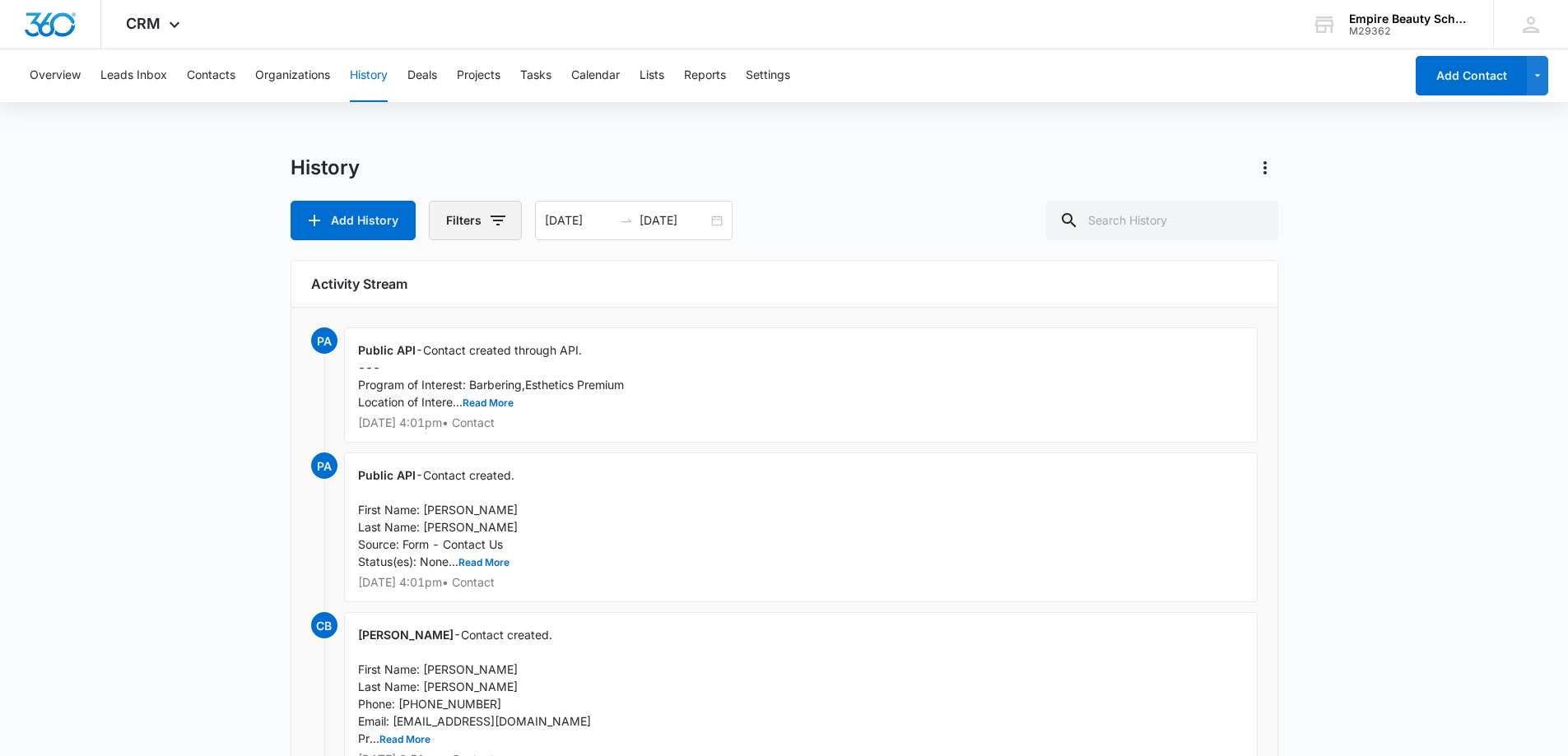
click at [504, 222] on icon "button" at bounding box center [497, 220] width 19 height 19
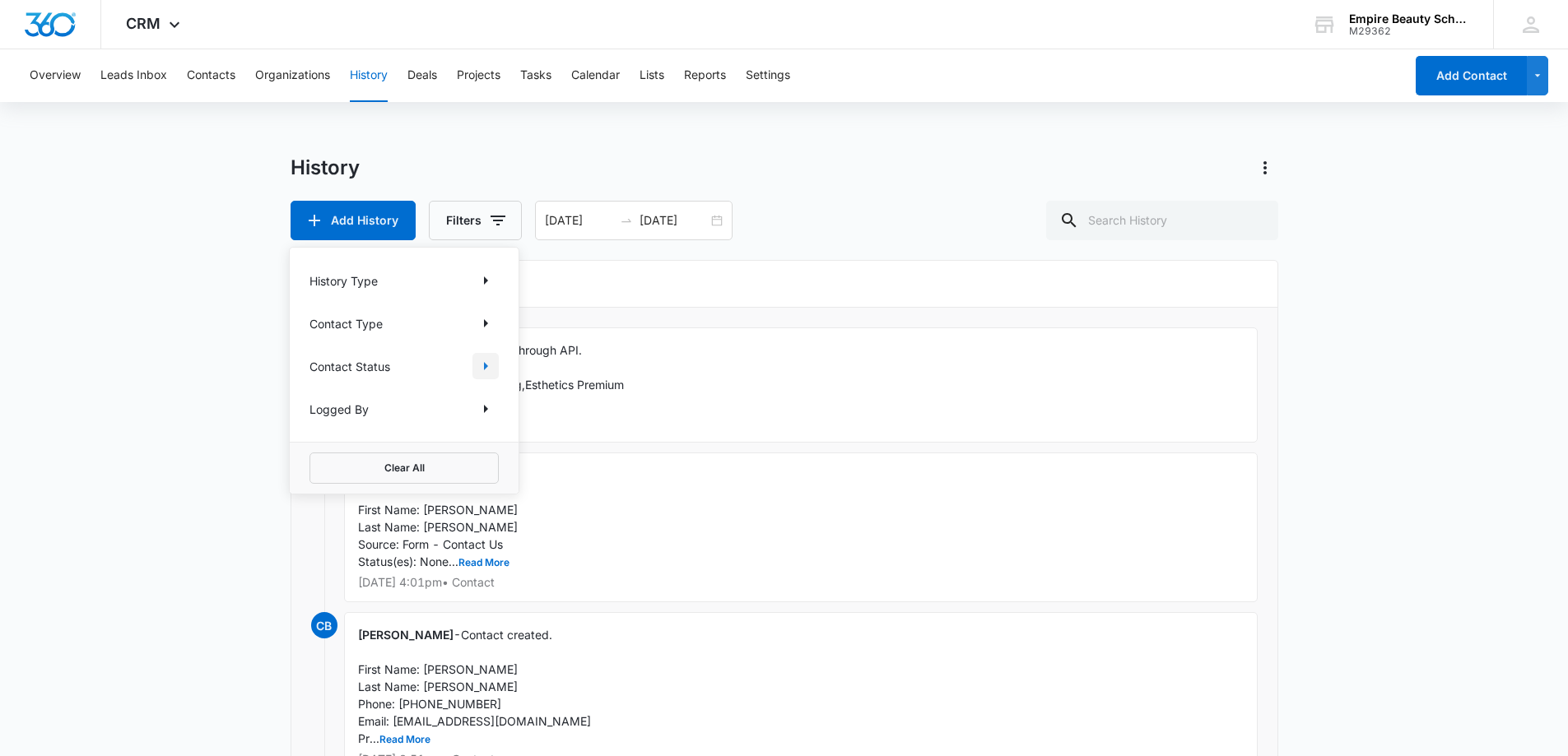
click at [489, 358] on icon "Show Contact Status filters" at bounding box center [486, 366] width 19 height 19
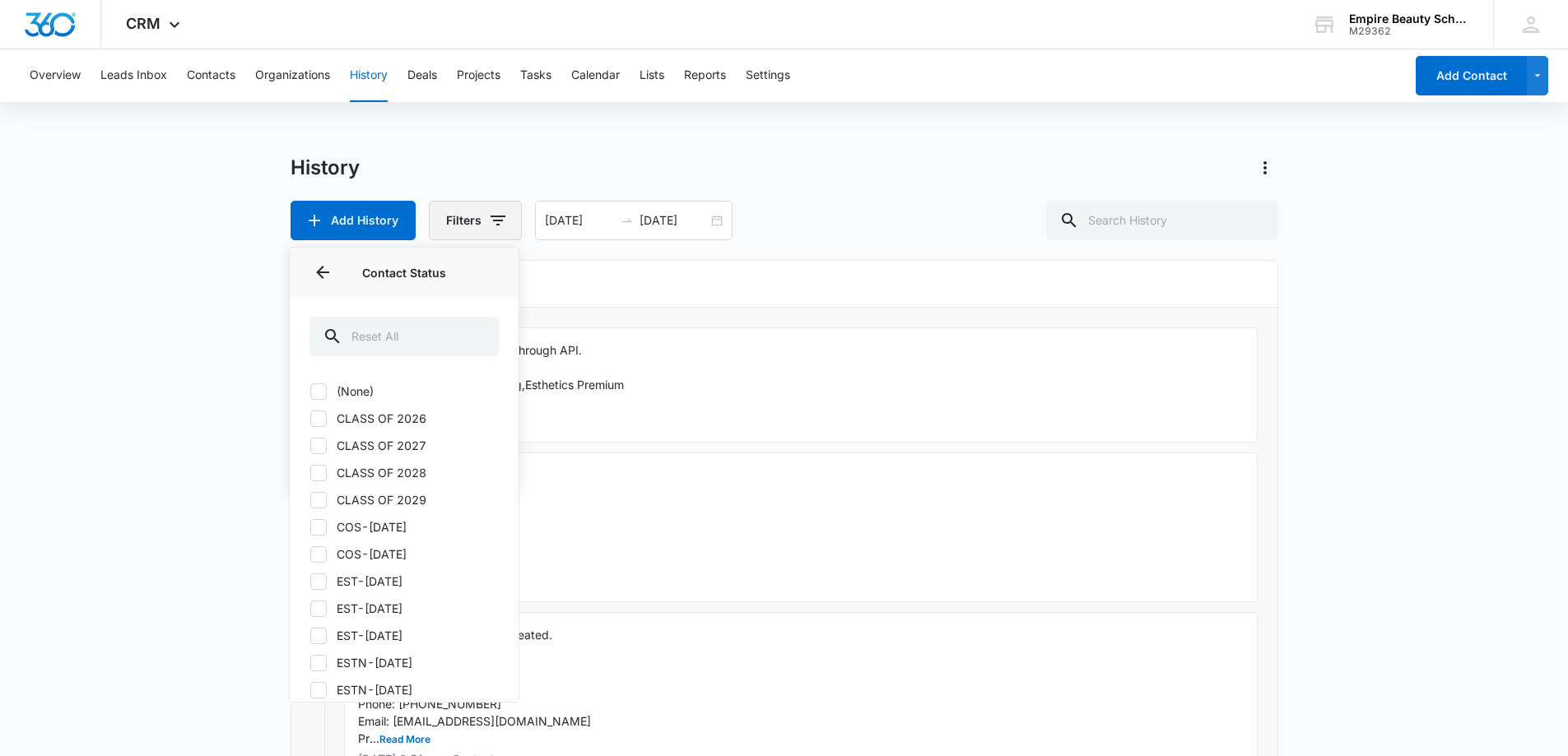
click at [484, 222] on button "Filters" at bounding box center [476, 220] width 93 height 40
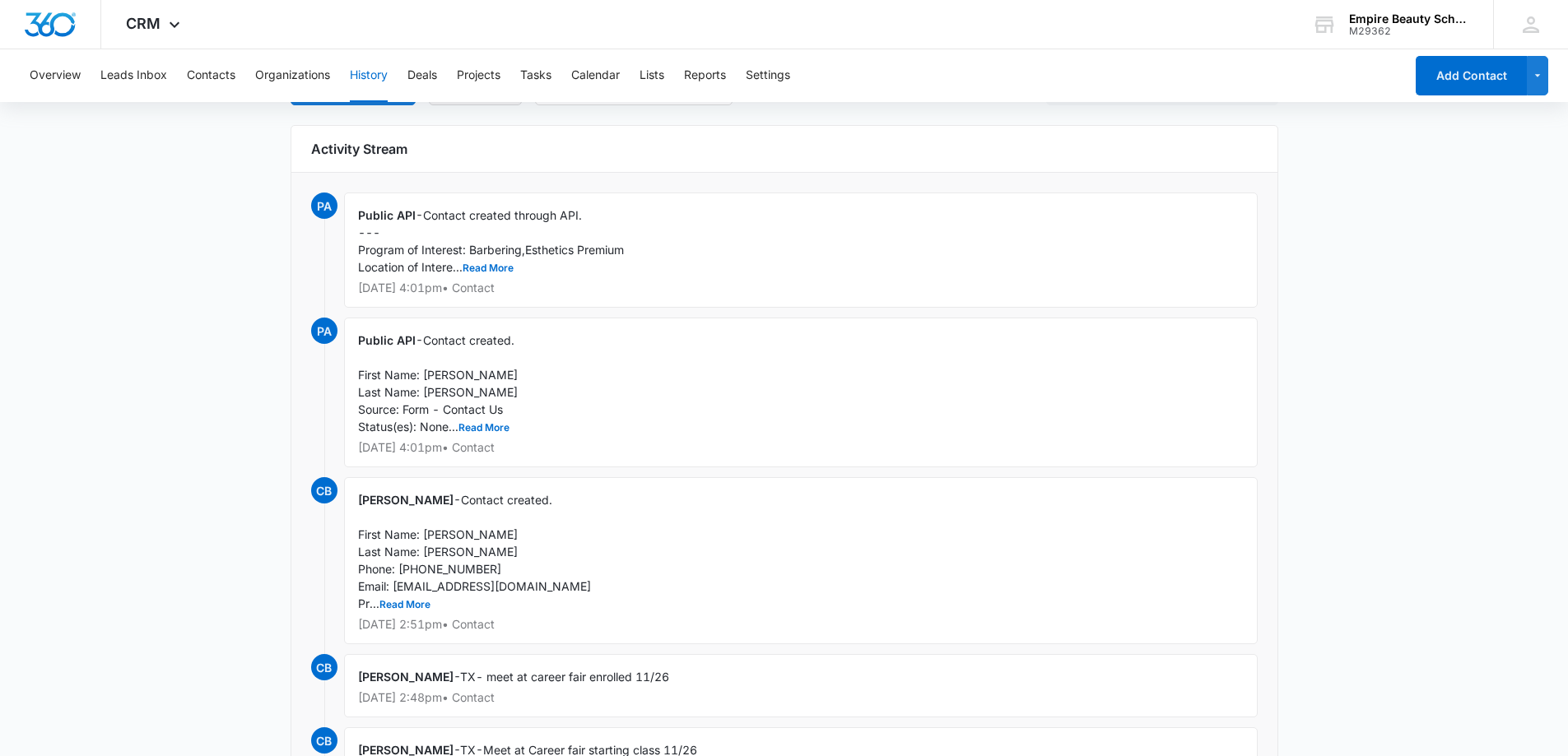
scroll to position [164, 0]
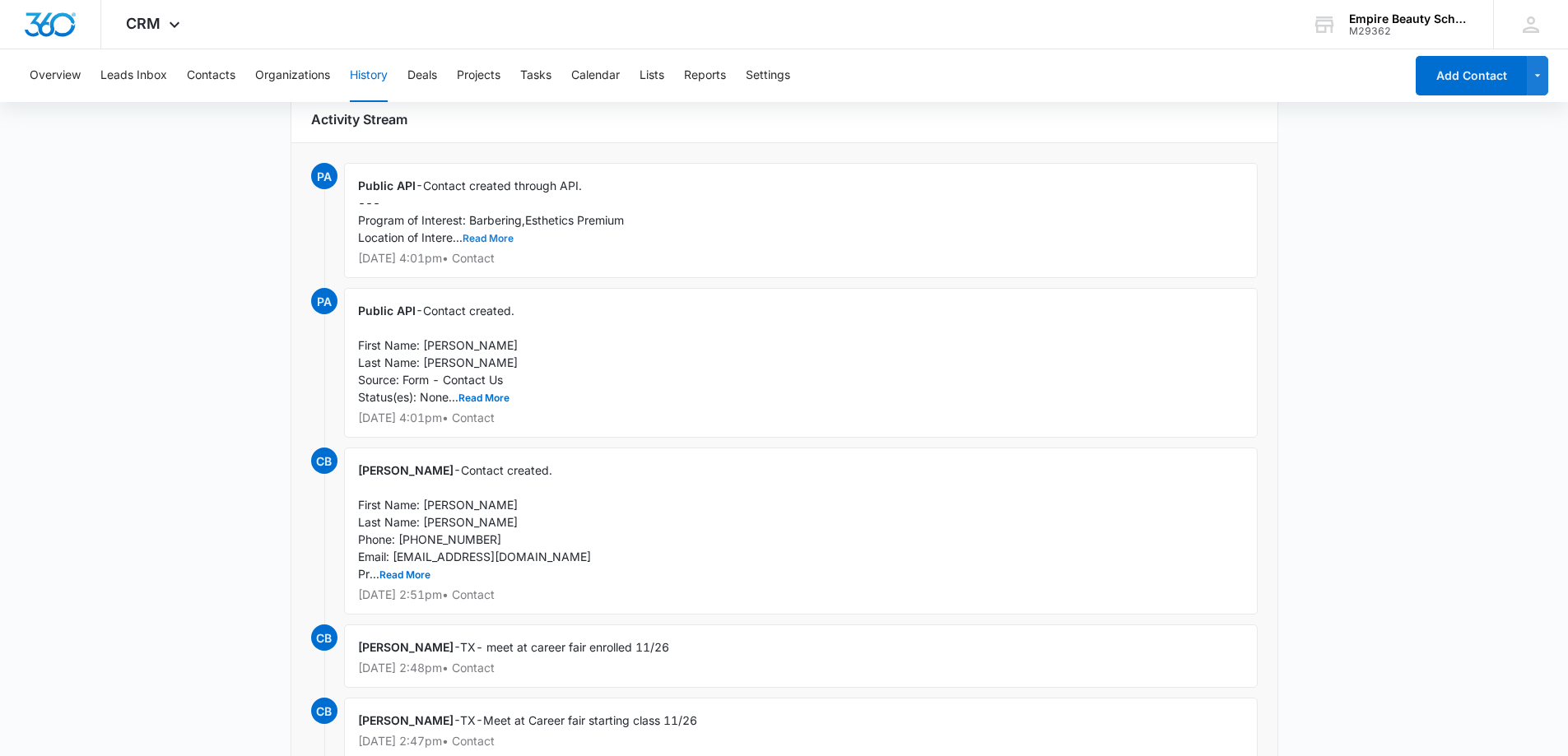
click at [486, 236] on button "Read More" at bounding box center [488, 238] width 51 height 10
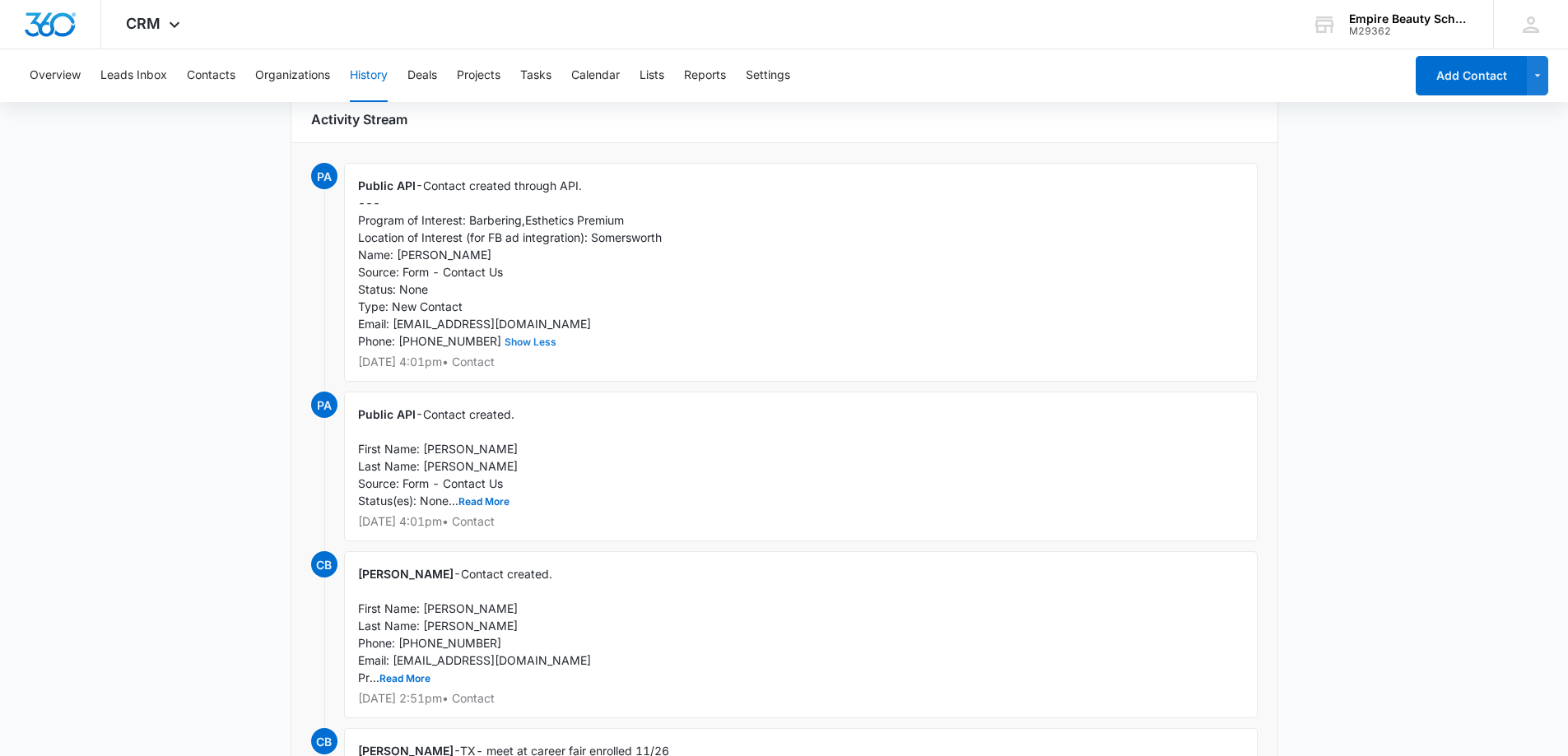
scroll to position [0, 0]
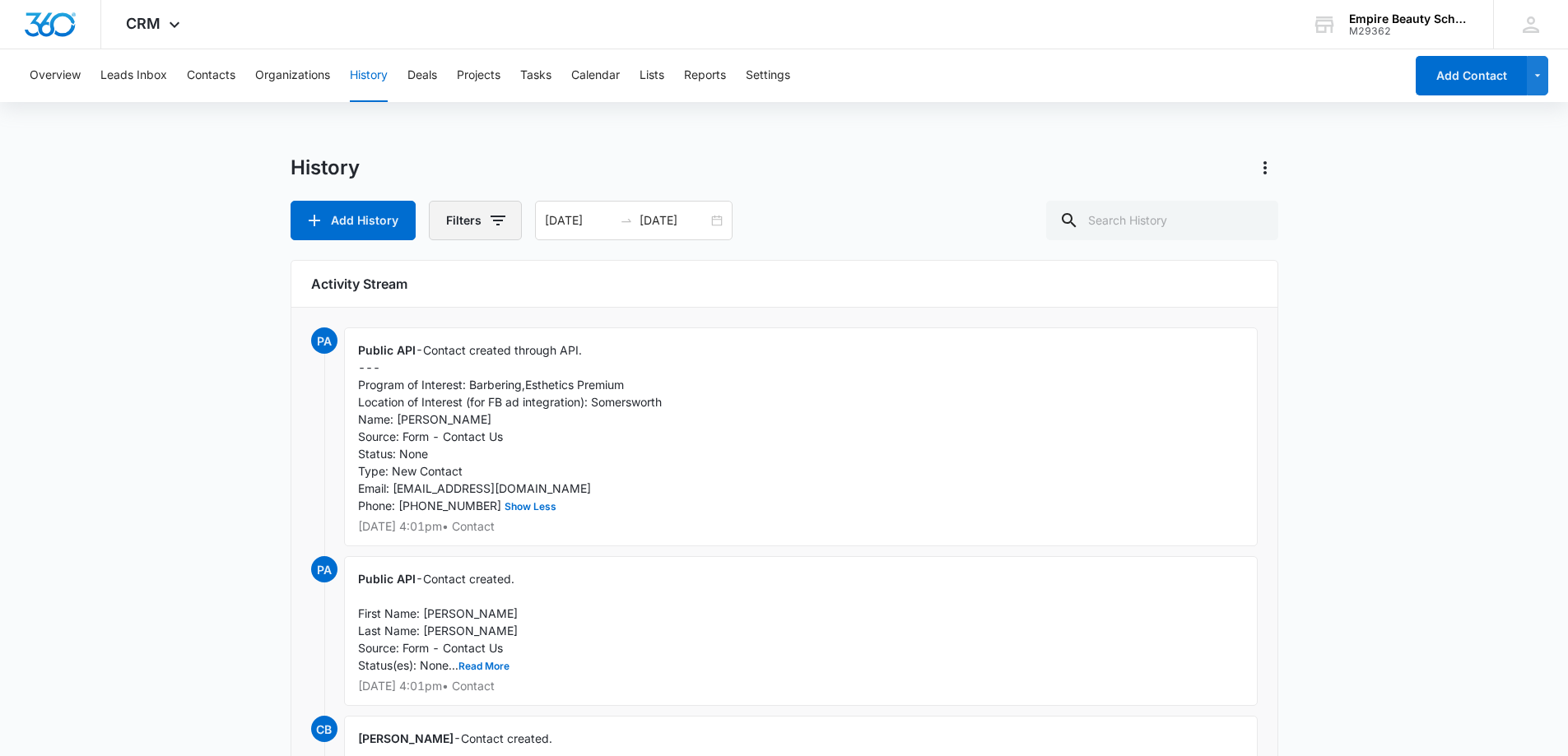
click at [492, 219] on icon "button" at bounding box center [497, 220] width 19 height 19
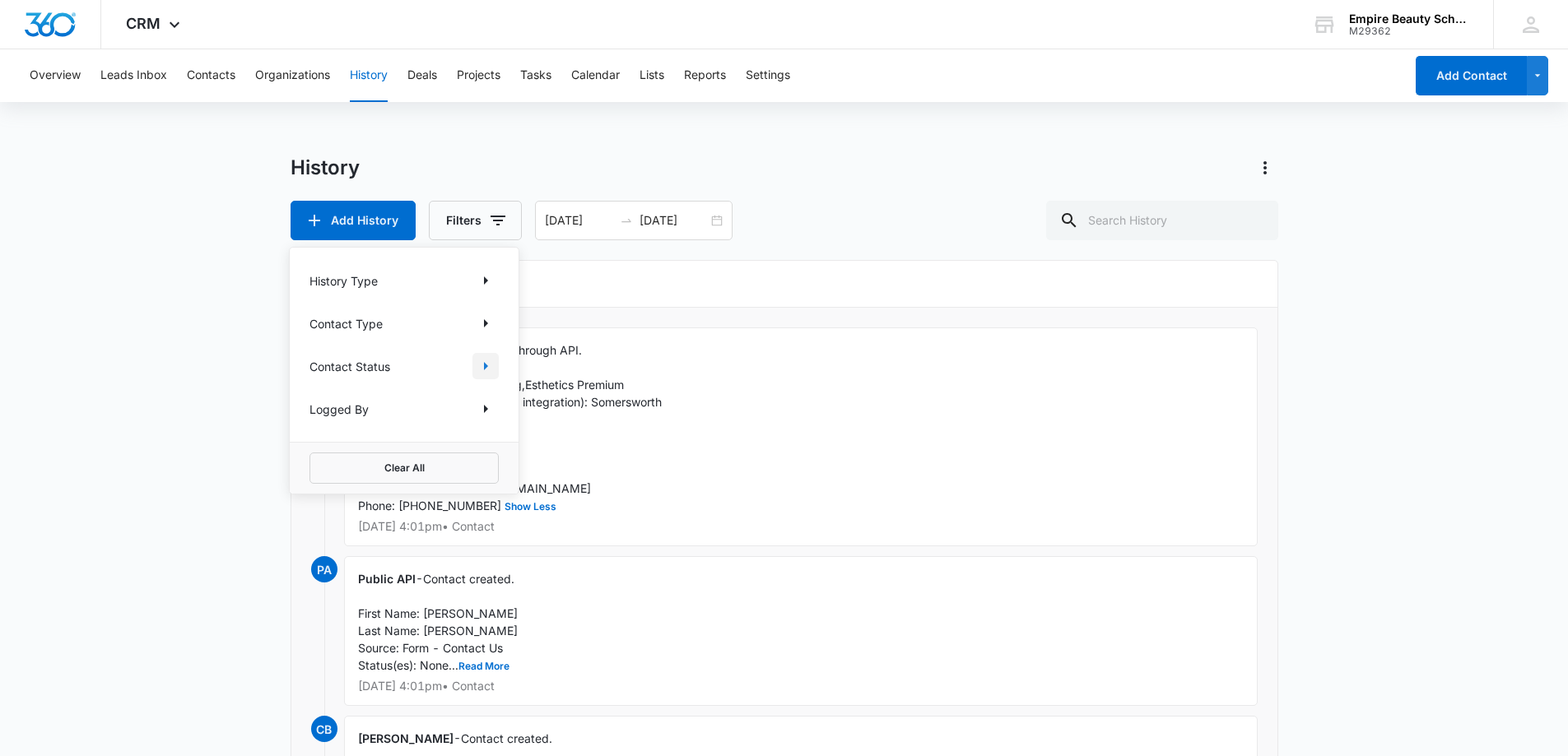
click at [489, 364] on icon "Show Contact Status filters" at bounding box center [486, 366] width 19 height 19
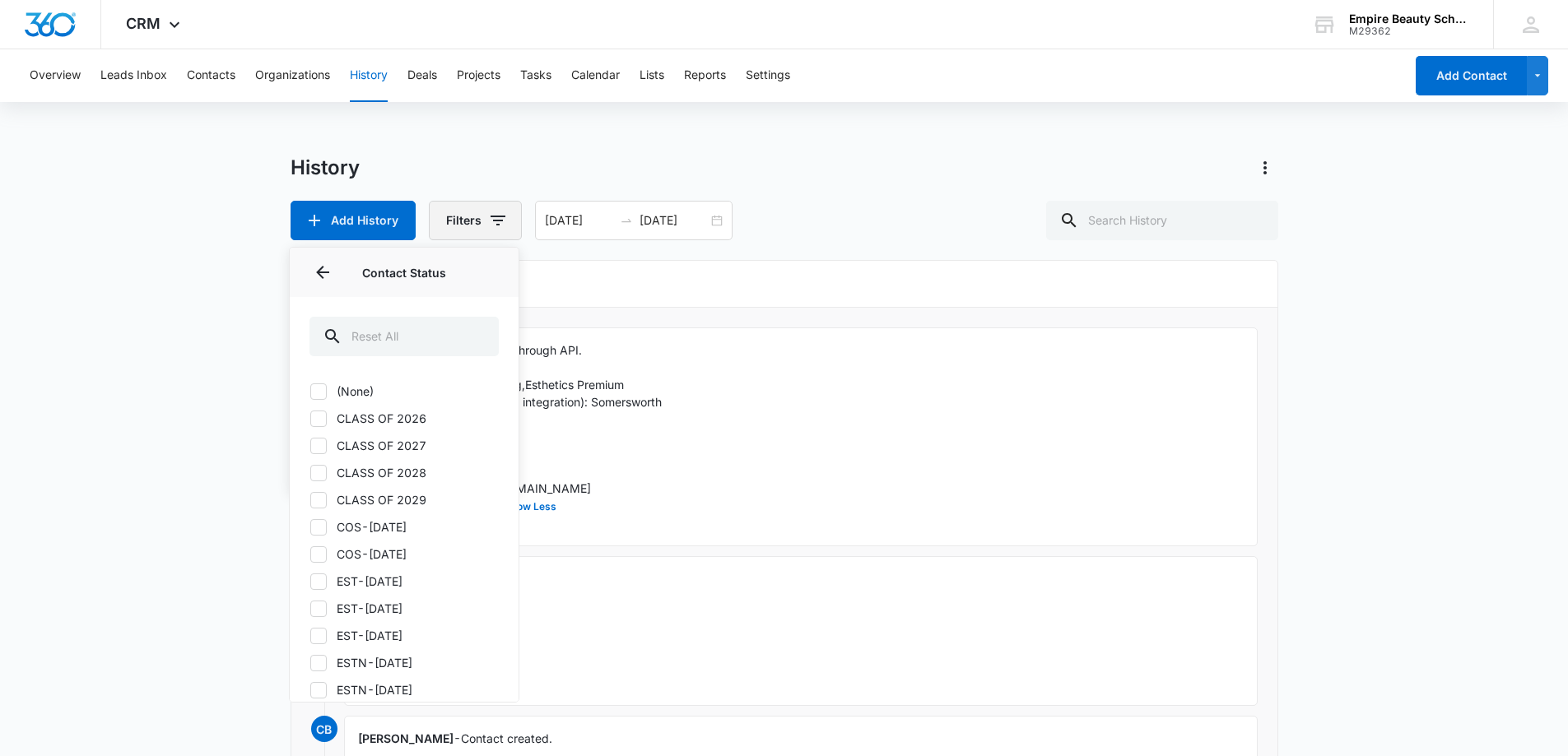
click at [498, 224] on icon "button" at bounding box center [497, 220] width 19 height 19
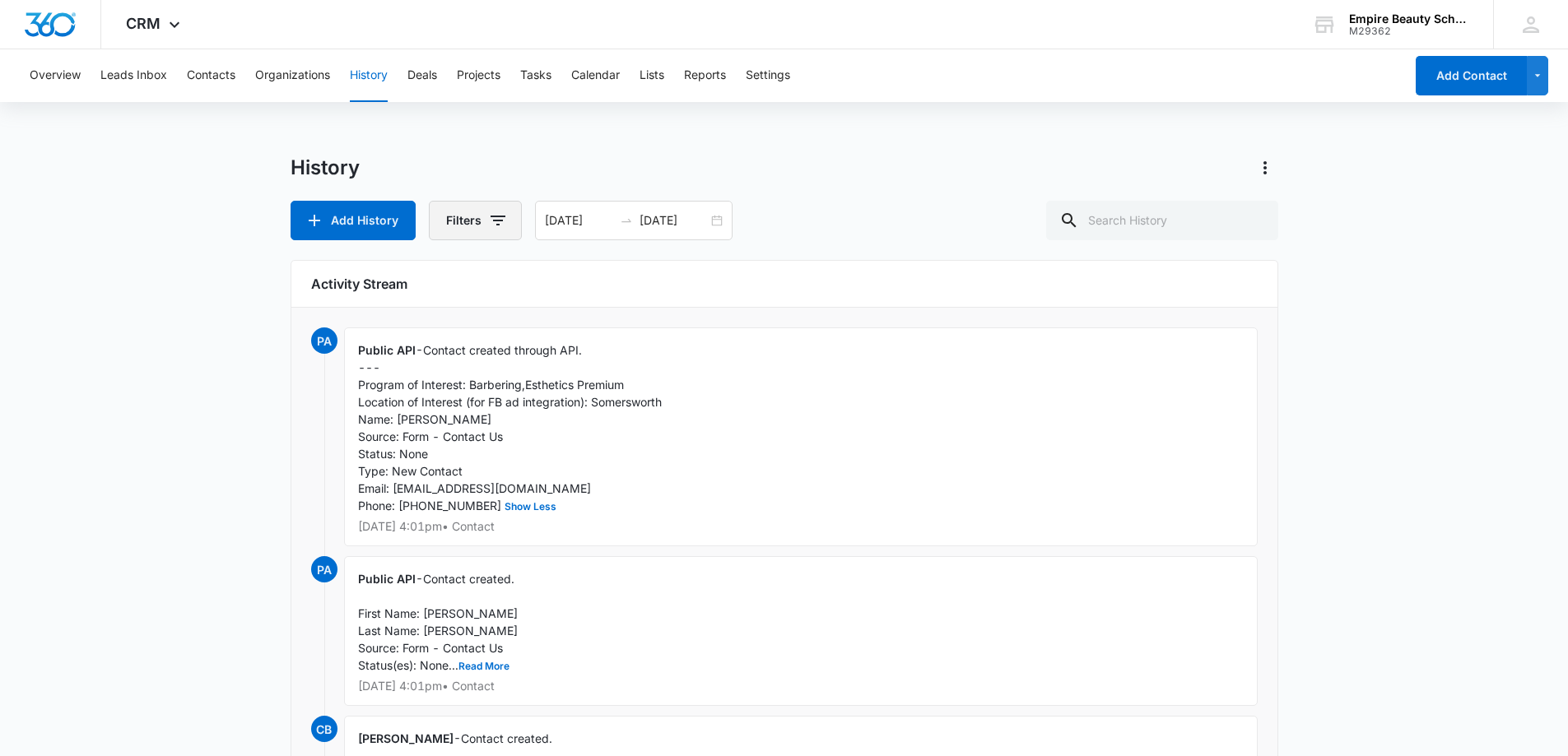
click at [498, 224] on icon "button" at bounding box center [497, 220] width 19 height 19
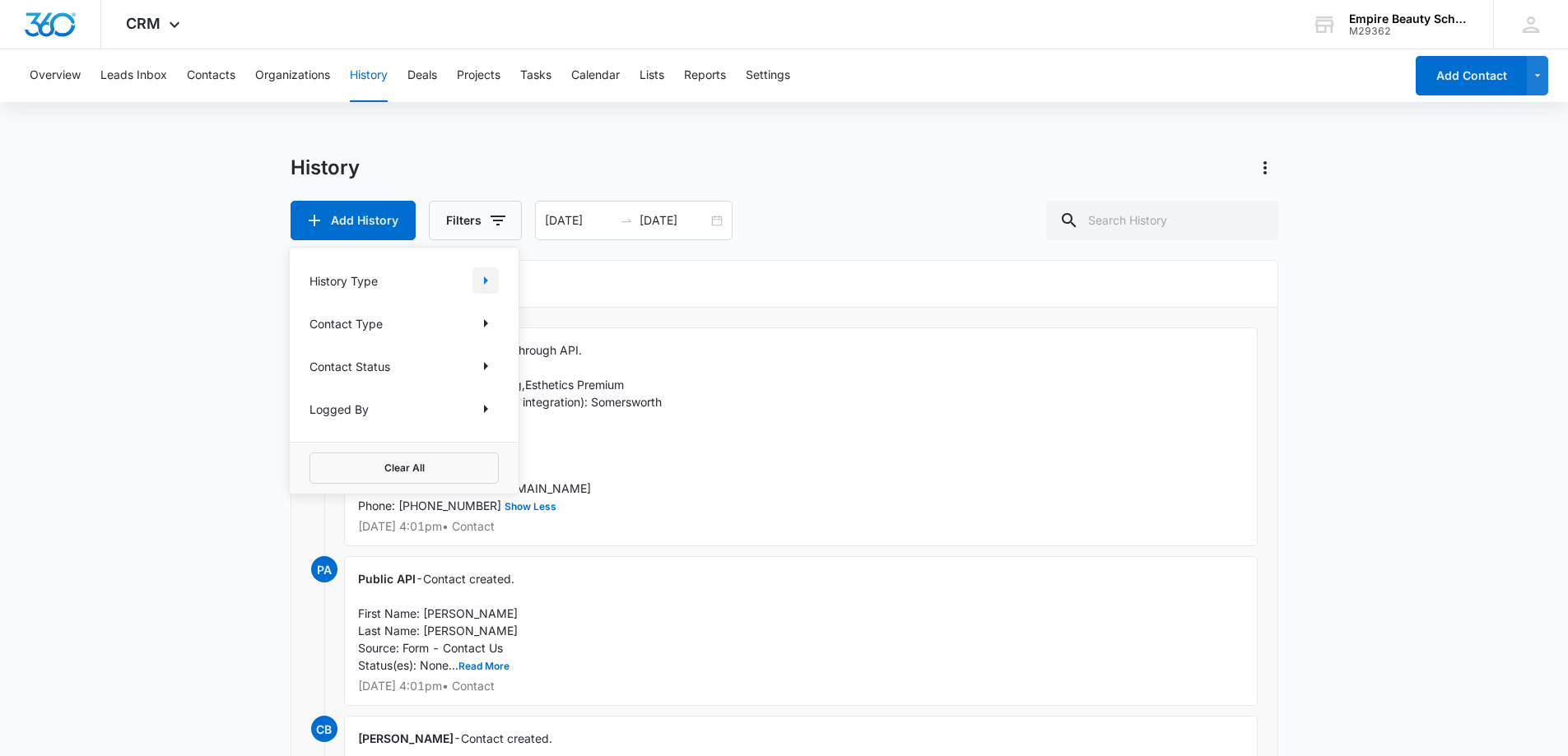
click at [487, 283] on icon "Show History Type filters" at bounding box center [486, 280] width 19 height 19
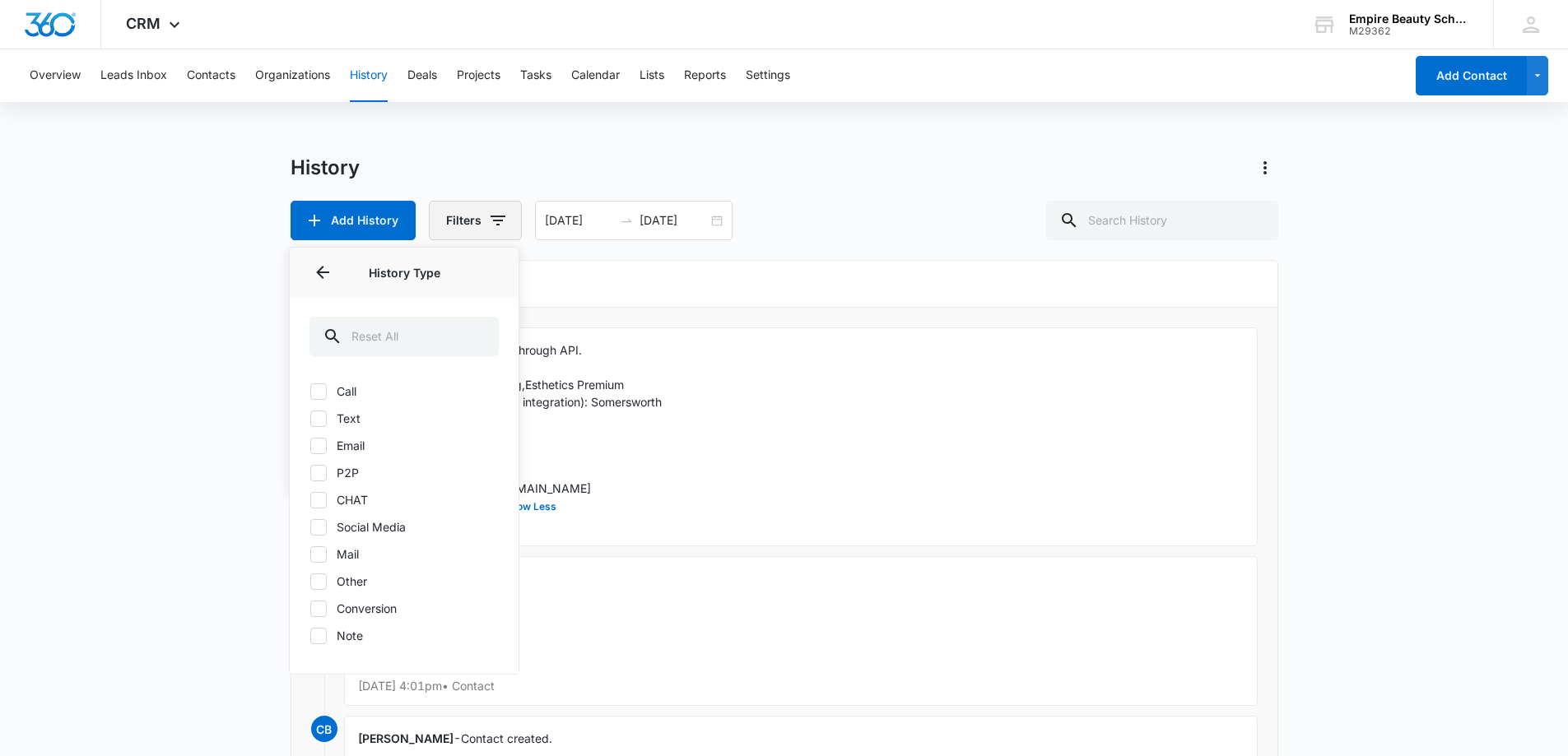
click at [492, 224] on icon "button" at bounding box center [497, 220] width 19 height 19
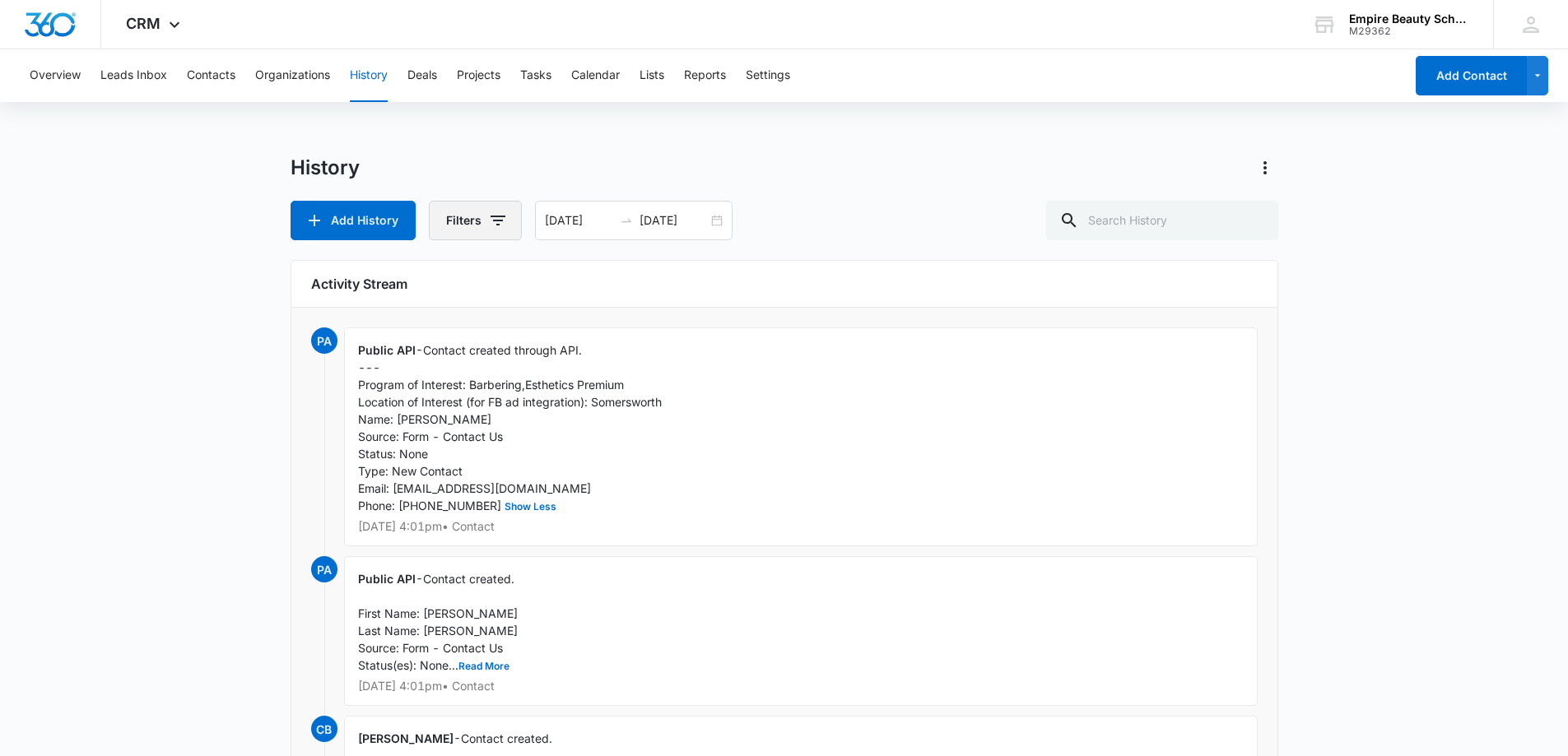
click at [492, 224] on icon "button" at bounding box center [497, 220] width 19 height 19
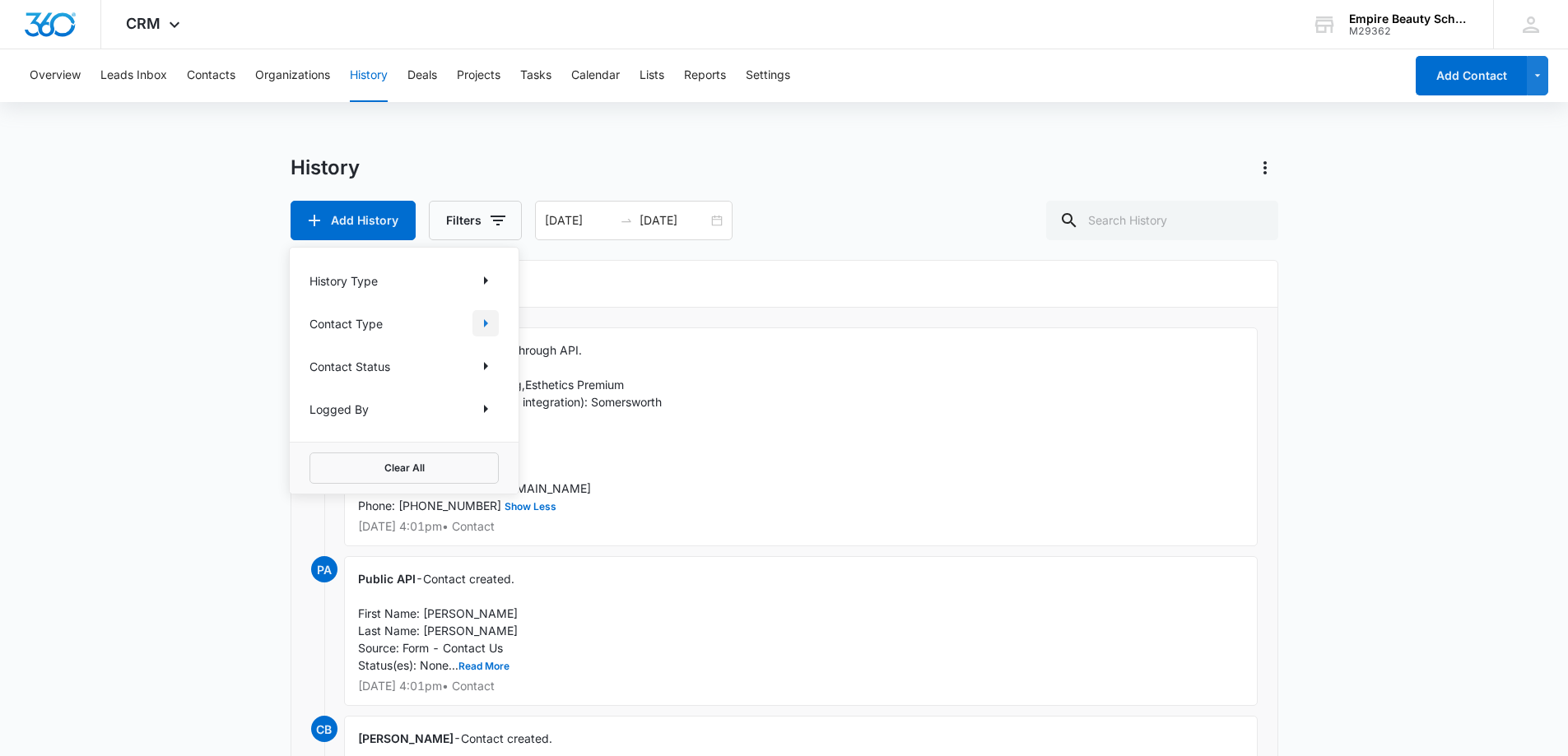
click at [483, 324] on icon "Show Contact Type filters" at bounding box center [486, 323] width 19 height 19
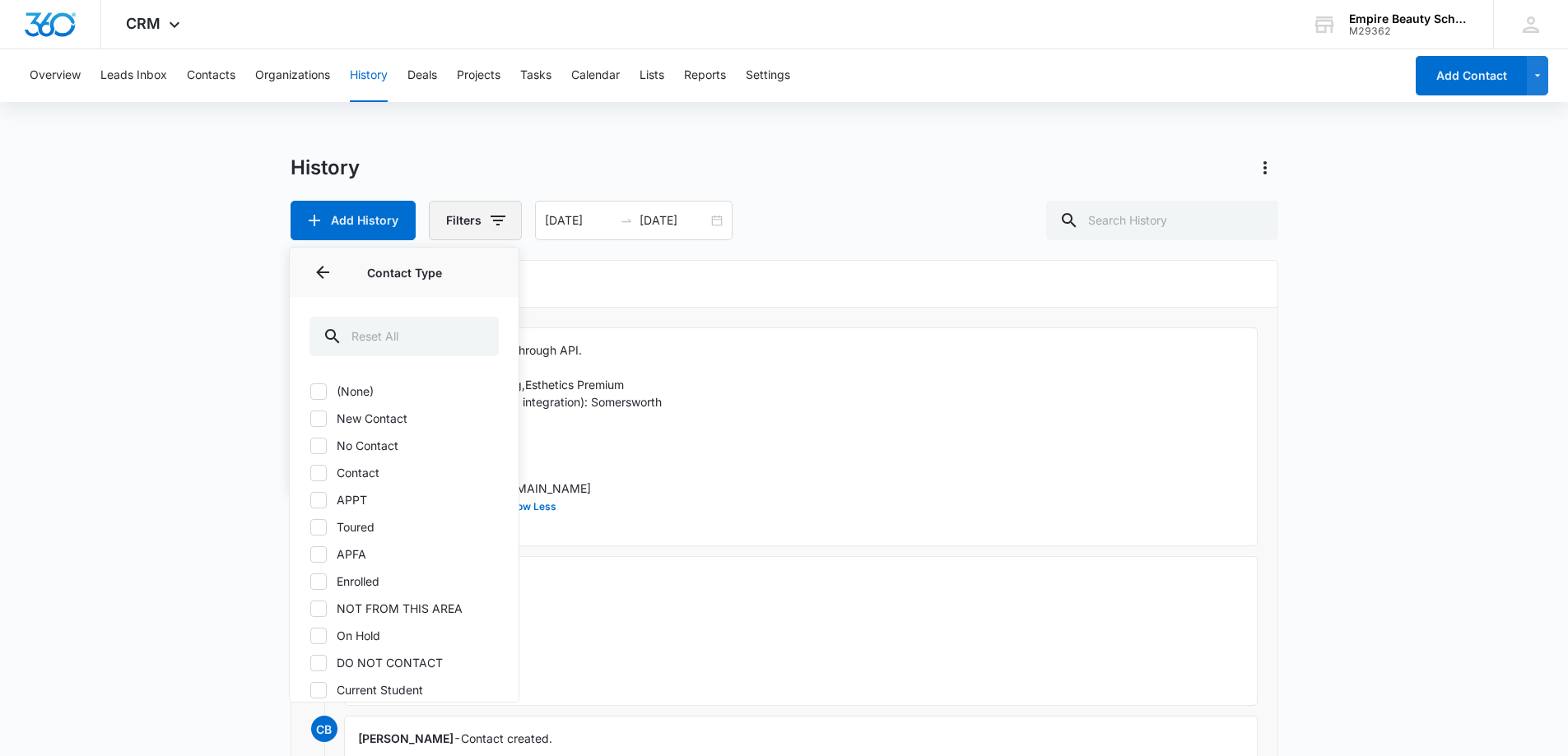
click at [490, 223] on icon "button" at bounding box center [497, 220] width 19 height 19
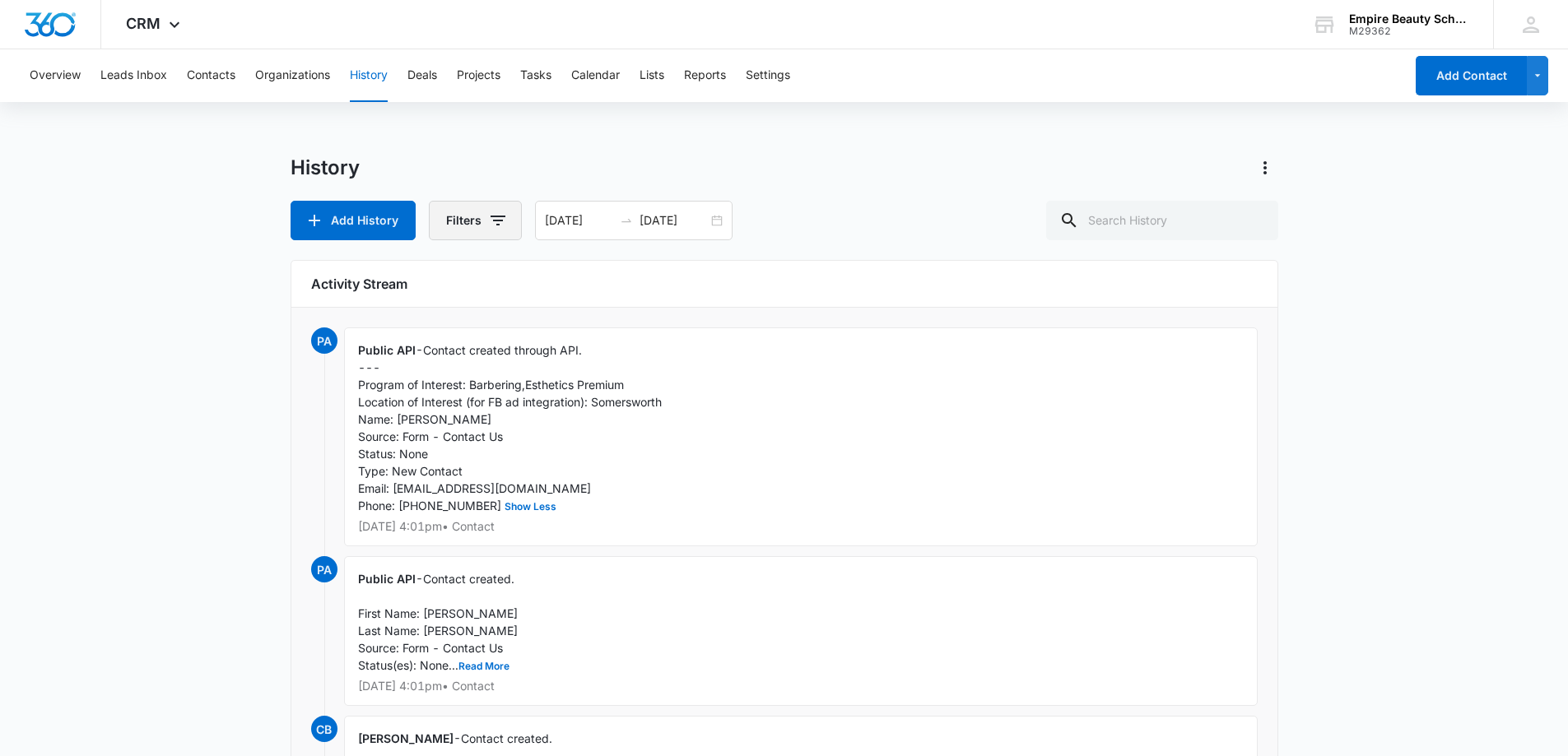
click at [490, 223] on icon "button" at bounding box center [497, 220] width 19 height 19
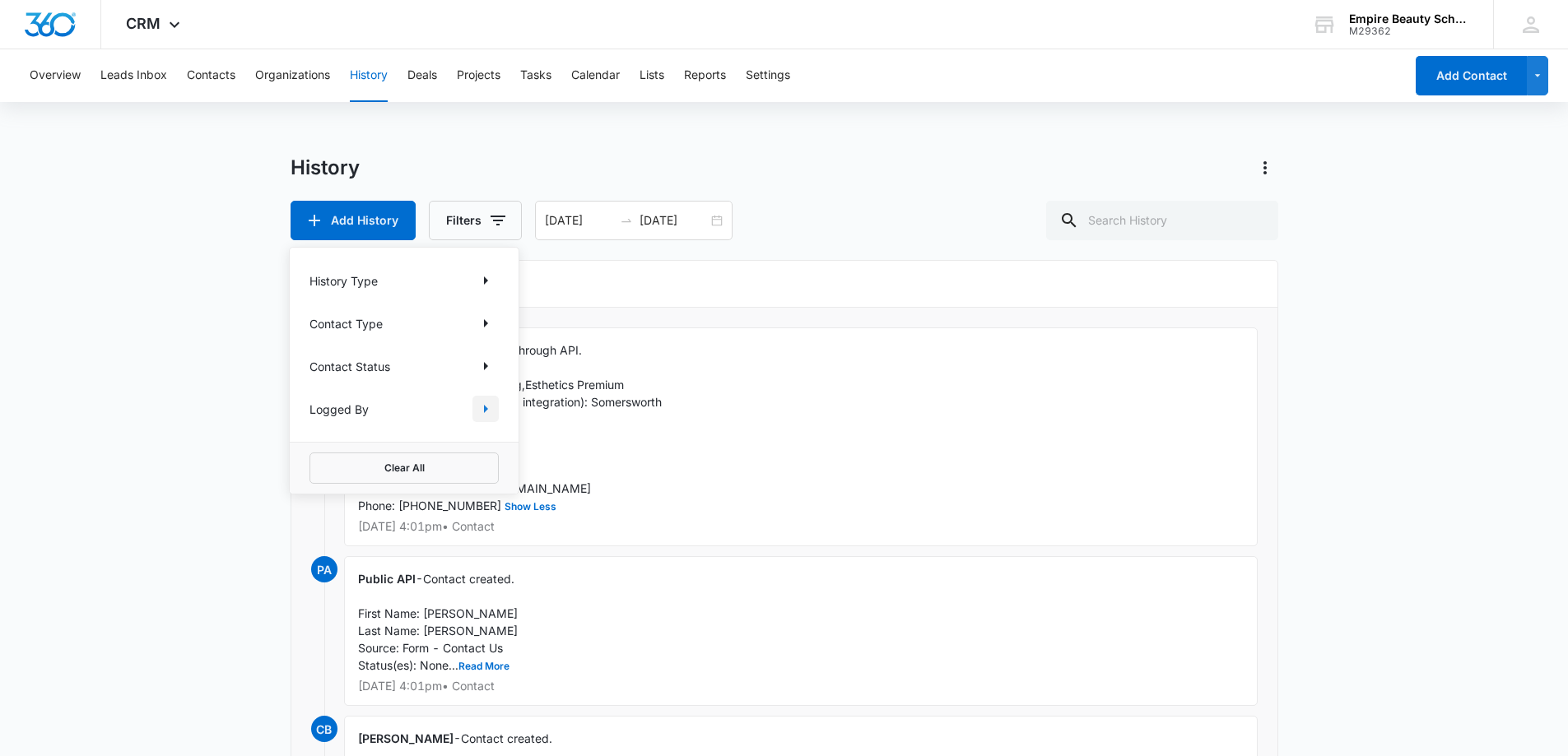
click at [490, 415] on icon "Show Logged By filters" at bounding box center [486, 409] width 19 height 19
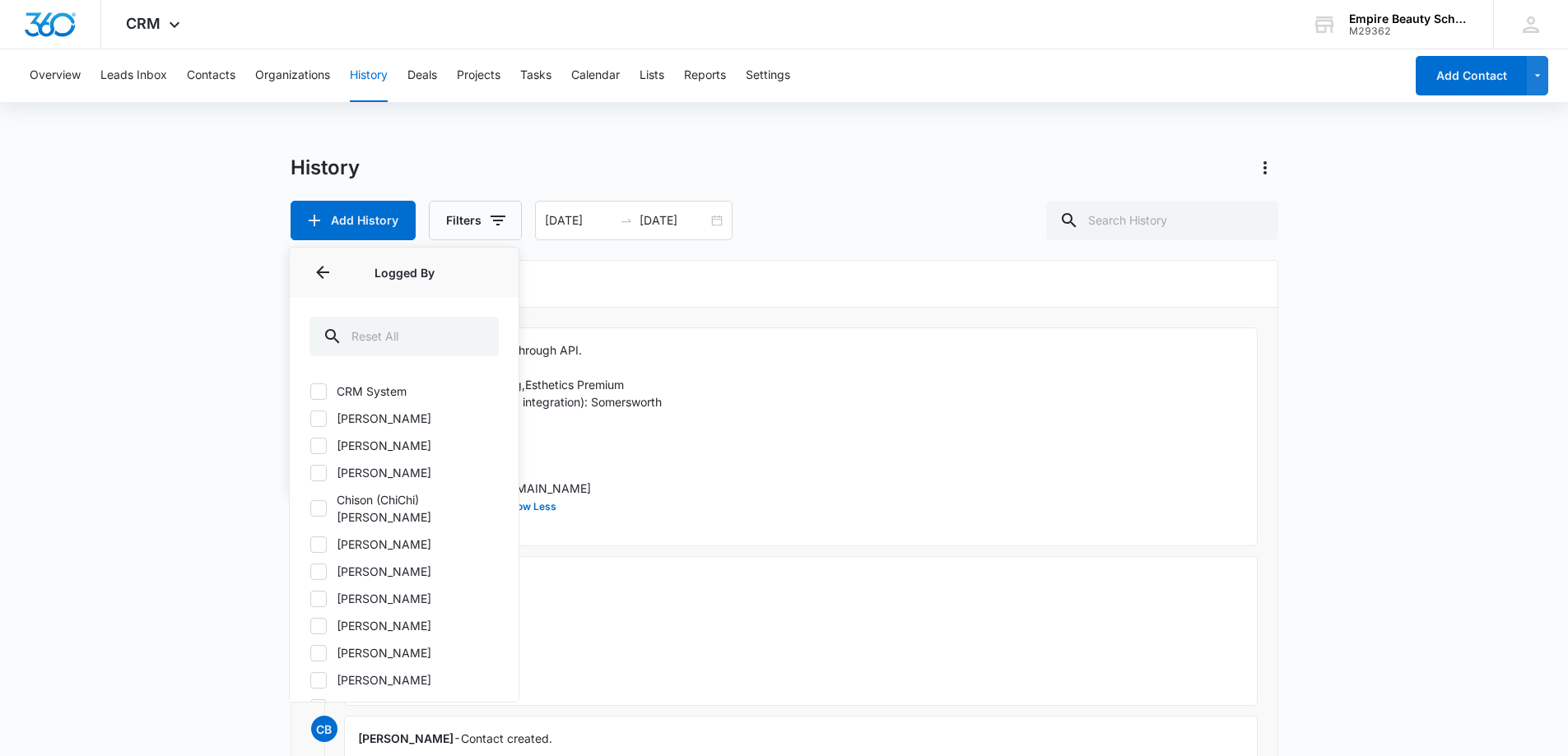
click at [312, 475] on icon at bounding box center [318, 473] width 15 height 15
click at [310, 473] on input "[PERSON_NAME]" at bounding box center [310, 472] width 1 height 1
checkbox input "true"
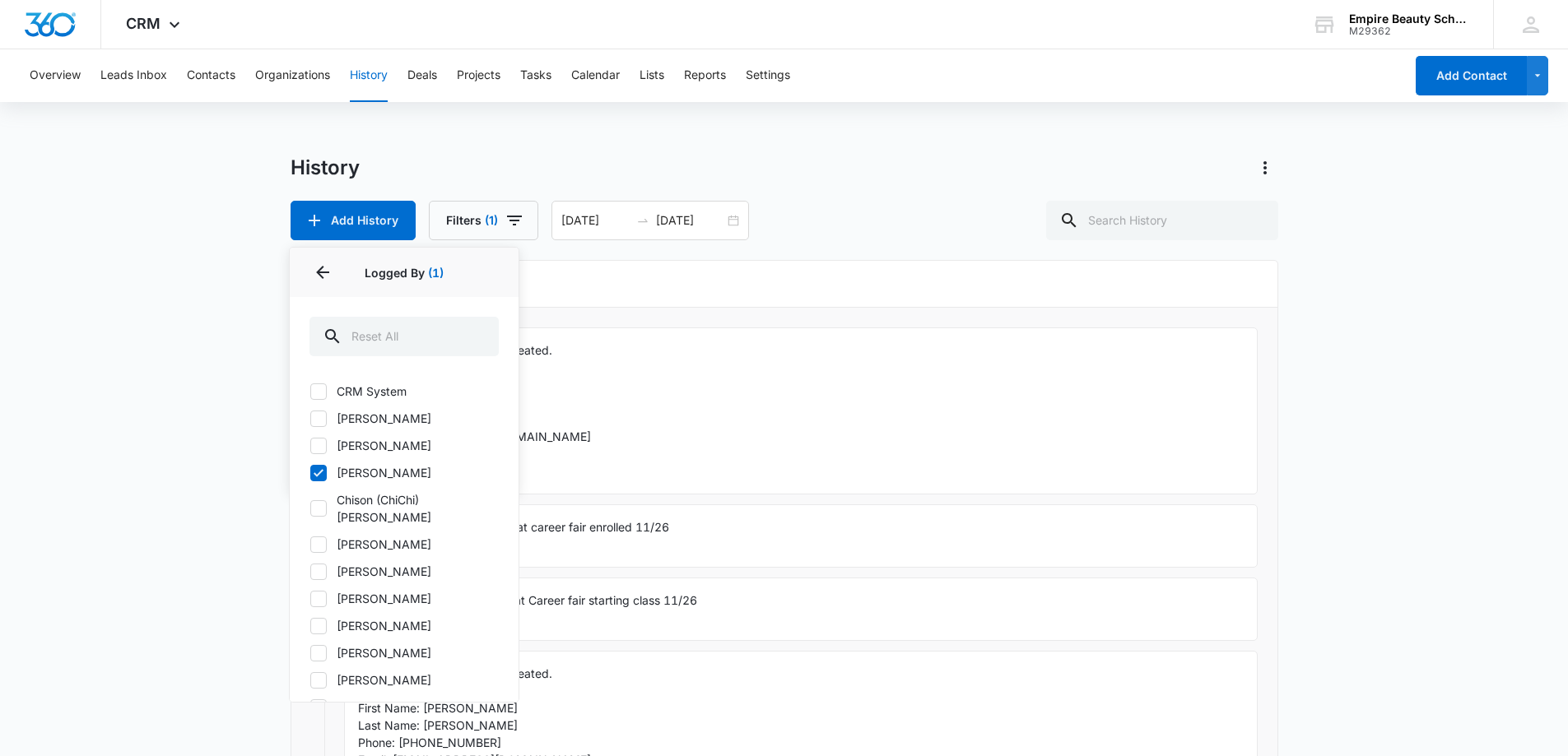
click at [557, 259] on div "History Add History Filters (1) History Type Contact Type Contact Status Logged…" at bounding box center [784, 744] width 988 height 1179
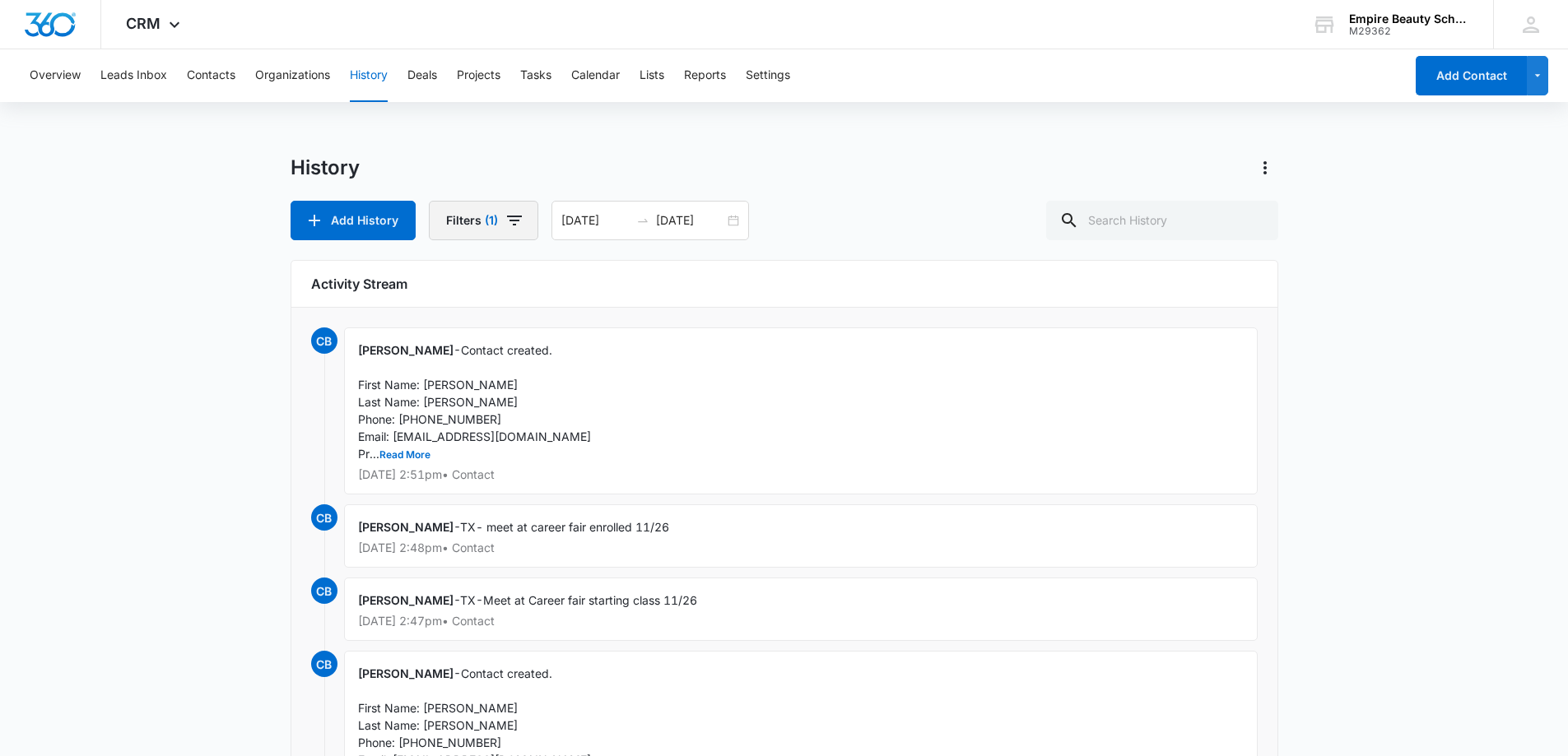
click at [519, 226] on icon "button" at bounding box center [514, 220] width 19 height 19
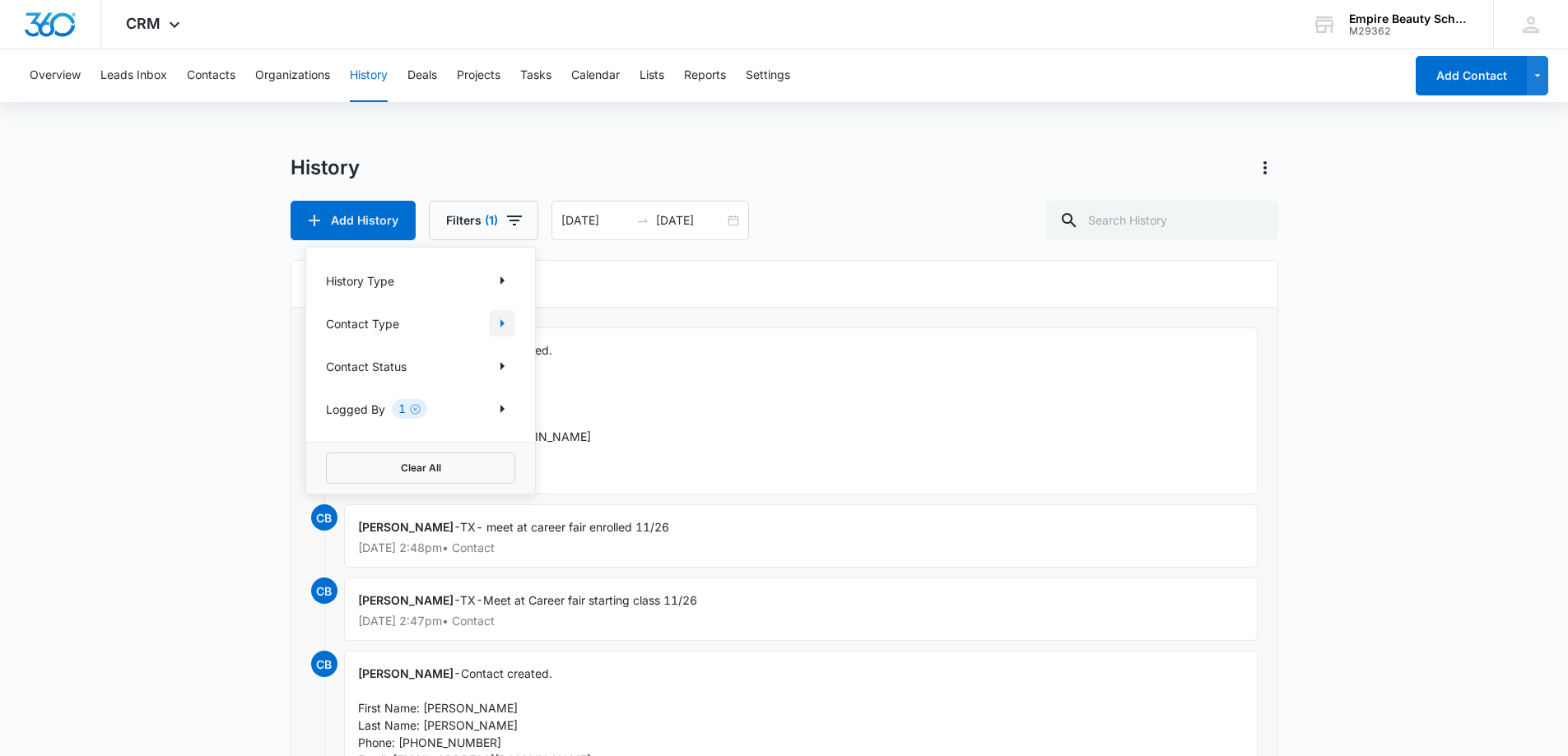
click at [505, 319] on icon "Show Contact Type filters" at bounding box center [502, 323] width 19 height 19
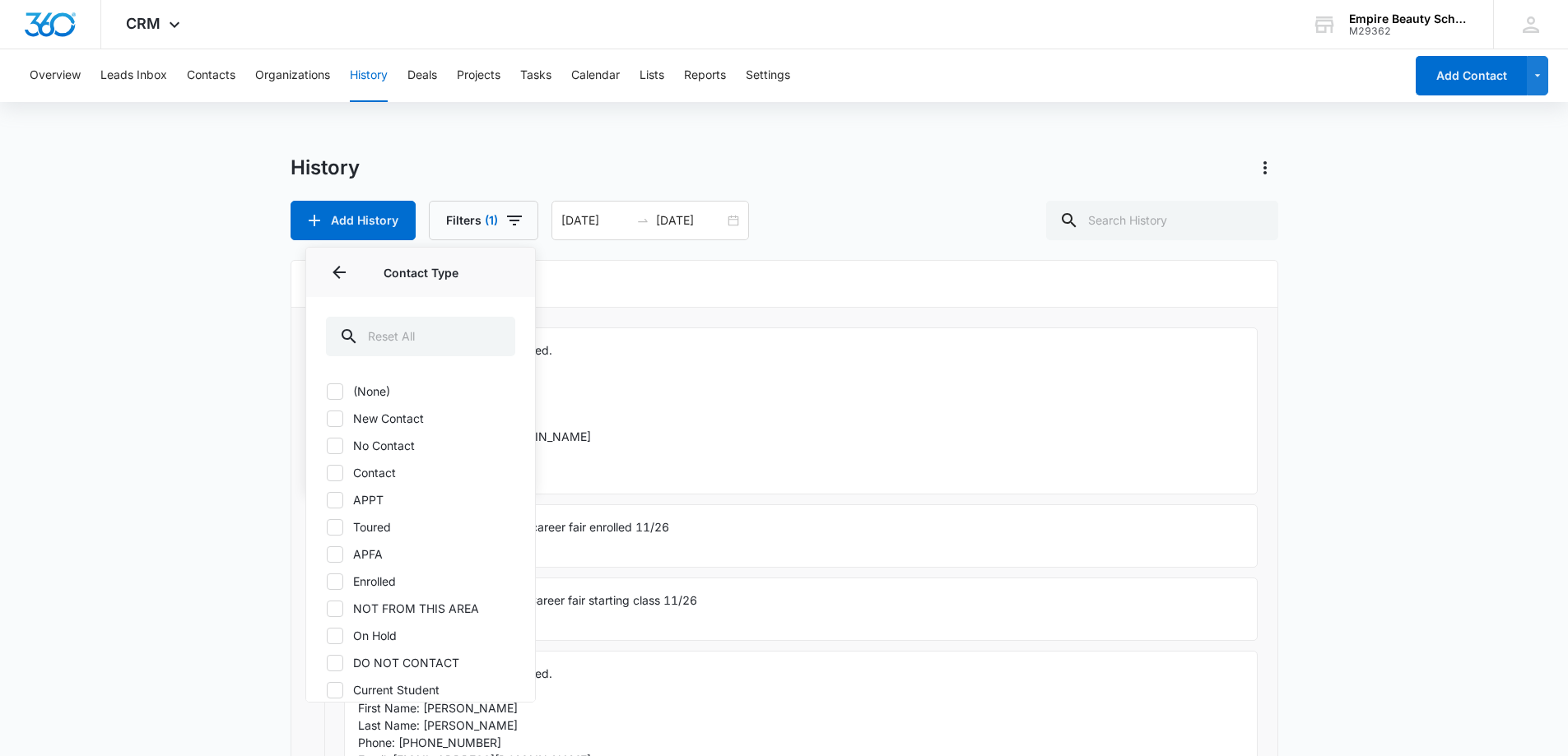
click at [559, 259] on div "History Add History Filters (1) History Type Contact Type Contact Type (None) N…" at bounding box center [784, 744] width 988 height 1179
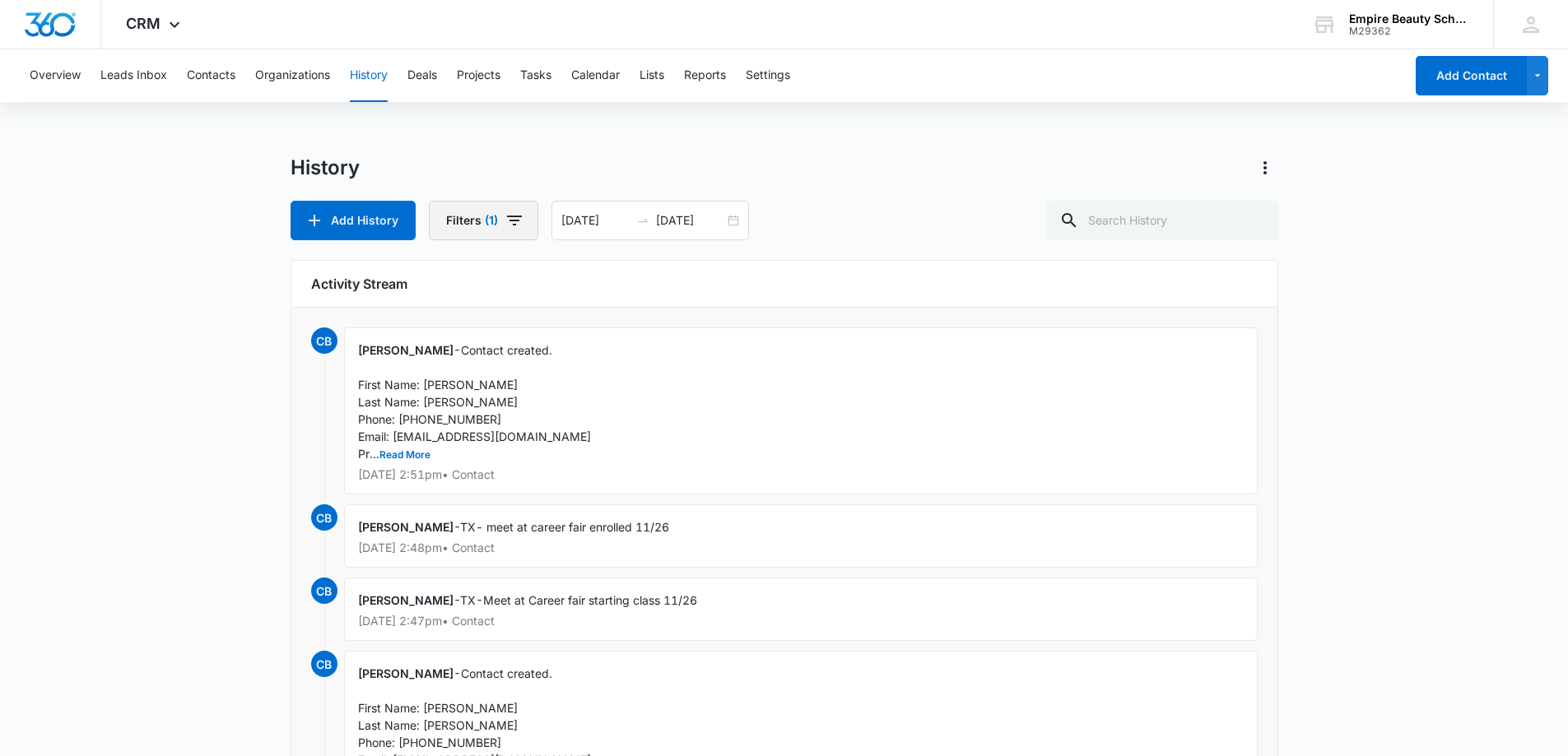
click at [520, 220] on icon "button" at bounding box center [514, 220] width 19 height 19
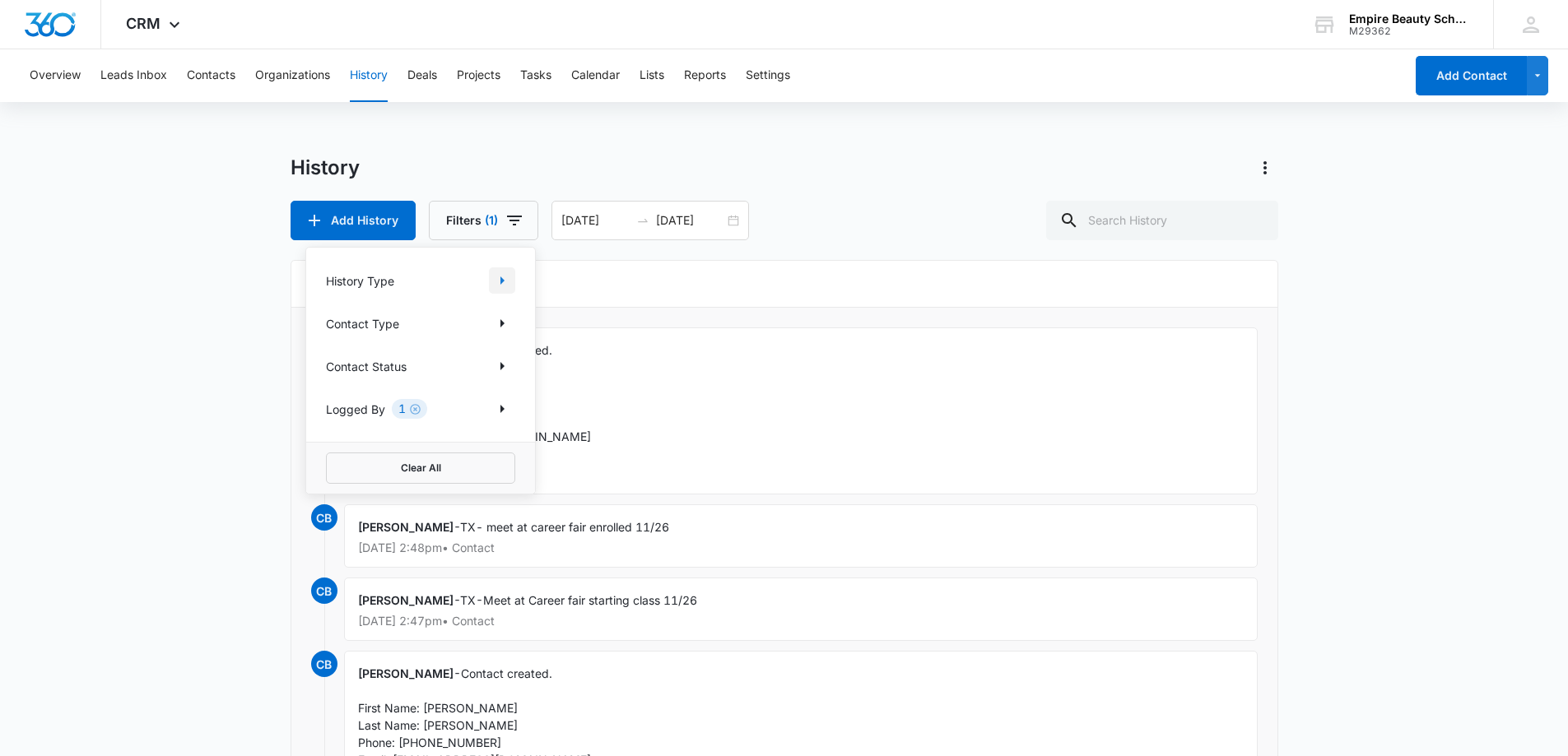
click at [508, 281] on icon "Show History Type filters" at bounding box center [502, 280] width 19 height 19
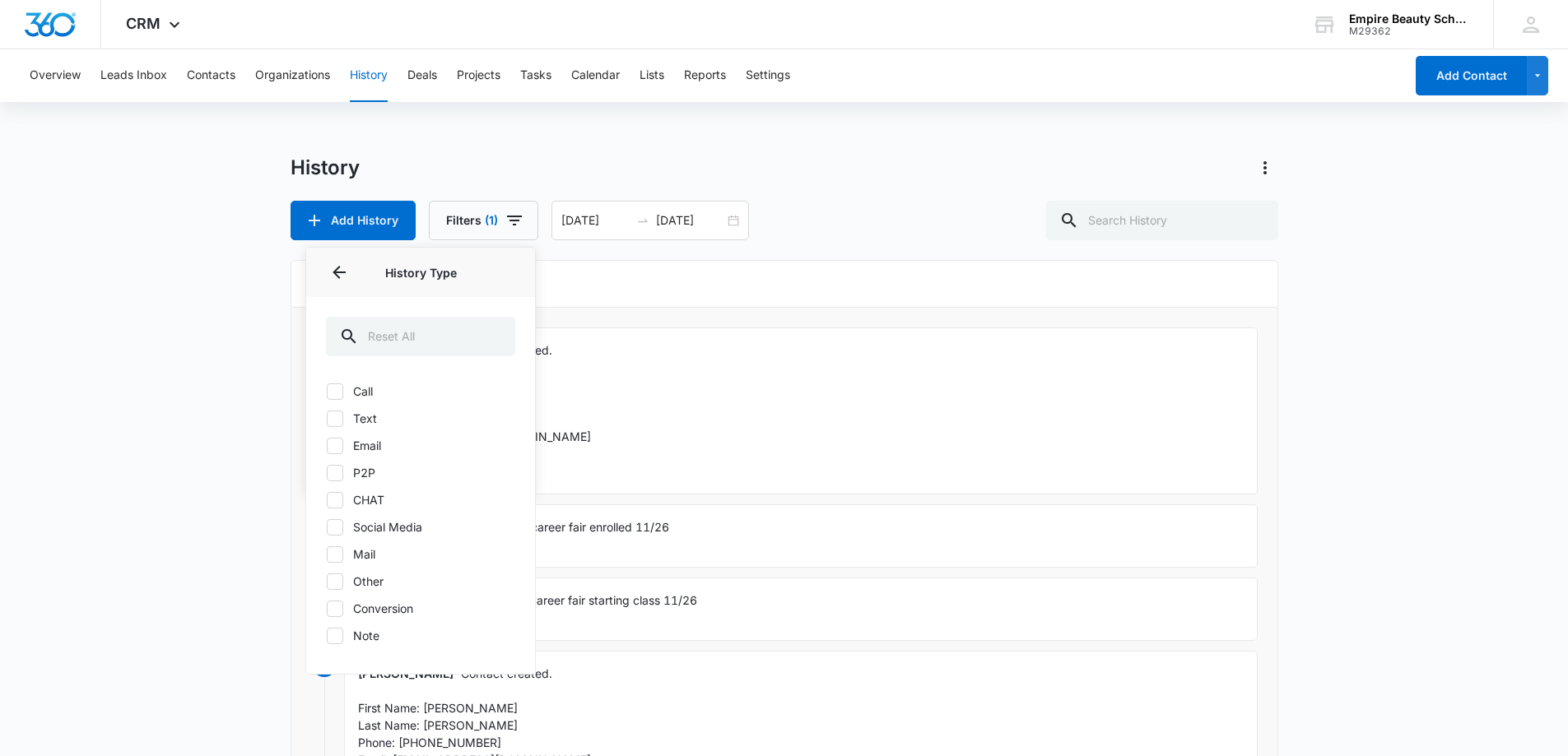
click at [341, 397] on icon at bounding box center [335, 391] width 15 height 15
click at [327, 391] on input "Call" at bounding box center [326, 391] width 1 height 1
checkbox input "true"
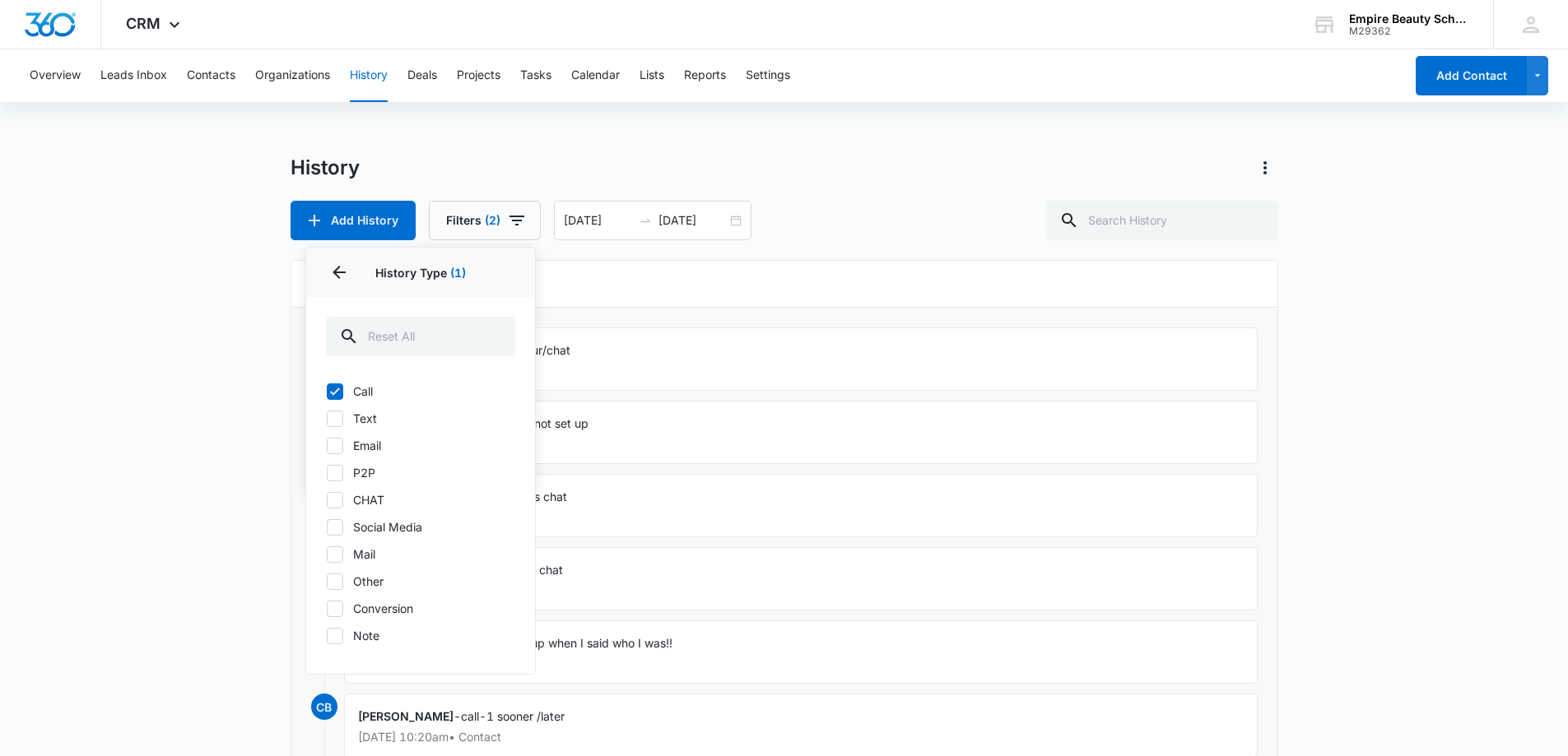
click at [842, 270] on div "Activity Stream" at bounding box center [784, 284] width 986 height 47
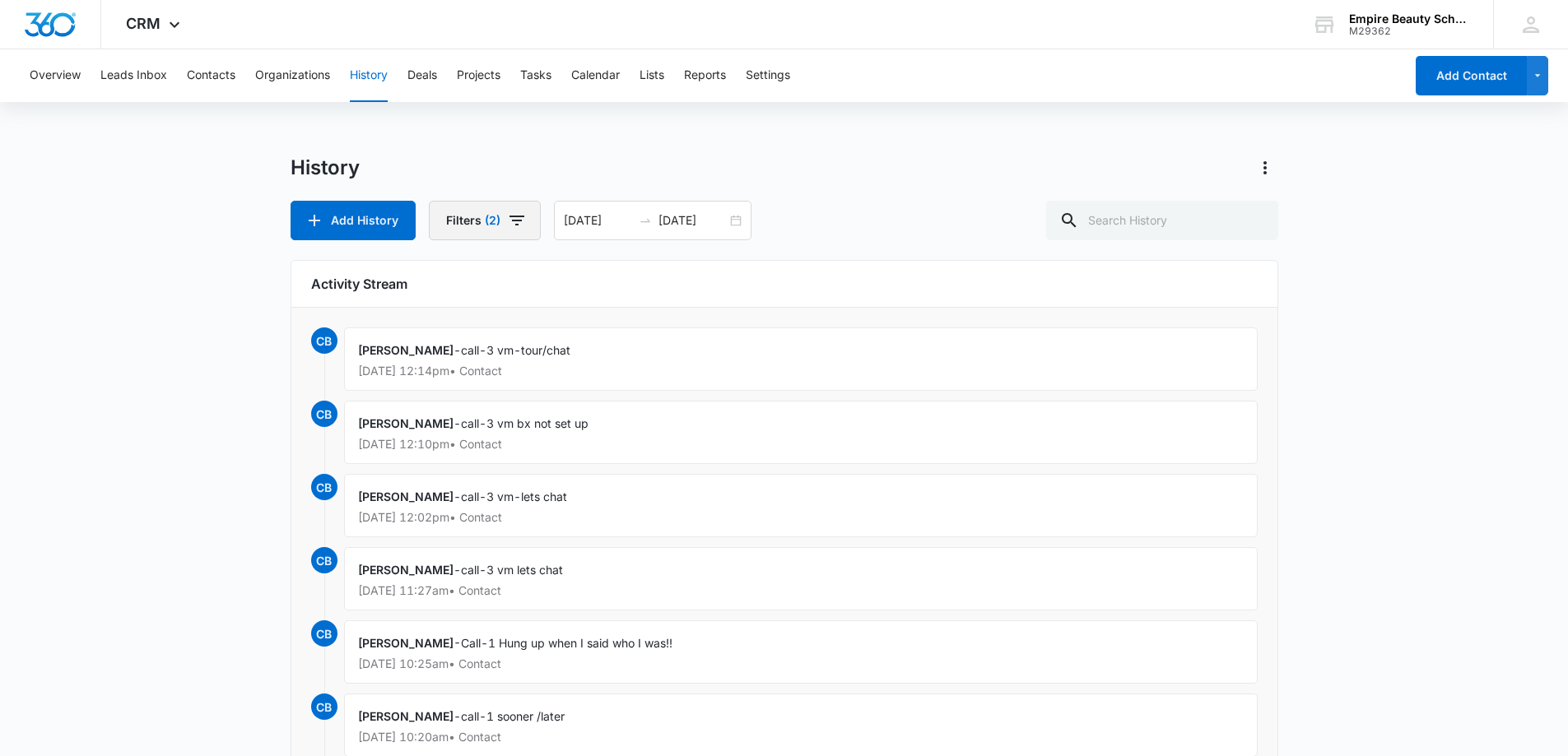
click at [509, 221] on icon "button" at bounding box center [517, 220] width 19 height 19
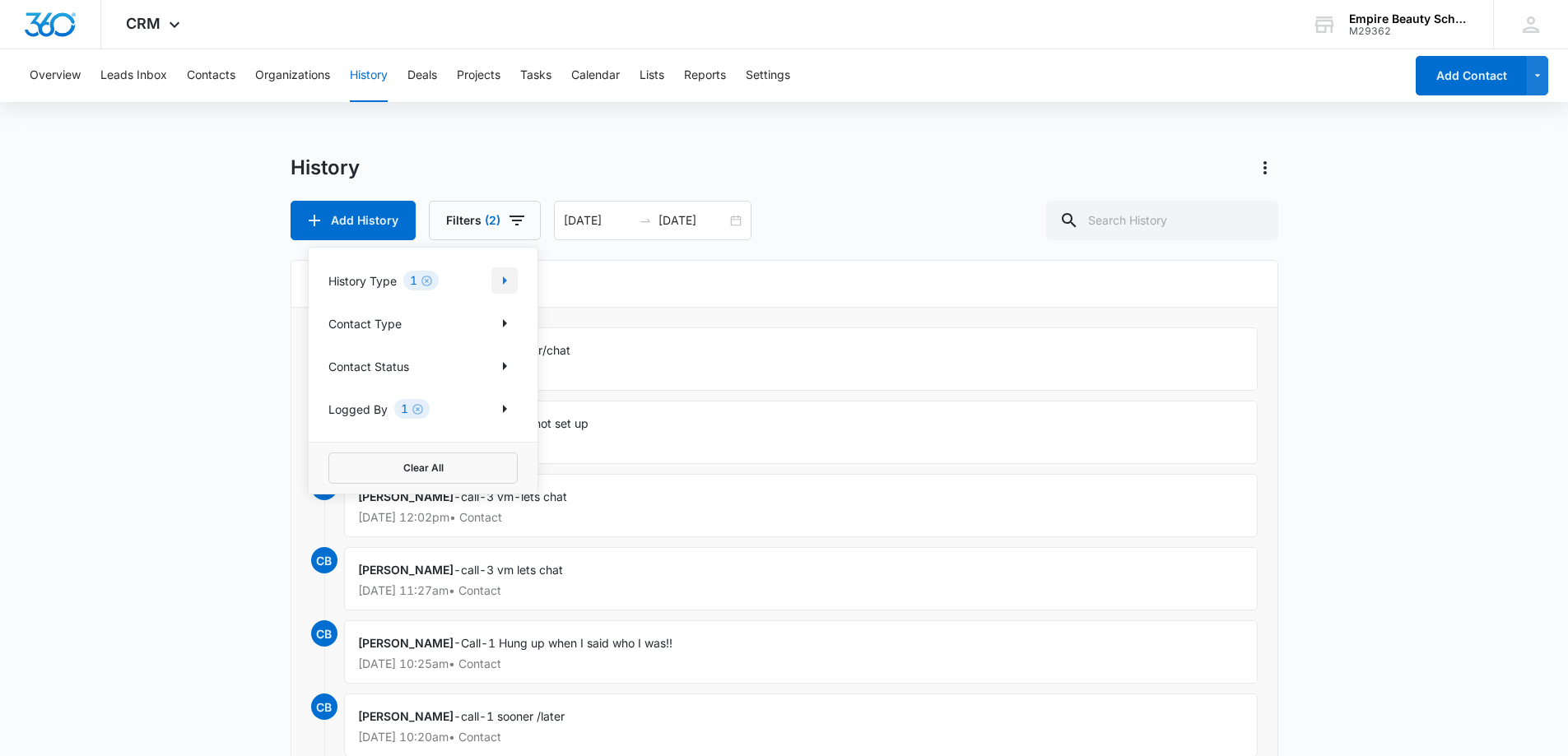
click at [509, 274] on icon "Show History Type filters" at bounding box center [504, 280] width 19 height 19
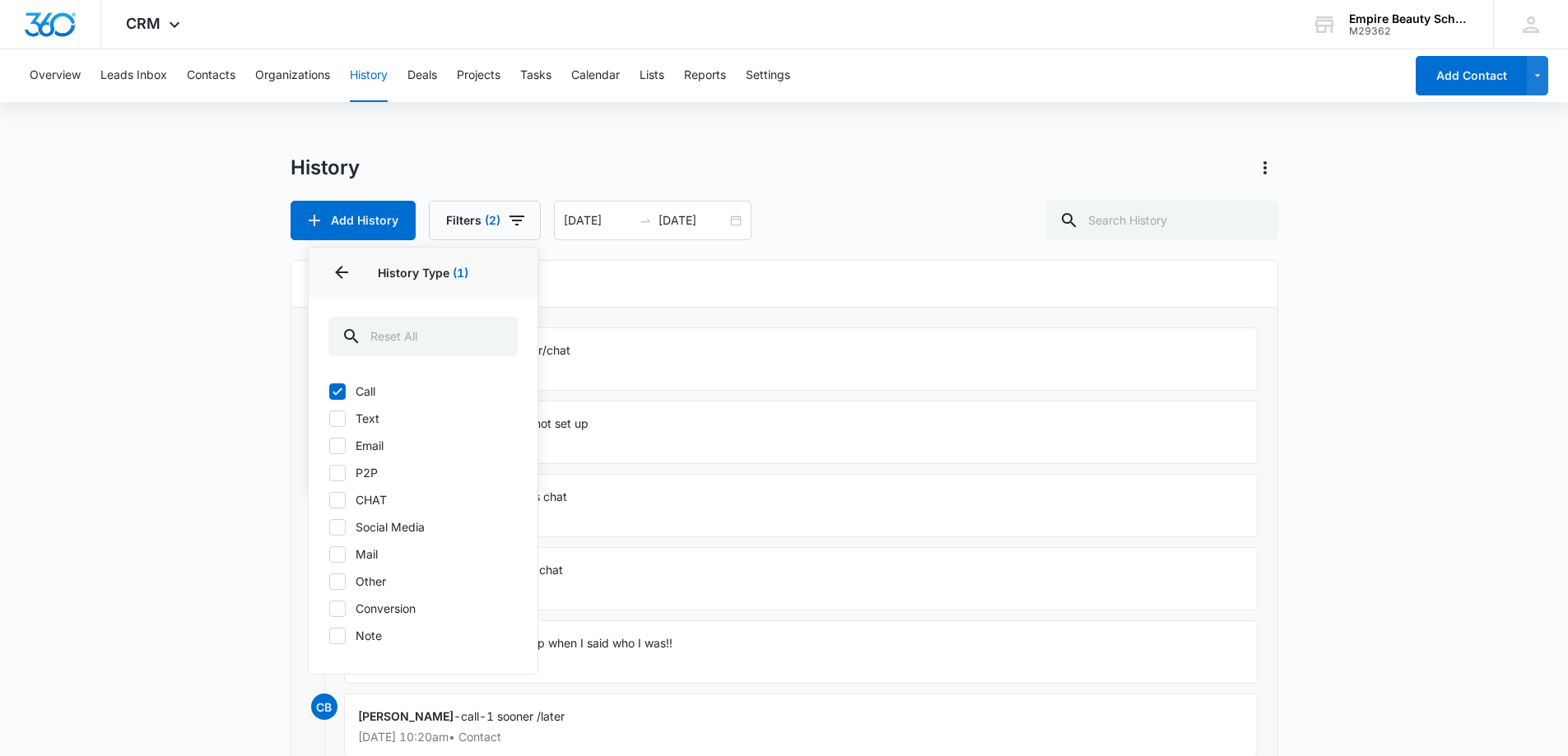
click at [340, 390] on icon at bounding box center [338, 391] width 10 height 8
click at [329, 391] on input "Call" at bounding box center [328, 391] width 1 height 1
checkbox input "false"
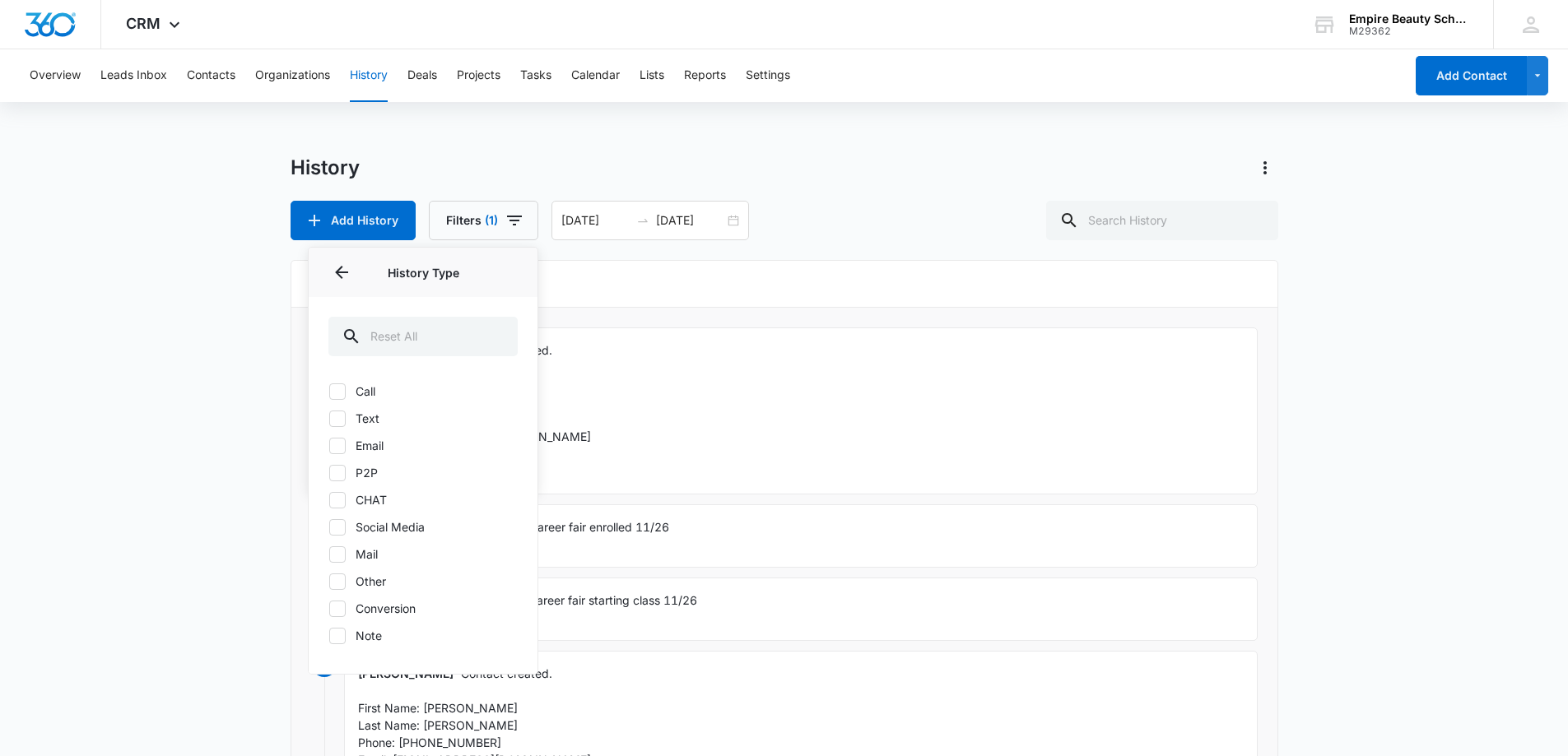
click at [344, 422] on icon at bounding box center [337, 418] width 15 height 15
click at [329, 418] on input "Text" at bounding box center [328, 418] width 1 height 1
checkbox input "true"
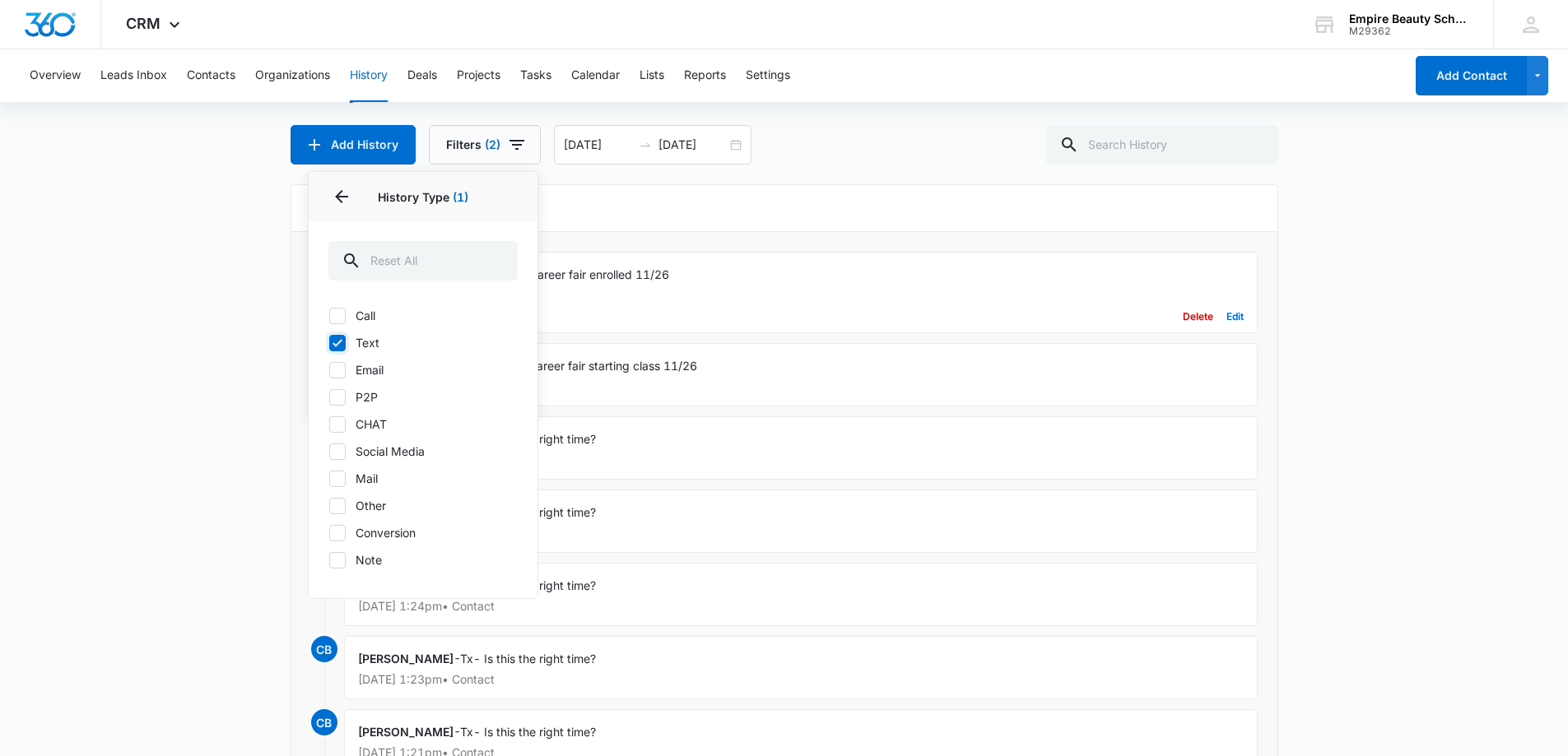
scroll to position [247, 0]
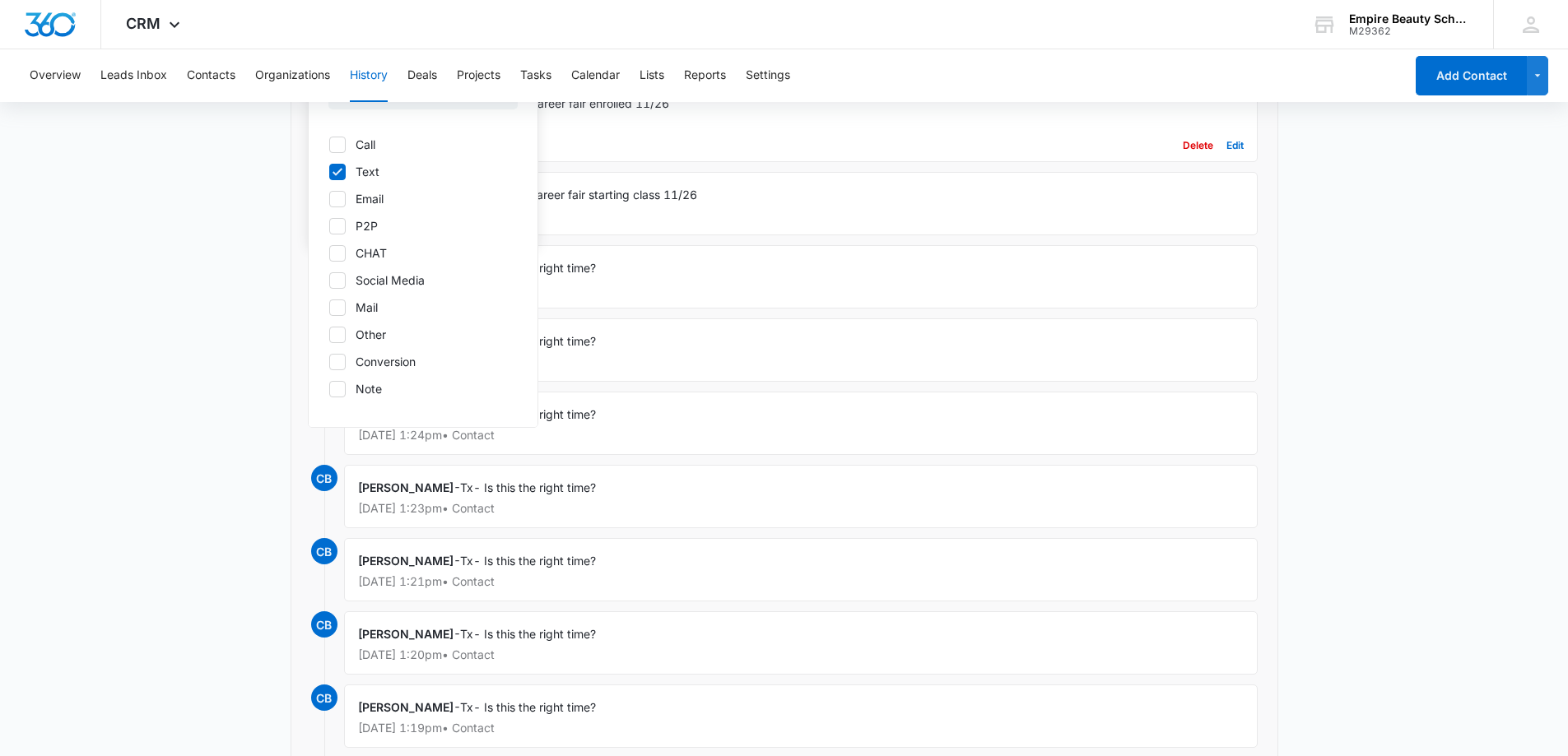
click at [845, 130] on div "Delete Edit" at bounding box center [801, 146] width 886 height 31
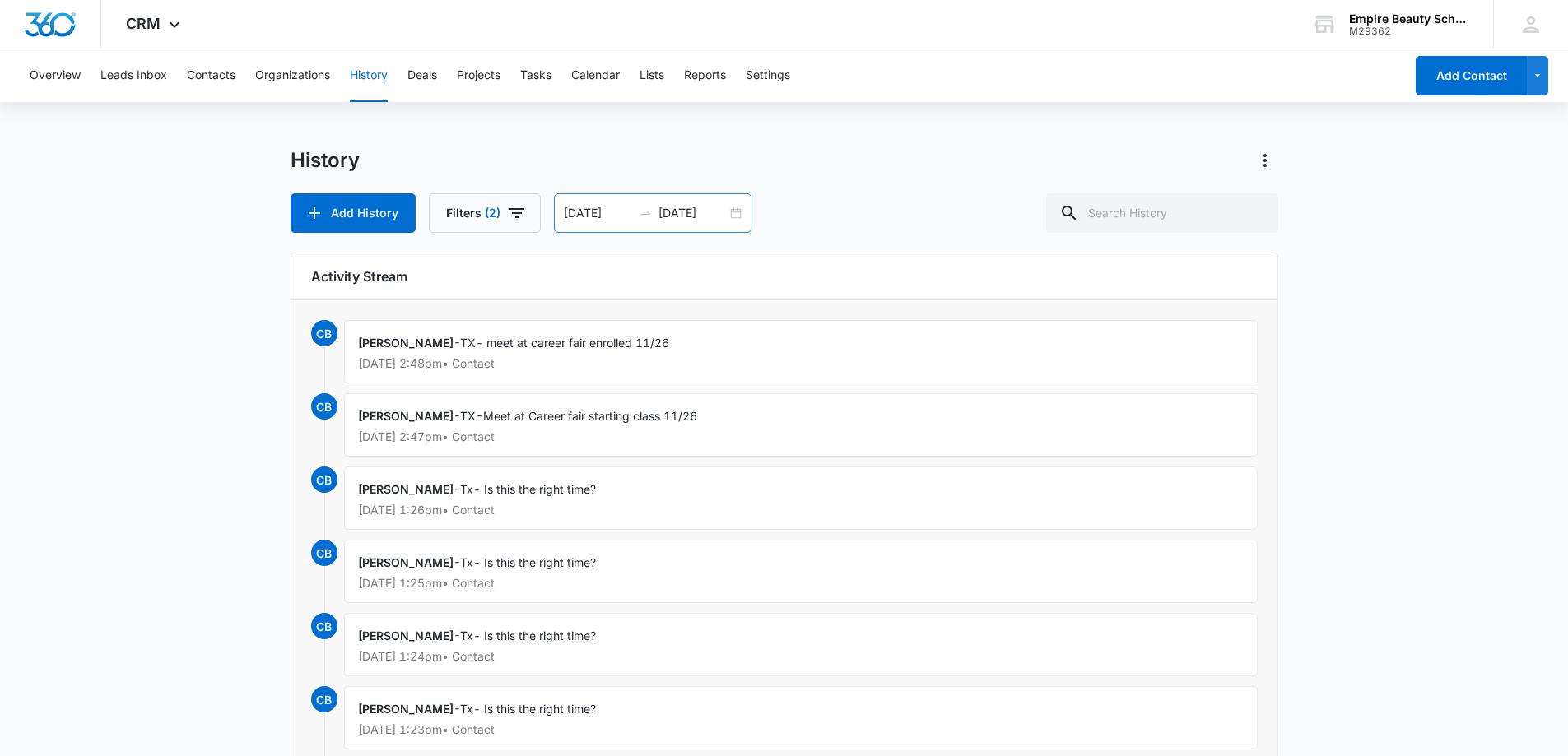
scroll to position [0, 0]
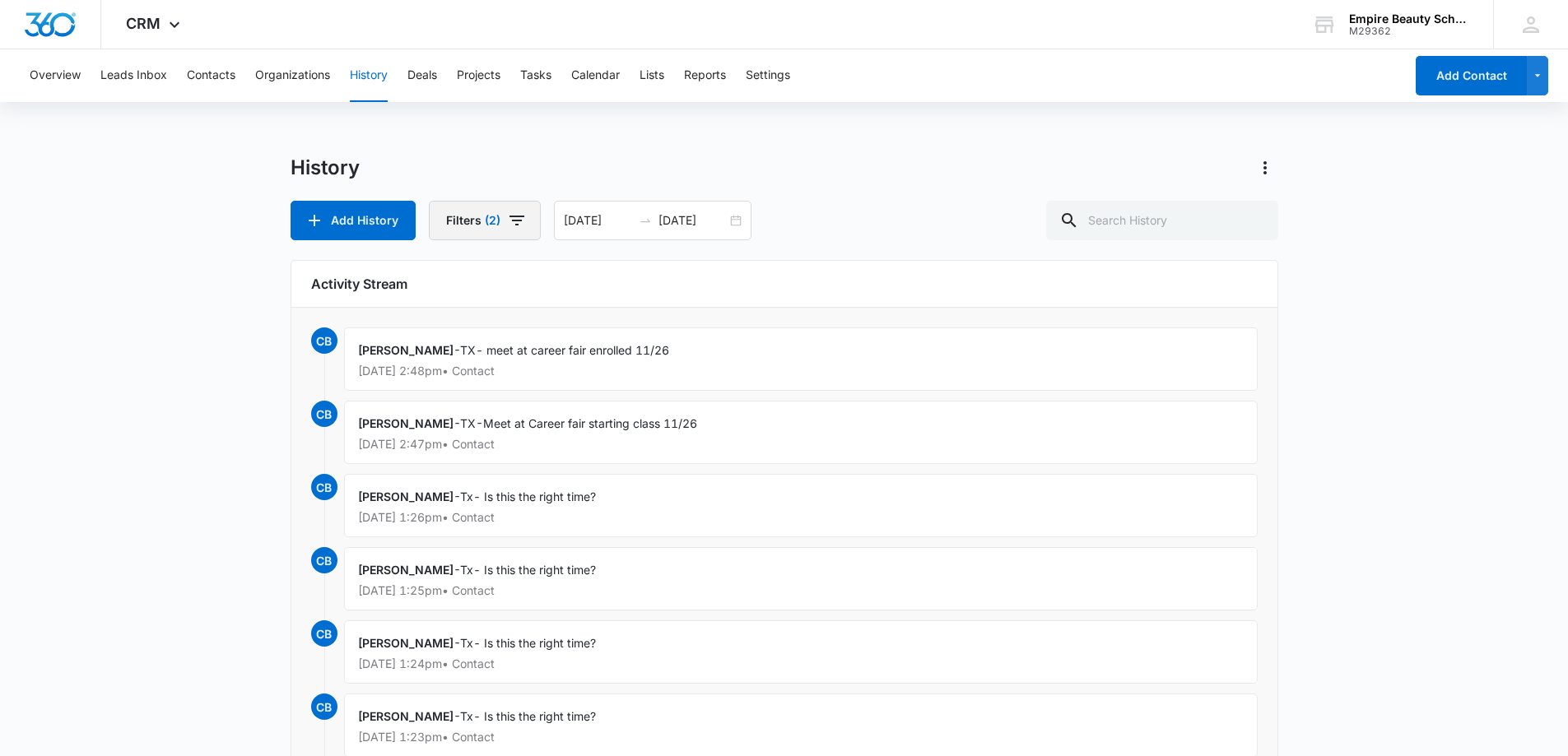
click at [526, 212] on button "Filters (2)" at bounding box center [485, 220] width 112 height 40
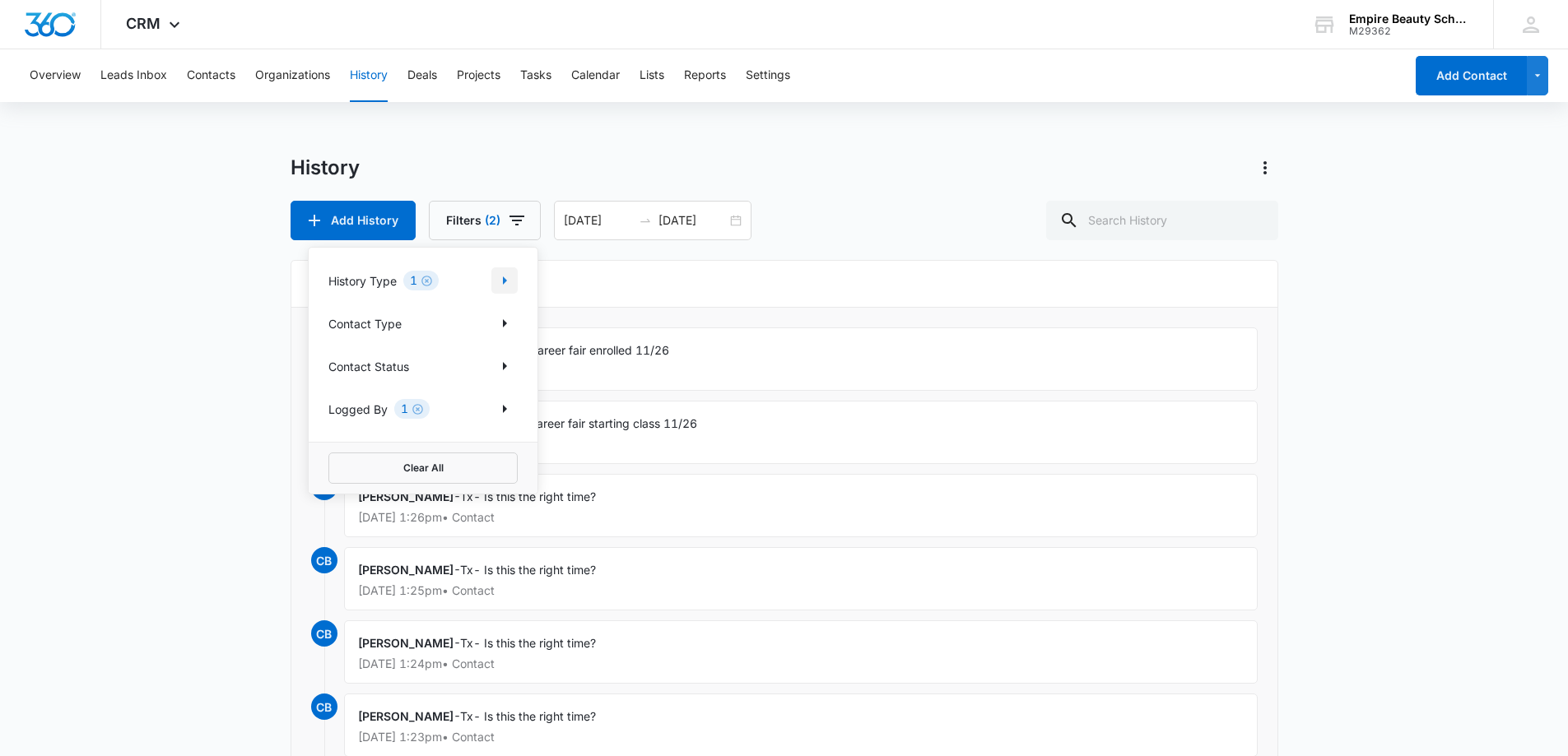
click at [510, 274] on icon "Show History Type filters" at bounding box center [504, 280] width 19 height 19
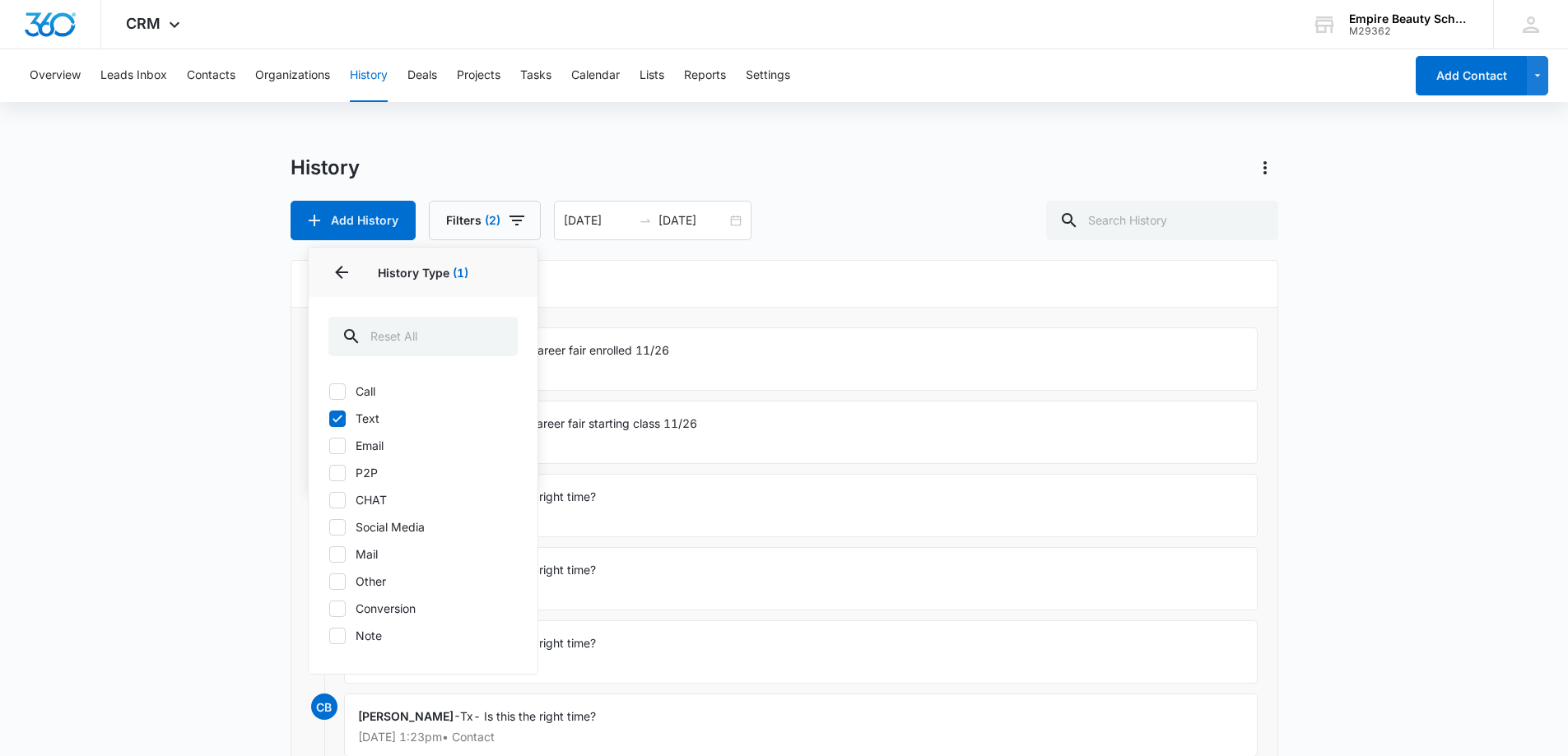
click at [343, 422] on icon at bounding box center [337, 418] width 15 height 15
click at [329, 418] on input "Text" at bounding box center [328, 418] width 1 height 1
checkbox input "false"
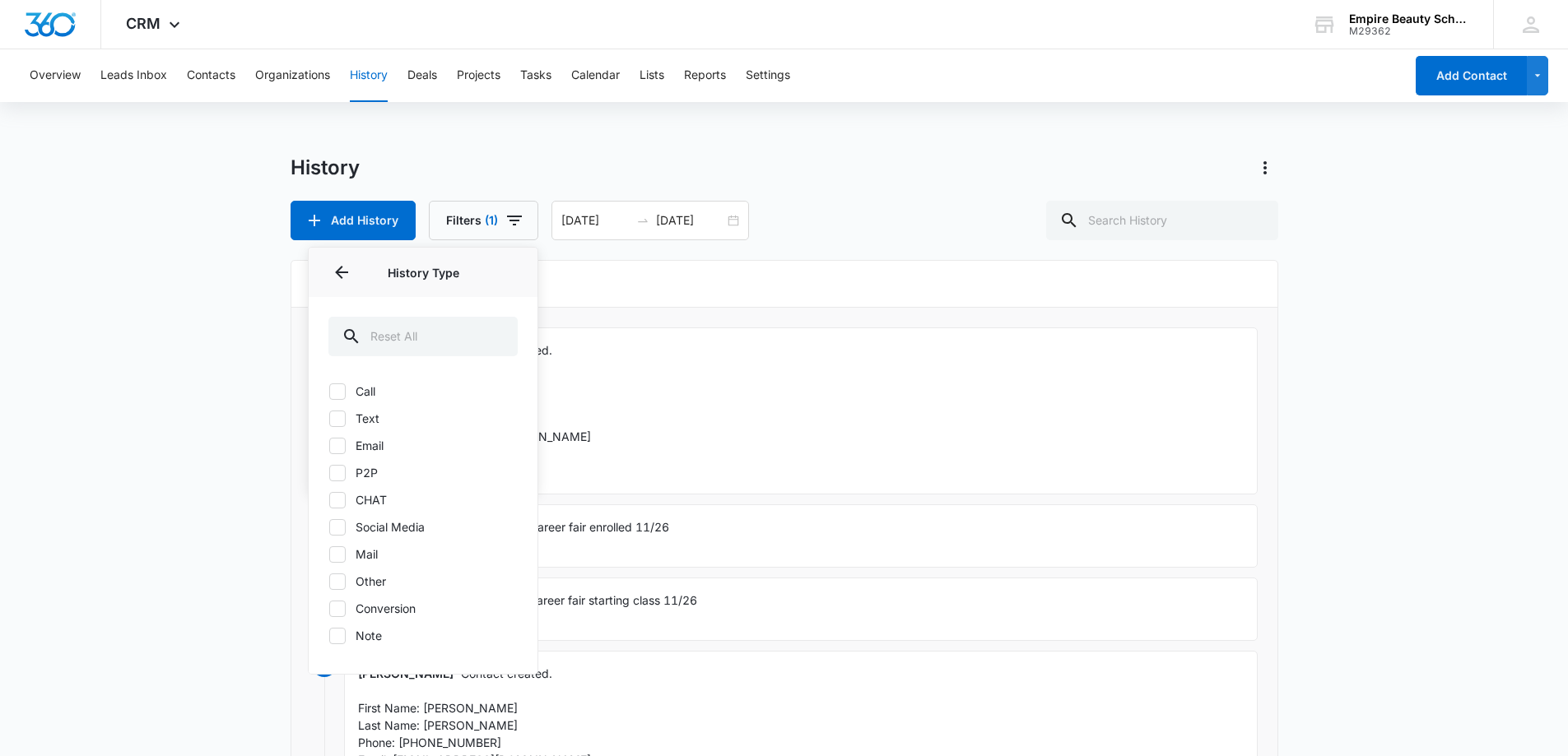
click at [346, 449] on label "Email" at bounding box center [422, 446] width 189 height 18
click at [329, 446] on input "Email" at bounding box center [328, 445] width 1 height 1
checkbox input "true"
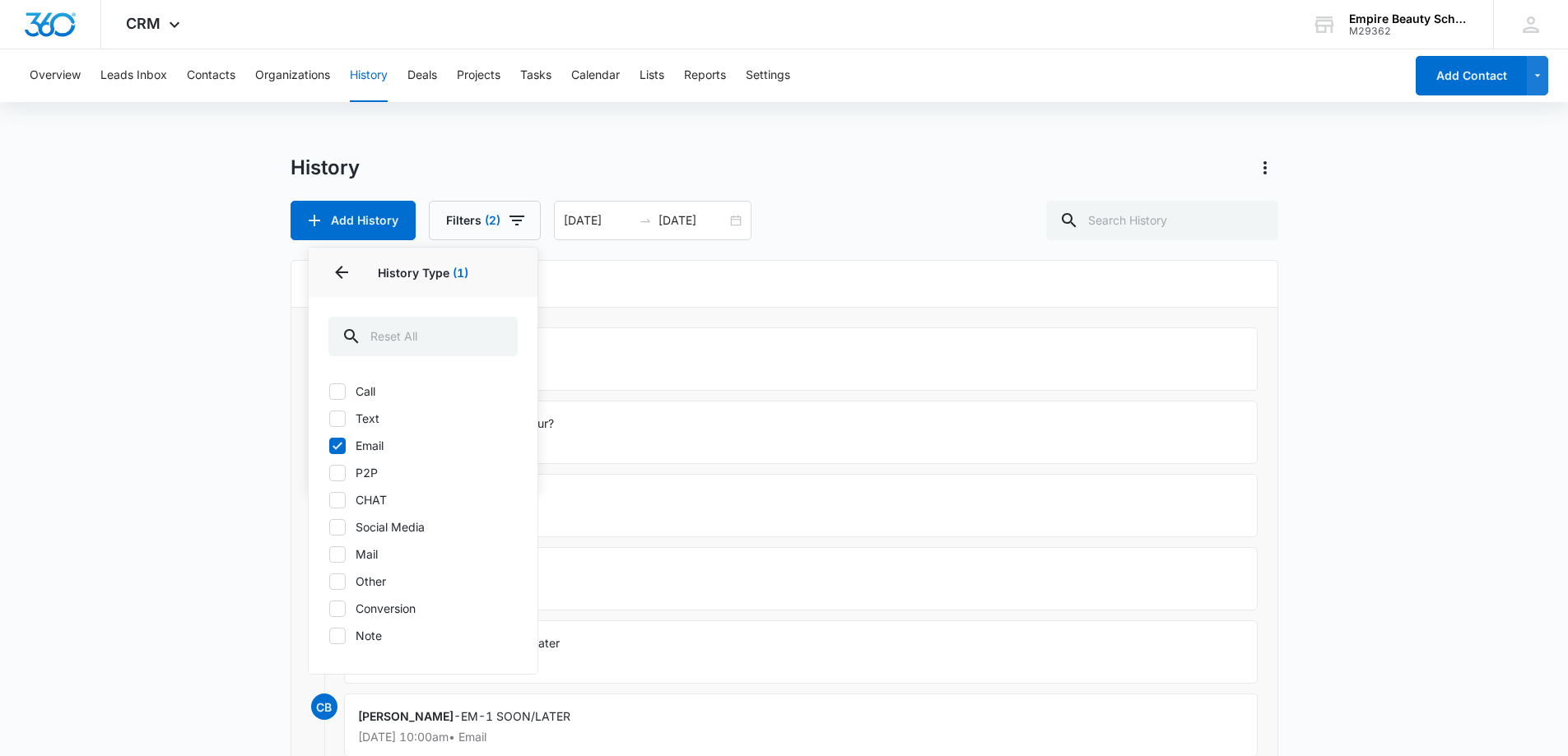
click at [850, 202] on div "Add History Filters (2) History Type 1 History Type (1) Call Text Email P2P CHA…" at bounding box center [784, 220] width 988 height 40
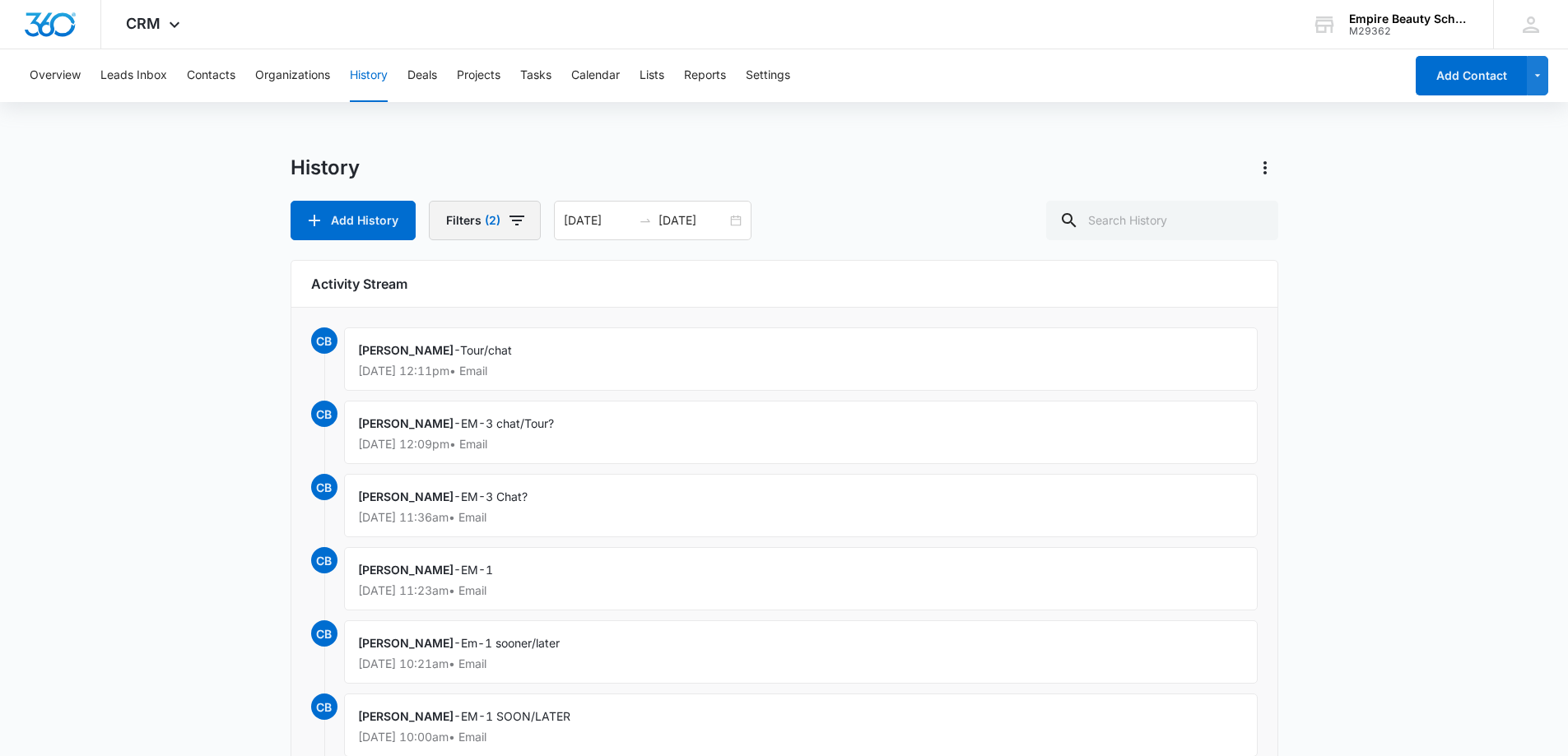
click at [519, 222] on icon "button" at bounding box center [517, 220] width 19 height 19
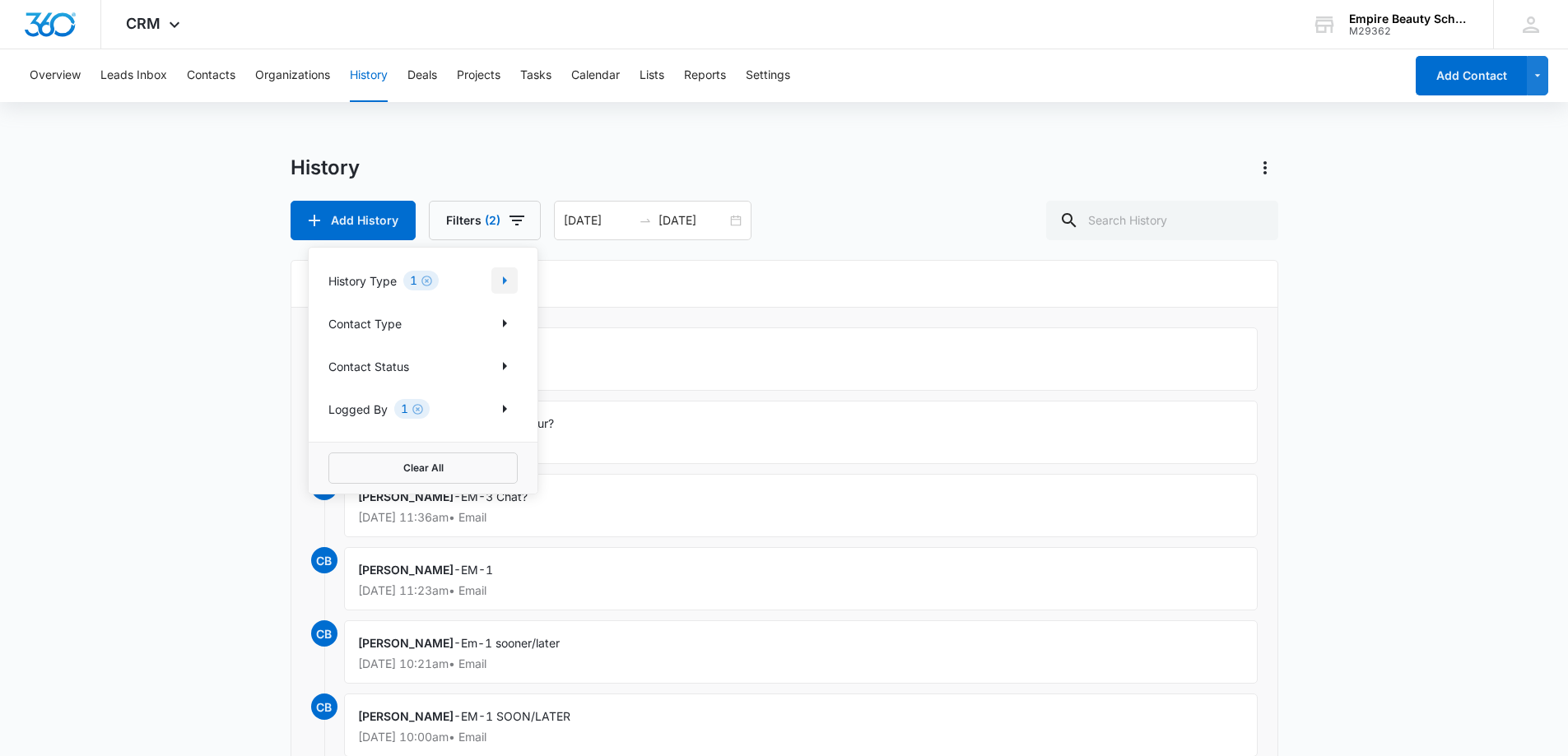
click at [514, 278] on icon "Show History Type filters" at bounding box center [504, 280] width 19 height 19
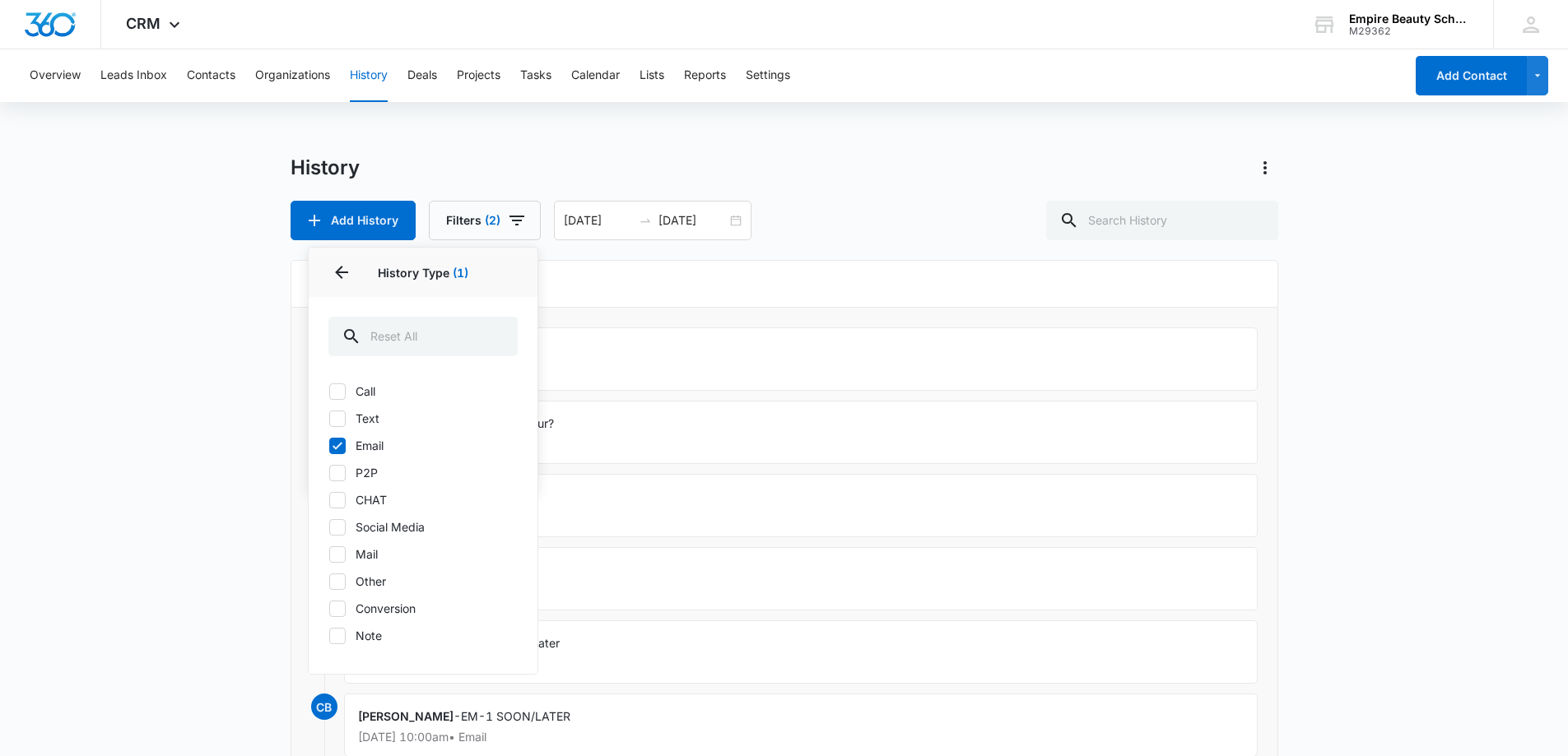
click at [332, 446] on icon at bounding box center [337, 446] width 15 height 15
click at [329, 446] on input "Email" at bounding box center [328, 445] width 1 height 1
checkbox input "false"
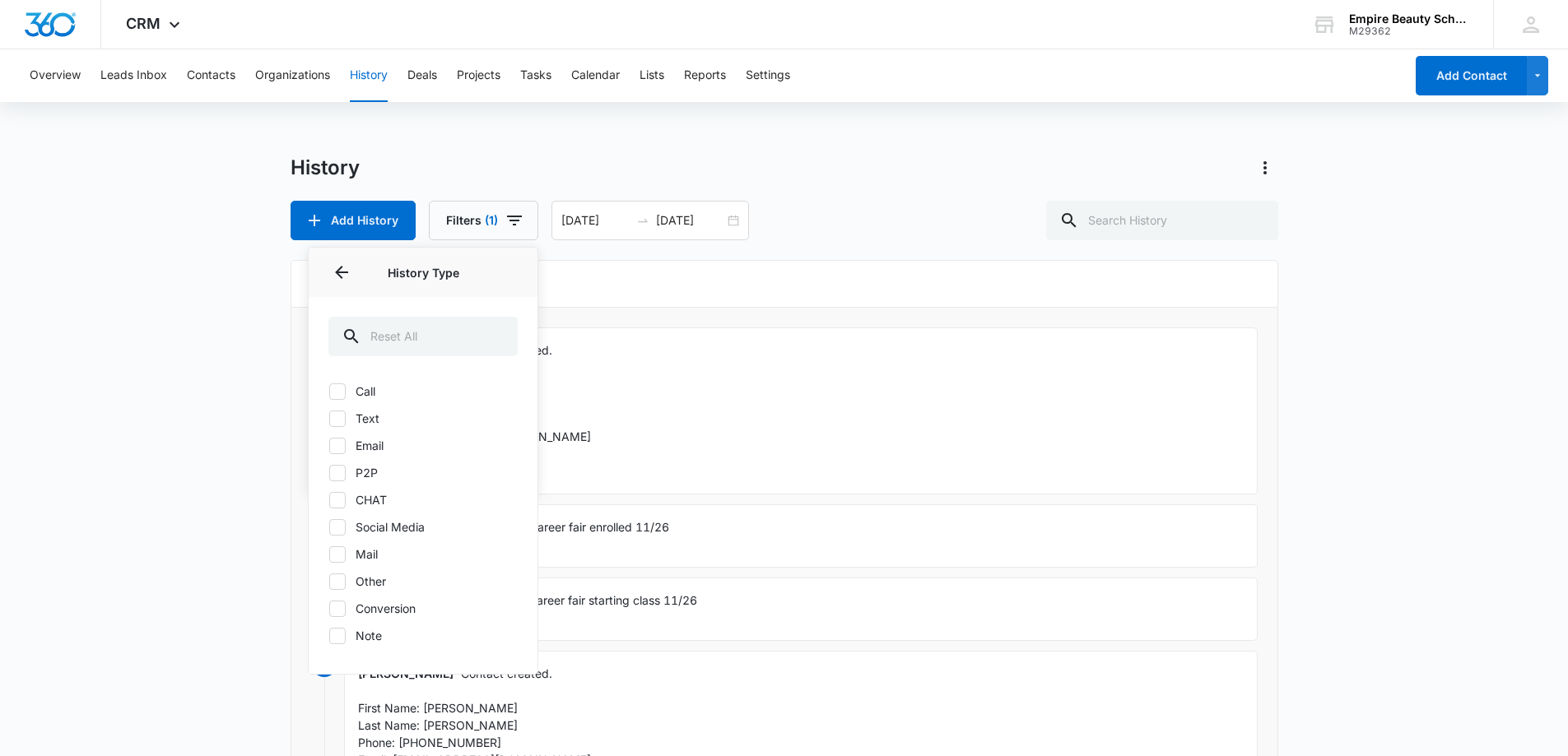
click at [865, 188] on div "History Add History Filters (1) History Type History Type Call Text Email P2P C…" at bounding box center [784, 198] width 988 height 86
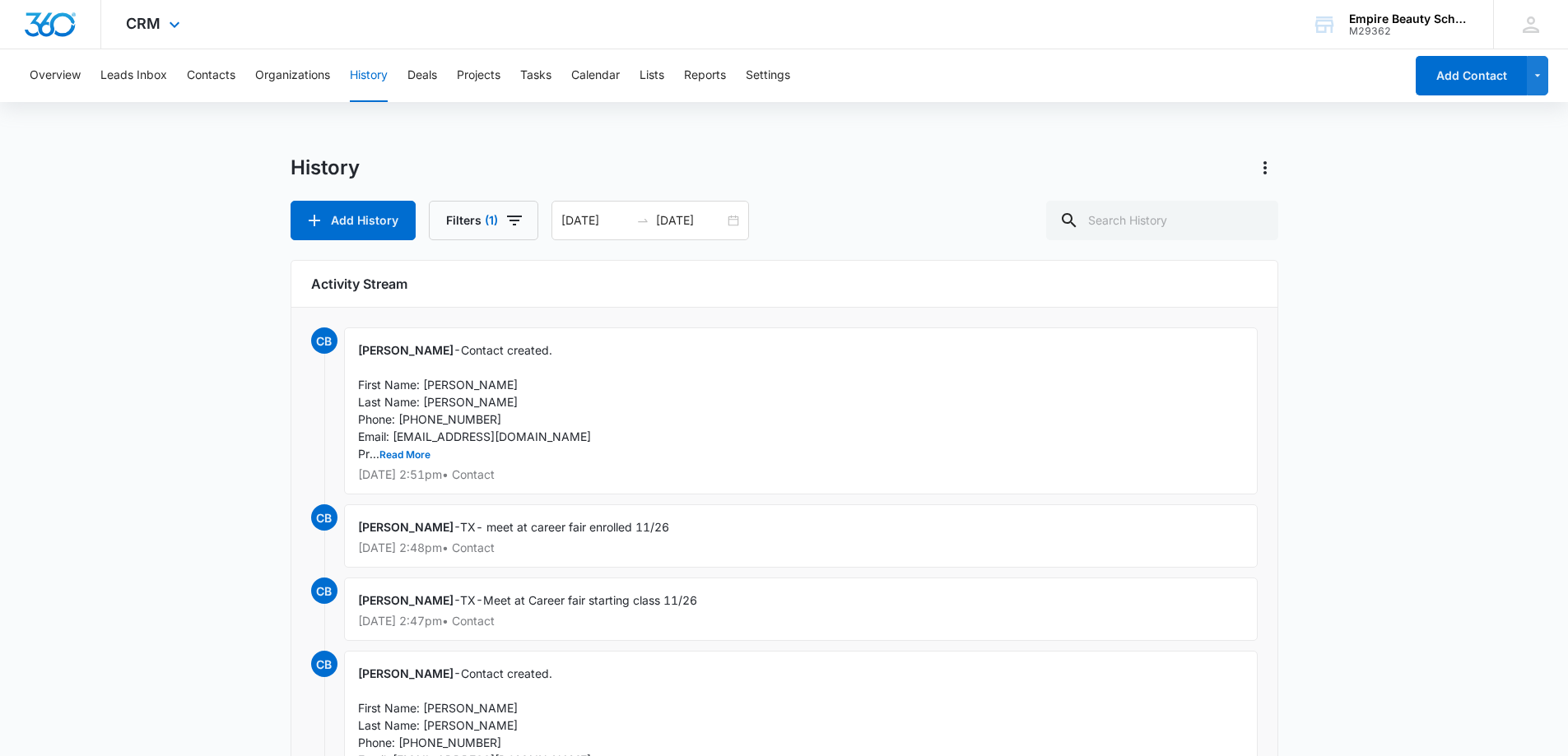
click at [60, 26] on img "Dashboard" at bounding box center [51, 24] width 53 height 24
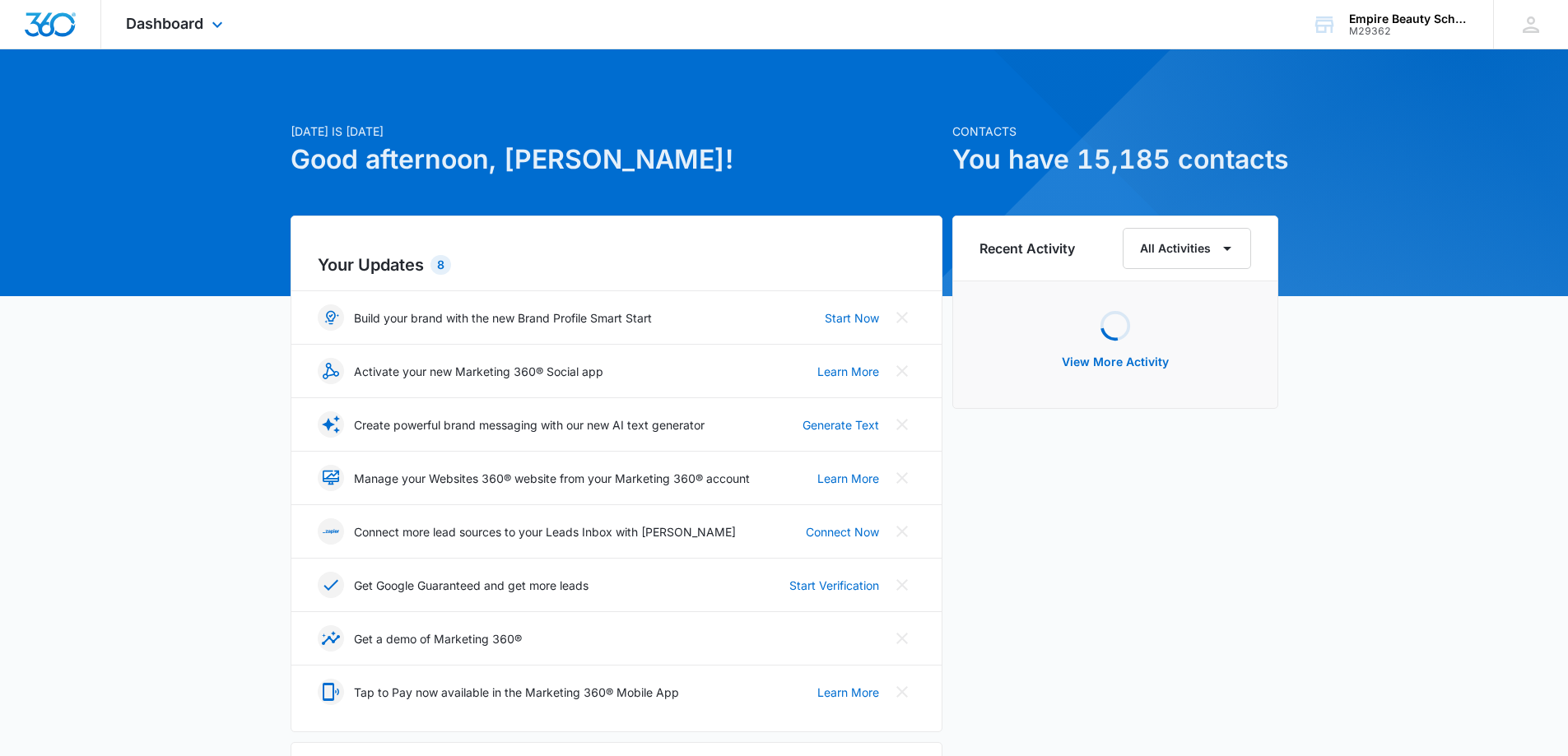
click at [71, 30] on img "Dashboard" at bounding box center [51, 24] width 53 height 24
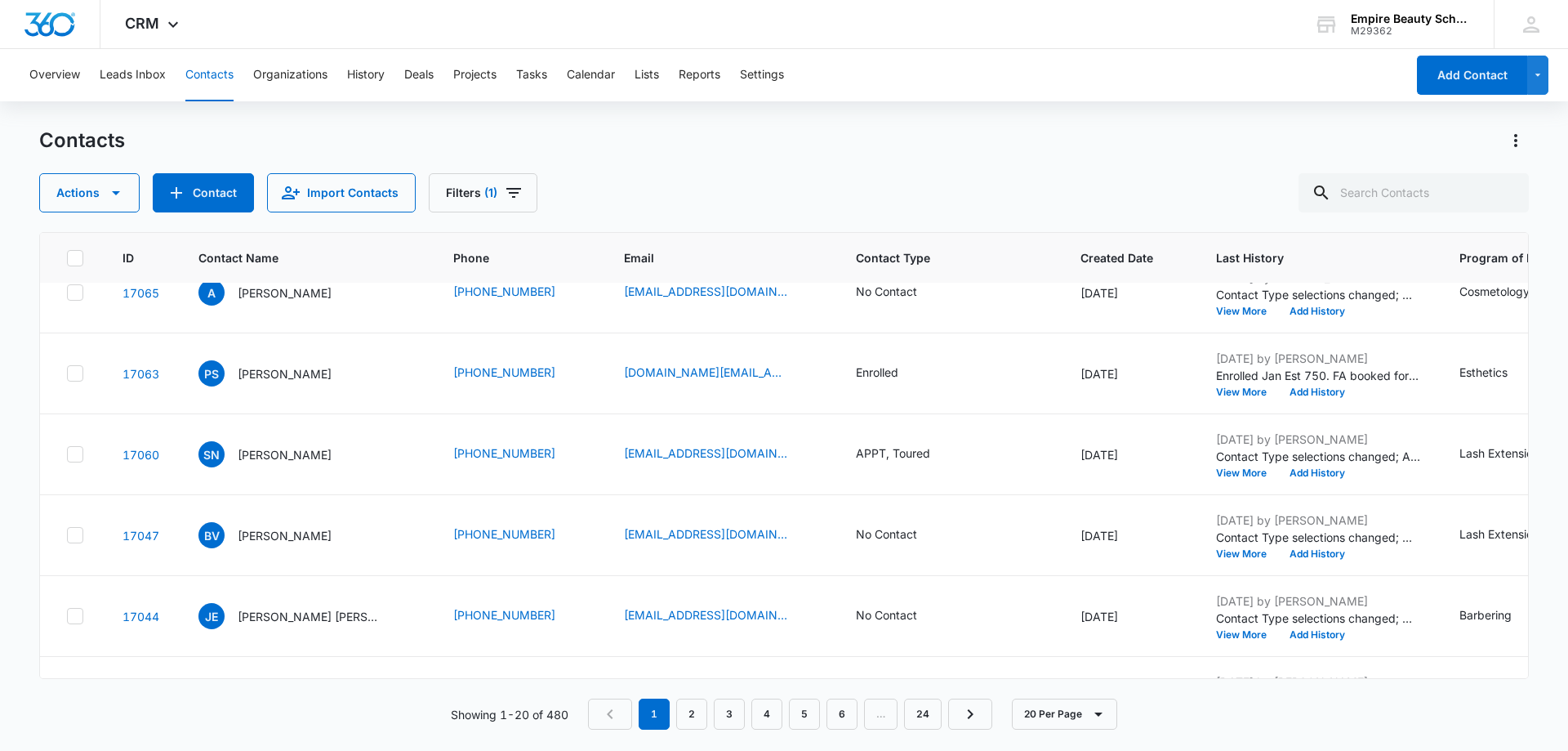
scroll to position [490, 0]
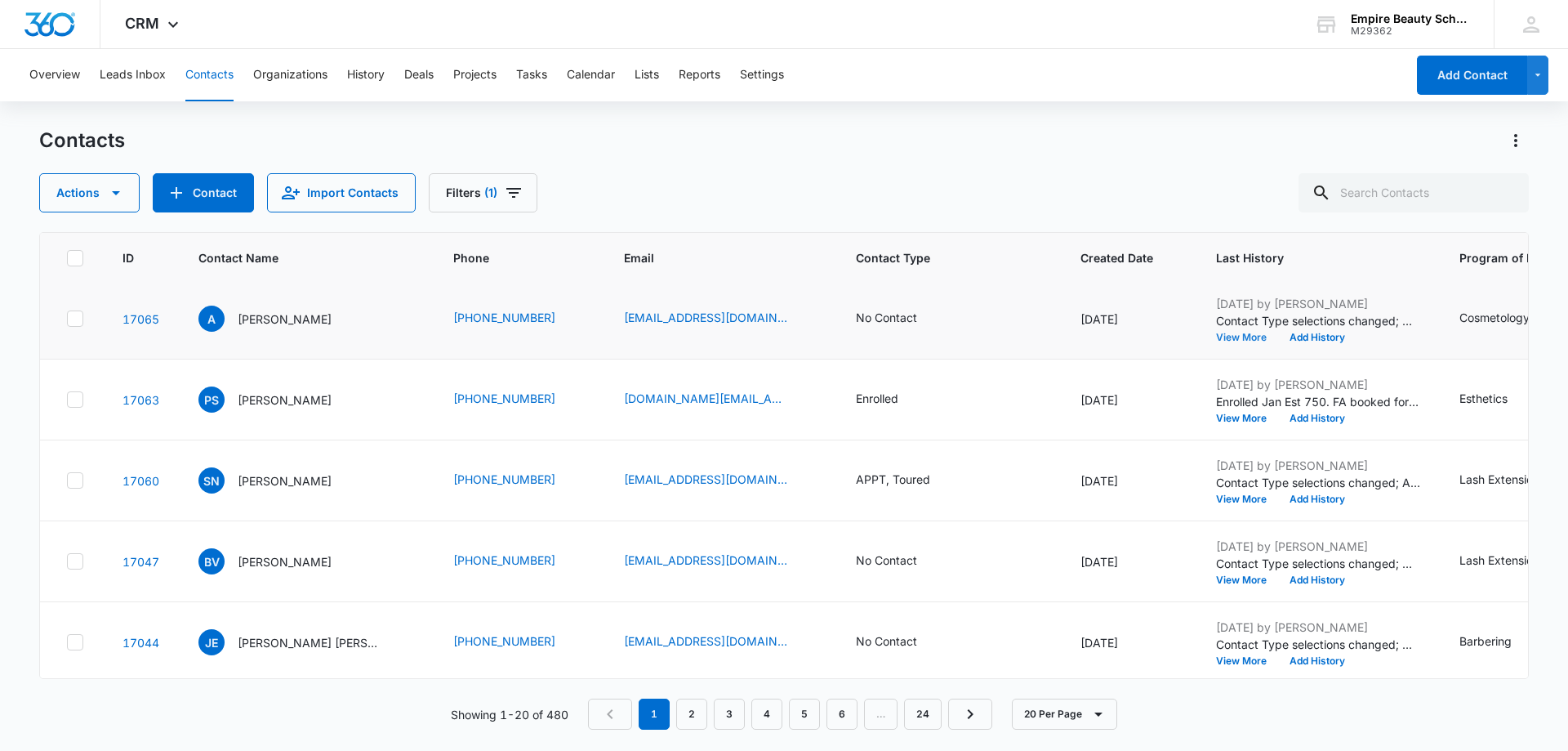
click at [1240, 335] on button "View More" at bounding box center [1247, 337] width 62 height 10
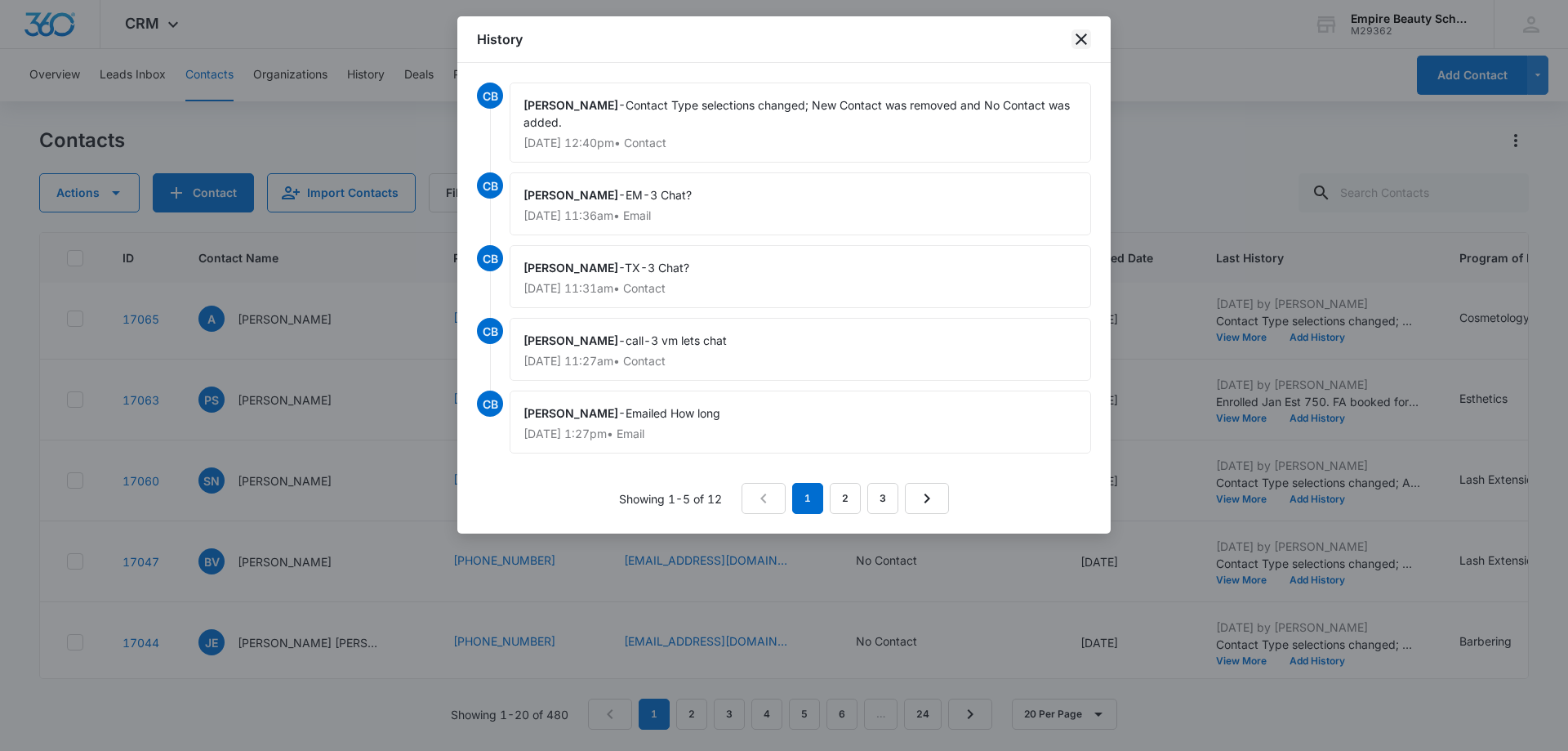
click at [1081, 32] on icon "close" at bounding box center [1081, 39] width 19 height 19
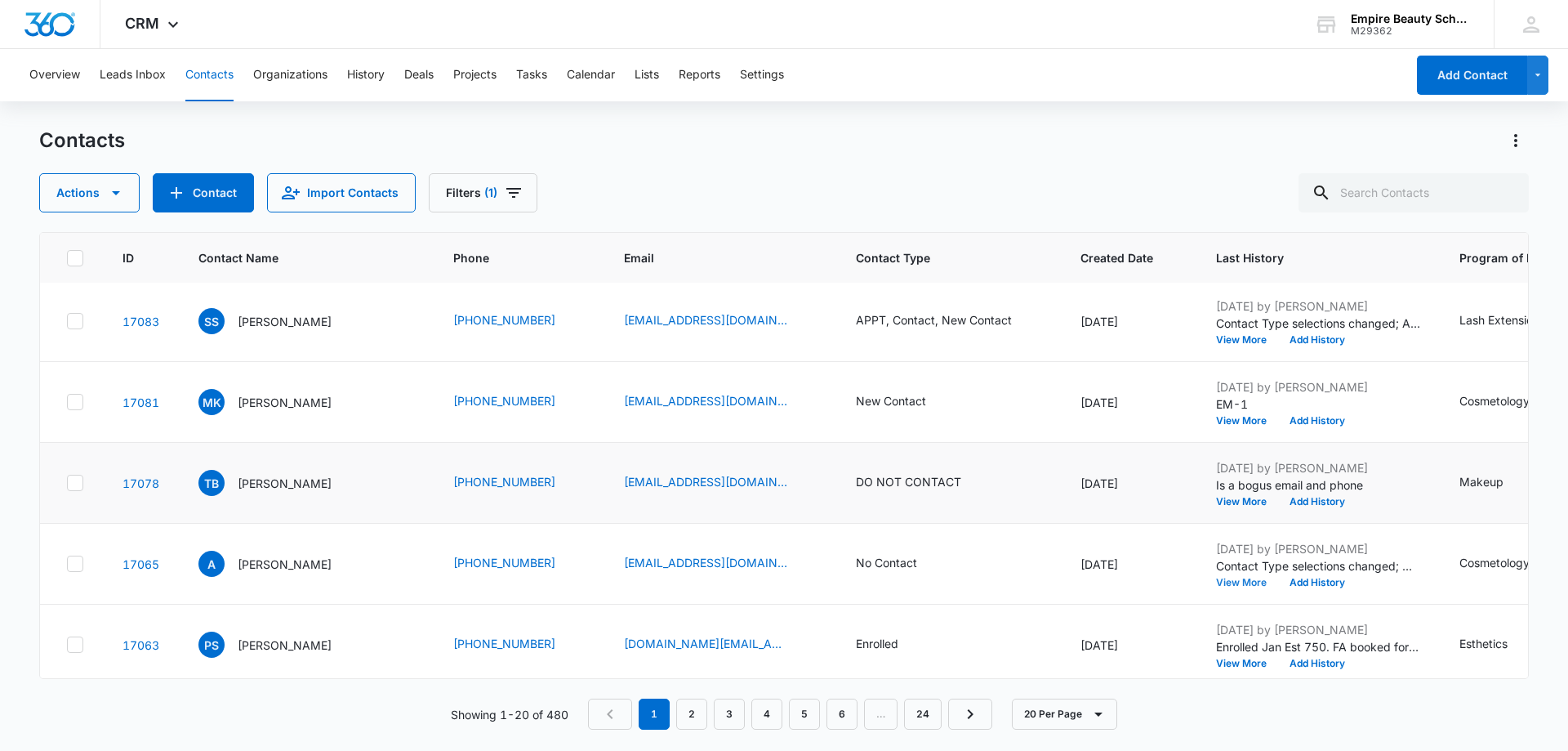
scroll to position [0, 0]
